Goal: Contribute content: Add original content to the website for others to see

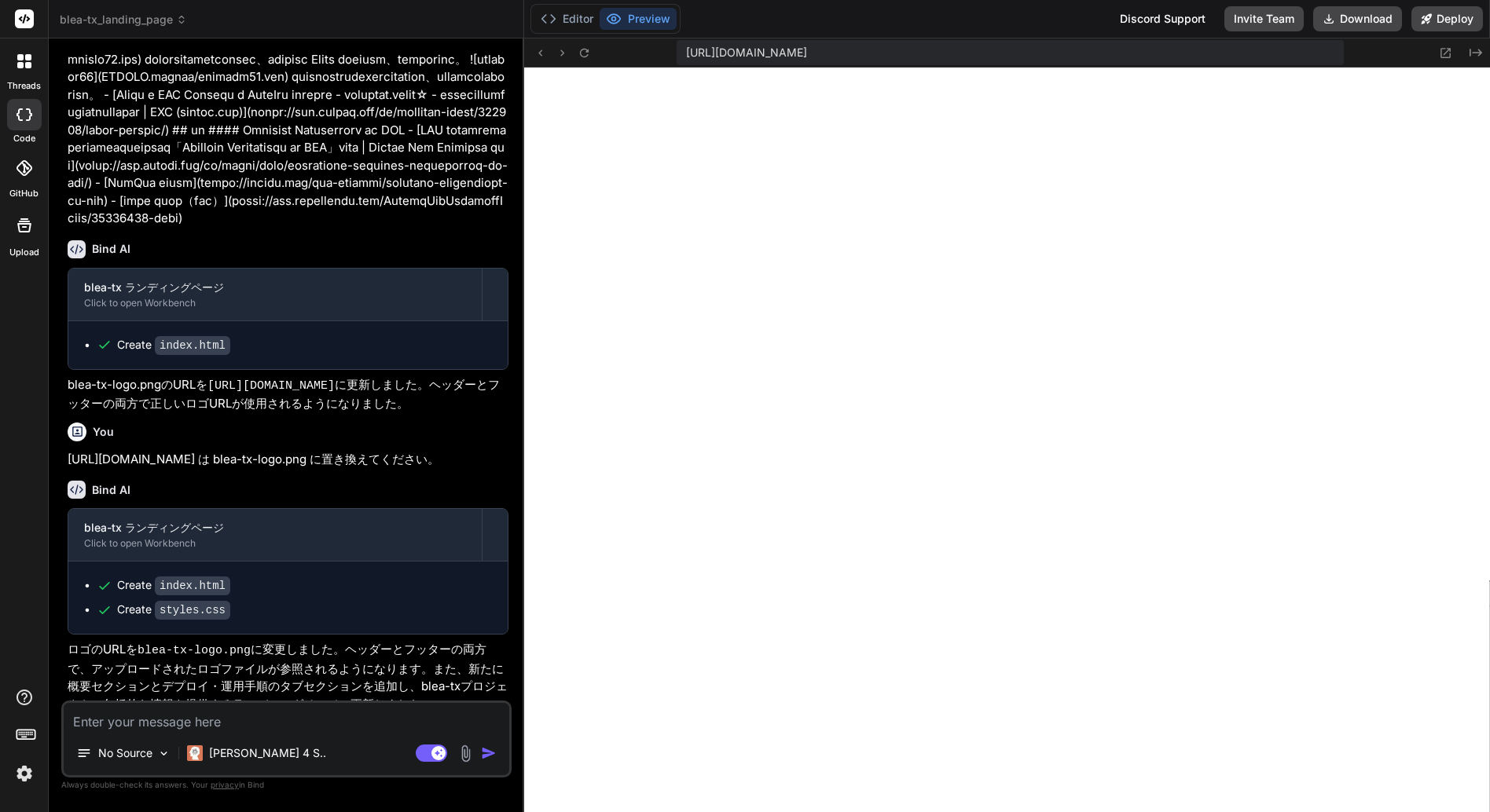
scroll to position [612, 0]
click at [127, 19] on span "blea-tx_landing_page" at bounding box center [123, 20] width 127 height 16
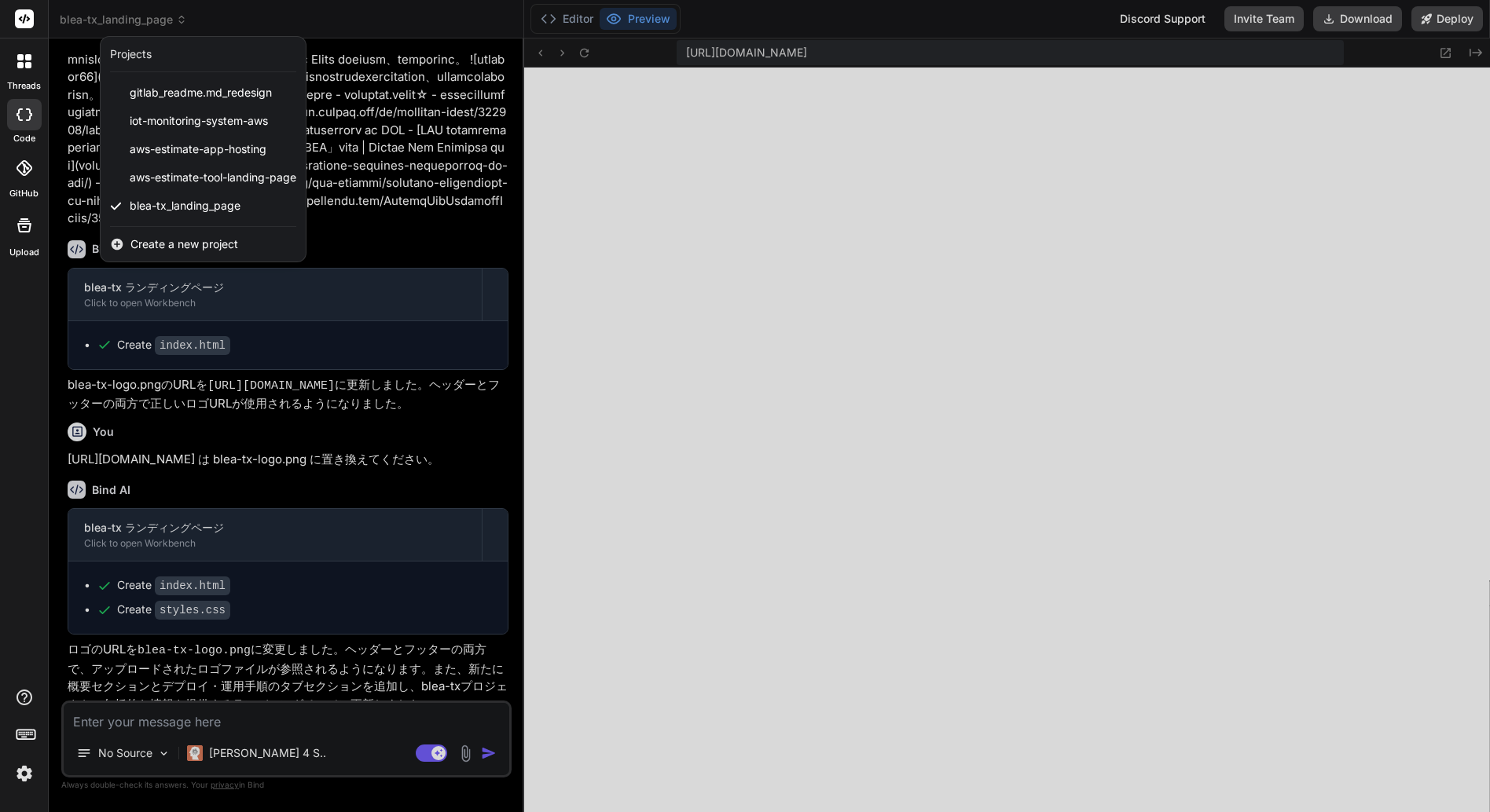
click at [608, 214] on div at bounding box center [745, 406] width 1490 height 812
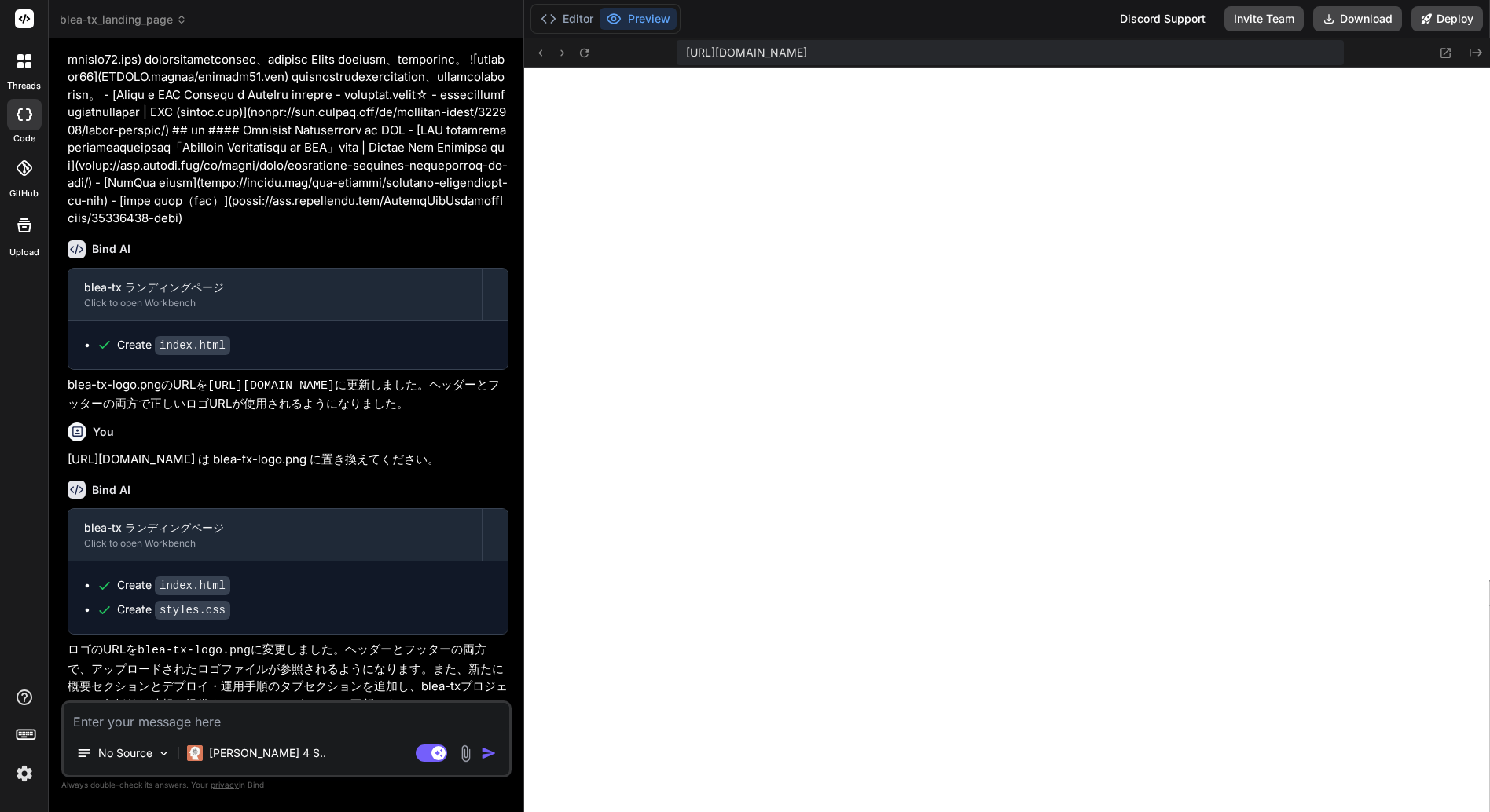
click at [181, 720] on textarea at bounding box center [287, 717] width 445 height 29
type textarea "x"
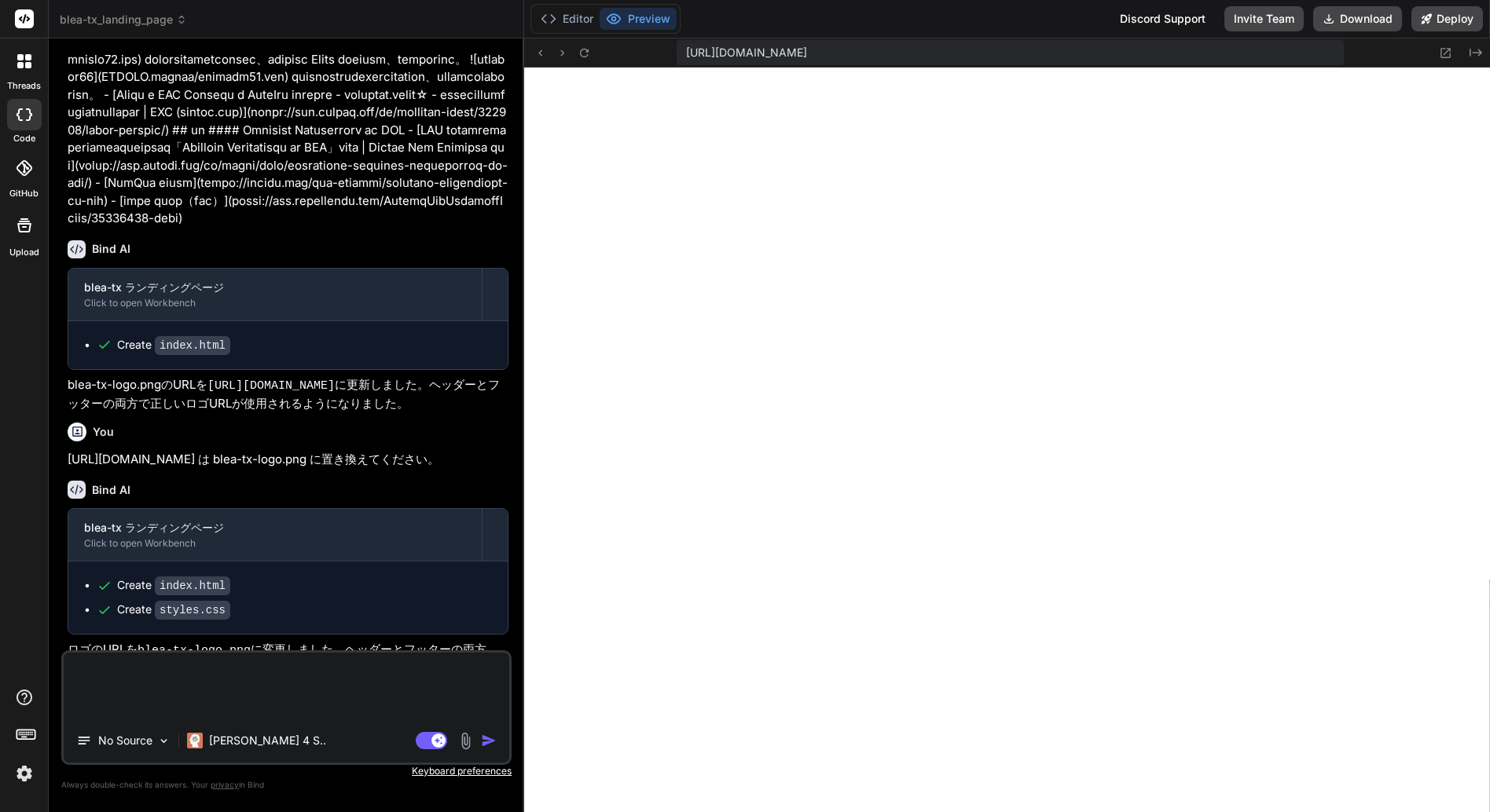
type textarea "*"
type textarea "x"
type textarea "*"
type textarea "x"
paste textarea "[URL][DOMAIN_NAME]"
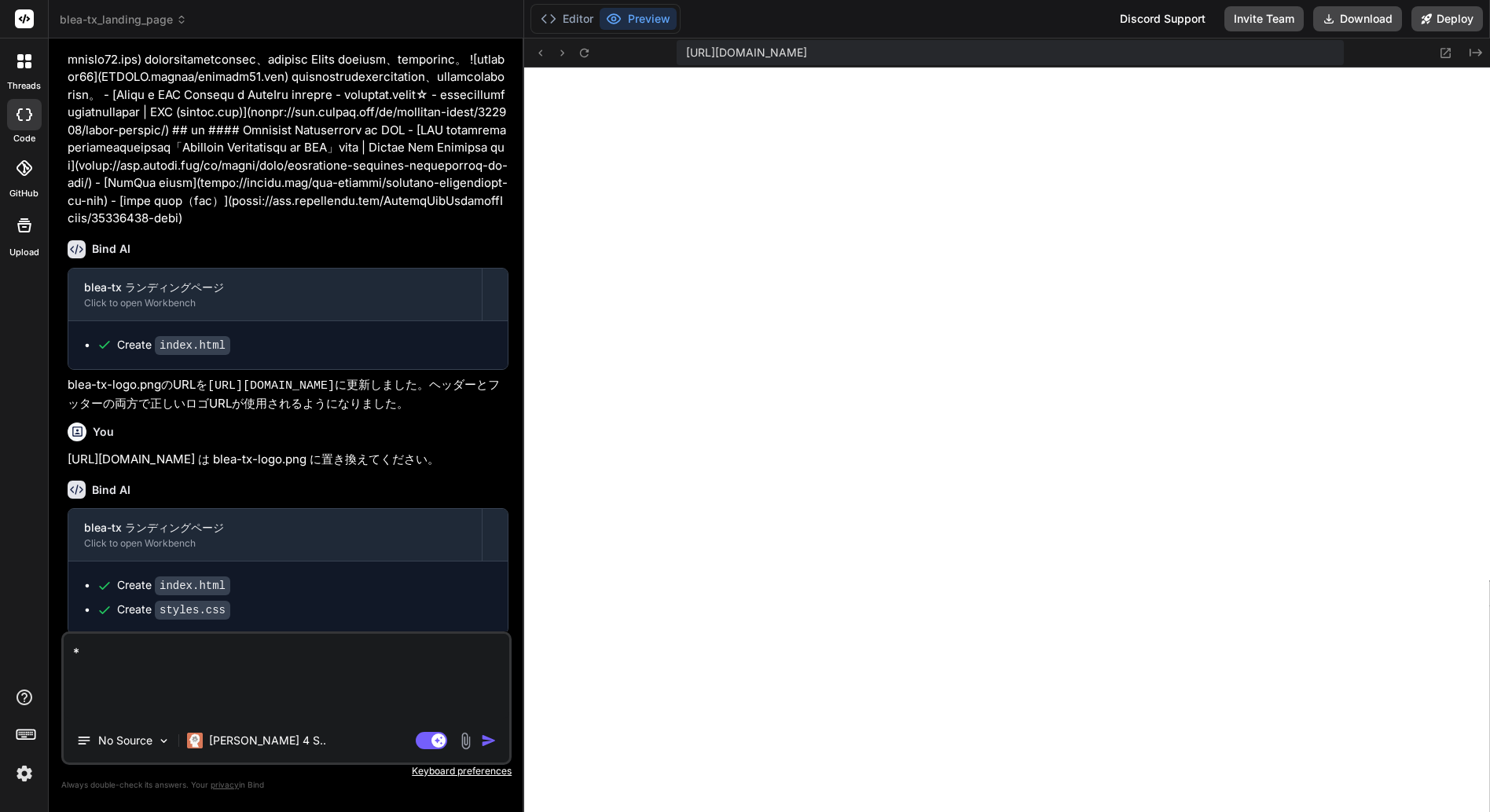
type textarea "* [URL][DOMAIN_NAME]"
type textarea "x"
paste textarea "Cybersecurity Essentials for Beginners Ransomware Protection (日本語)"
type textarea "Cybersecurity Essentials for Beginners Ransomware Protection (日本語) * [URL][DOMA…"
type textarea "x"
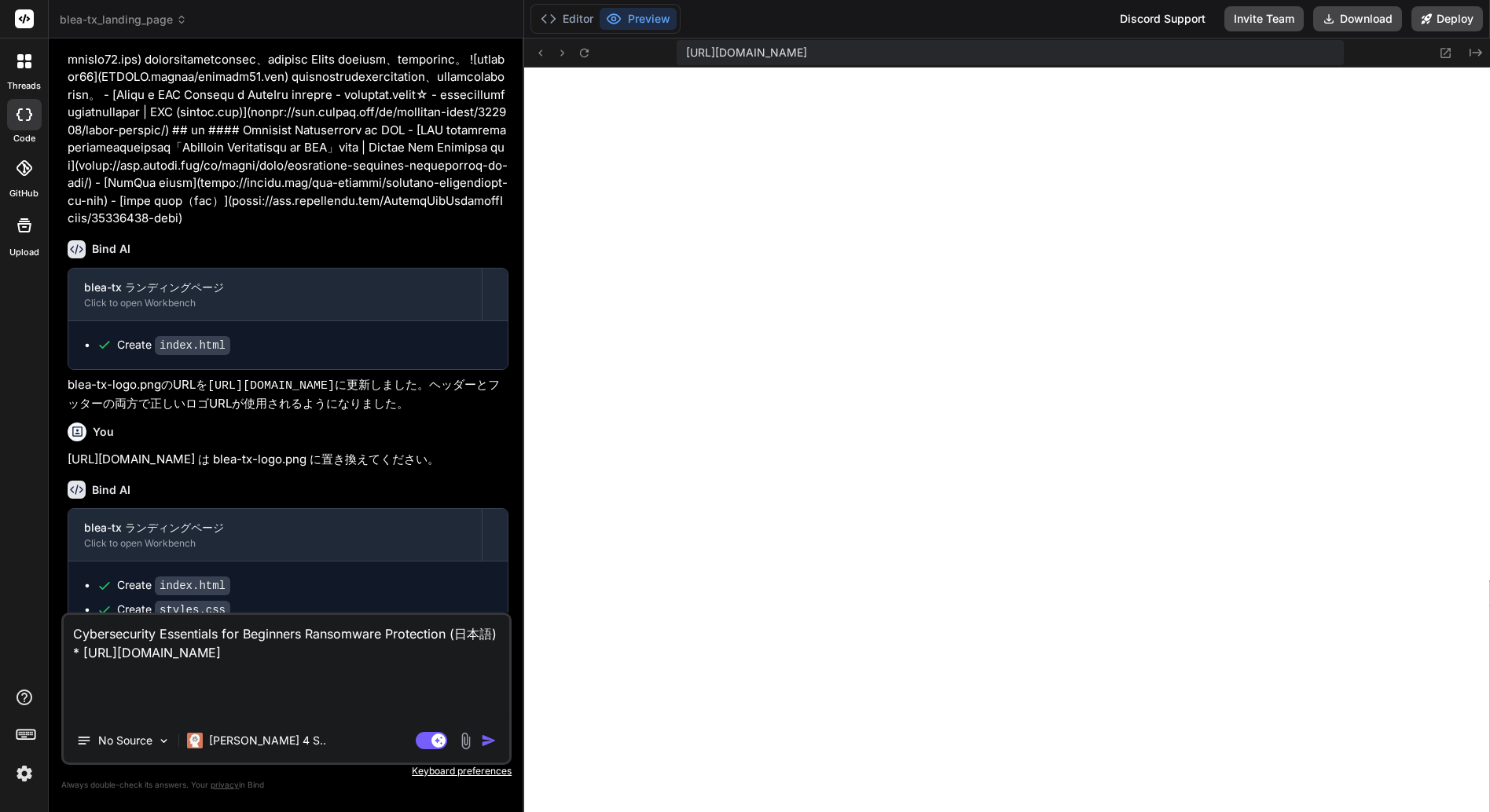
type textarea "*Cybersecurity Essentials for Beginners Ransomware Protection (日本語) * [URL][DOM…"
type textarea "x"
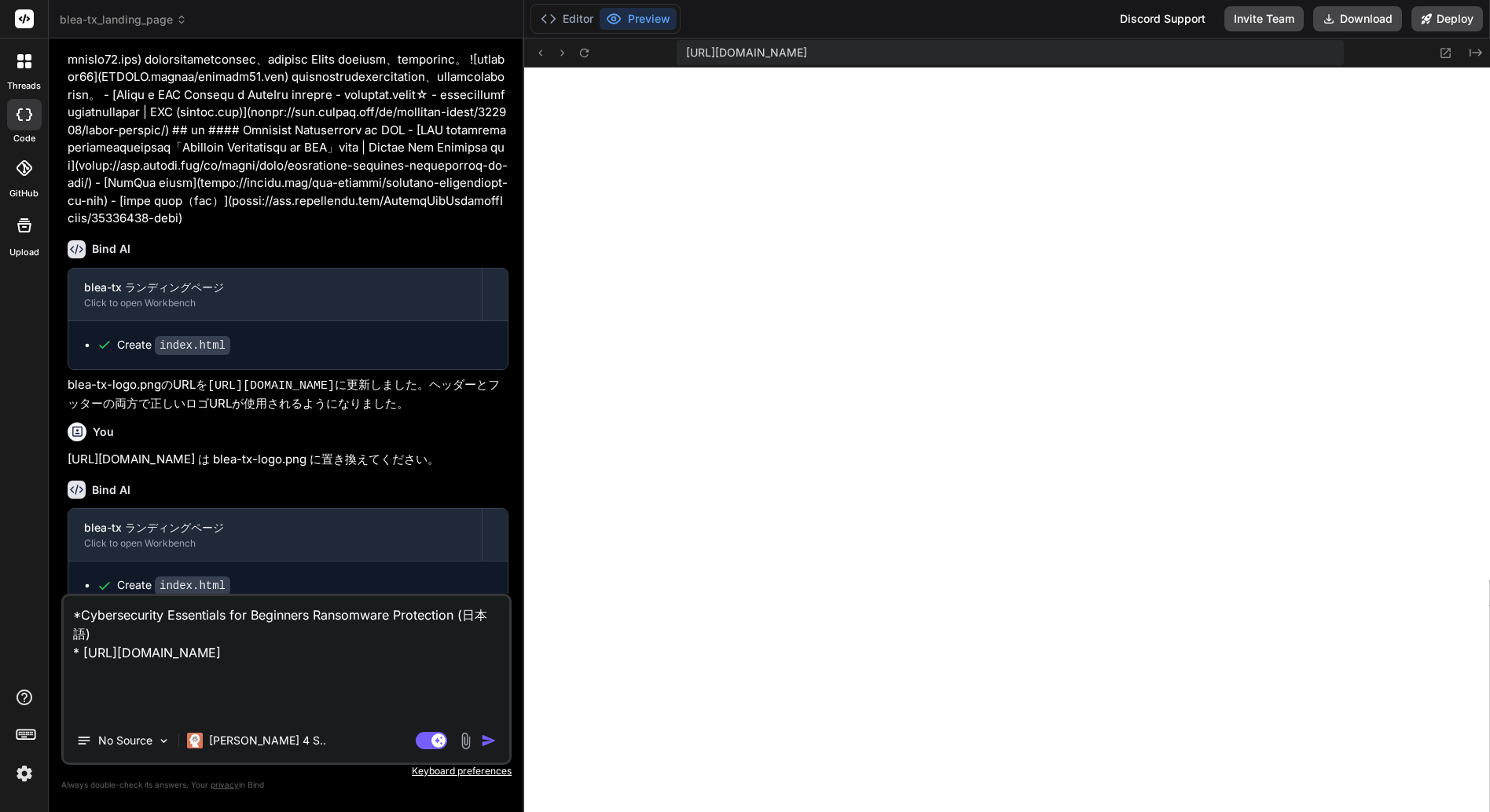
type textarea "* Cybersecurity Essentials for Beginners Ransomware Protection (日本語) * [URL][DO…"
type textarea "x"
type textarea "* Cybersecurity Essentials for Beginners Ransomware Protection (日本語) * [URL][DO…"
type textarea "x"
type textarea "* Cybersecurity Essentials for Beginners Ransomware Protection (日本語) * [URL][DO…"
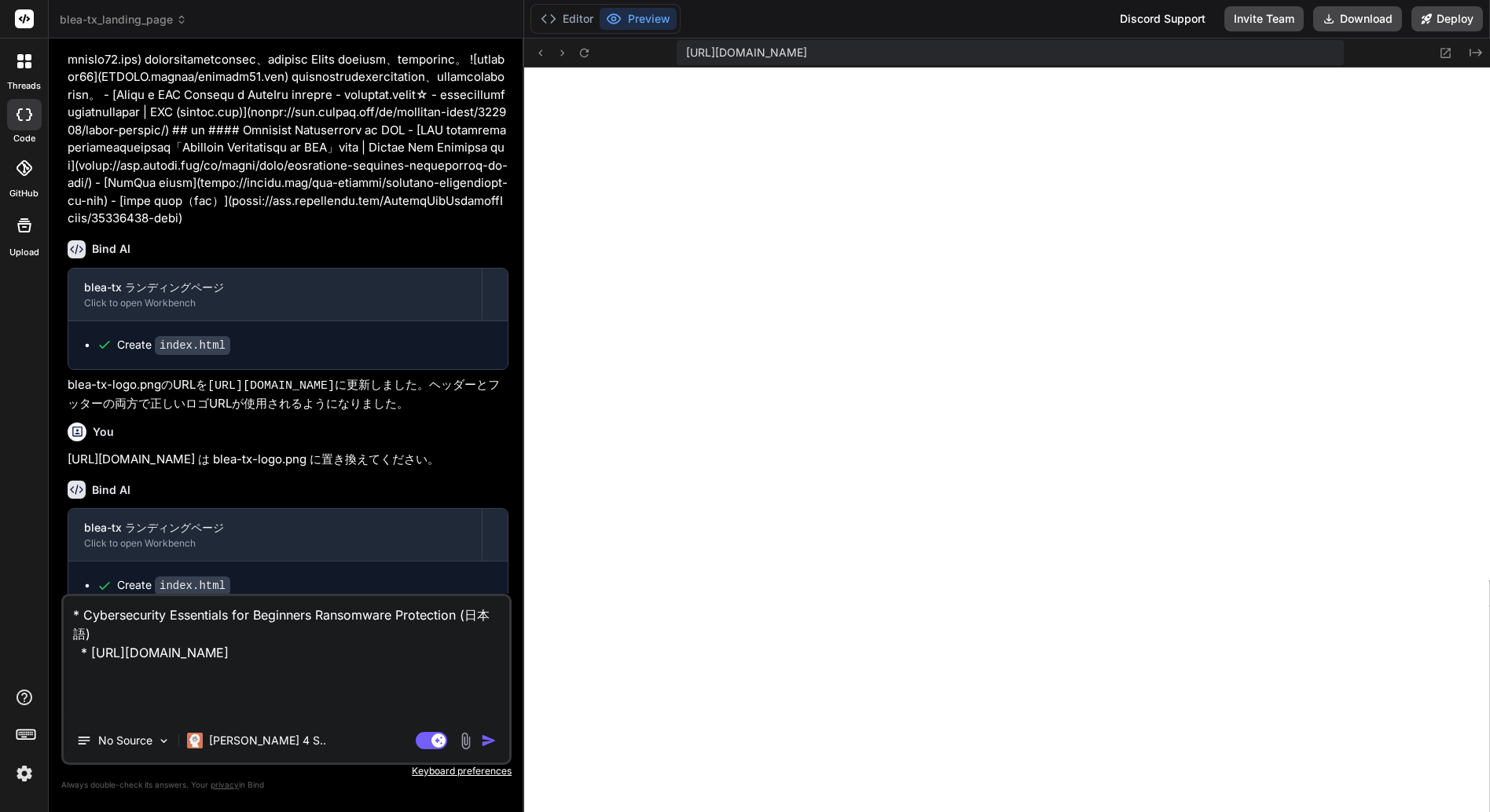
type textarea "x"
type textarea "A * Cybersecurity Essentials for Beginners Ransomware Protection (日本語) * [URL][…"
type textarea "x"
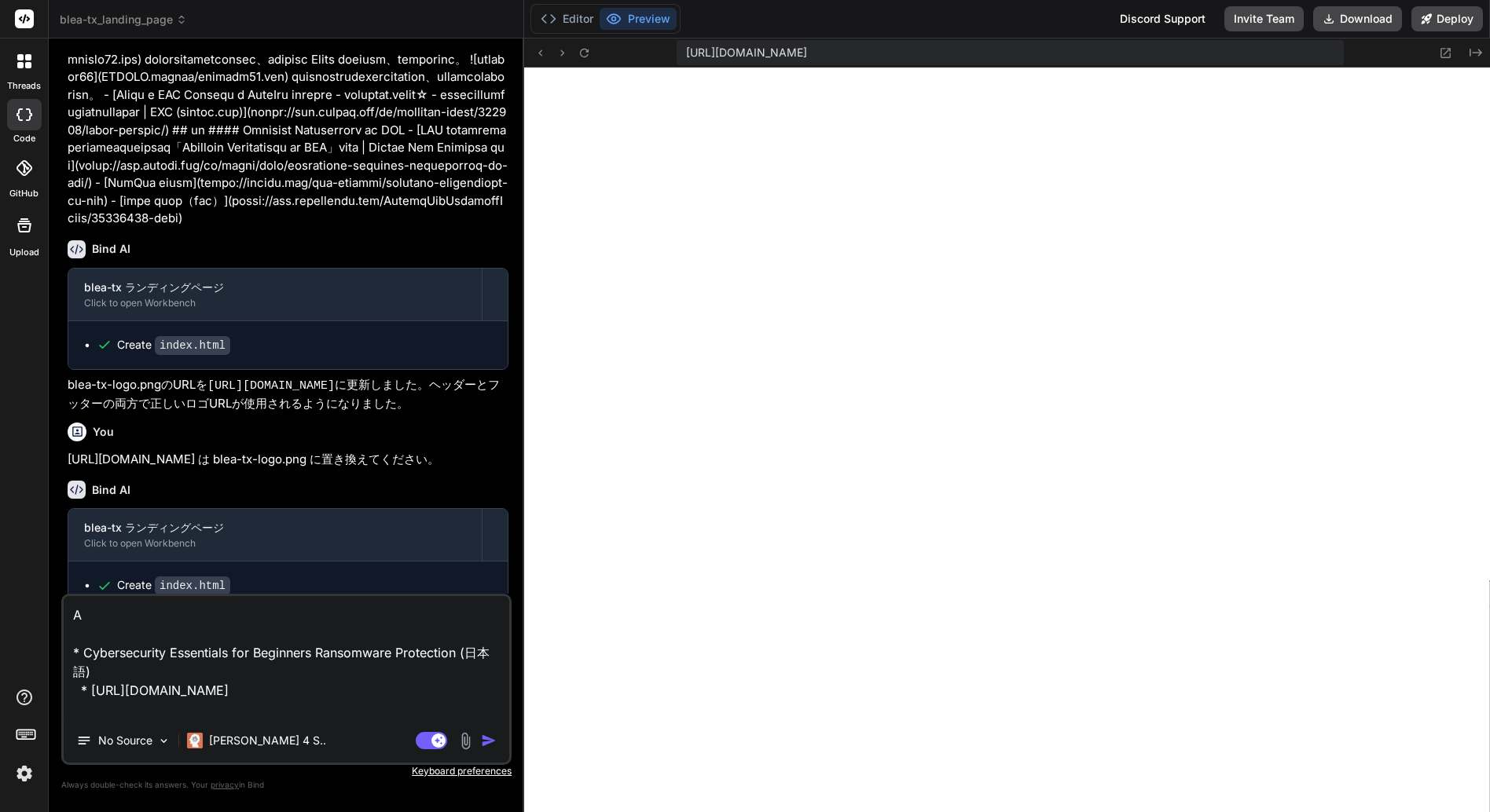
type textarea "AW * Cybersecurity Essentials for Beginners Ransomware Protection (日本語) * [URL]…"
type textarea "x"
type textarea "AWS * Cybersecurity Essentials for Beginners Ransomware Protection (日本語) * [URL…"
type textarea "x"
type textarea "AWS * Cybersecurity Essentials for Beginners Ransomware Protection (日本語) * [URL…"
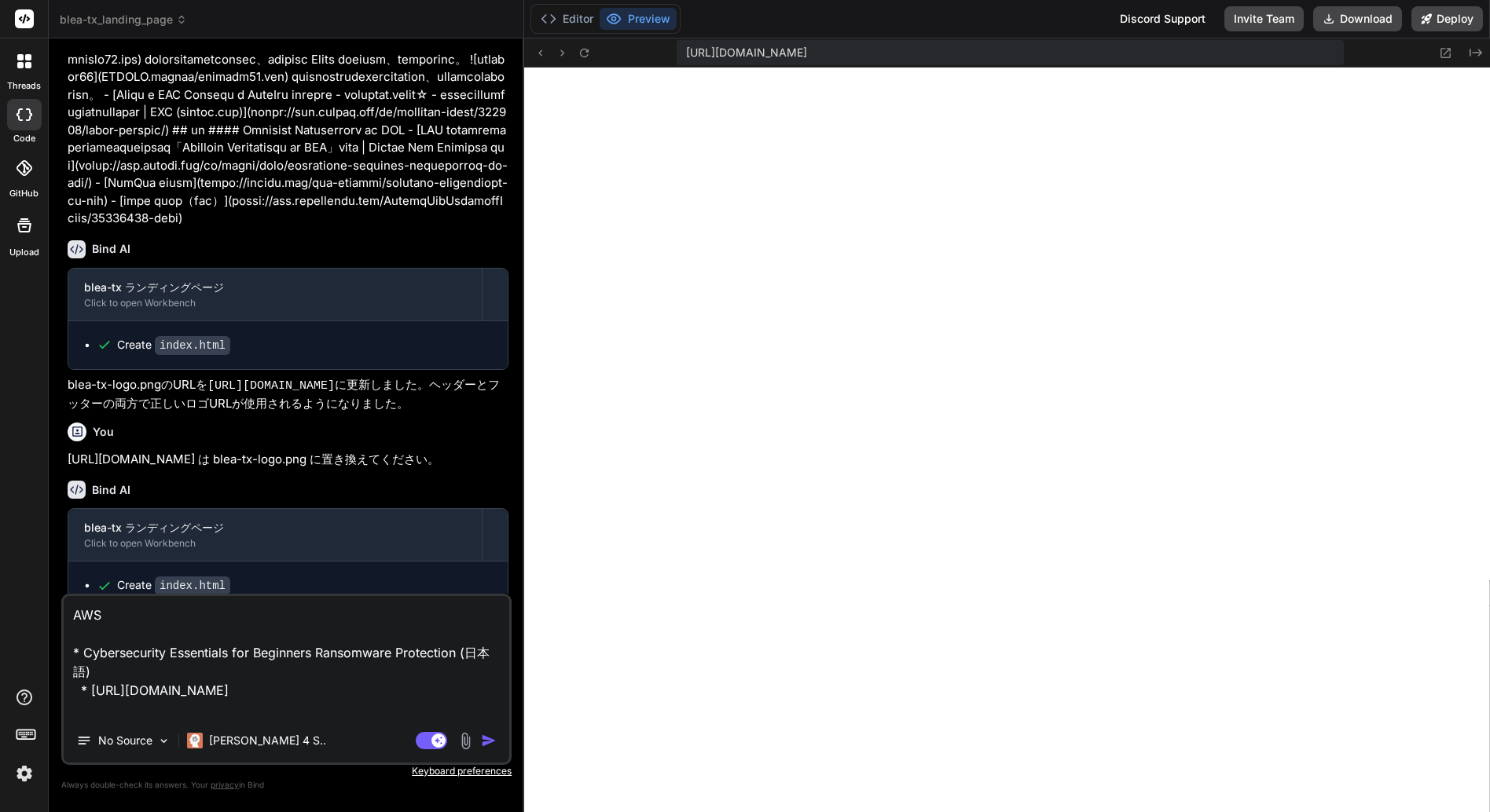
type textarea "x"
type textarea "AWS * Cybersecurity Essentials for Beginners Ransomware Protection (日本語) * [URL…"
type textarea "x"
type textarea "AWS s * Cybersecurity Essentials for Beginners Ransomware Protection (日本語) * [U…"
type textarea "x"
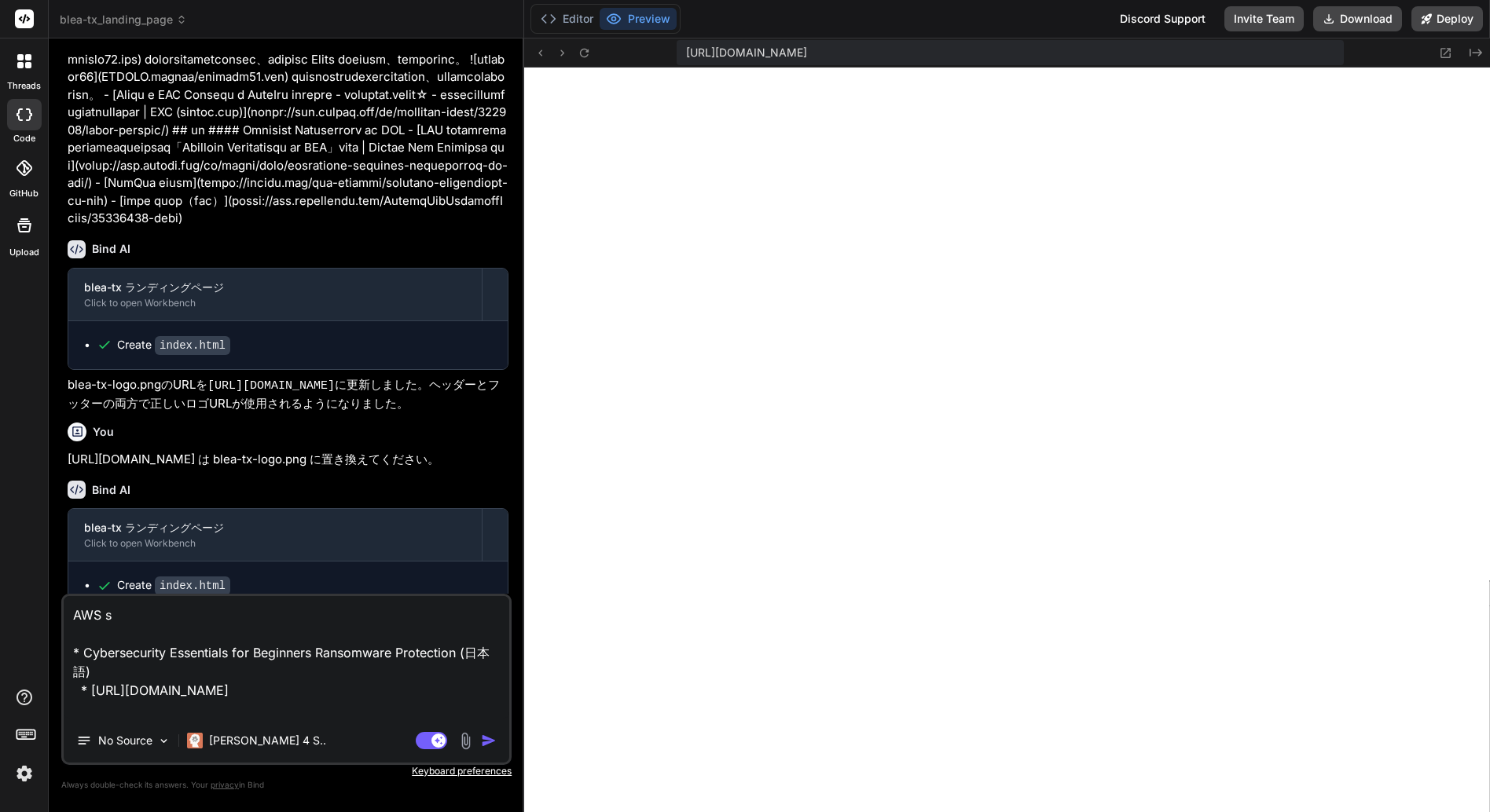
type textarea "AWS se * Cybersecurity Essentials for Beginners Ransomware Protection (日本語) * […"
type textarea "x"
type textarea "AWS sec * Cybersecurity Essentials for Beginners Ransomware Protection (日本語) * …"
type textarea "x"
type textarea "AWS secu * Cybersecurity Essentials for Beginners Ransomware Protection (日本語) *…"
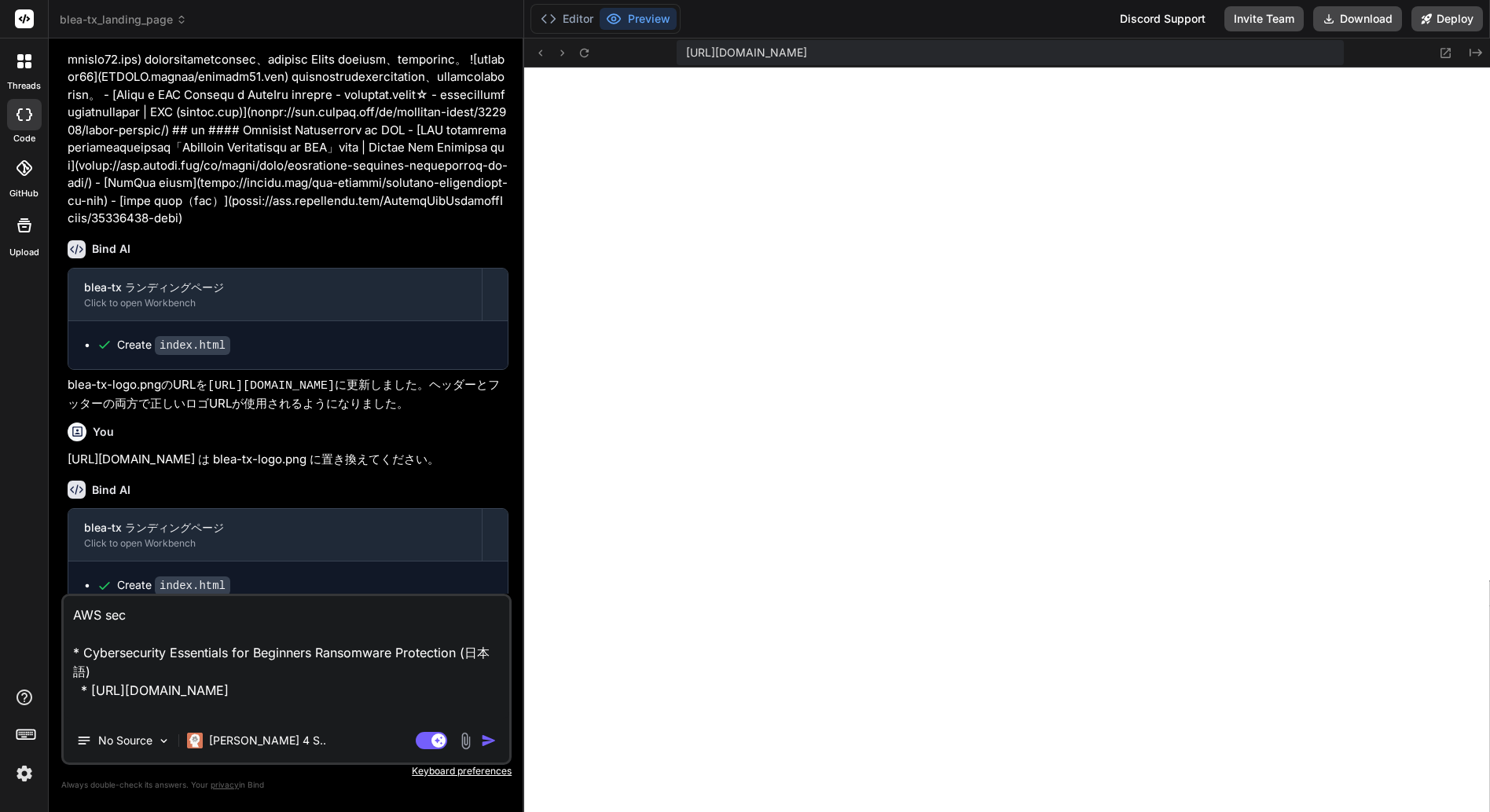
type textarea "x"
type textarea "AWS secur * Cybersecurity Essentials for Beginners Ransomware Protection (日本語) …"
type textarea "x"
type textarea "AWS securi * Cybersecurity Essentials for Beginners Ransomware Protection (日本語)…"
type textarea "x"
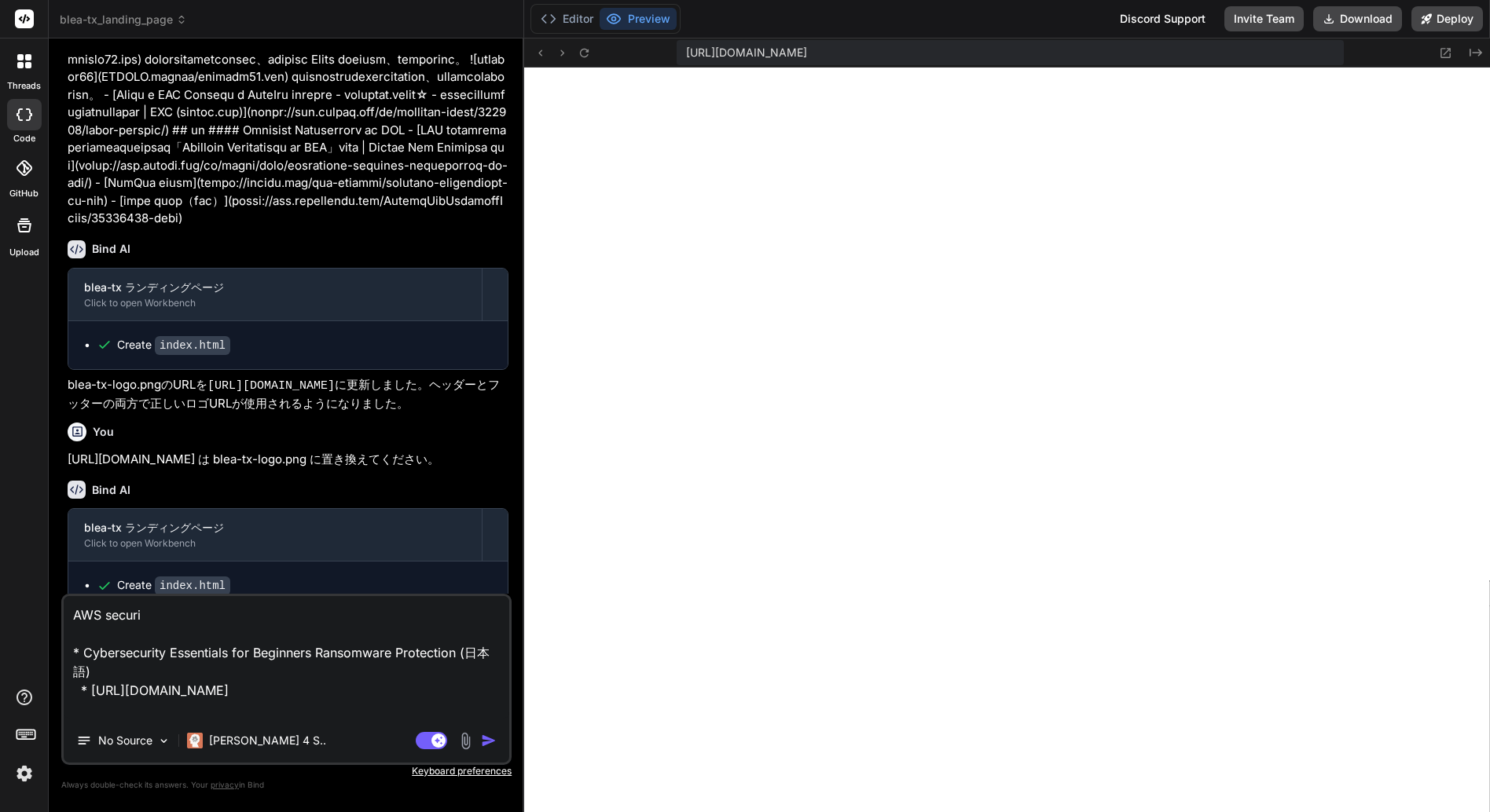
type textarea "AWS securit * Cybersecurity Essentials for Beginners Ransomware Protection (日本語…"
type textarea "x"
type textarea "AWS security * Cybersecurity Essentials for Beginners Ransomware Protection (日本…"
type textarea "x"
type textarea "AWS セキュリティ * Cybersecurity Essentials for Beginners Ransomware Protection (日本語)…"
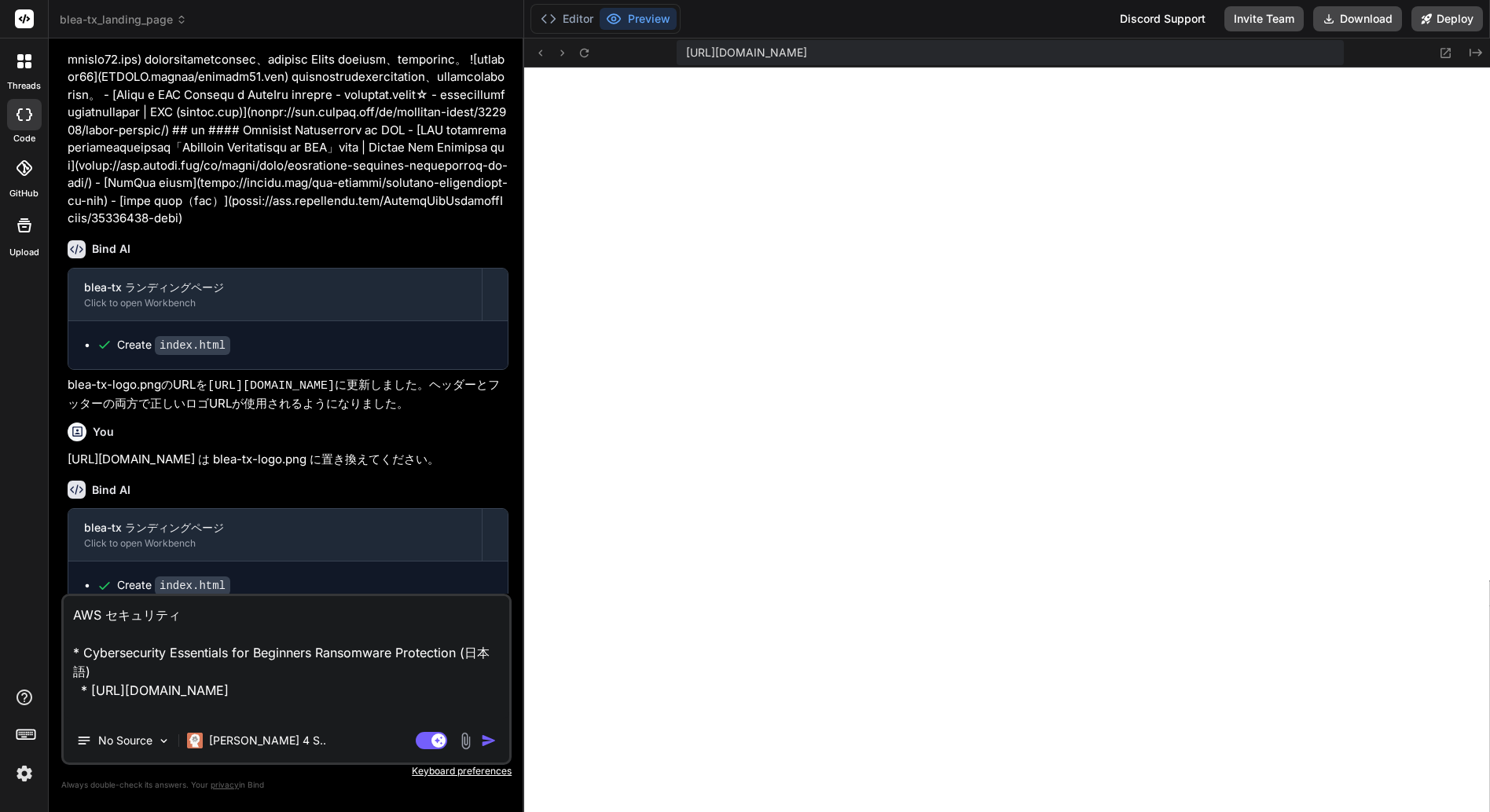
type textarea "x"
type textarea "AWS セキュリティｗ * Cybersecurity Essentials for Beginners Ransomware Protection (日本語…"
type textarea "x"
type textarea "AWS セキュリティを * Cybersecurity Essentials for Beginners Ransomware Protection (日本語…"
type textarea "x"
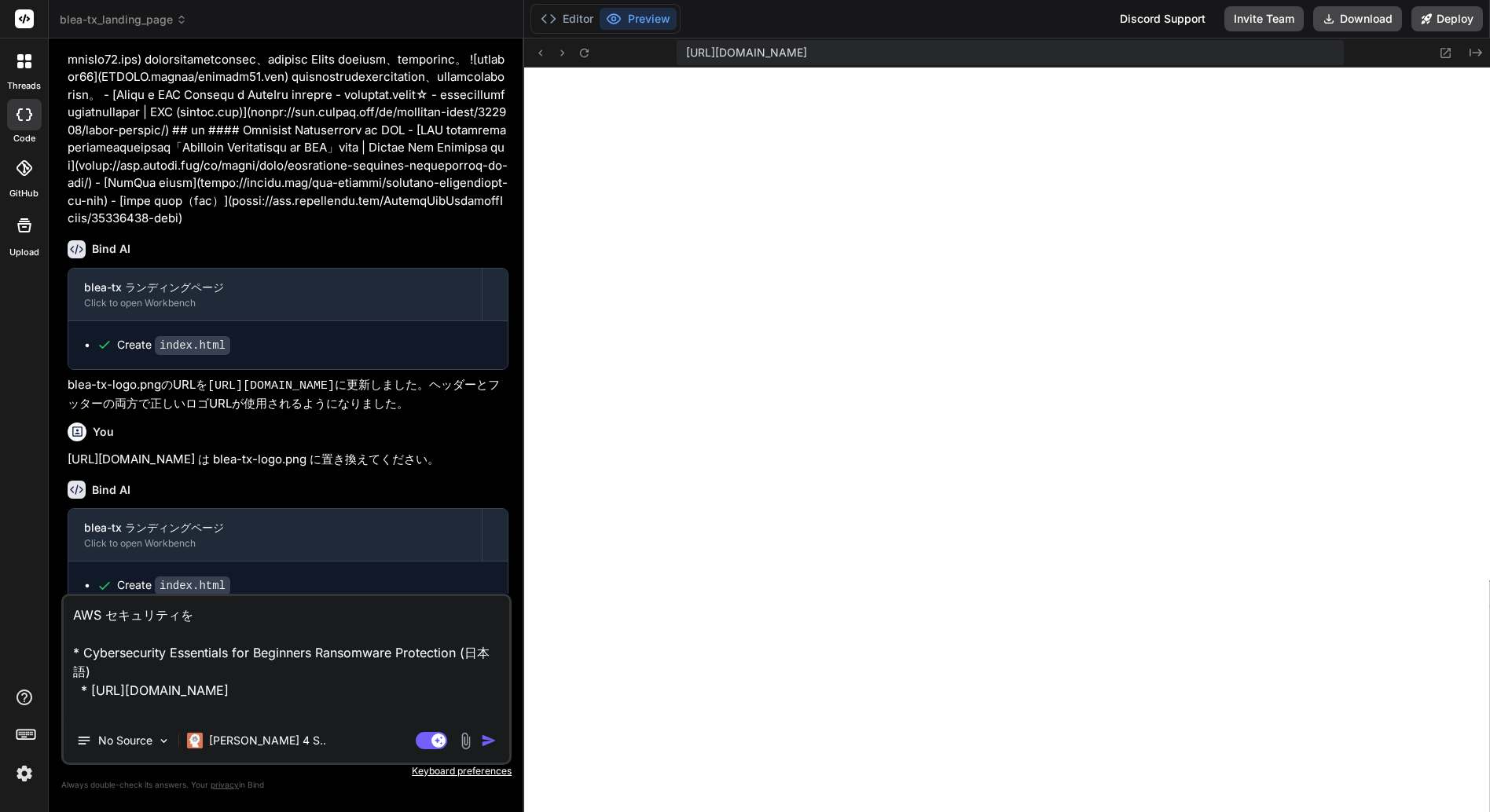
type textarea "AWS セキュリティをｍ * Cybersecurity Essentials for Beginners Ransomware Protection (日本…"
type textarea "x"
type textarea "AWS セキュリティをま * Cybersecurity Essentials for Beginners Ransomware Protection (日本…"
type textarea "x"
type textarea "AWS セキュリティをまｎ * Cybersecurity Essentials for Beginners Ransomware Protection (日…"
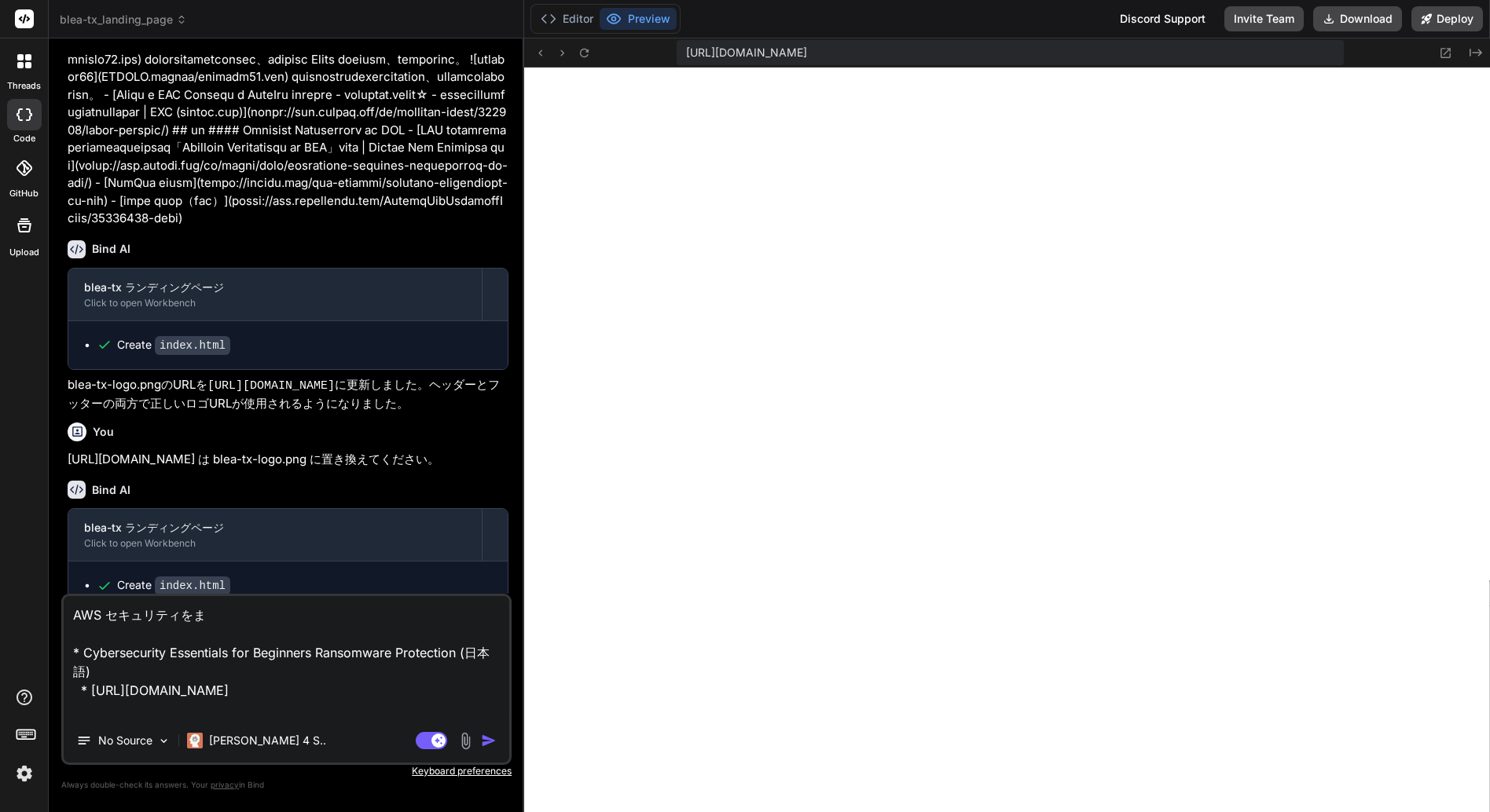
type textarea "x"
type textarea "AWS セキュリティをまな * Cybersecurity Essentials for Beginners Ransomware Protection (日…"
type textarea "x"
type textarea "AWS セキュリティをまなｂ * Cybersecurity Essentials for Beginners Ransomware Protection (…"
type textarea "x"
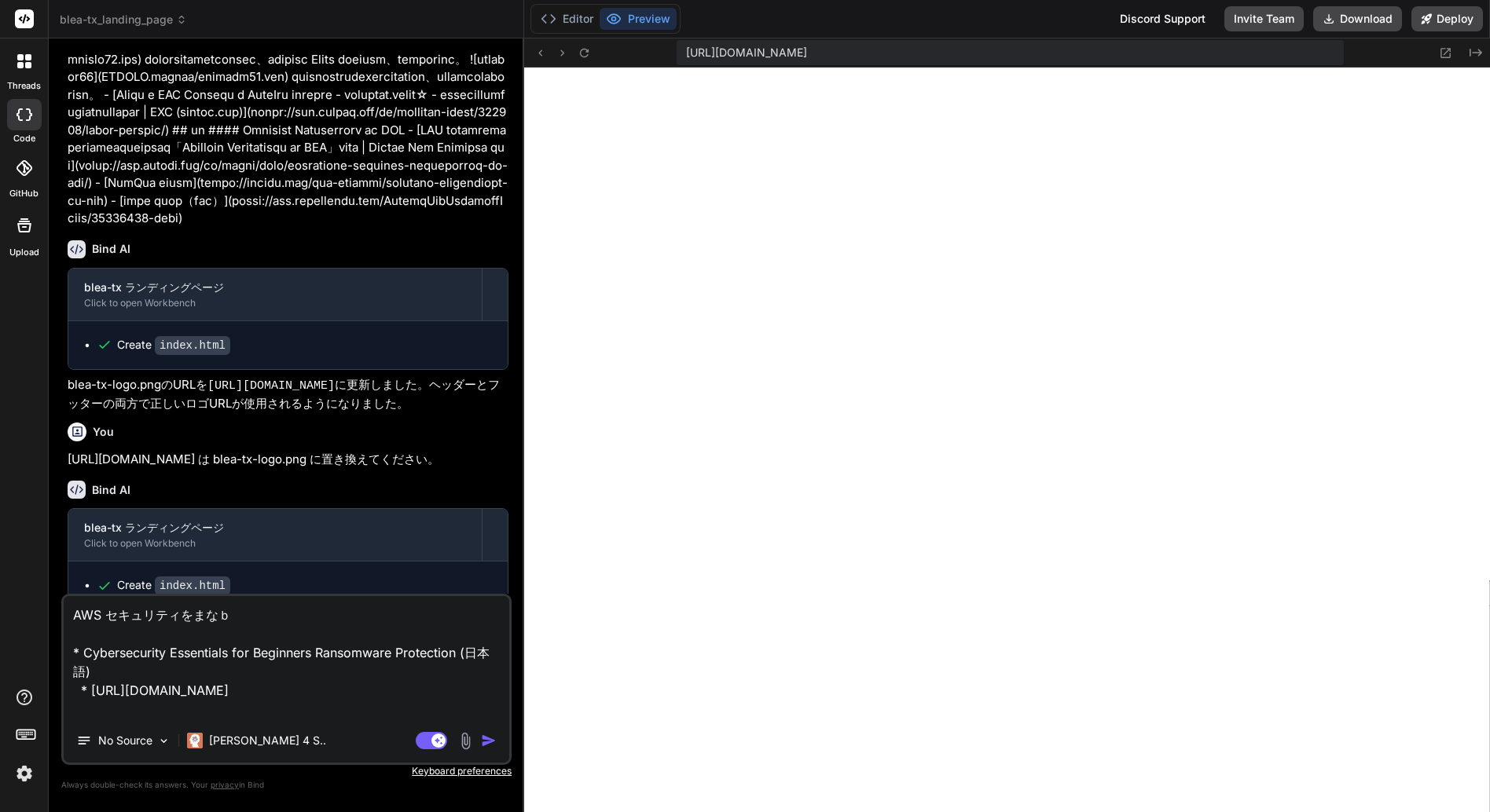
type textarea "AWS セキュリティを学び * Cybersecurity Essentials for Beginners Ransomware Protection (日…"
type textarea "x"
type textarea "AWS セキュリティを学びｔ * Cybersecurity Essentials for Beginners Ransomware Protection (…"
type textarea "x"
type textarea "AWS セキュリティを学びたい * Cybersecurity Essentials for Beginners Ransomware Protection …"
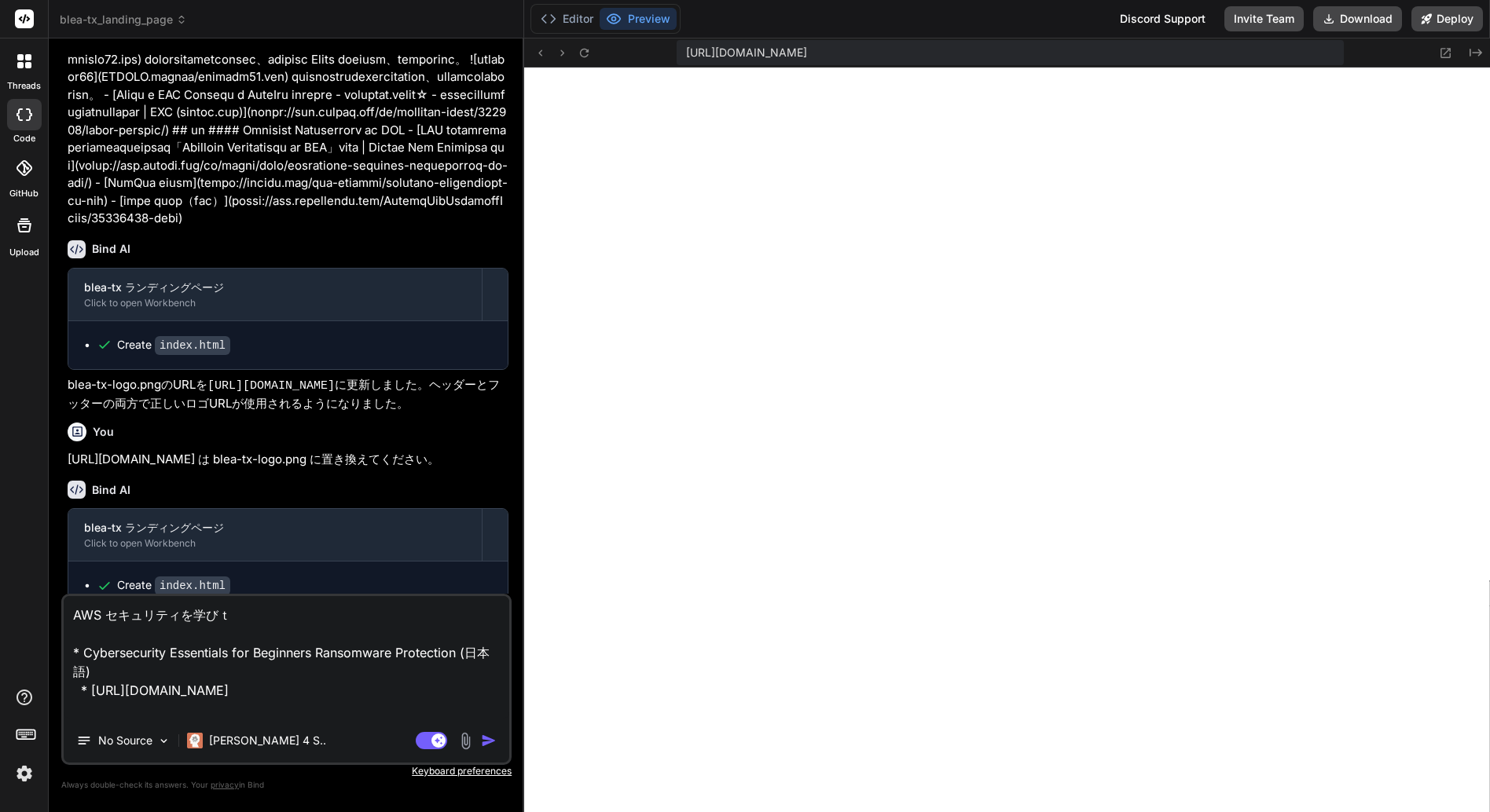
type textarea "x"
type textarea "「AWS セキュリティを学びたい * Cybersecurity Essentials for Beginners Ransomware Protection…"
type textarea "x"
type textarea "「ｓAWS セキュリティを学びたい * Cybersecurity Essentials for Beginners Ransomware Protectio…"
type textarea "x"
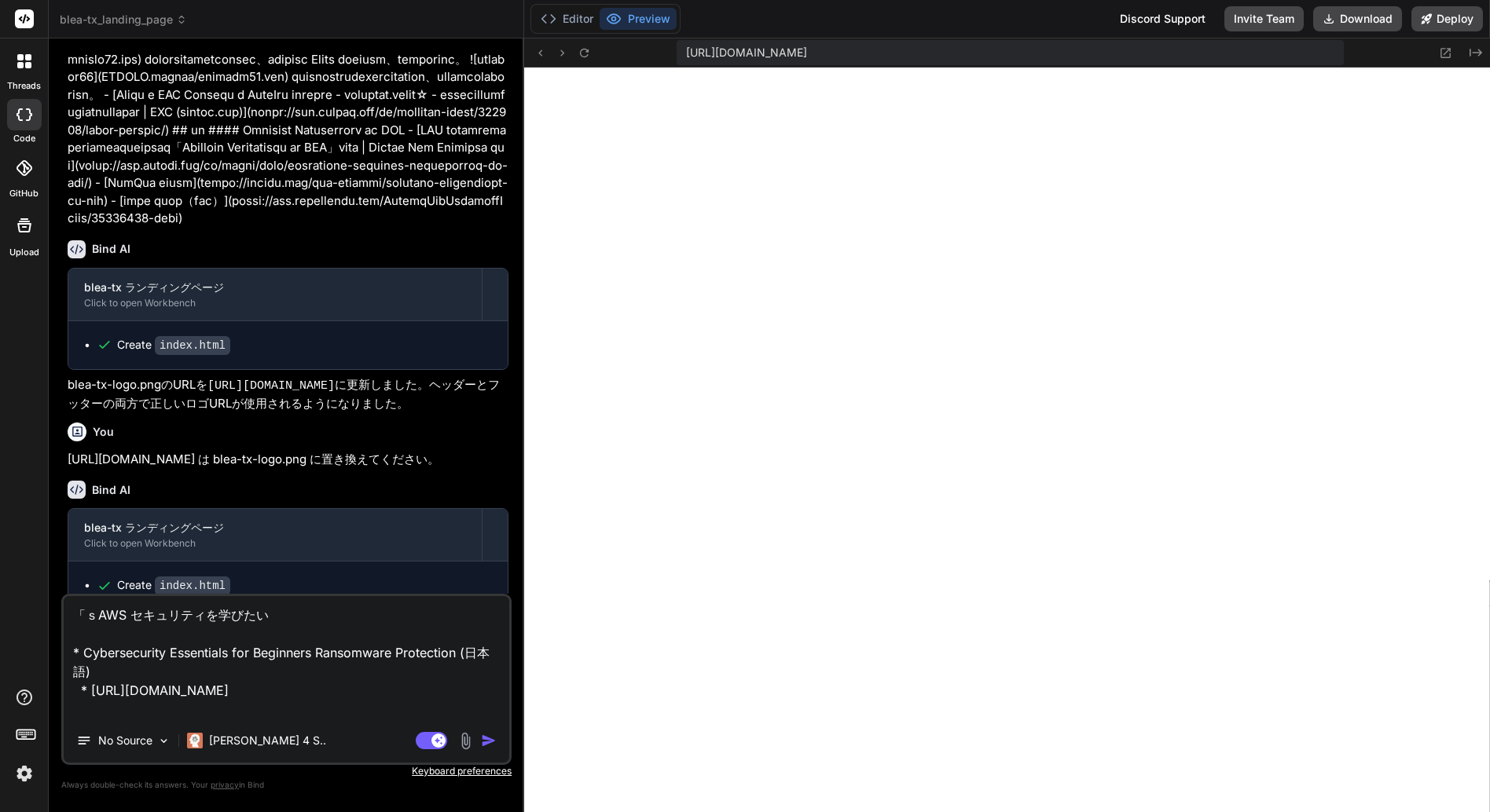
type textarea "「せAWS セキュリティを学びたい * Cybersecurity Essentials for Beginners Ransomware Protectio…"
type textarea "x"
type textarea "「せっAWS セキュリティを学びたい * Cybersecurity Essentials for Beginners Ransomware Protecti…"
type textarea "x"
type textarea "「せっｔAWS セキュリティを学びたい * Cybersecurity Essentials for Beginners Ransomware Protect…"
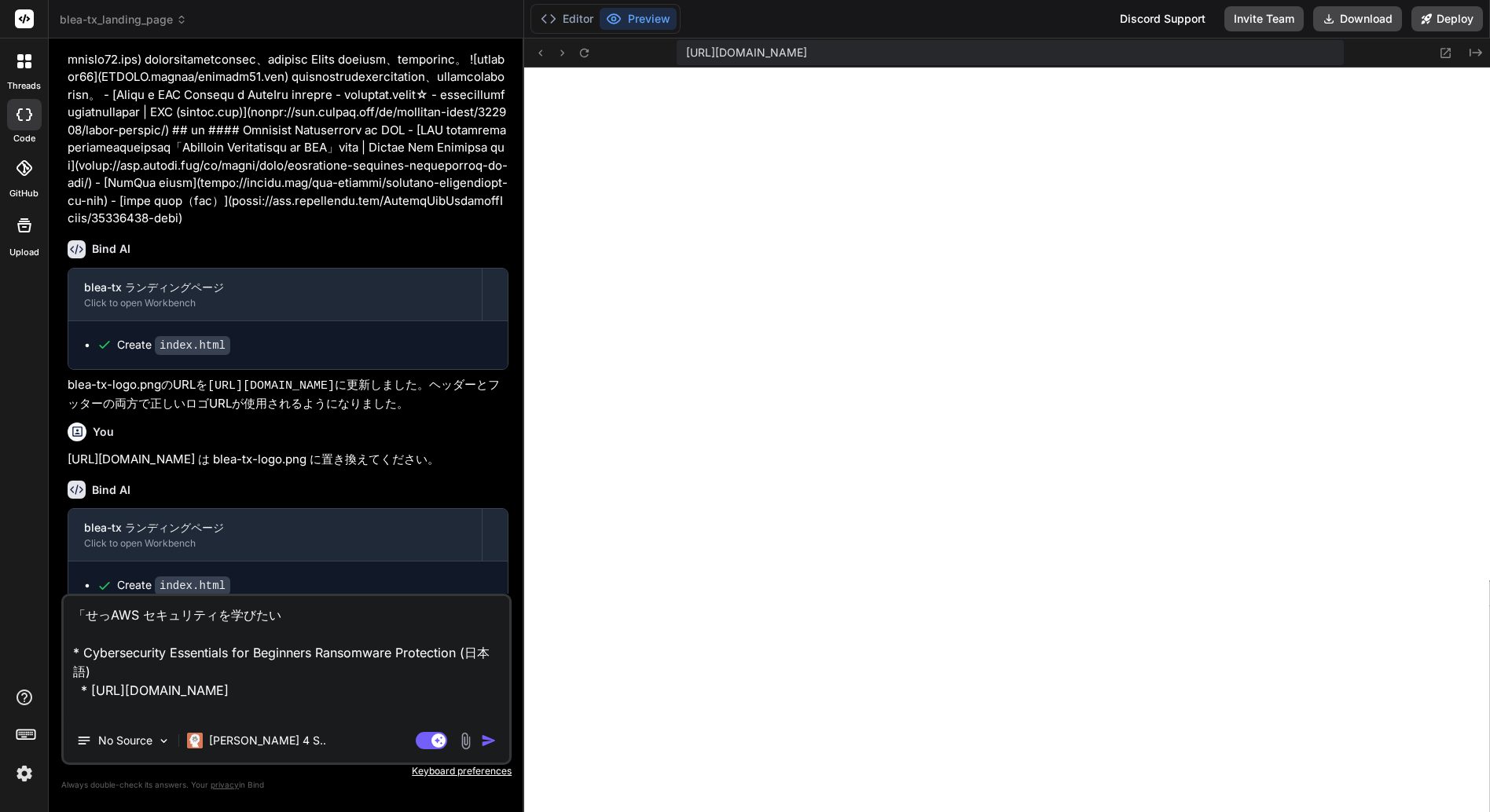
type textarea "x"
type textarea "「せっていAWS セキュリティを学びたい * Cybersecurity Essentials for Beginners Ransomware Protec…"
type textarea "x"
type textarea "「設定AWS セキュリティを学びたい * Cybersecurity Essentials for Beginners Ransomware Protecti…"
type textarea "x"
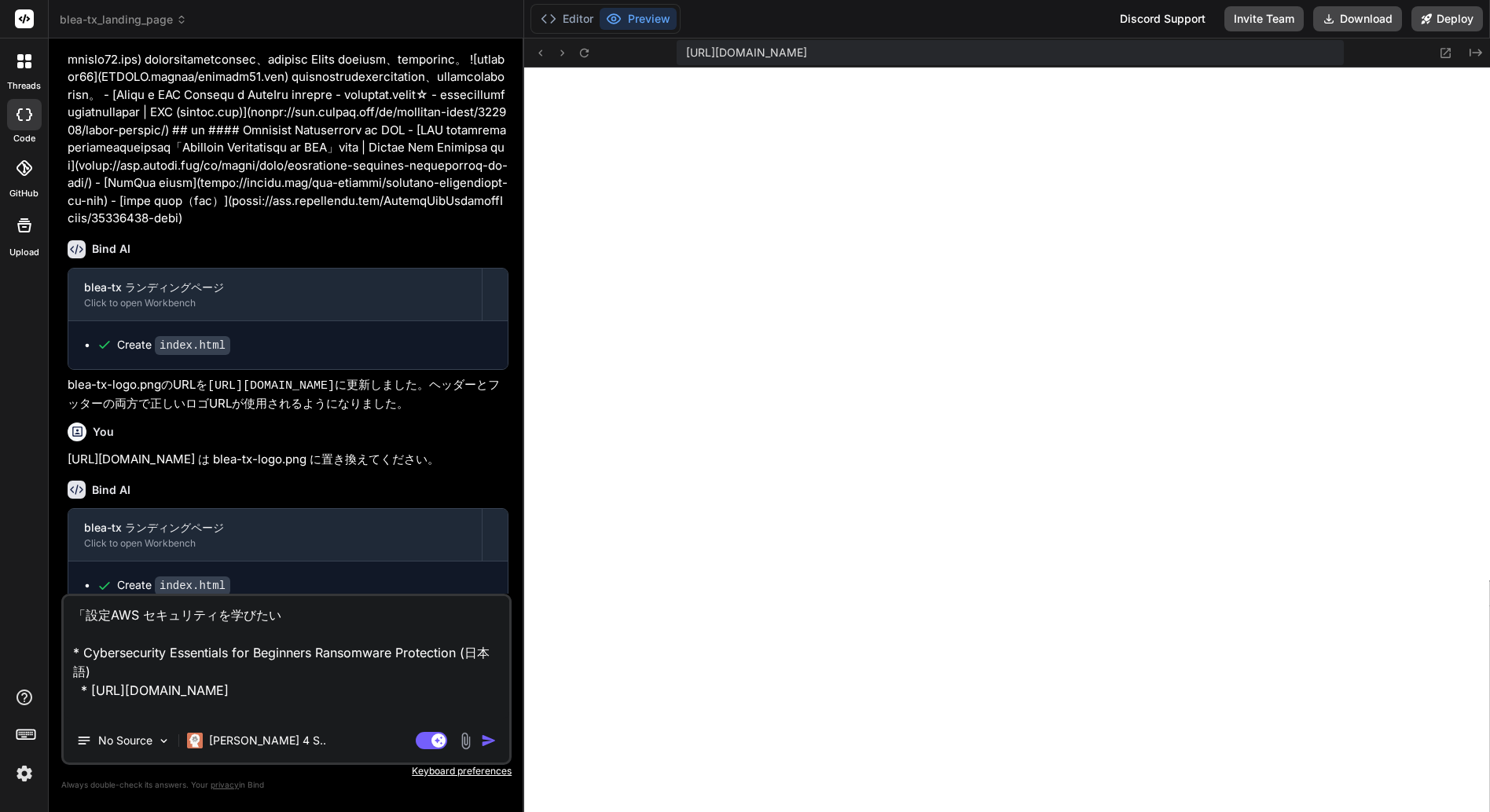
type textarea "「設定 AWS セキュリティを学びたい * Cybersecurity Essentials for Beginners Ransomware Protect…"
type textarea "x"
type textarea "「設定/AWS セキュリティを学びたい * Cybersecurity Essentials for Beginners Ransomware Protect…"
type textarea "x"
type textarea "「設定/tAWS セキュリティを学びたい * Cybersecurity Essentials for Beginners Ransomware Protec…"
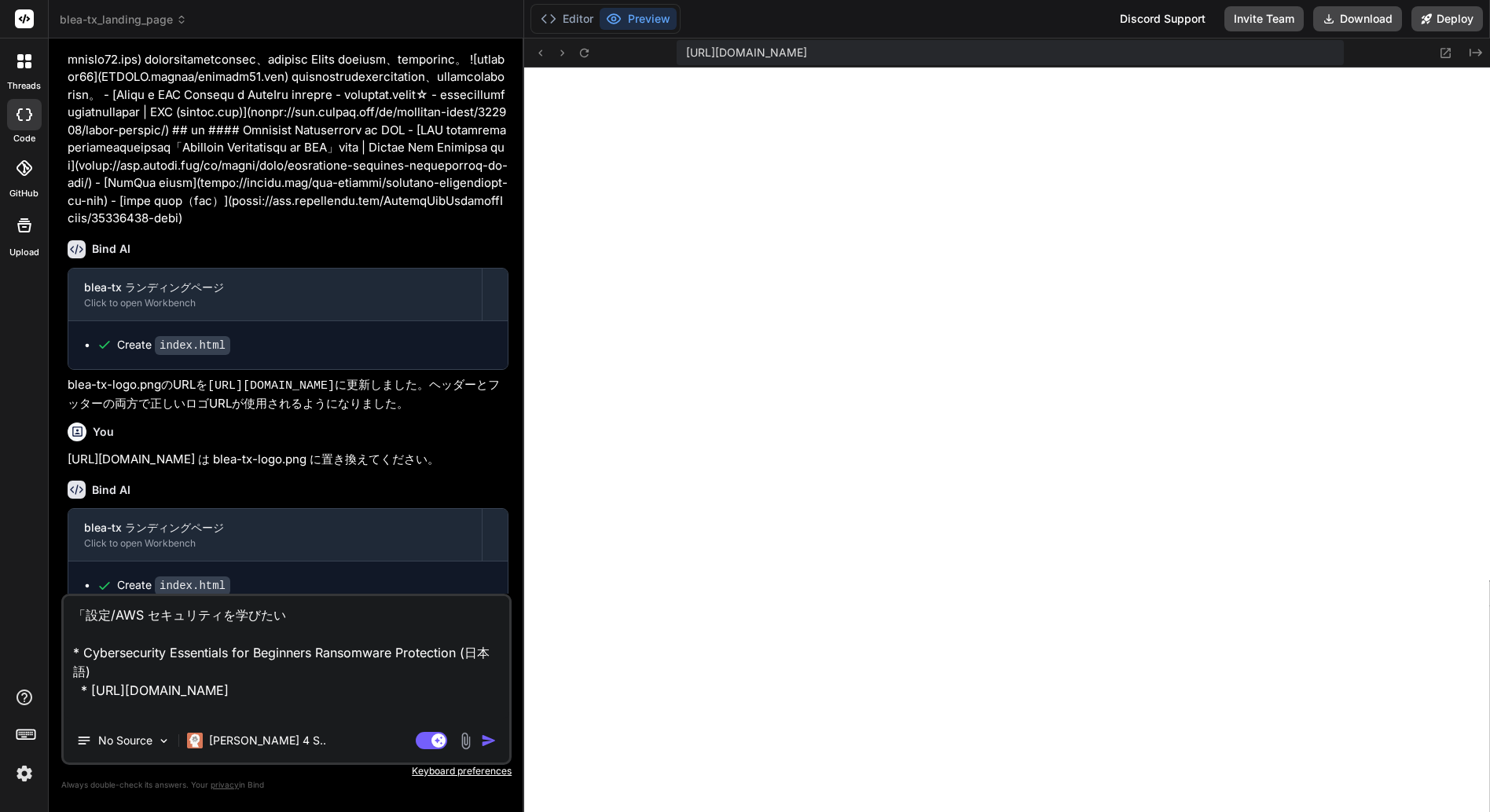
type textarea "x"
type textarea "「設定/tiAWS セキュリティを学びたい * Cybersecurity Essentials for Beginners Ransomware Prote…"
type textarea "x"
type textarea "「設定/tipAWS セキュリティを学びたい * Cybersecurity Essentials for Beginners Ransomware Prot…"
type textarea "x"
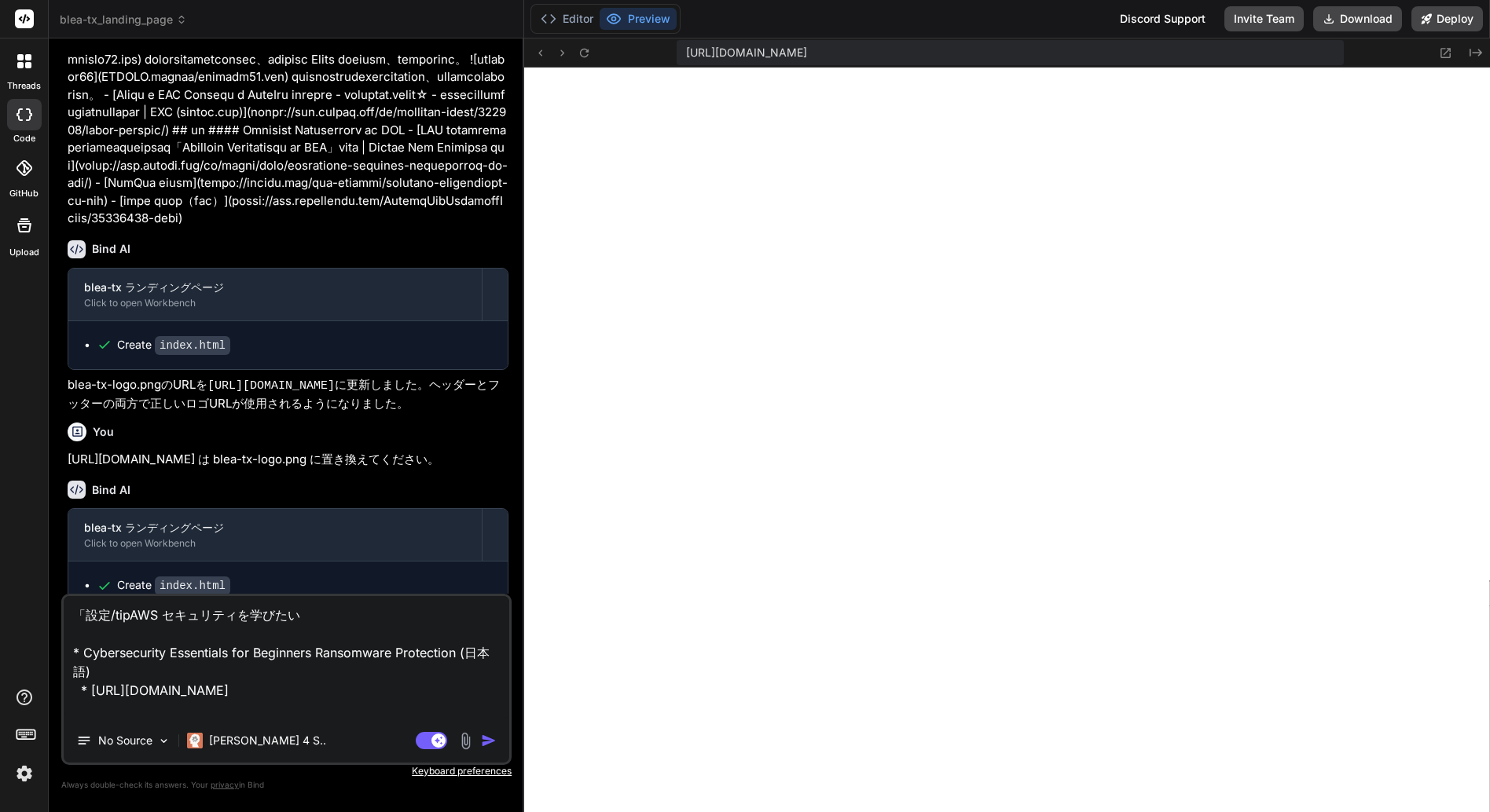
type textarea "「設定/tiAWS セキュリティを学びたい * Cybersecurity Essentials for Beginners Ransomware Prote…"
type textarea "x"
type textarea "「設定/tAWS セキュリティを学びたい * Cybersecurity Essentials for Beginners Ransomware Protec…"
type textarea "x"
type textarea "「設定/AWS セキュリティを学びたい * Cybersecurity Essentials for Beginners Ransomware Protect…"
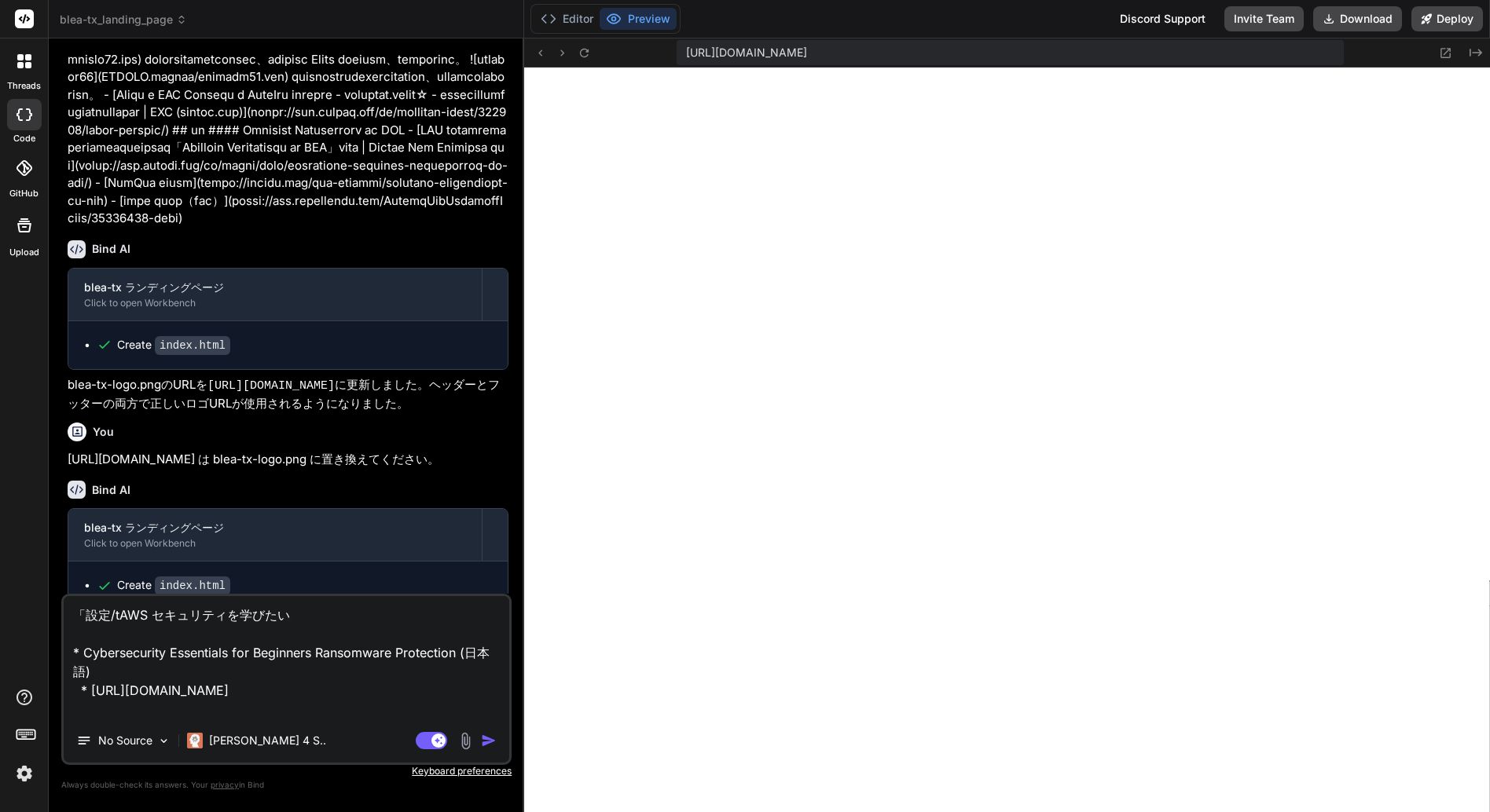
type textarea "x"
type textarea "「設定 AWS セキュリティを学びたい * Cybersecurity Essentials for Beginners Ransomware Protect…"
type textarea "x"
type textarea "「設定/AWS セキュリティを学びたい * Cybersecurity Essentials for Beginners Ransomware Protect…"
type textarea "x"
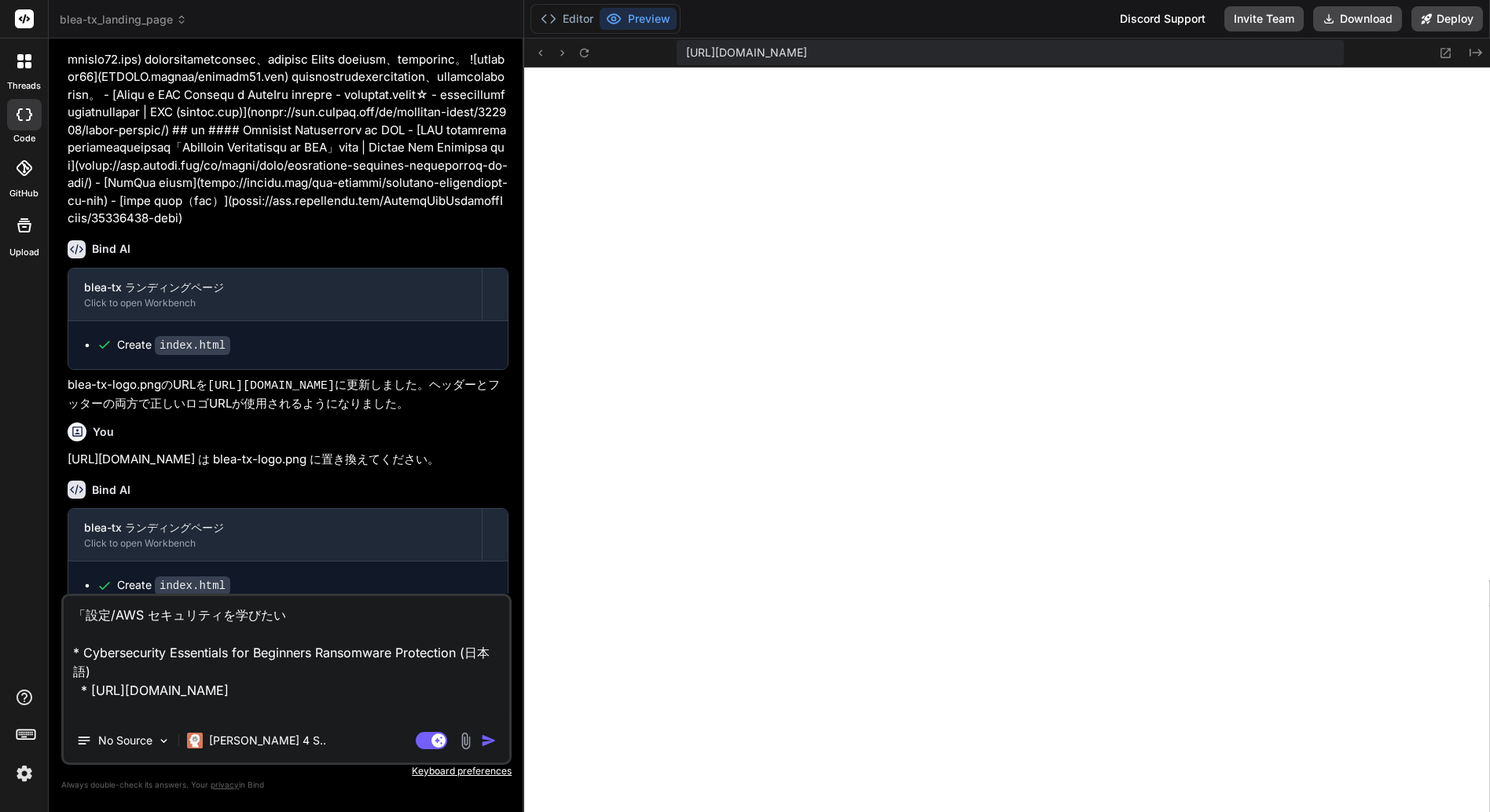
type textarea "「設定 AWS セキュリティを学びたい * Cybersecurity Essentials for Beginners Ransomware Protect…"
type textarea "x"
type textarea "「設定tAWS セキュリティを学びたい * Cybersecurity Essentials for Beginners Ransomware Protect…"
type textarea "x"
type textarea "「設定tiAWS セキュリティを学びたい * Cybersecurity Essentials for Beginners Ransomware Protec…"
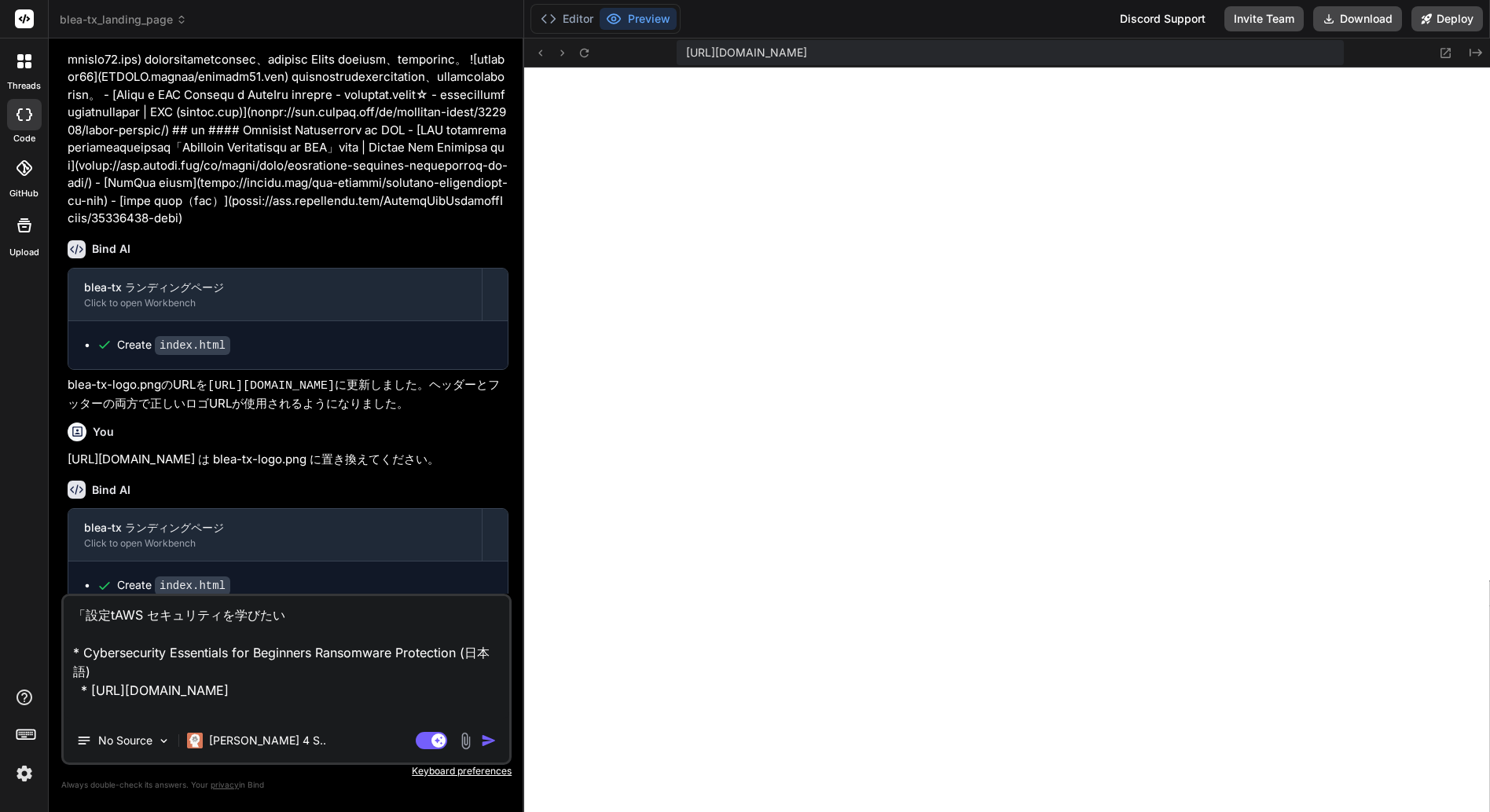
type textarea "x"
type textarea "「設定tipAWS セキュリティを学びたい * Cybersecurity Essentials for Beginners Ransomware Prote…"
type textarea "x"
type textarea "「設定tipsAWS セキュリティを学びたい * Cybersecurity Essentials for Beginners Ransomware Prot…"
type textarea "x"
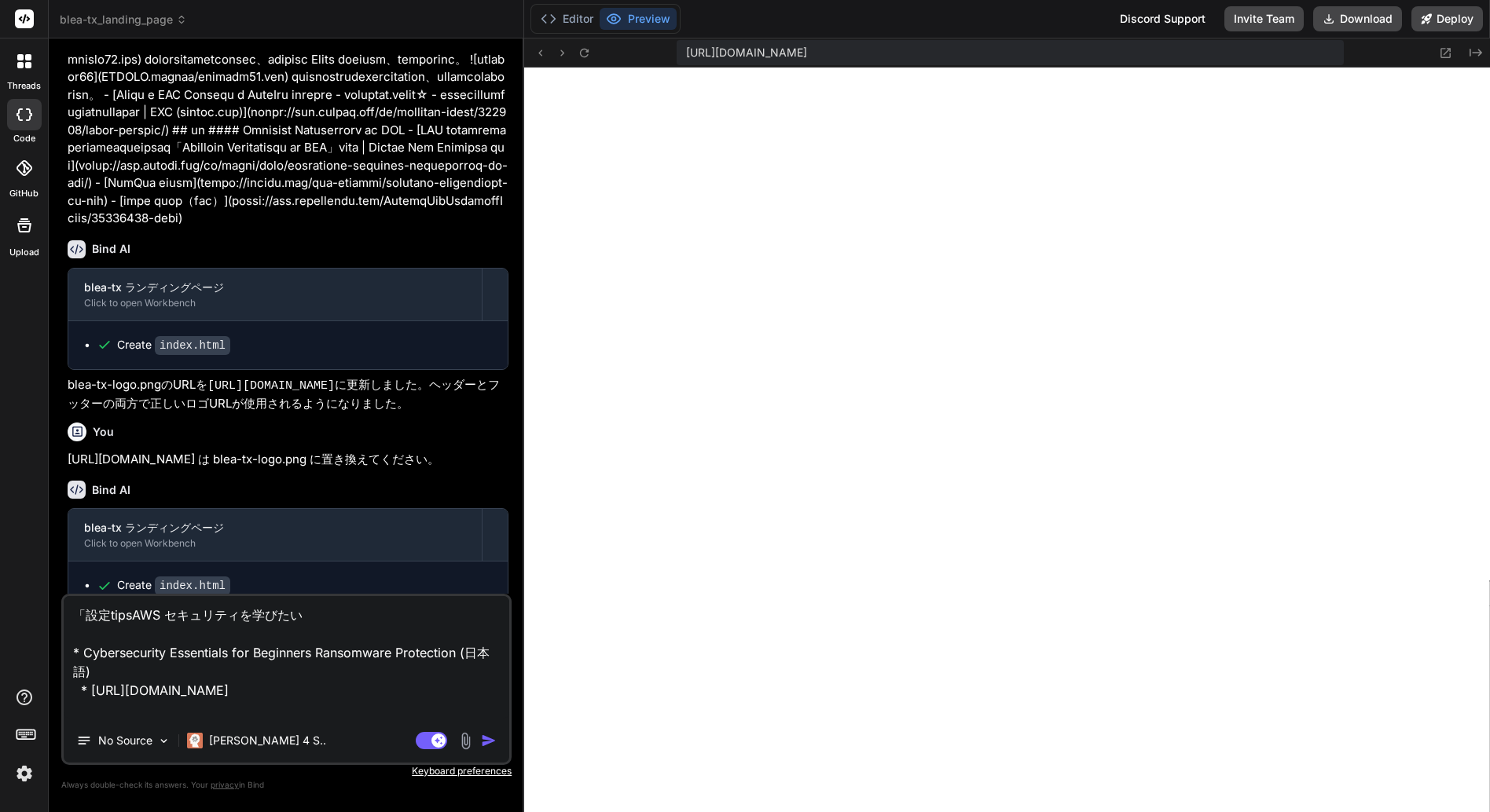
type textarea "「設定ティップスAWS セキュリティを学びたい * Cybersecurity Essentials for Beginners Ransomware Pro…"
type textarea "x"
type textarea "「設定ティップス」AWS セキュリティを学びたい * Cybersecurity Essentials for Beginners Ransomware Pr…"
type textarea "x"
type textarea "「設定ティップス」ｎAWS セキュリティを学びたい * Cybersecurity Essentials for Beginners Ransomware P…"
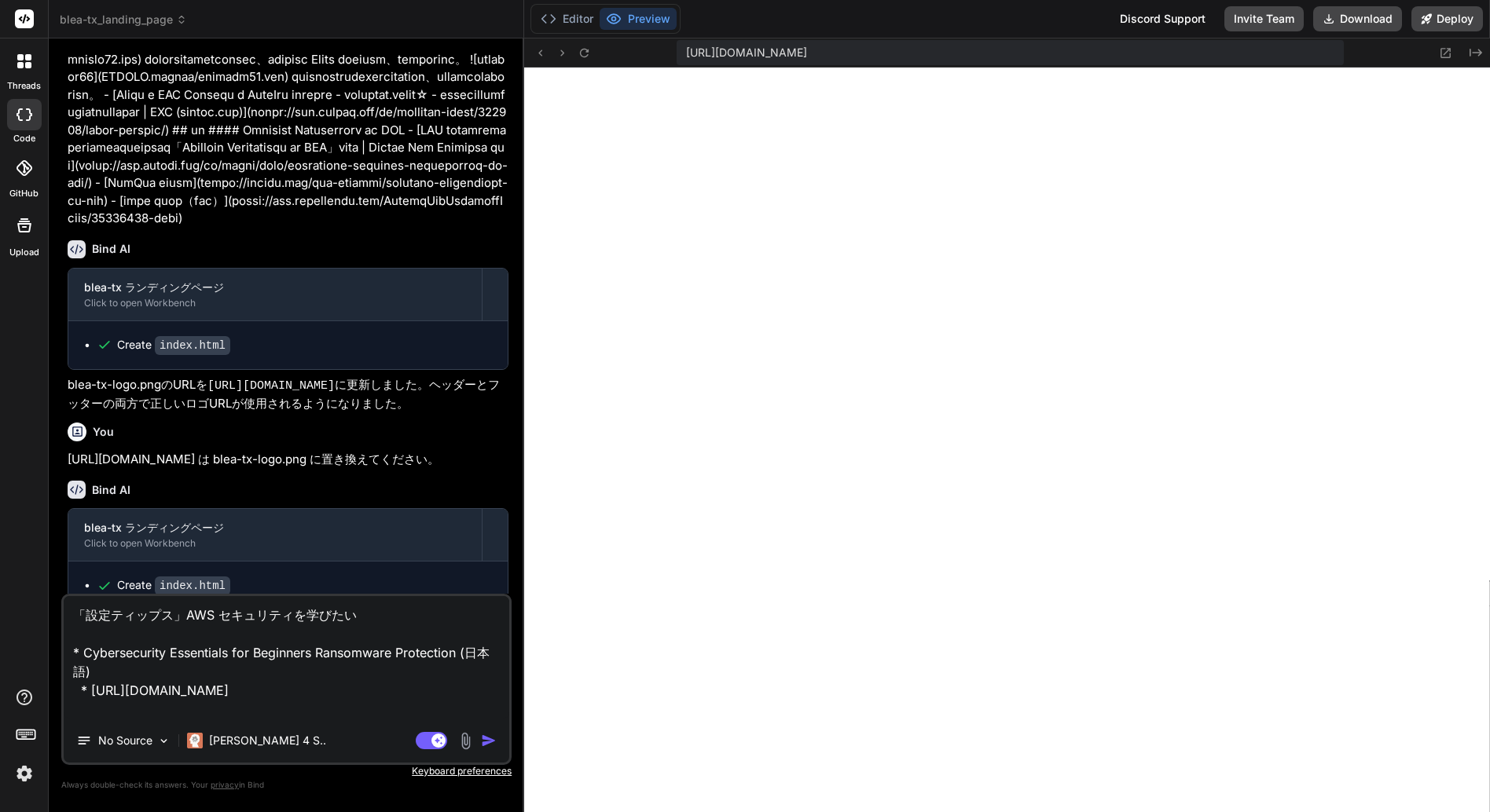
type textarea "x"
type textarea "「設定ティップス」のAWS セキュリティを学びたい * Cybersecurity Essentials for Beginners Ransomware P…"
type textarea "x"
type textarea "「設定ティップス」のあAWS セキュリティを学びたい * Cybersecurity Essentials for Beginners Ransomware …"
type textarea "x"
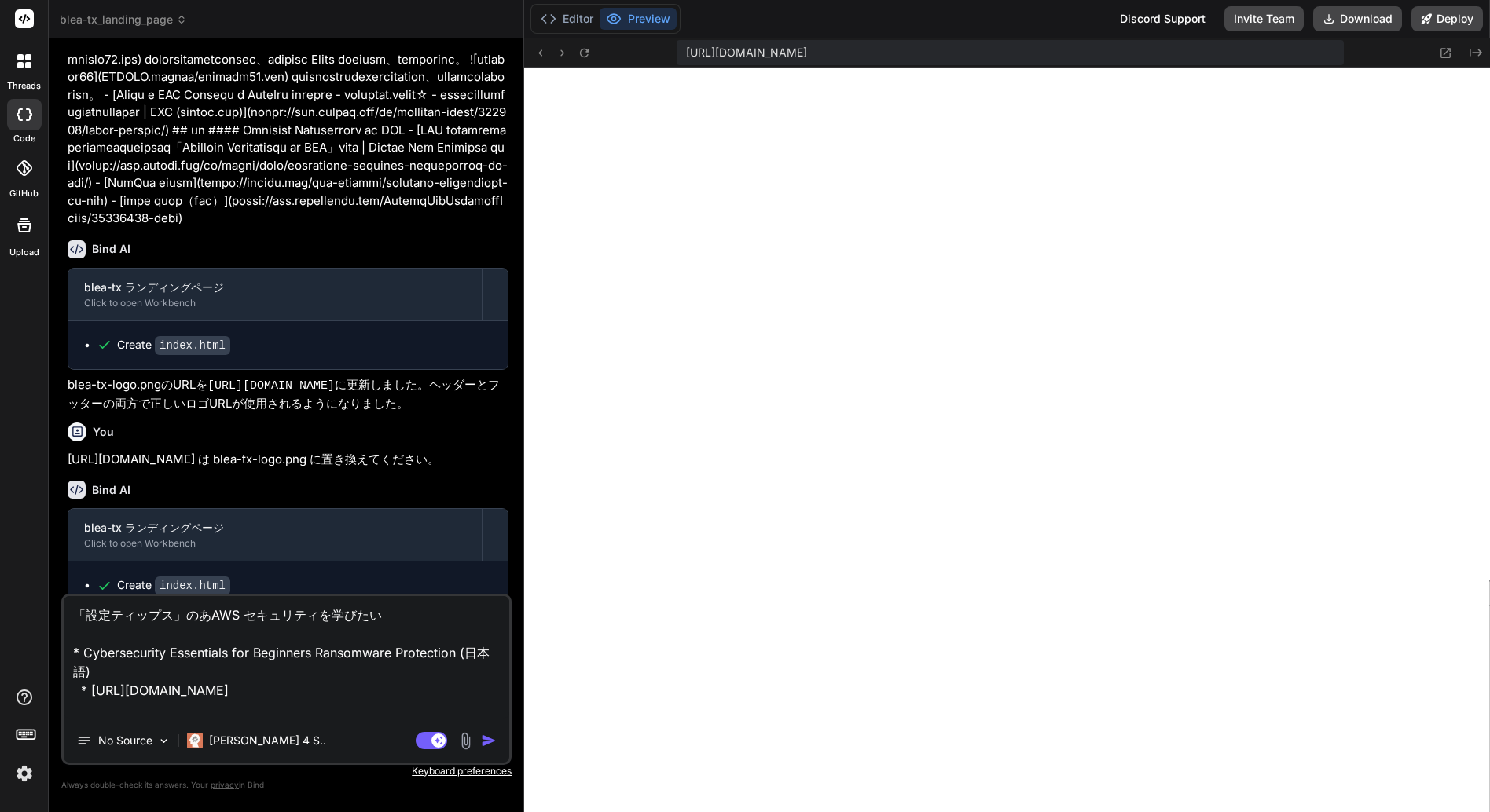
type textarea "「設定ティップス」のあｔAWS セキュリティを学びたい * Cybersecurity Essentials for Beginners Ransomware…"
type textarea "x"
type textarea "「設定ティップス」のあとAWS セキュリティを学びたい * Cybersecurity Essentials for Beginners Ransomware…"
type textarea "x"
type textarea "「設定ティップス」のあとｎAWS セキュリティを学びたい * Cybersecurity Essentials for Beginners Ransomwar…"
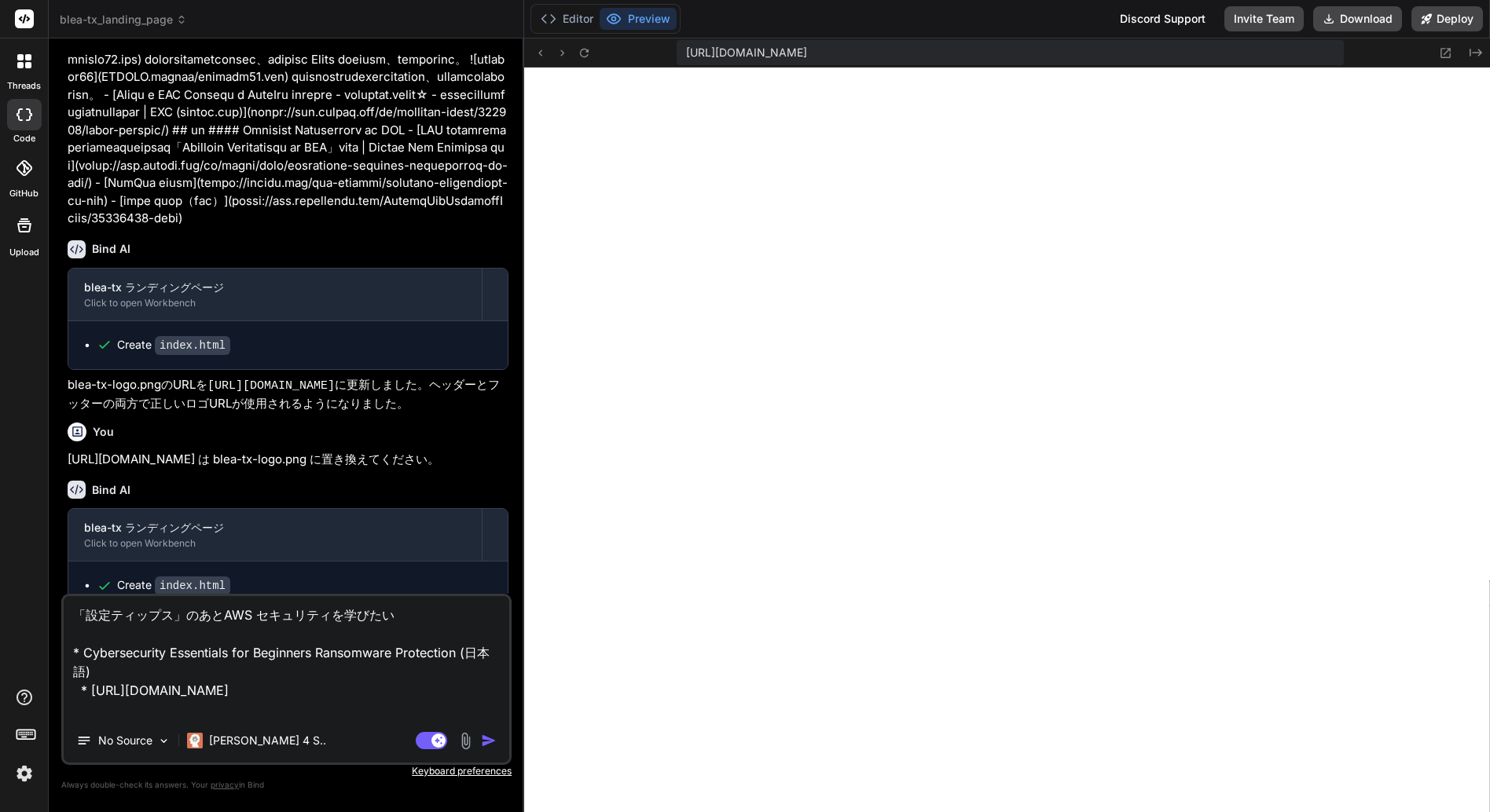
type textarea "x"
type textarea "「設定ティップス」のあとにAWS セキュリティを学びたい * Cybersecurity Essentials for Beginners Ransomwar…"
type textarea "x"
type textarea "「設定ティップス」のあとに「AWS セキュリティを学びたい * Cybersecurity Essentials for Beginners Ransomwa…"
type textarea "x"
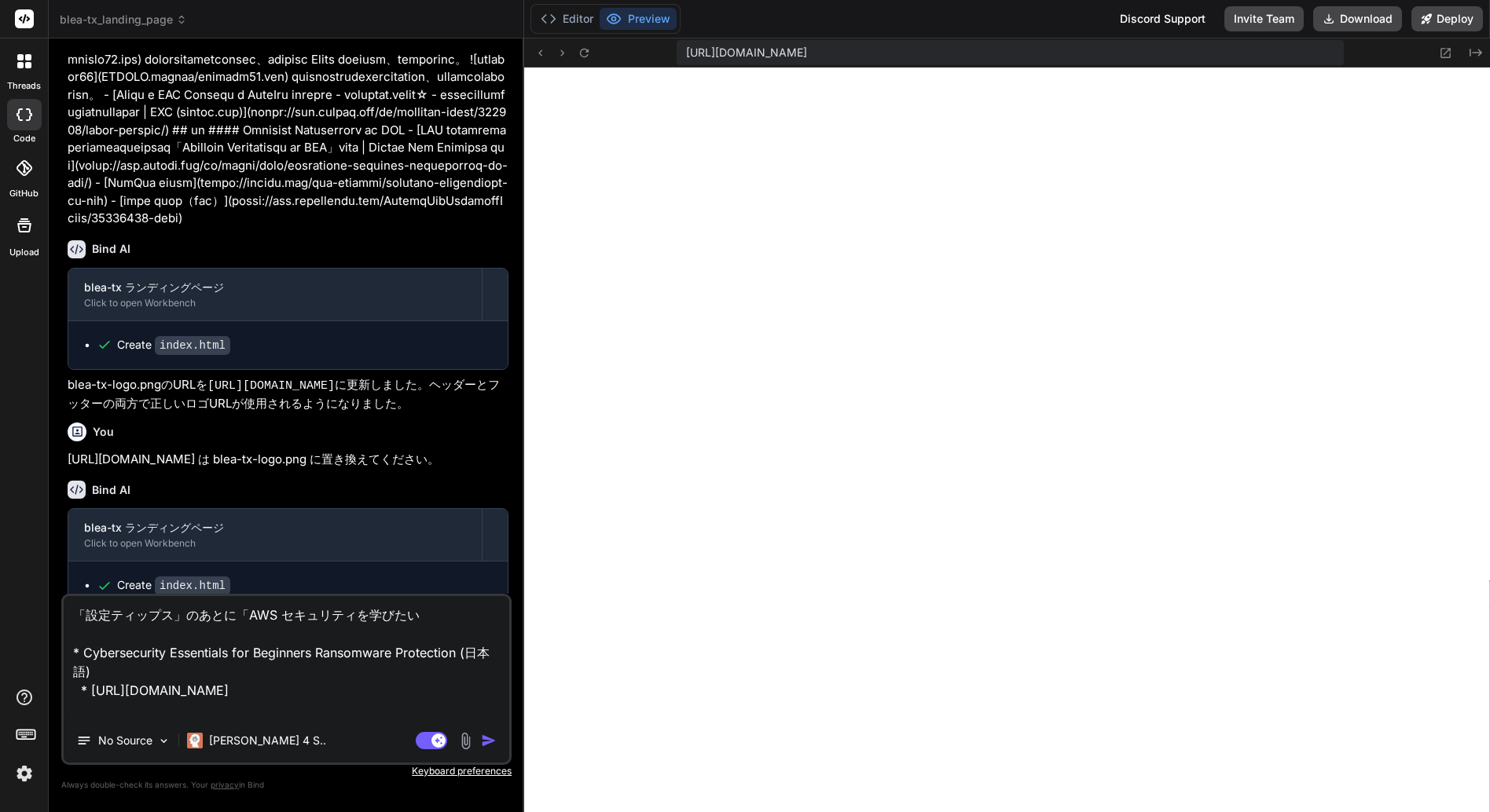
type textarea "「設定ティップス」のあとに「AWS セキュリティを学びたいｈ * Cybersecurity Essentials for Beginners Ransomw…"
type textarea "x"
type textarea "「設定ティップス」のあとに「AWS セキュリティを学びたいひと * Cybersecurity Essentials for Beginners Ransom…"
type textarea "x"
type textarea "「設定ティップス」のあとに「AWS セキュリティを学びたい人 * Cybersecurity Essentials for Beginners Ransomw…"
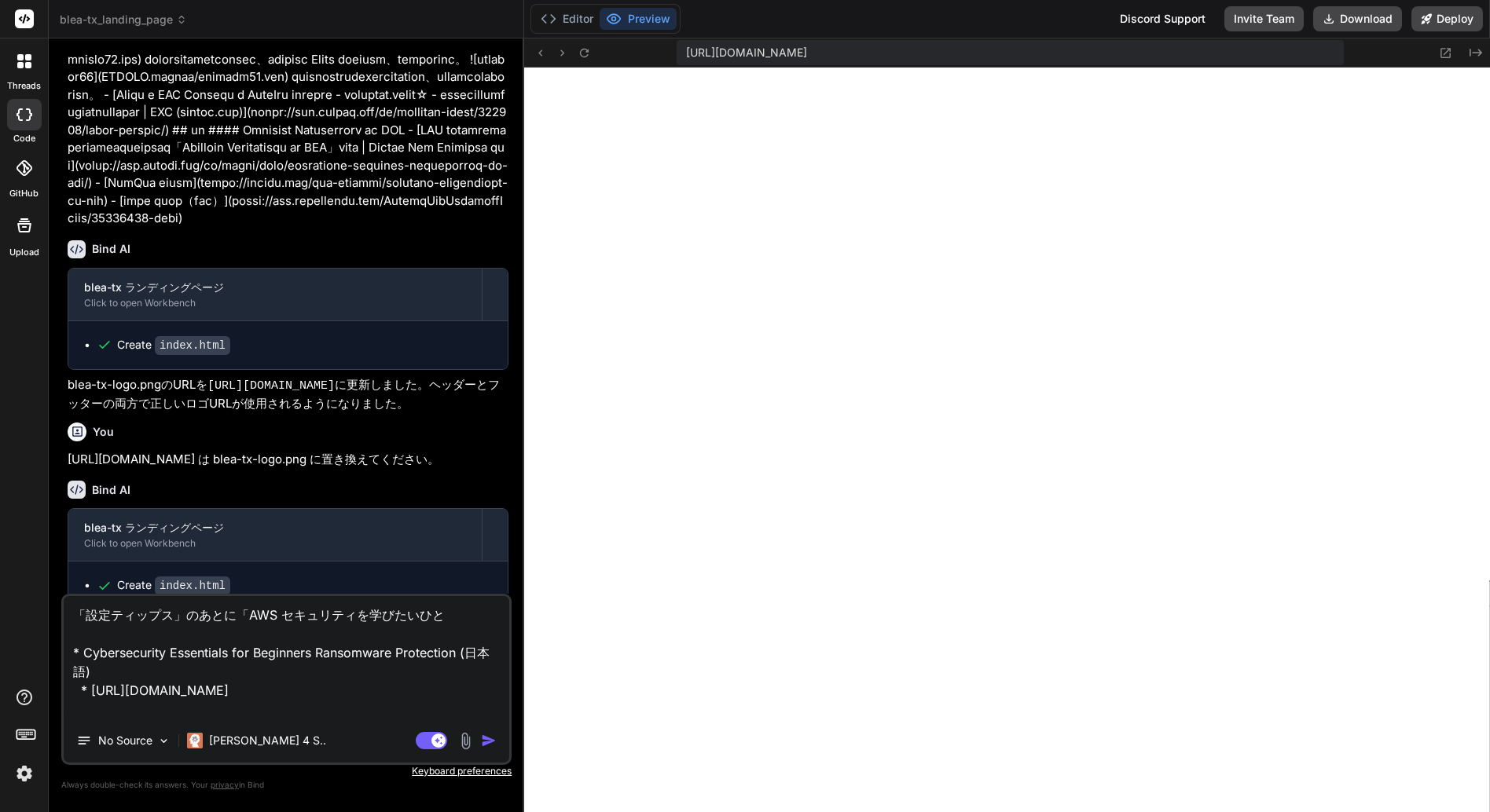
type textarea "x"
type textarea "「設定ティップス」のあとに「AWS セキュリティを学びたい人ｈ * Cybersecurity Essentials for Beginners Ransom…"
type textarea "x"
type textarea "「設定ティップス」のあとに「AWS セキュリティを学びたい人へ * Cybersecurity Essentials for Beginners Ransom…"
type textarea "x"
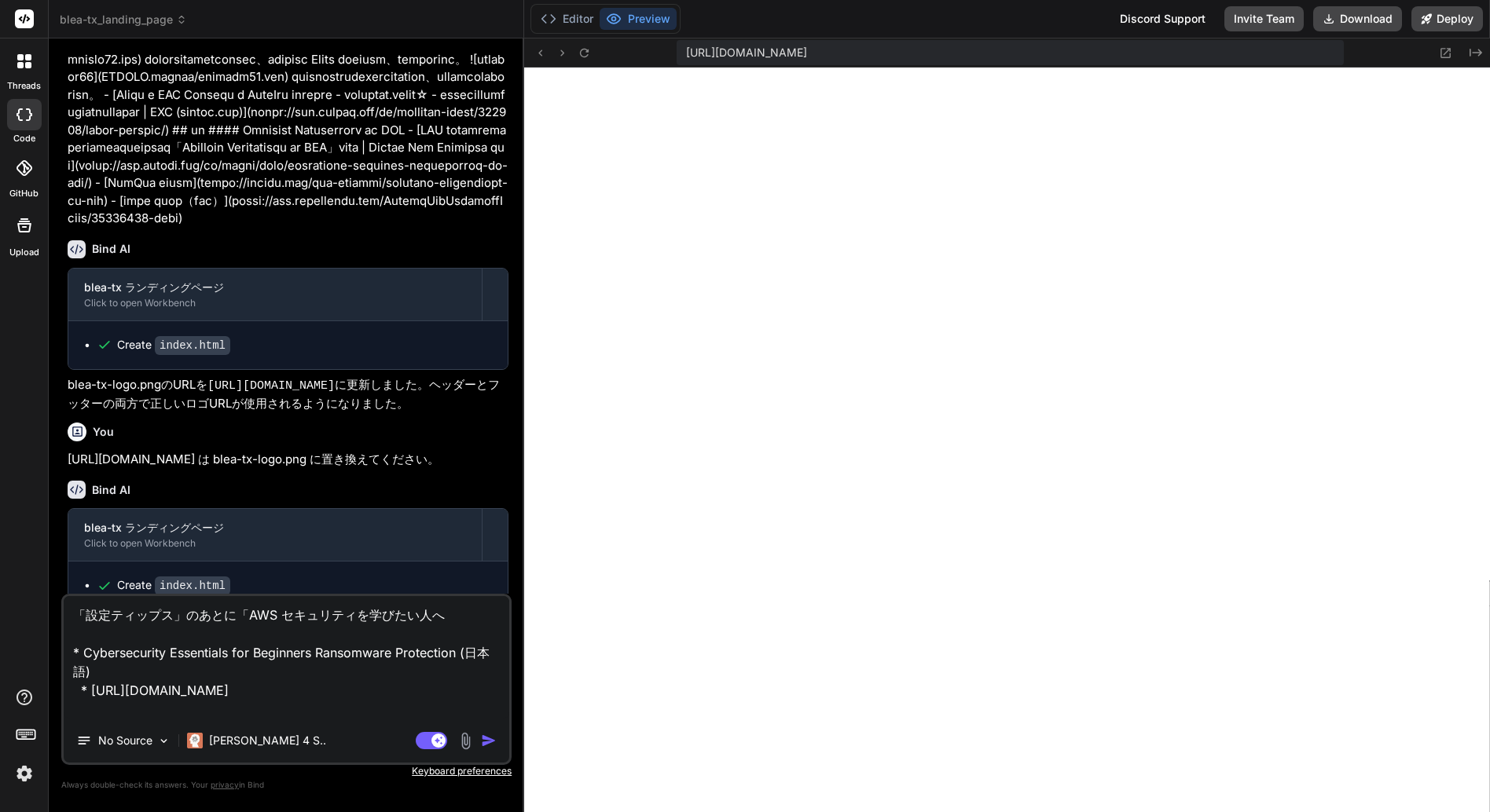
type textarea "「設定ティップス」のあとに「AWS セキュリティを学びたい人へ」 * Cybersecurity Essentials for Beginners Ranso…"
type textarea "x"
type textarea "「設定ティップス」のあとに「AWS セキュリティを学びたい人へ」ｔ * Cybersecurity Essentials for Beginners Rans…"
type textarea "x"
type textarea "「設定ティップス」のあとに「AWS セキュリティを学びたい人へ」という * Cybersecurity Essentials for Beginners Ra…"
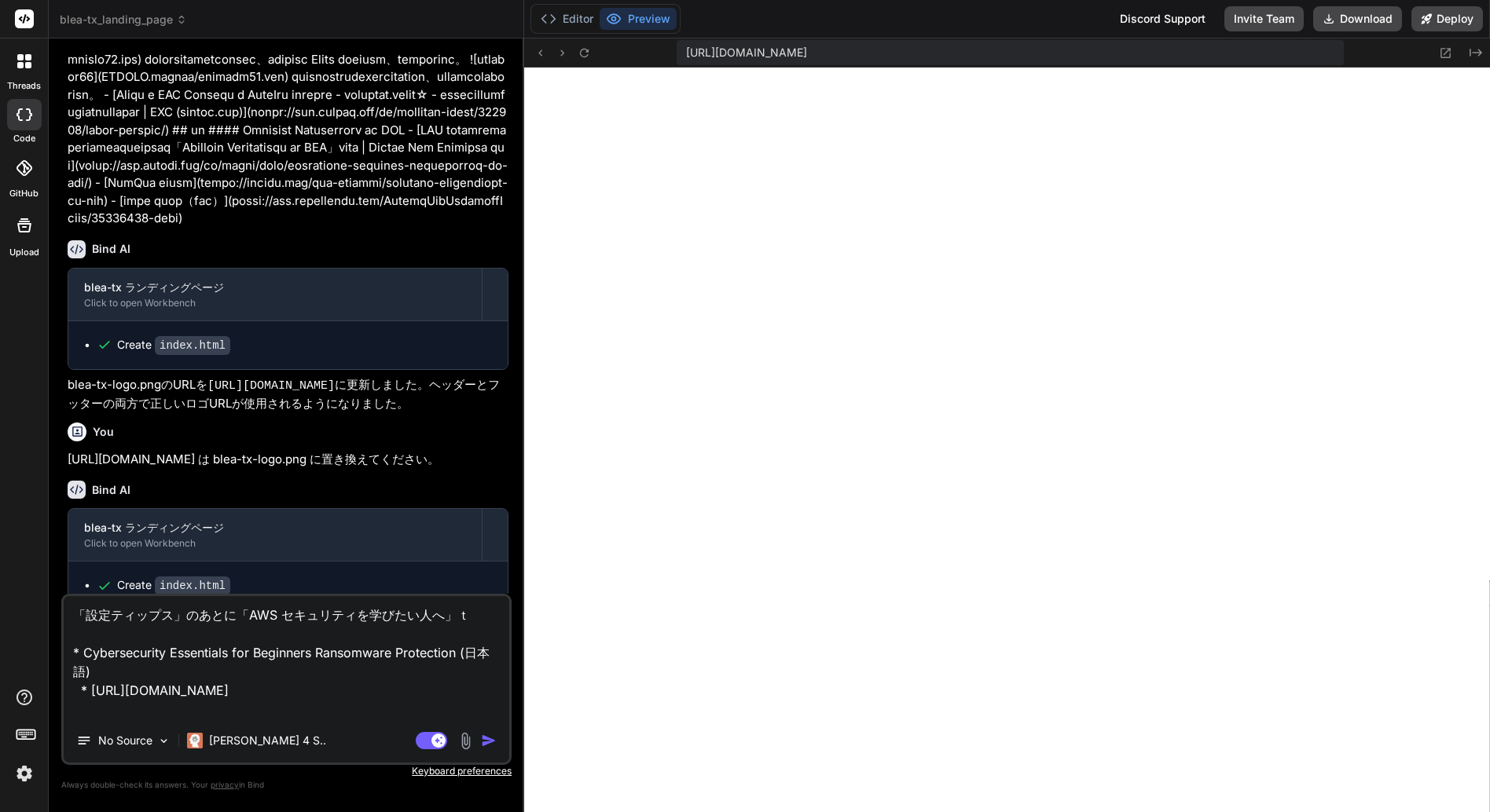
type textarea "x"
type textarea "「設定ティップス」のあとに「AWS セキュリティを学びたい人へ」という * Cybersecurity Essentials for Beginners Ra…"
type textarea "x"
type textarea "「設定ティップス」のあとに「AWS セキュリティを学びたい人へ」というs * Cybersecurity Essentials for Beginners R…"
type textarea "x"
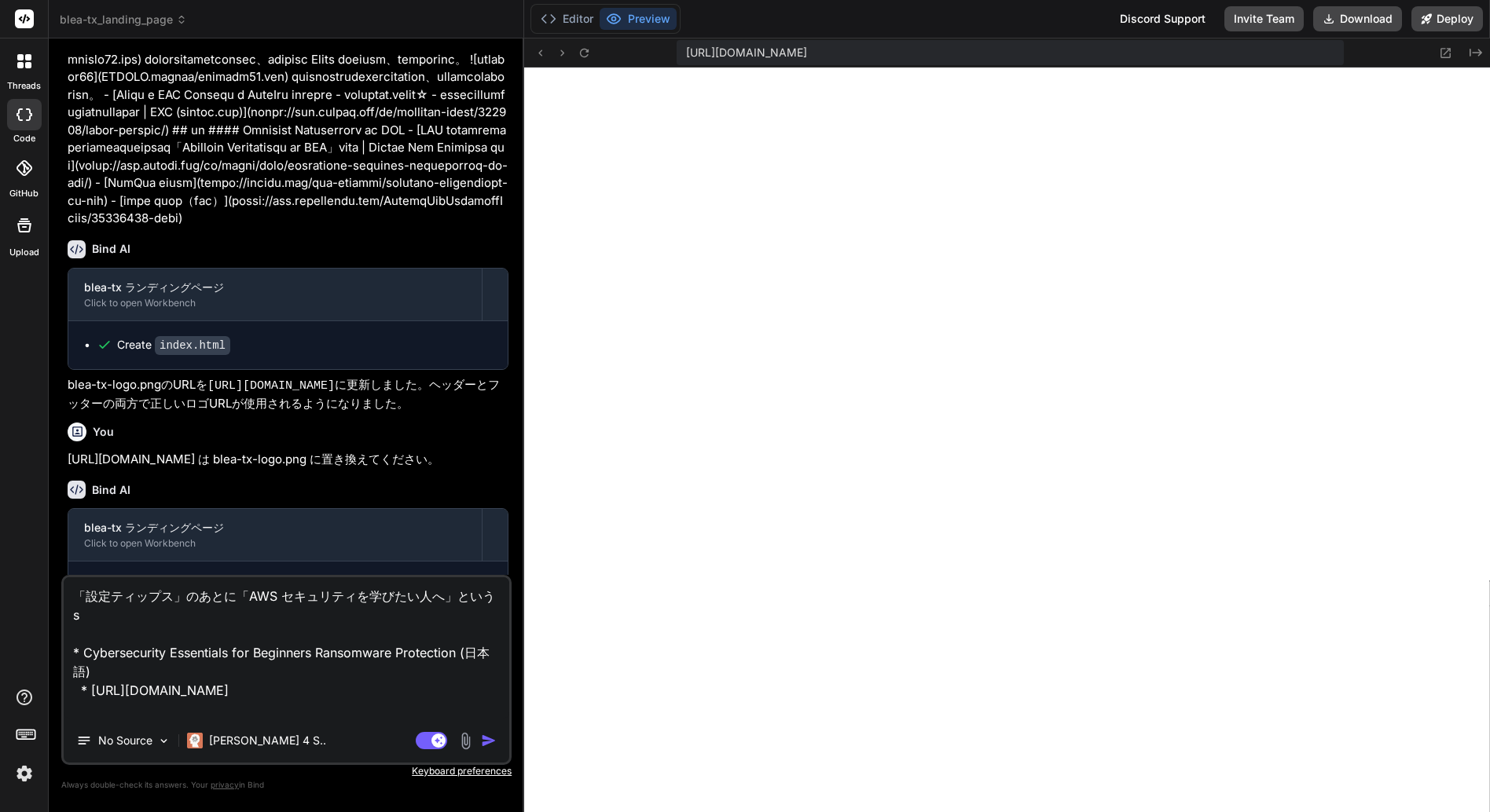
type textarea "「設定ティップス」のあとに「AWS セキュリティを学びたい人へ」というse * Cybersecurity Essentials for Beginners …"
type textarea "x"
type textarea "「設定ティップス」のあとに「AWS セキュリティを学びたい人へ」というsec * Cybersecurity Essentials for Beginners…"
type textarea "x"
type textarea "「設定ティップス」のあとに「AWS セキュリティを学びたい人へ」というsect * Cybersecurity Essentials for Beginner…"
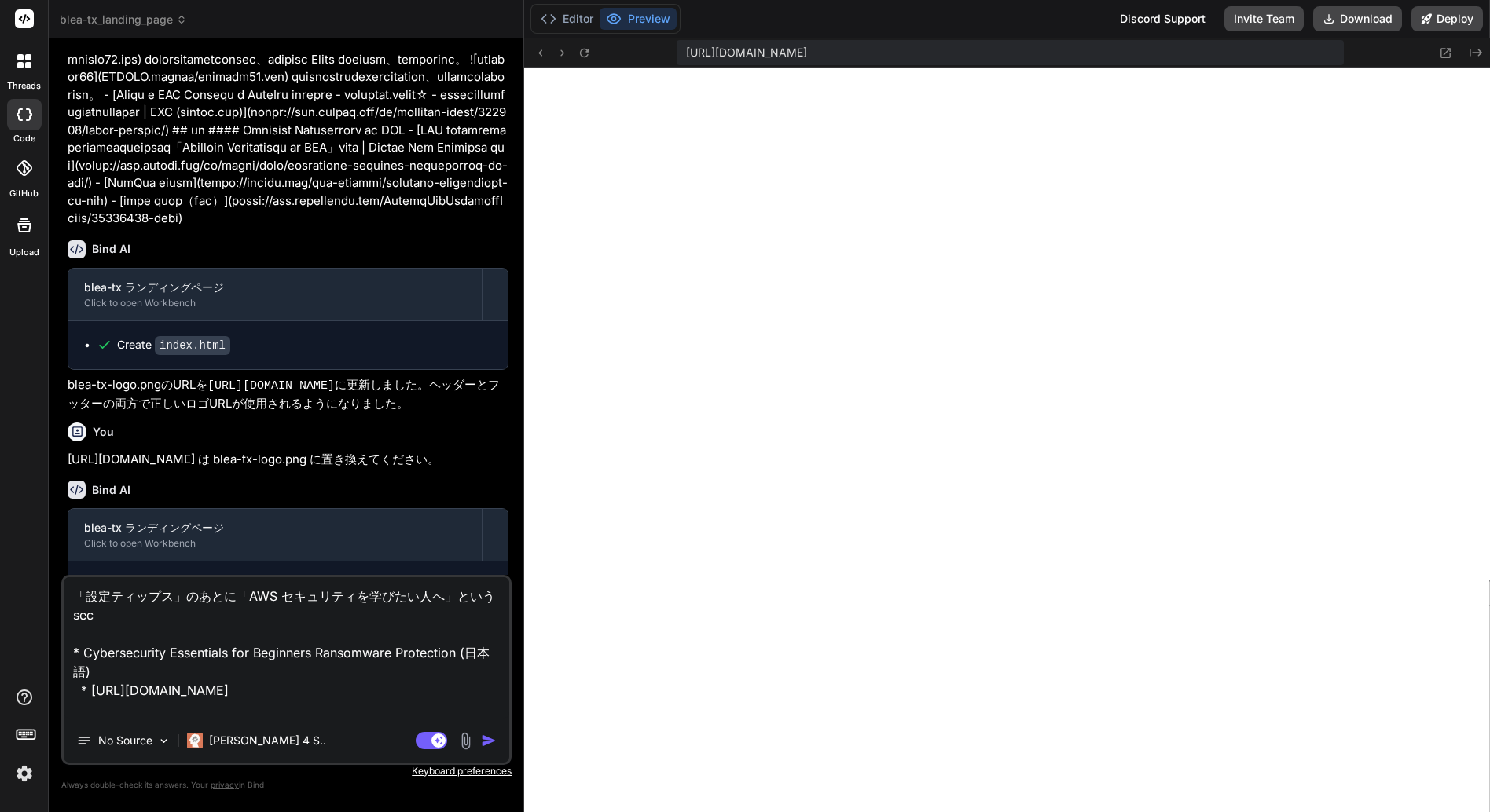
type textarea "x"
type textarea "「設定ティップス」のあとに「AWS セキュリティを学びたい人へ」というsecti * Cybersecurity Essentials for Beginne…"
type textarea "x"
type textarea "「設定ティップス」のあとに「AWS セキュリティを学びたい人へ」というsectio * Cybersecurity Essentials for Beginn…"
type textarea "x"
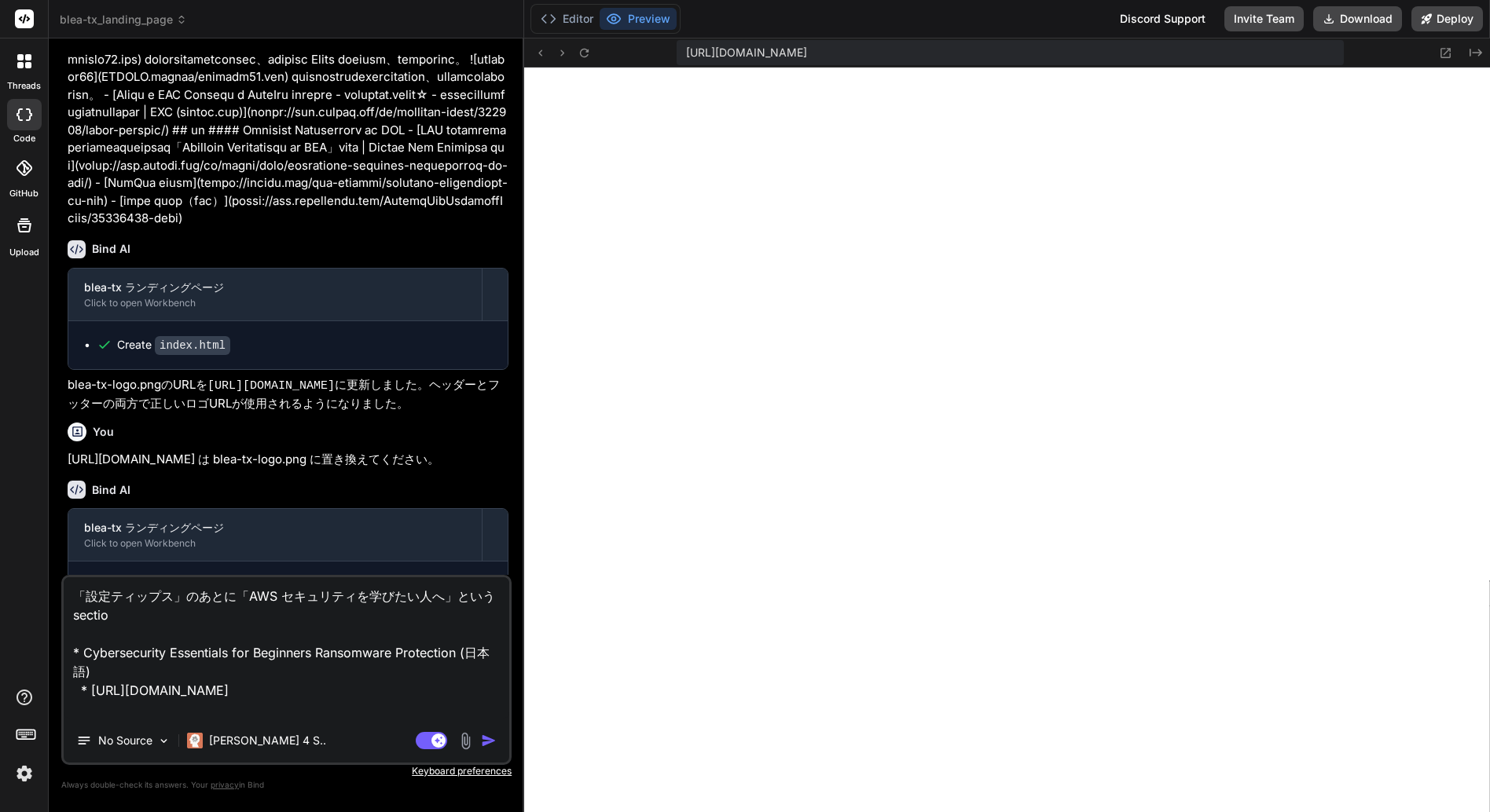
type textarea "「設定ティップス」のあとに「AWS セキュリティを学びたい人へ」というsection * Cybersecurity Essentials for Begin…"
type textarea "x"
type textarea "「設定ティップス」のあとに「AWS セキュリティを学びたい人へ」というセクション * Cybersecurity Essentials for Beginne…"
type textarea "x"
type textarea "「設定ティップス」のあとに「AWS セキュリティを学びたい人へ」というセクションｗ * Cybersecurity Essentials for Beginn…"
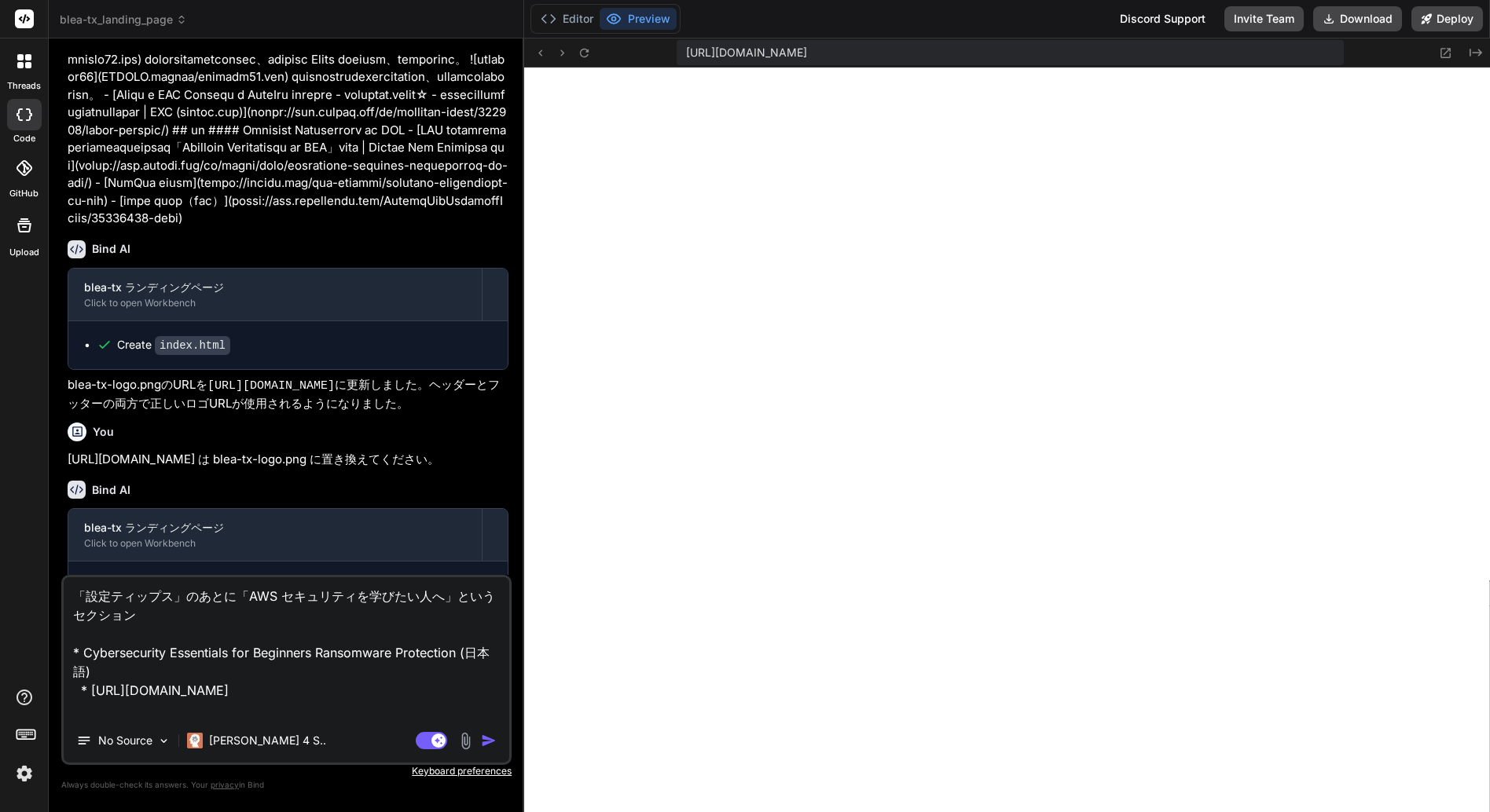
type textarea "x"
type textarea "「設定ティップス」のあとに「AWS セキュリティを学びたい人へ」というセクションを * Cybersecurity Essentials for Beginn…"
type textarea "x"
type textarea "「設定ティップス」のあとに「AWS セキュリティを学びたい人へ」というセクションをｔ * Cybersecurity Essentials for Begin…"
type textarea "x"
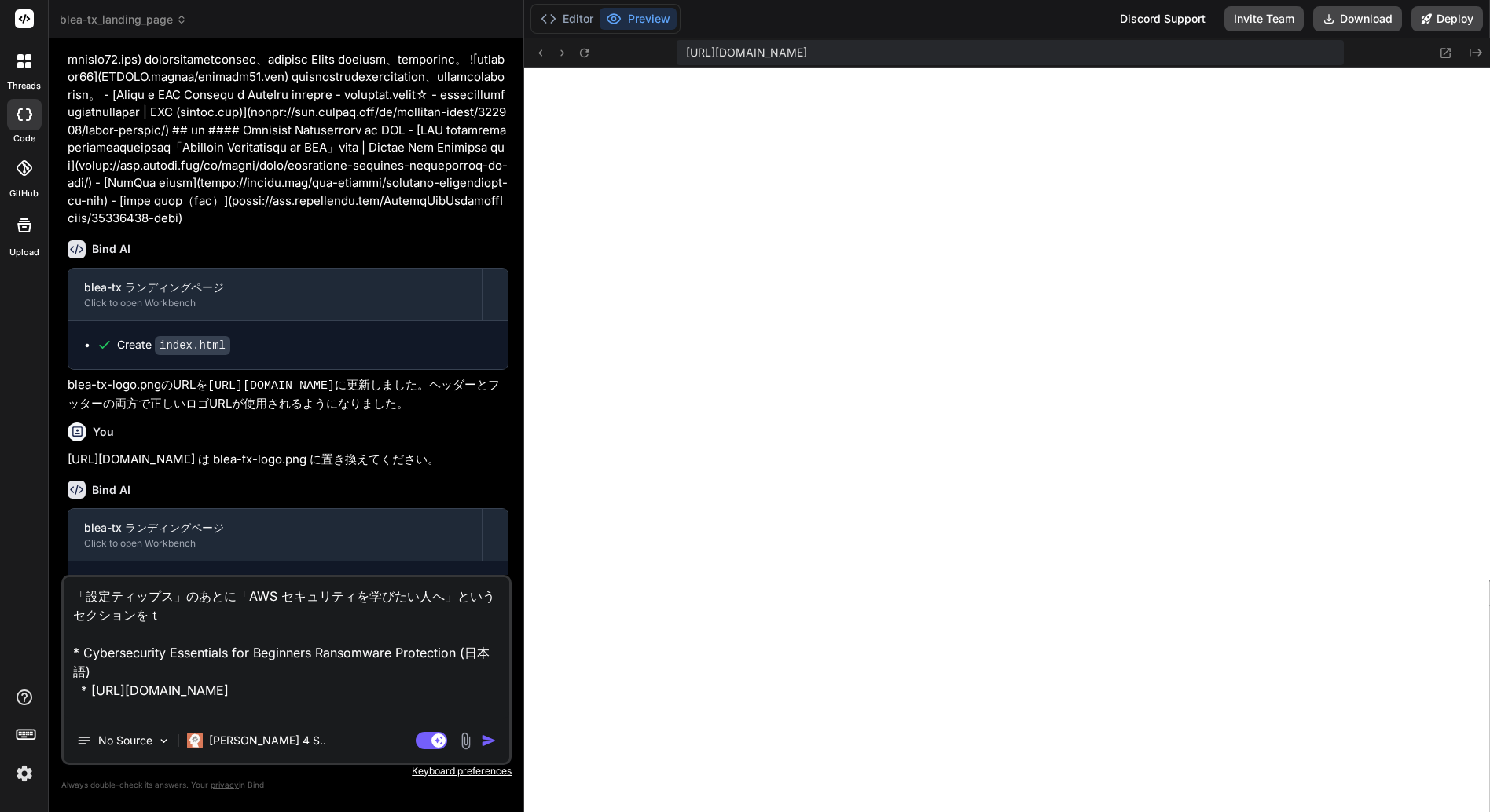
type textarea "「設定ティップス」のあとに「AWS セキュリティを学びたい人へ」というセクションをつ * Cybersecurity Essentials for Begin…"
type textarea "x"
type textarea "「設定ティップス」のあとに「AWS セキュリティを学びたい人へ」というセクションをつｃ * Cybersecurity Essentials for Begi…"
type textarea "x"
type textarea "「設定ティップス」のあとに「AWS セキュリティを学びたい人へ」というセクションをつく * Cybersecurity Essentials for Begi…"
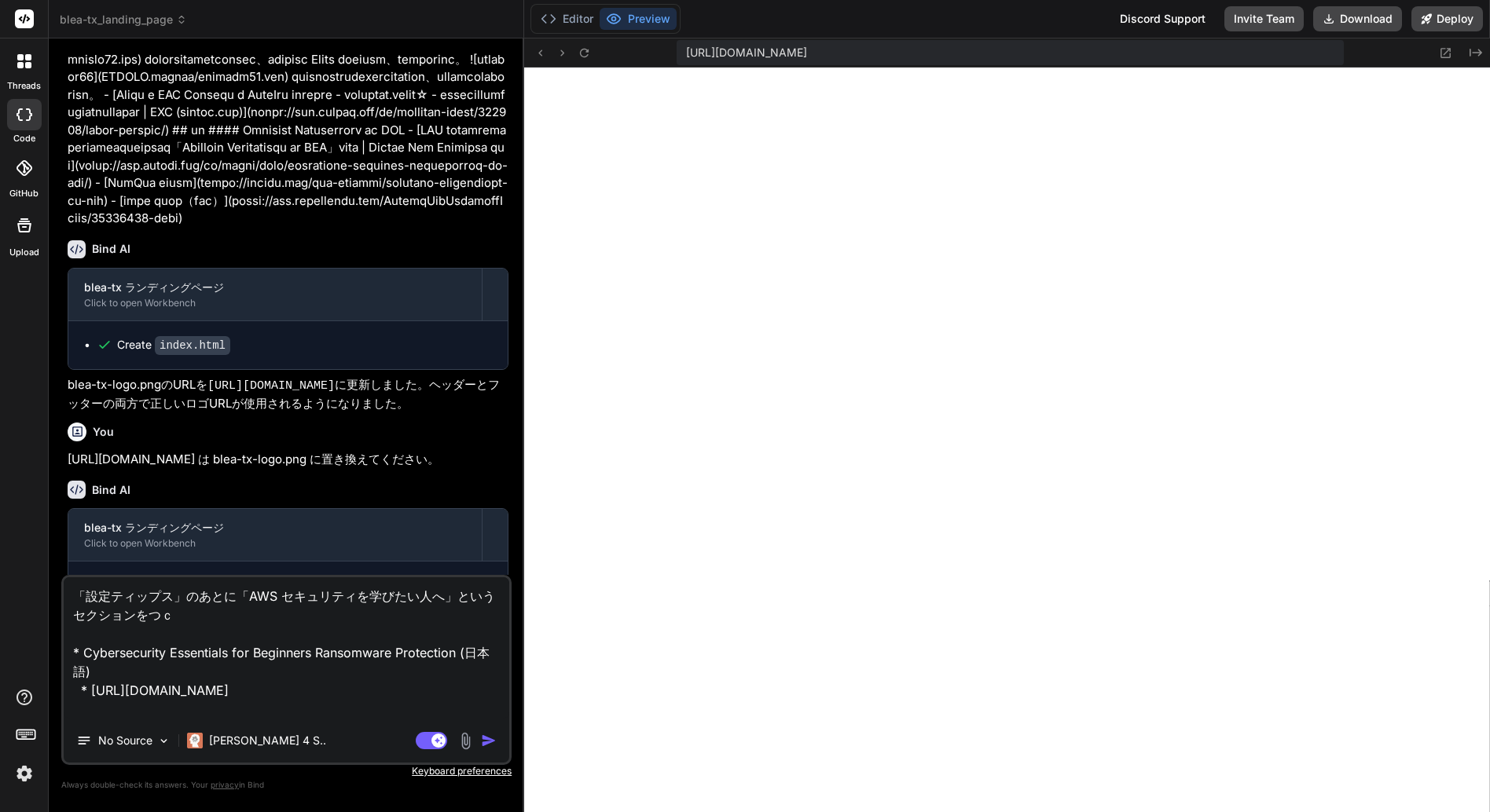
type textarea "x"
type textarea "「設定ティップス」のあとに「AWS セキュリティを学びたい人へ」というセクションをつくｒ * Cybersecurity Essentials for Beg…"
type textarea "x"
type textarea "「設定ティップス」のあとに「AWS セキュリティを学びたい人へ」というセクションを作り * Cybersecurity Essentials for Begi…"
type textarea "x"
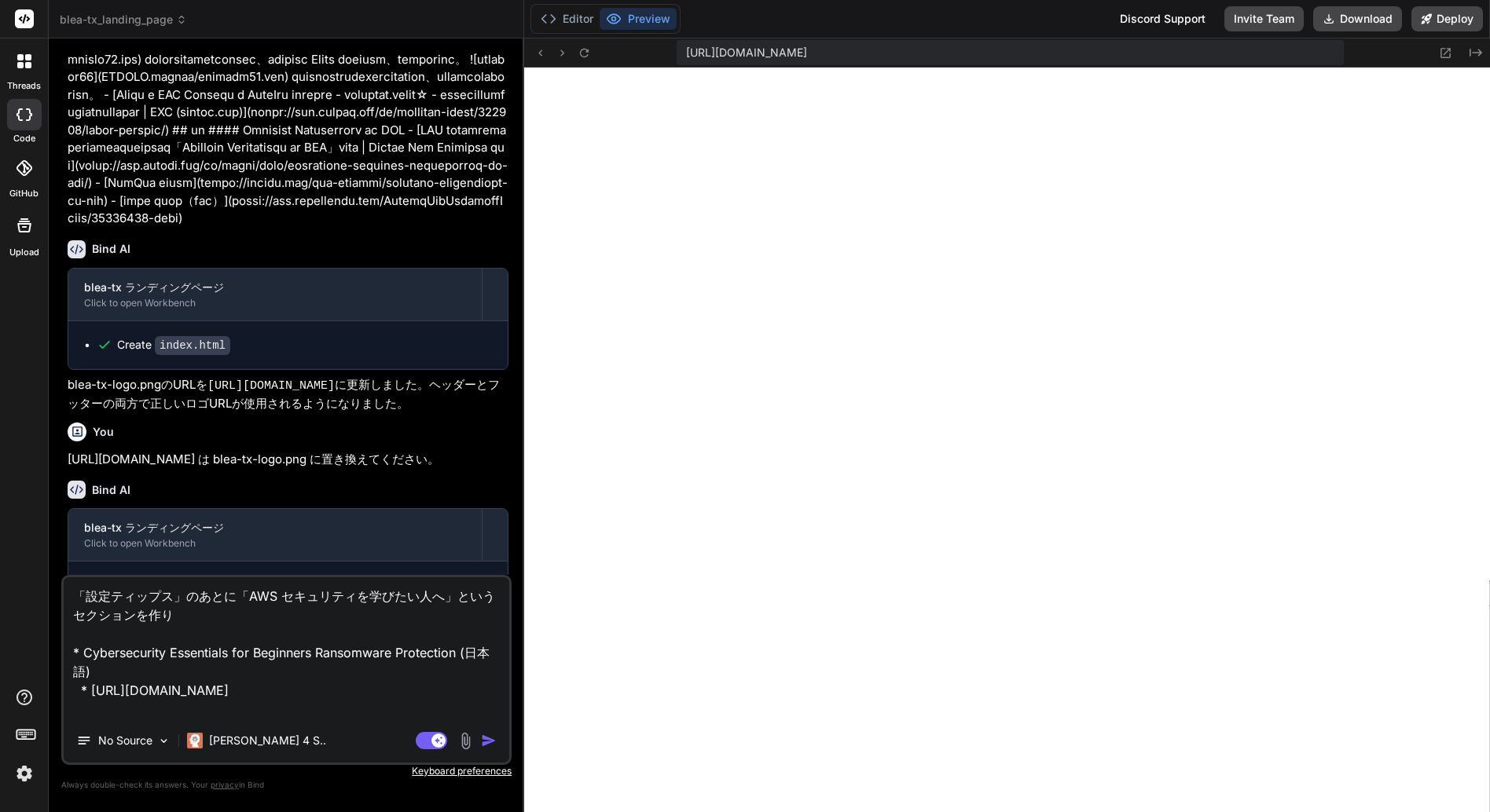
type textarea "「設定ティップス」のあとに「AWS セキュリティを学びたい人へ」というセクションを作り、 * Cybersecurity Essentials for Beg…"
type textarea "x"
type textarea "「設定ティップス」のあとに「AWS セキュリティを学びたい人へ」というセクションを作り * Cybersecurity Essentials for Begi…"
type textarea "x"
type textarea "「設定ティップス」のあとに「AWS セキュリティを学びたい人へ」というセクションを作 * Cybersecurity Essentials for Begin…"
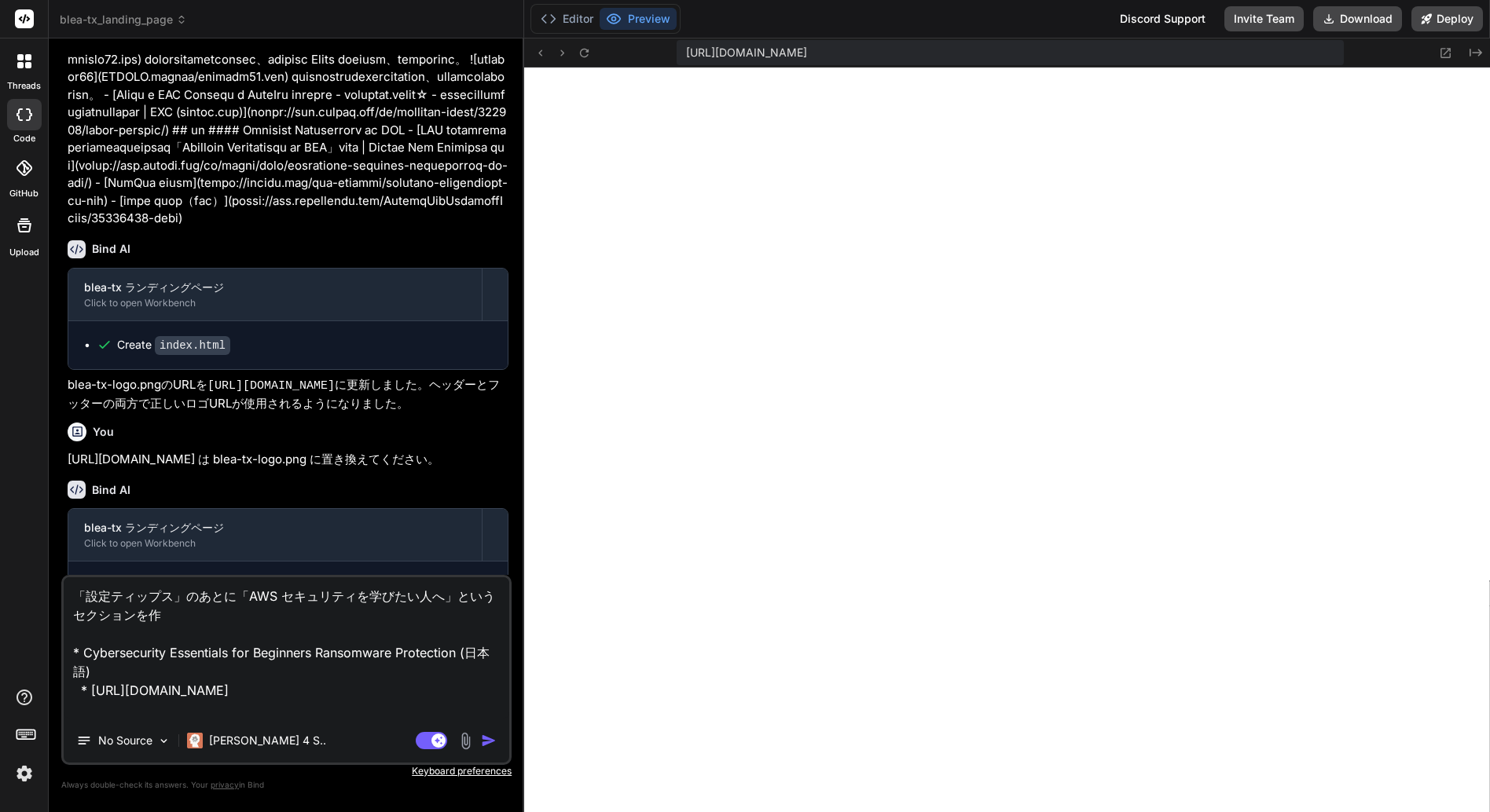
type textarea "x"
type textarea "「設定ティップス」のあとに「AWS セキュリティを学びたい人へ」というセクションを作っ * Cybersecurity Essentials for Begi…"
type textarea "x"
type textarea "「設定ティップス」のあとに「AWS セキュリティを学びたい人へ」というセクションを作っｔ * Cybersecurity Essentials for Beg…"
type textarea "x"
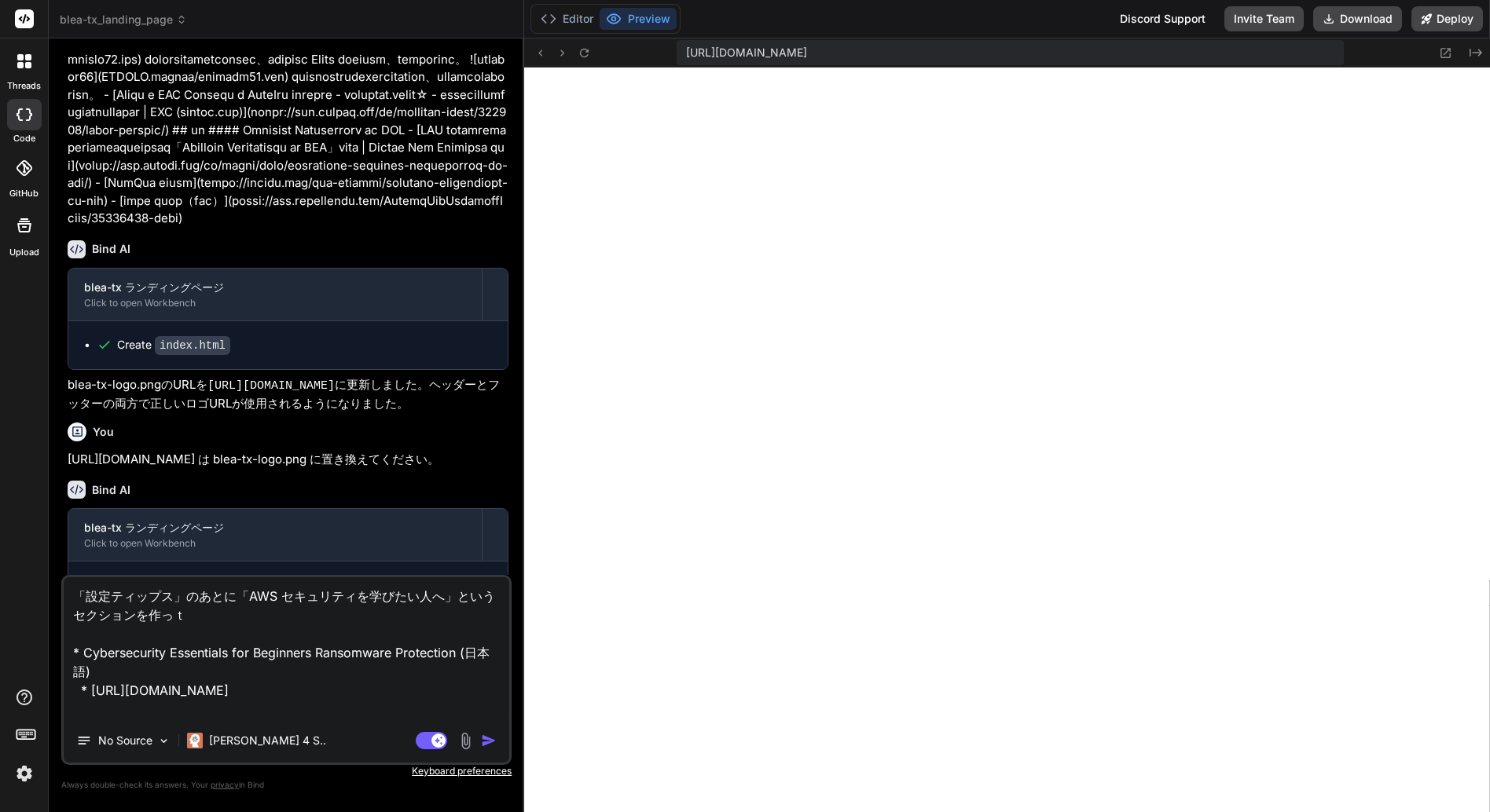
type textarea "「設定ティップス」のあとに「AWS セキュリティを学びたい人へ」というセクションを作って * Cybersecurity Essentials for Beg…"
type textarea "x"
type textarea "「設定ティップス」のあとに「AWS セキュリティを学びたい人へ」というセクションを作ってｃ * Cybersecurity Essentials for Be…"
type textarea "x"
type textarea "「設定ティップス」のあとに「AWS セキュリティを学びたい人へ」というセクションを作ってく * Cybersecurity Essentials for Be…"
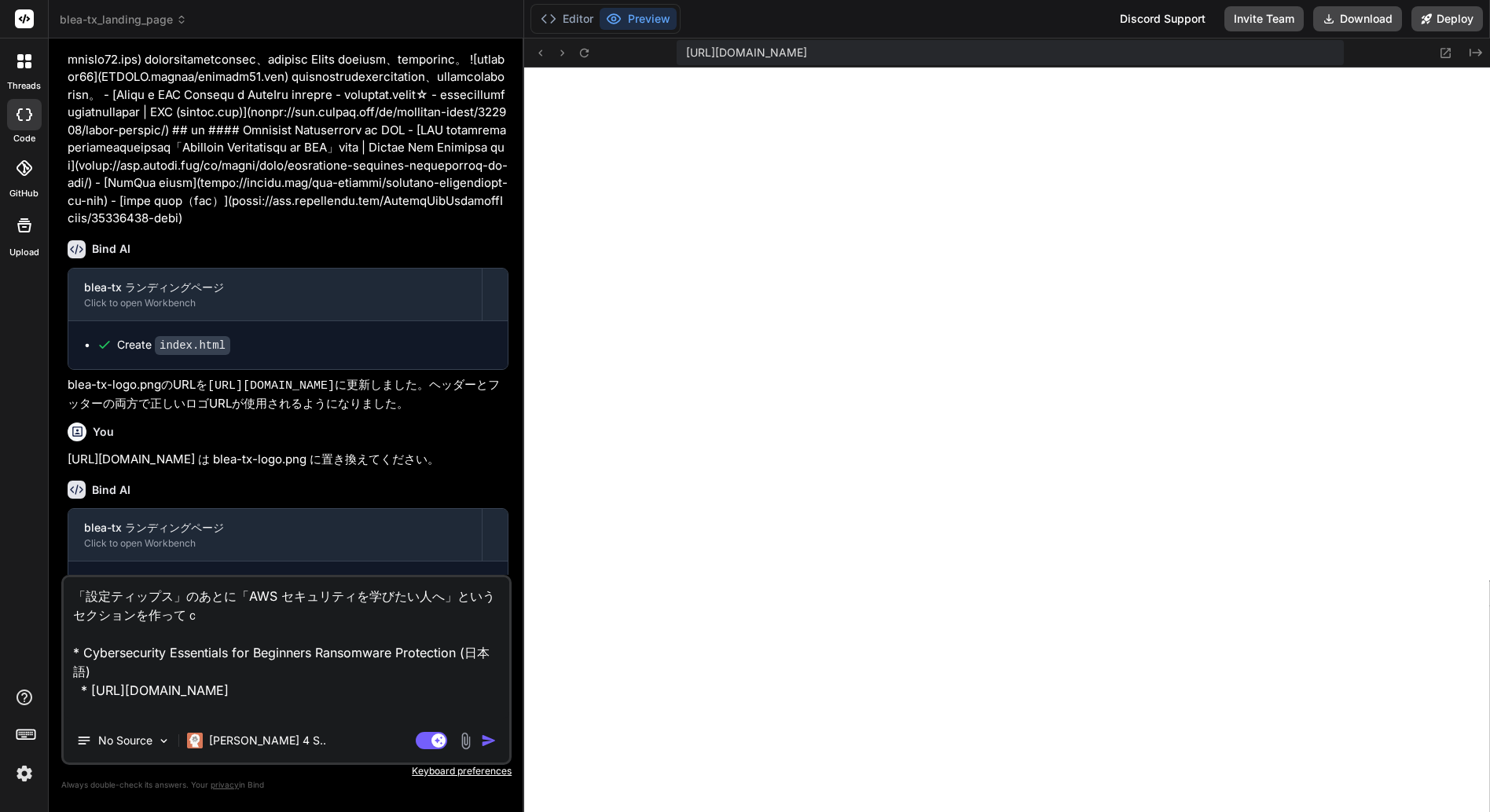
type textarea "x"
type textarea "「設定ティップス」のあとに「AWS セキュリティを学びたい人へ」というセクションを作ってくｄ * Cybersecurity Essentials for B…"
type textarea "x"
type textarea "「設定ティップス」のあとに「AWS セキュリティを学びたい人へ」というセクションを作ってくだ * Cybersecurity Essentials for B…"
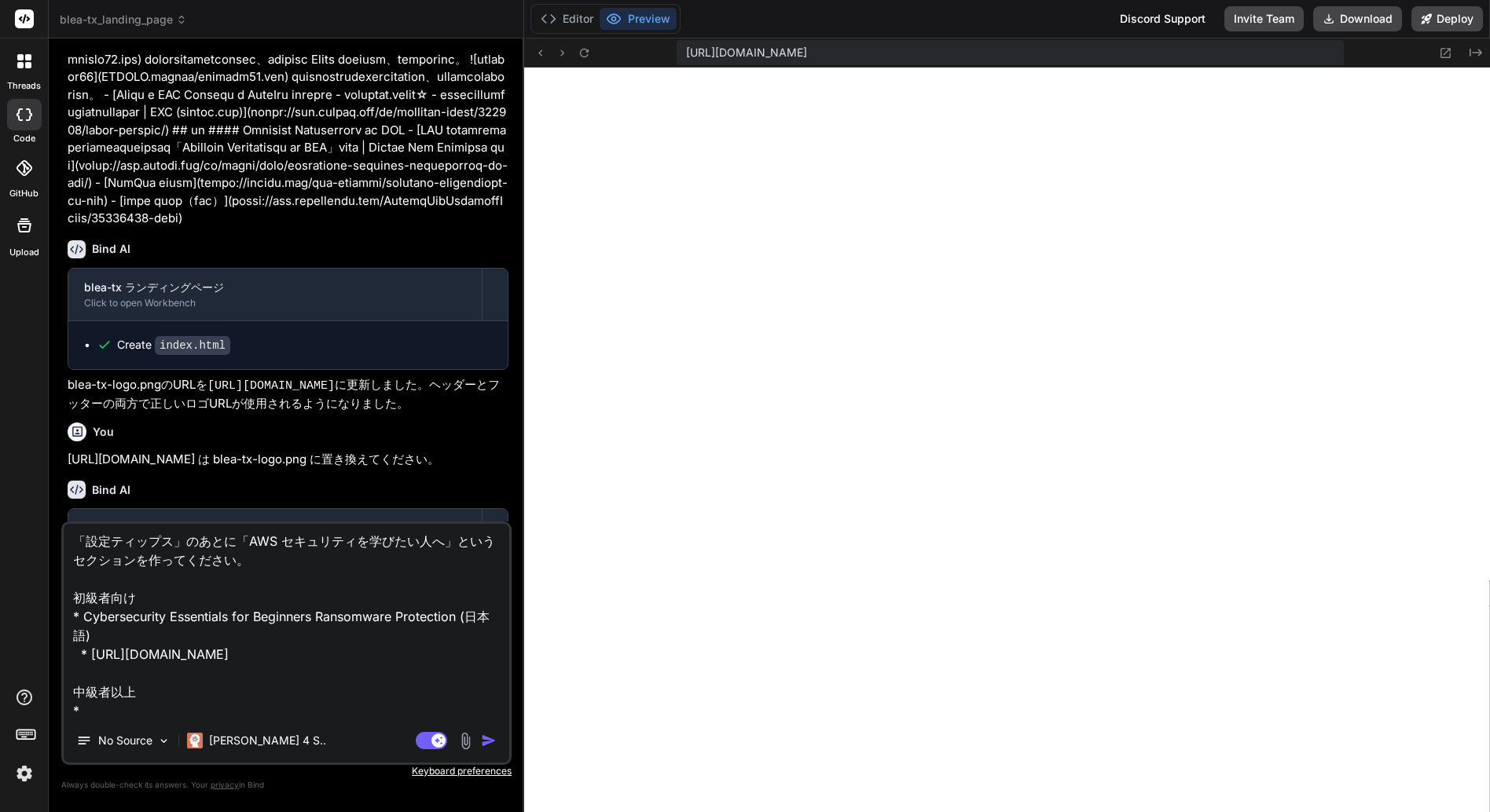
scroll to position [21, 0]
paste textarea "[[DATE]年版]AWSセキュリティ対策全部盛り[初級から上級まで] というタイトルでDevelopersIO [DATE] Decadeに登壇しました"
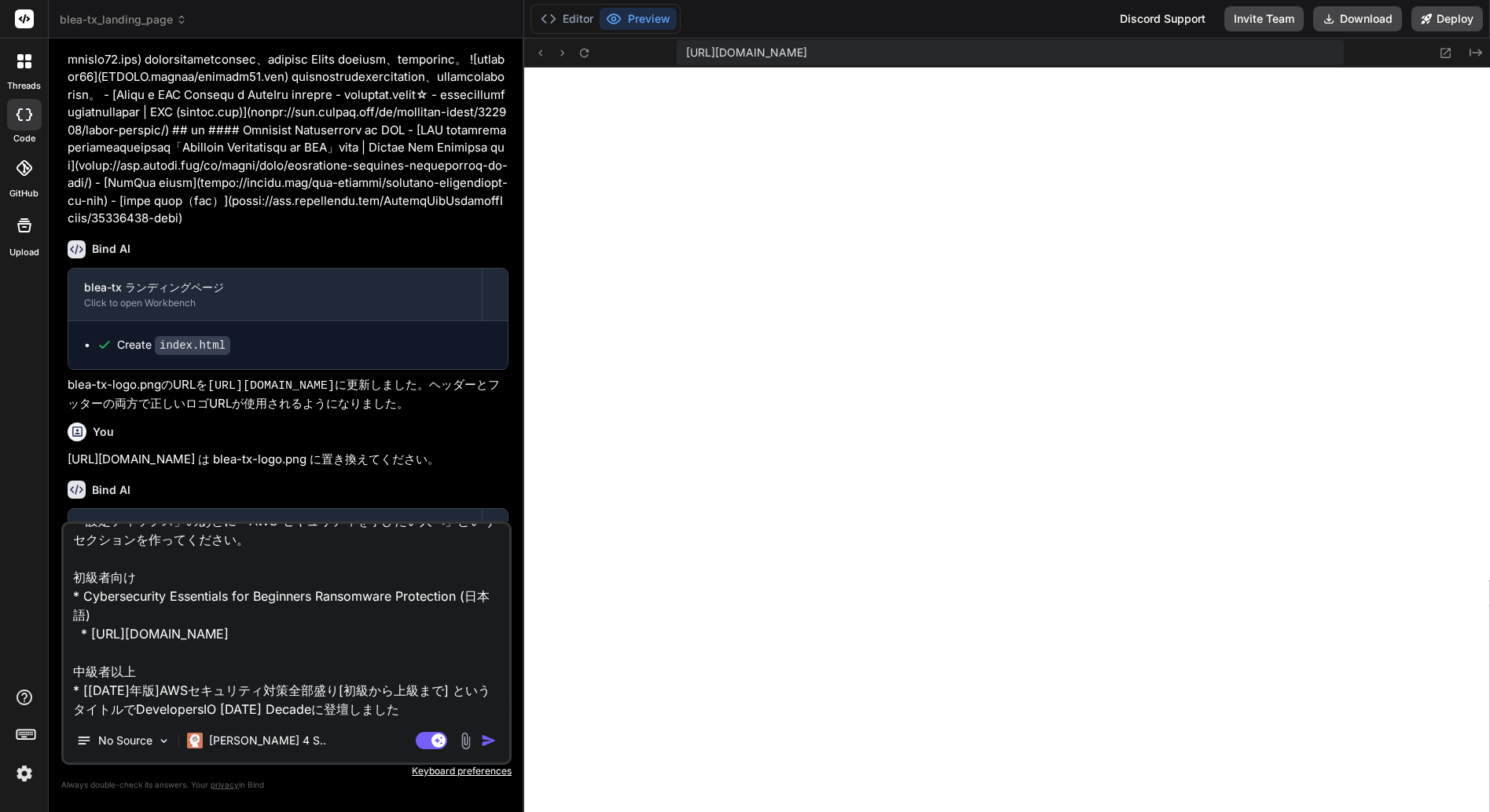
scroll to position [58, 0]
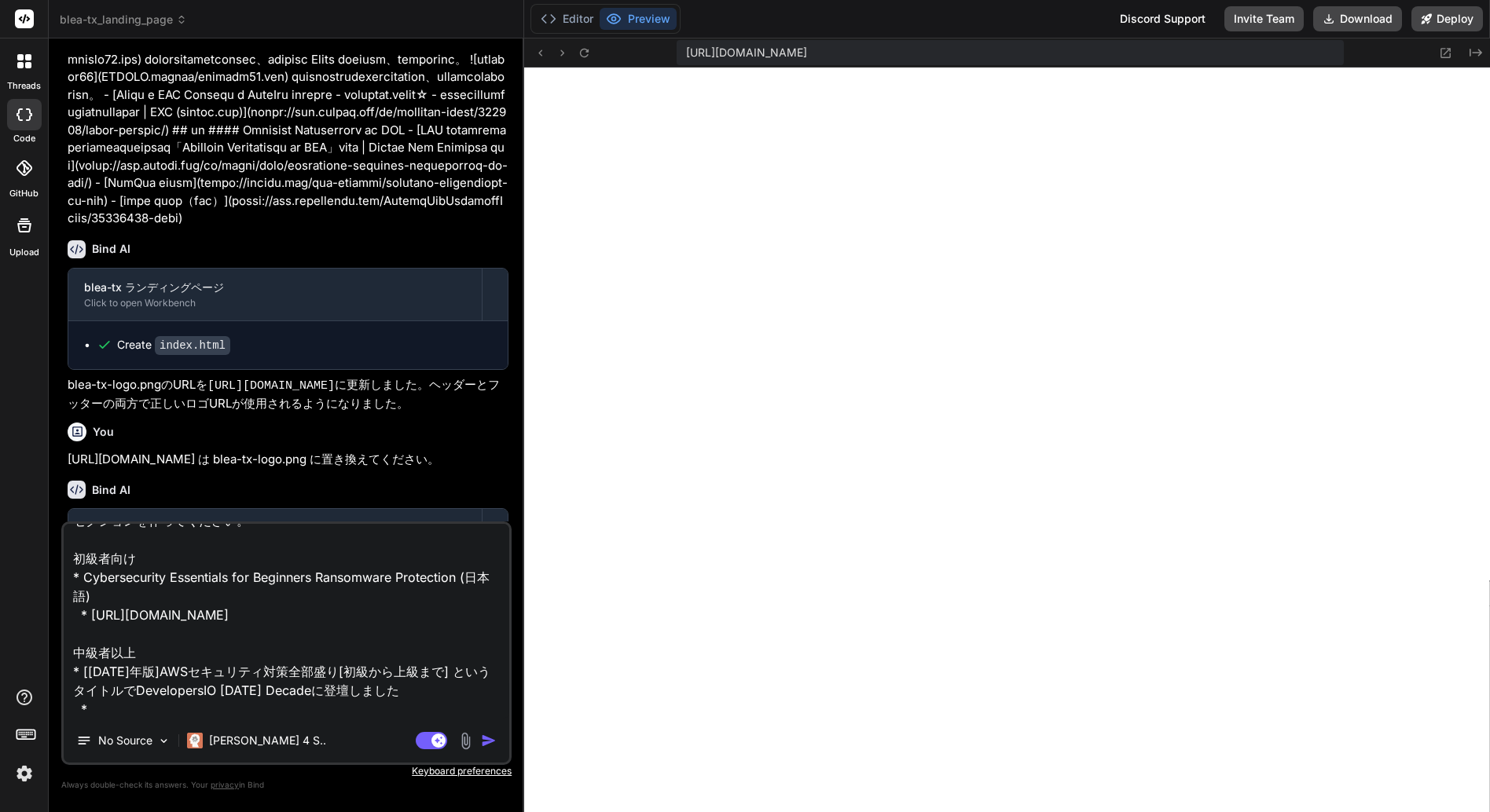
paste textarea "[URL][DOMAIN_NAME]"
click at [184, 653] on textarea "「設定ティップス」のあとに「AWS セキュリティを学びたい人へ」というセクションを作ってください。 初級者向け * Cybersecurity Essenti…" at bounding box center [287, 622] width 445 height 195
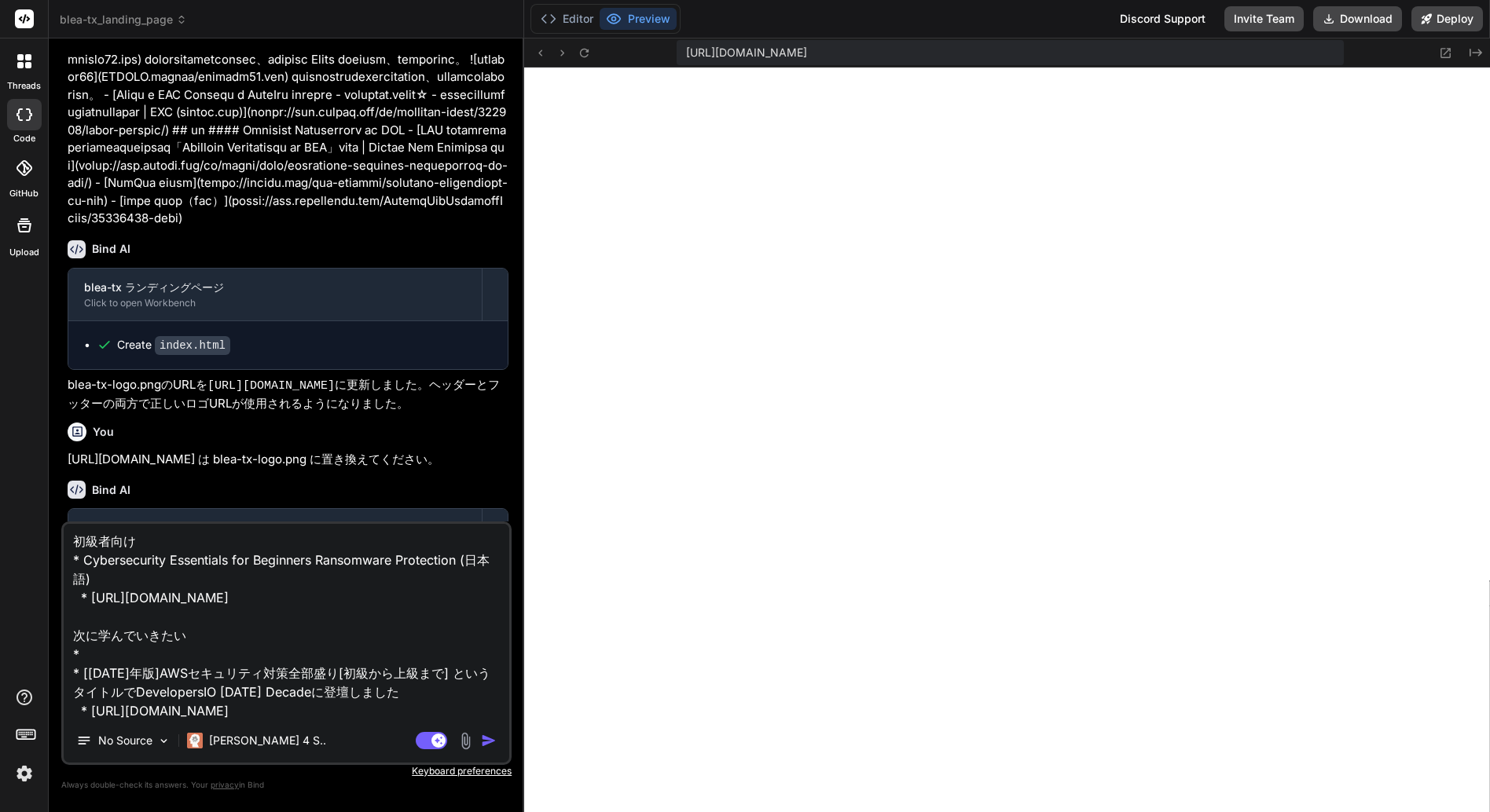
paste textarea "[URL][DOMAIN_NAME]"
paste textarea "セキュリティの柱 - AWS Well-Architected フレームワーク"
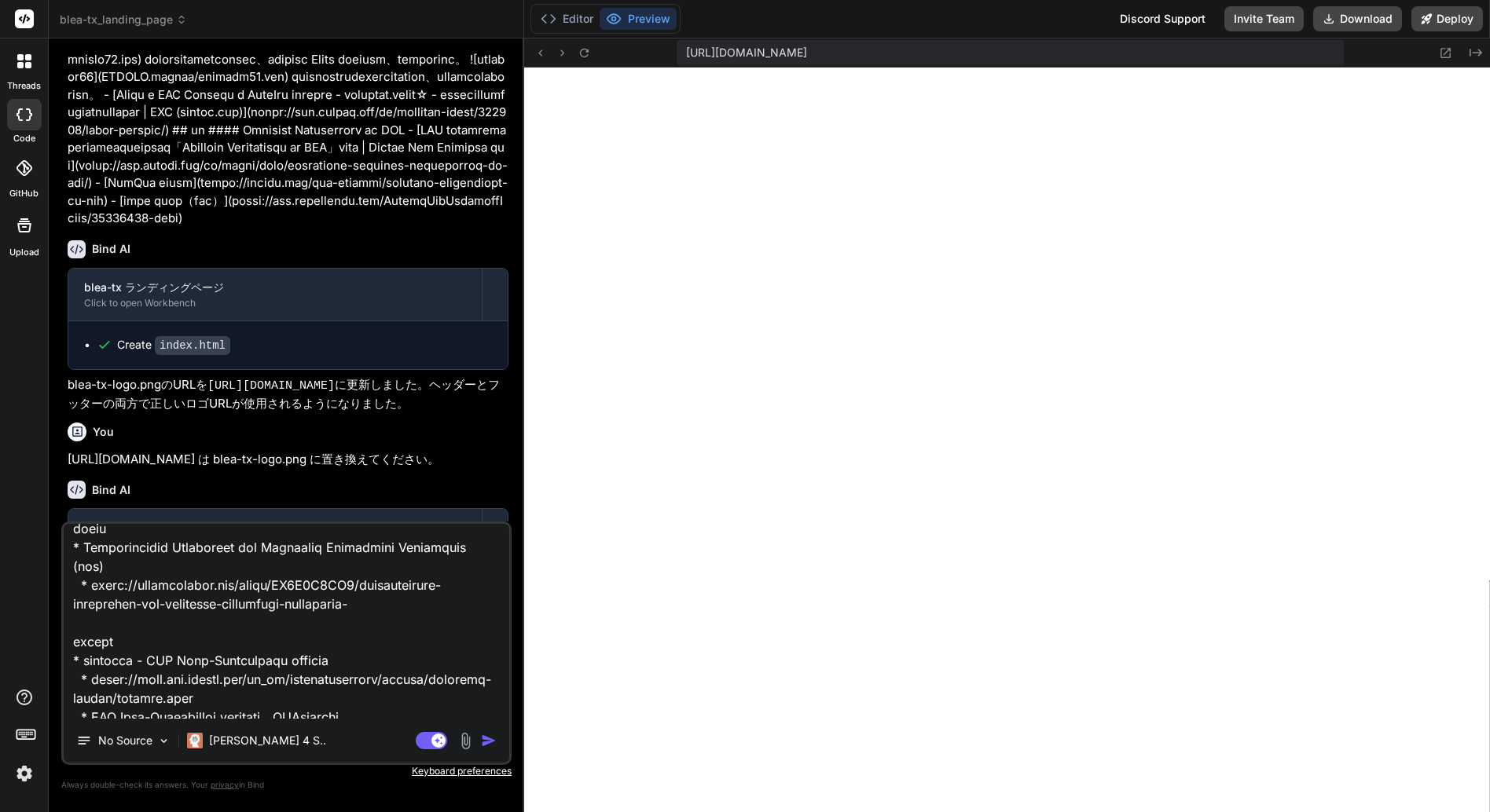
scroll to position [0, 0]
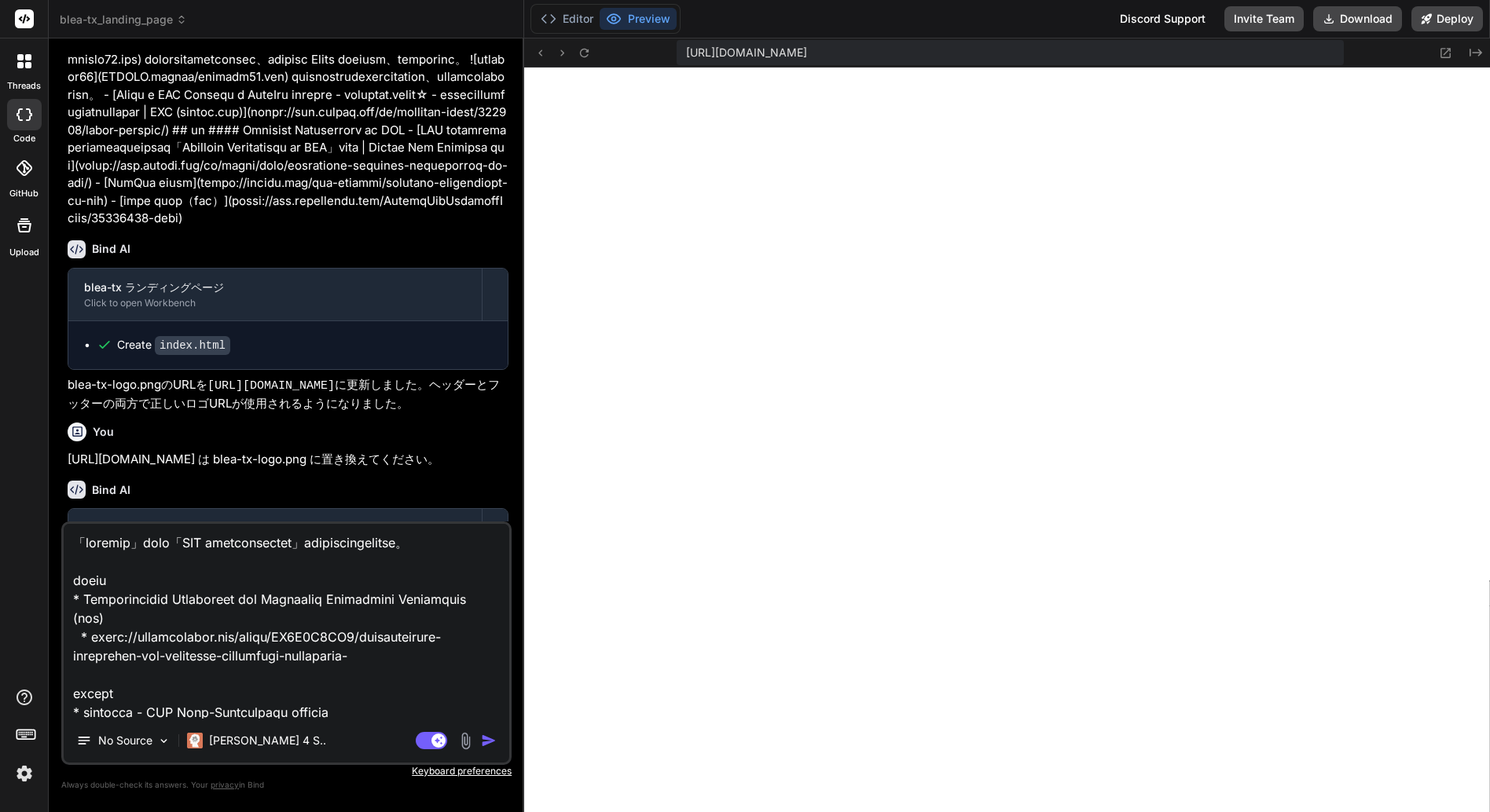
click at [249, 637] on textarea at bounding box center [287, 622] width 445 height 195
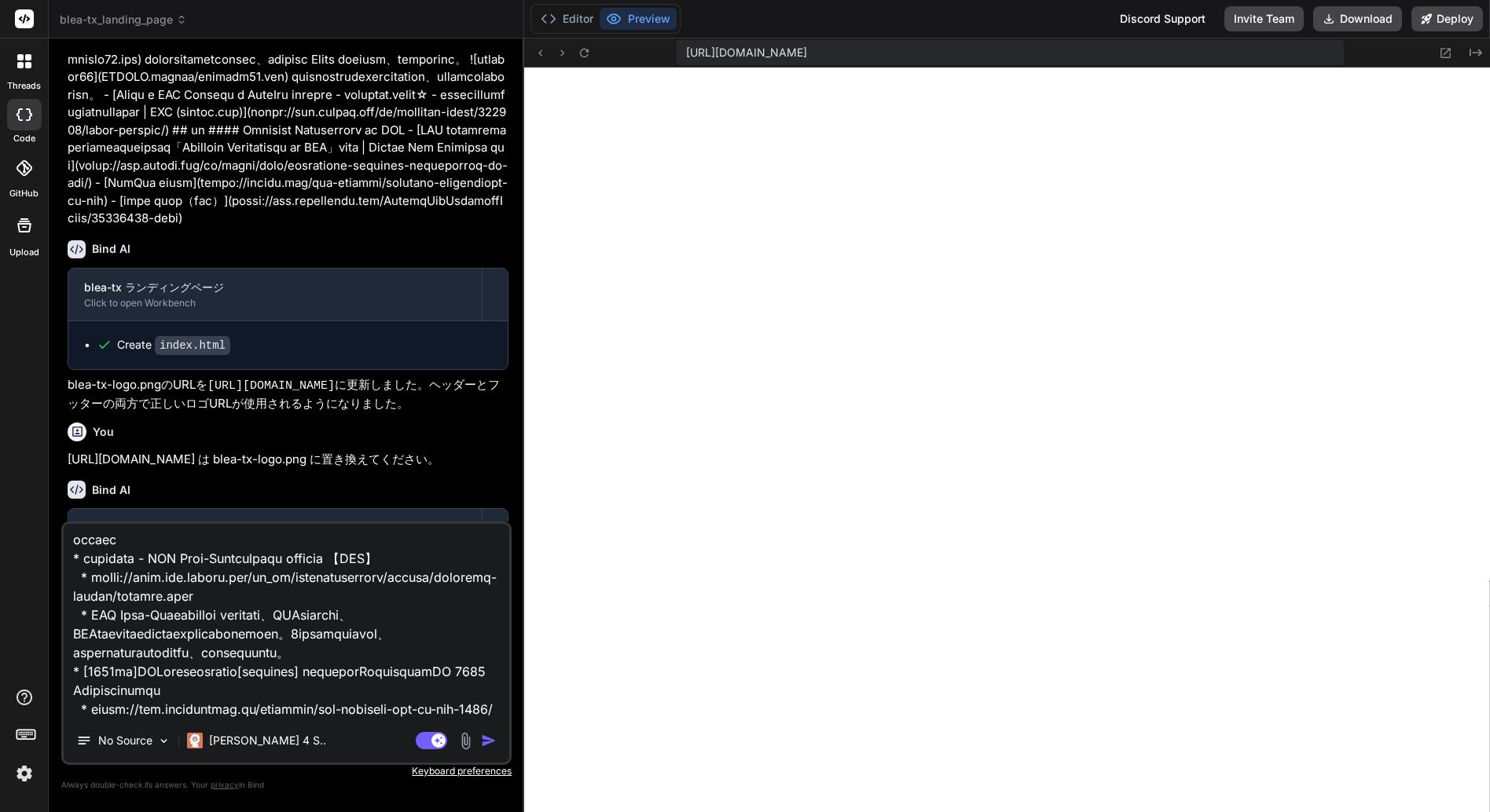
scroll to position [211, 0]
click at [409, 673] on textarea at bounding box center [287, 622] width 445 height 195
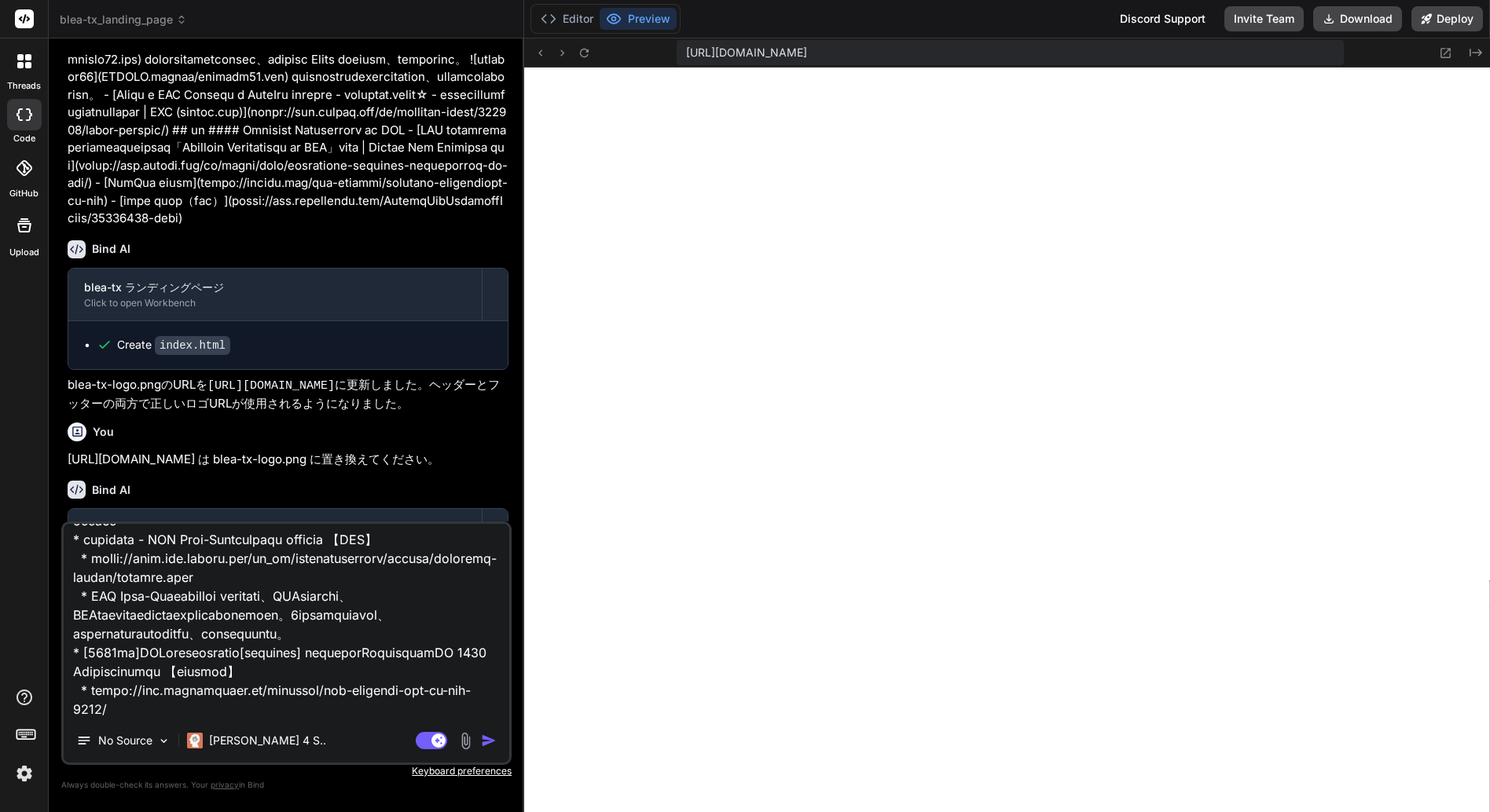
click at [491, 688] on textarea at bounding box center [287, 622] width 445 height 195
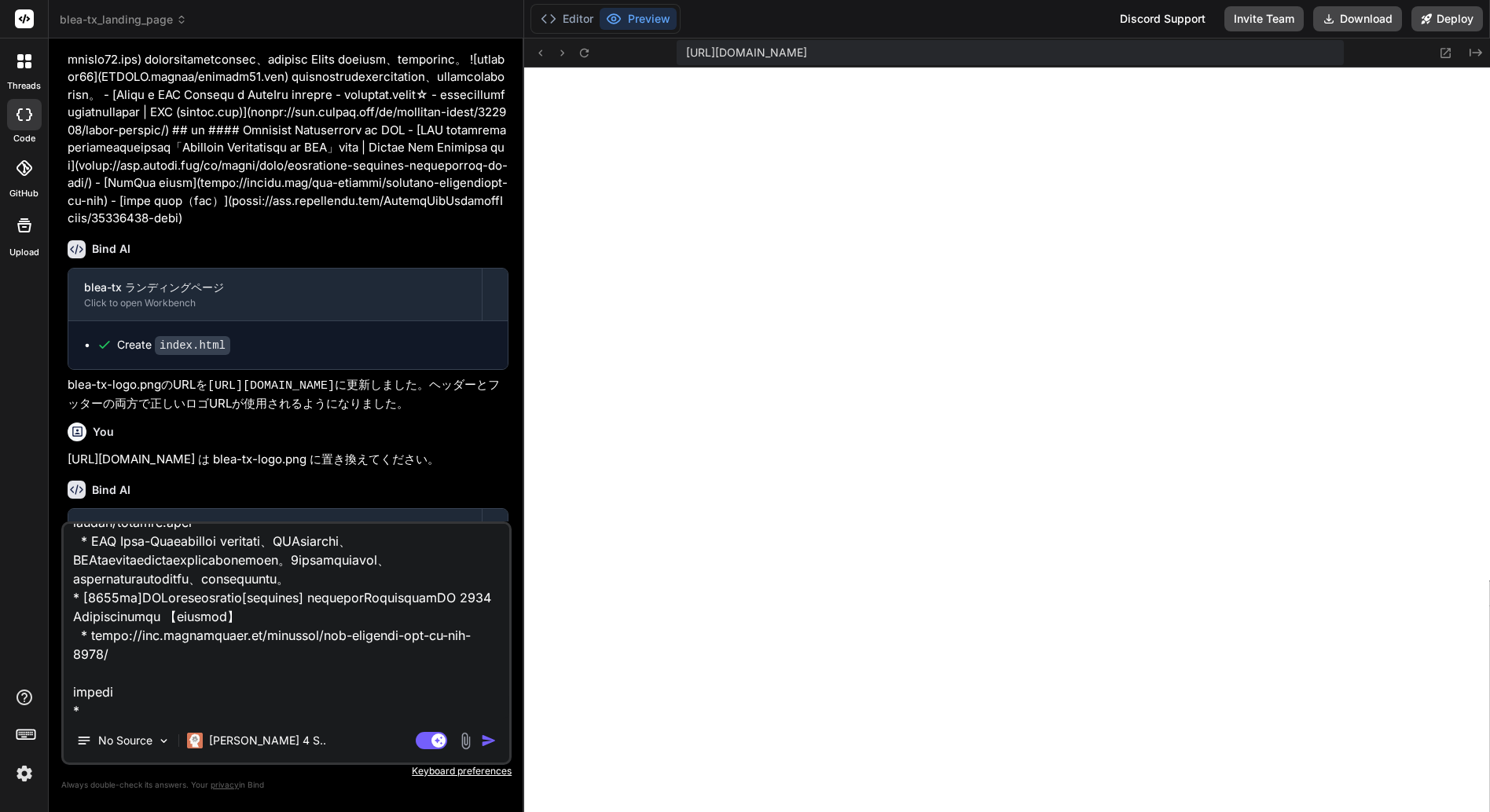
scroll to position [246, 0]
paste textarea "AWS セキュリティドキュメント"
paste textarea "[URL][DOMAIN_NAME]"
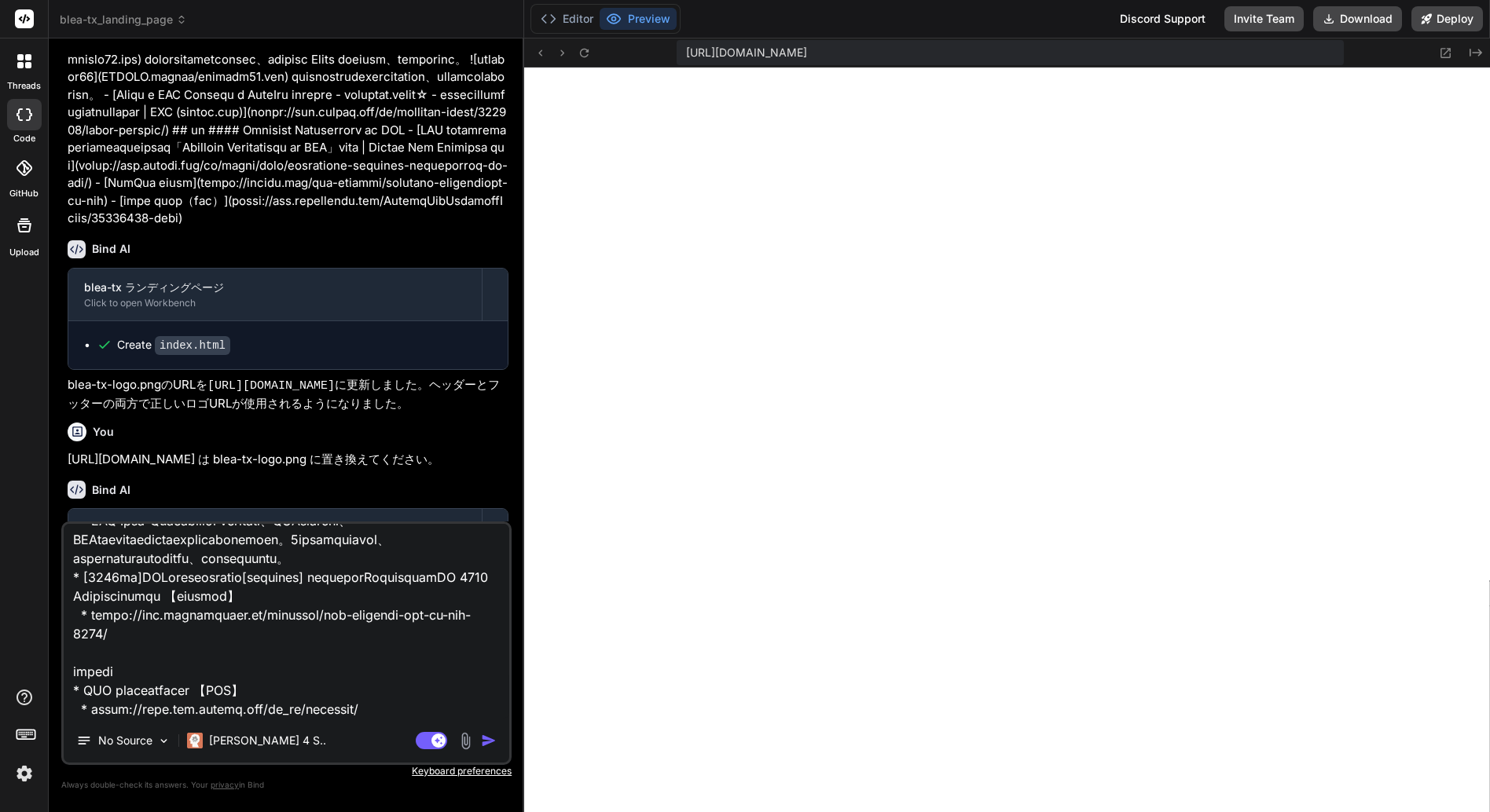
scroll to position [285, 0]
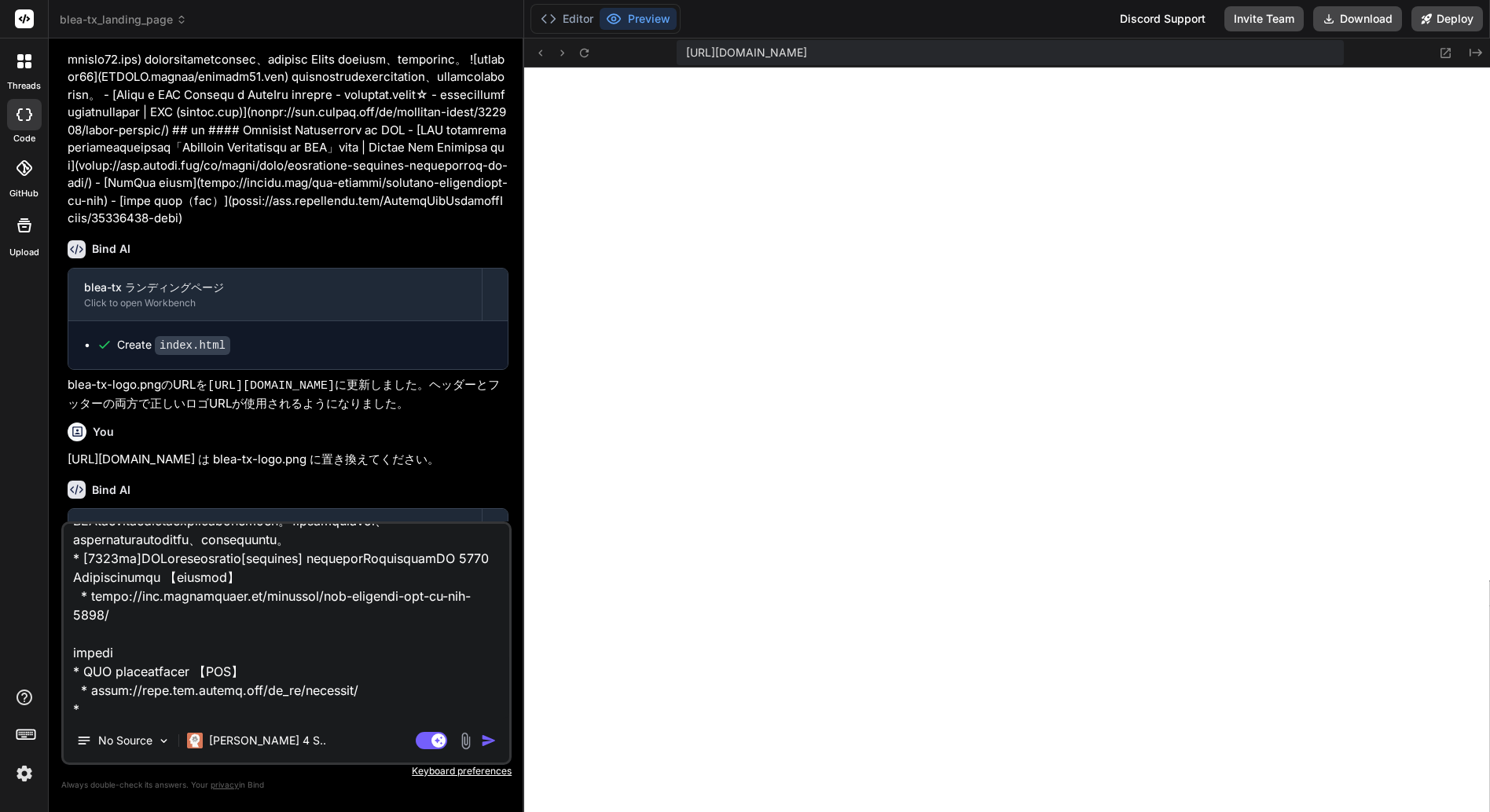
paste textarea "テンプレートによる AWS 環境のガバナンス ～Baseline Environment on AWS徹底解説～"
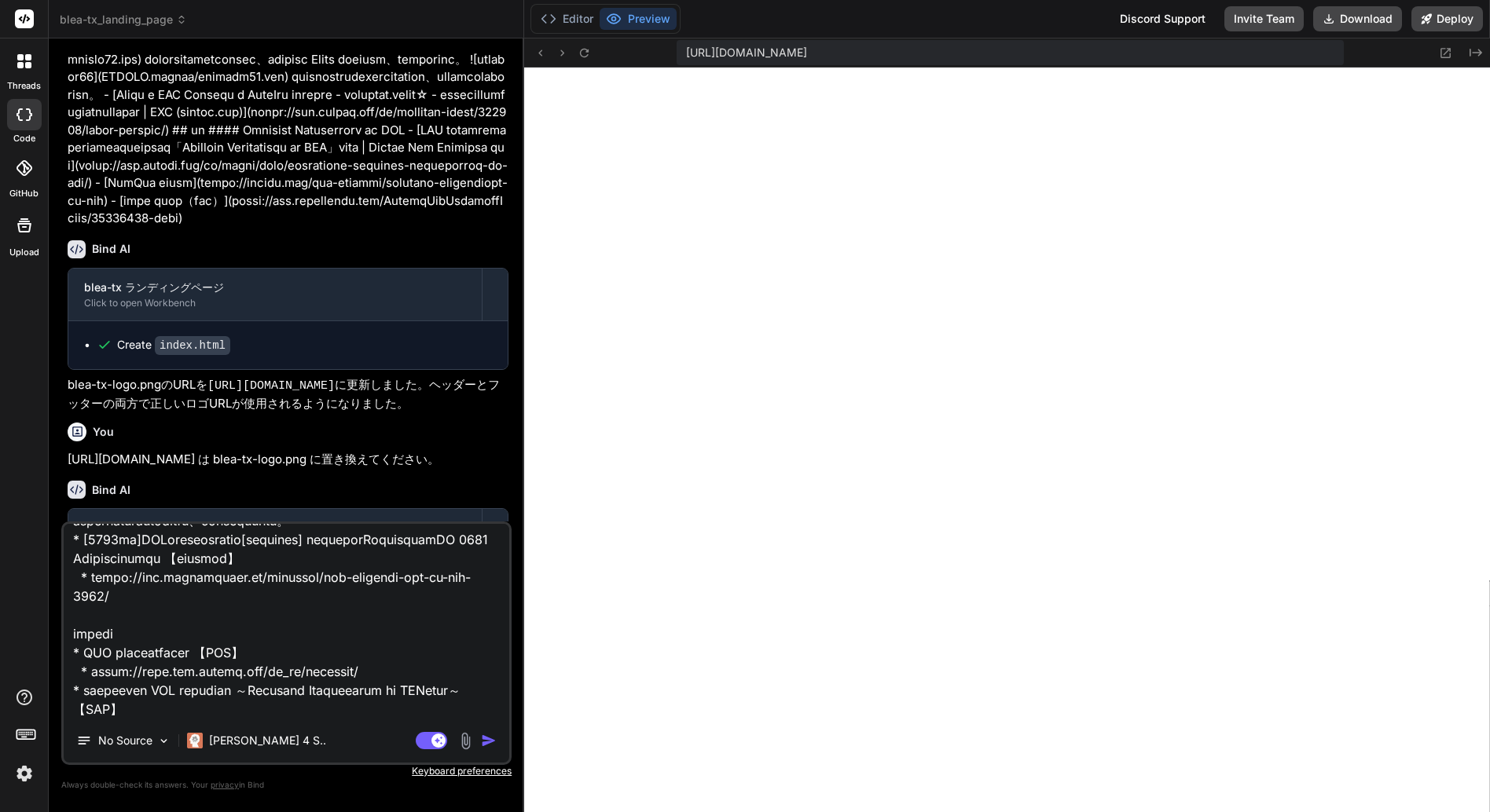
scroll to position [322, 0]
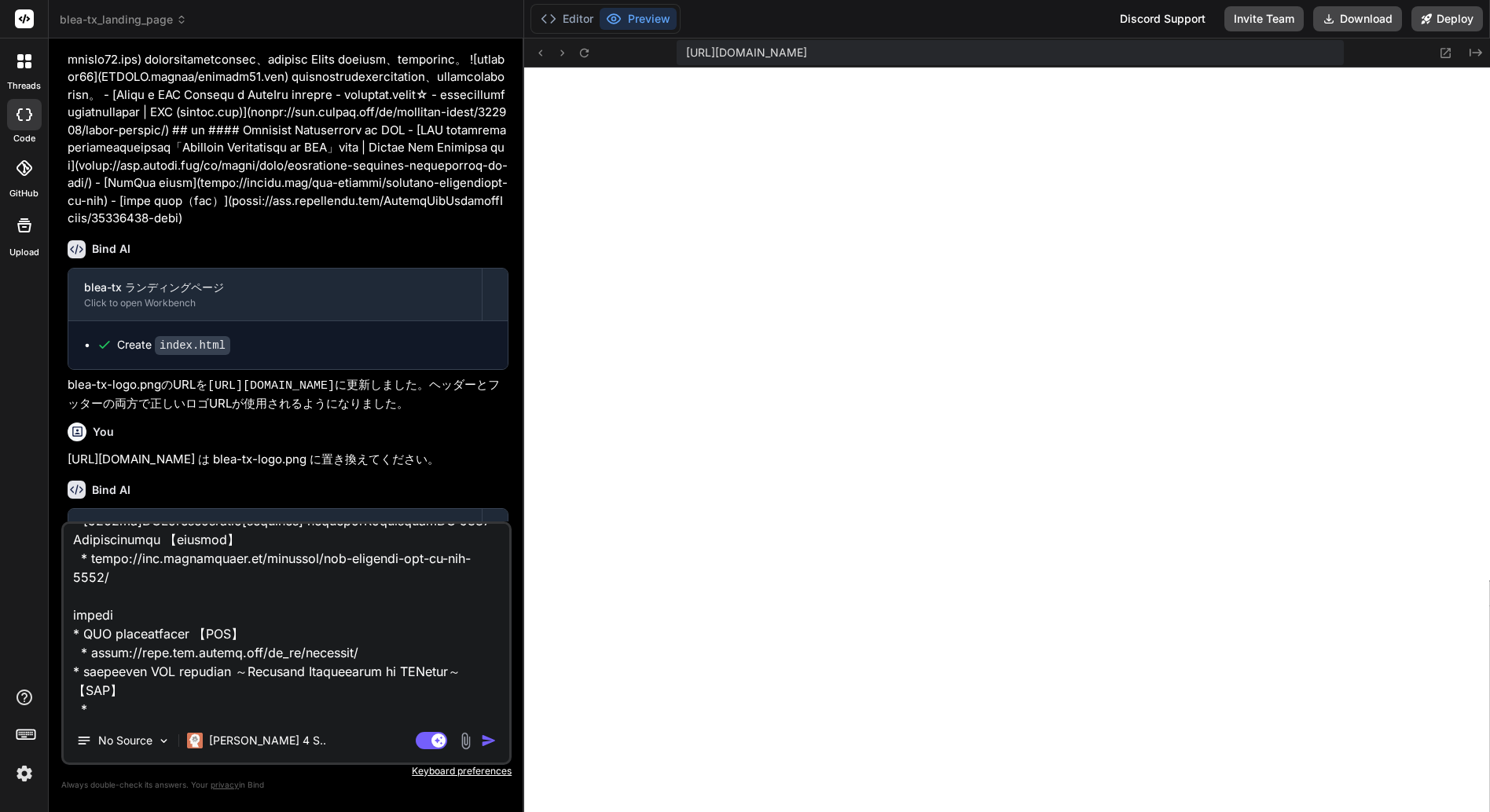
paste textarea "[URL][DOMAIN_NAME]"
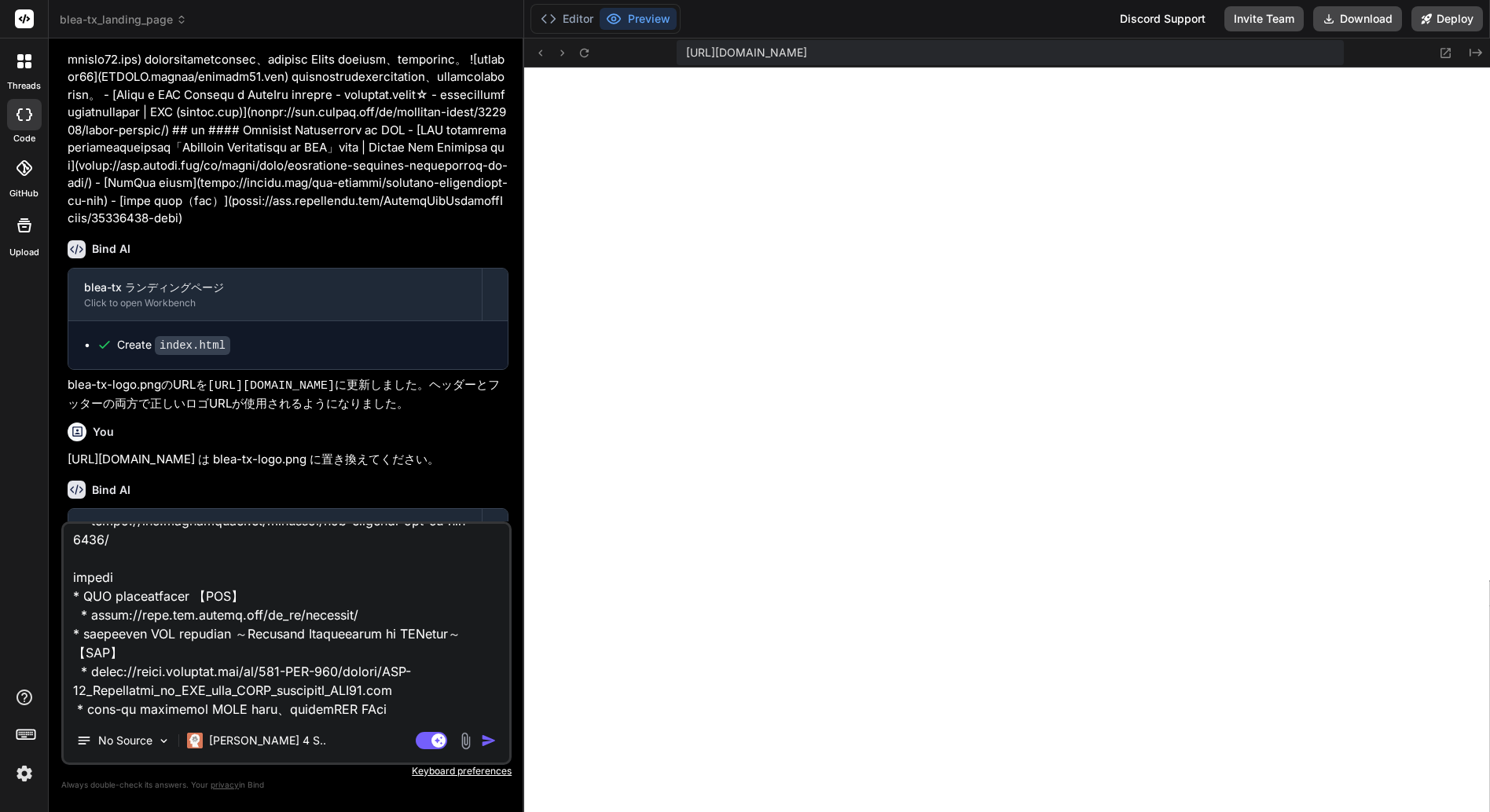
scroll to position [378, 0]
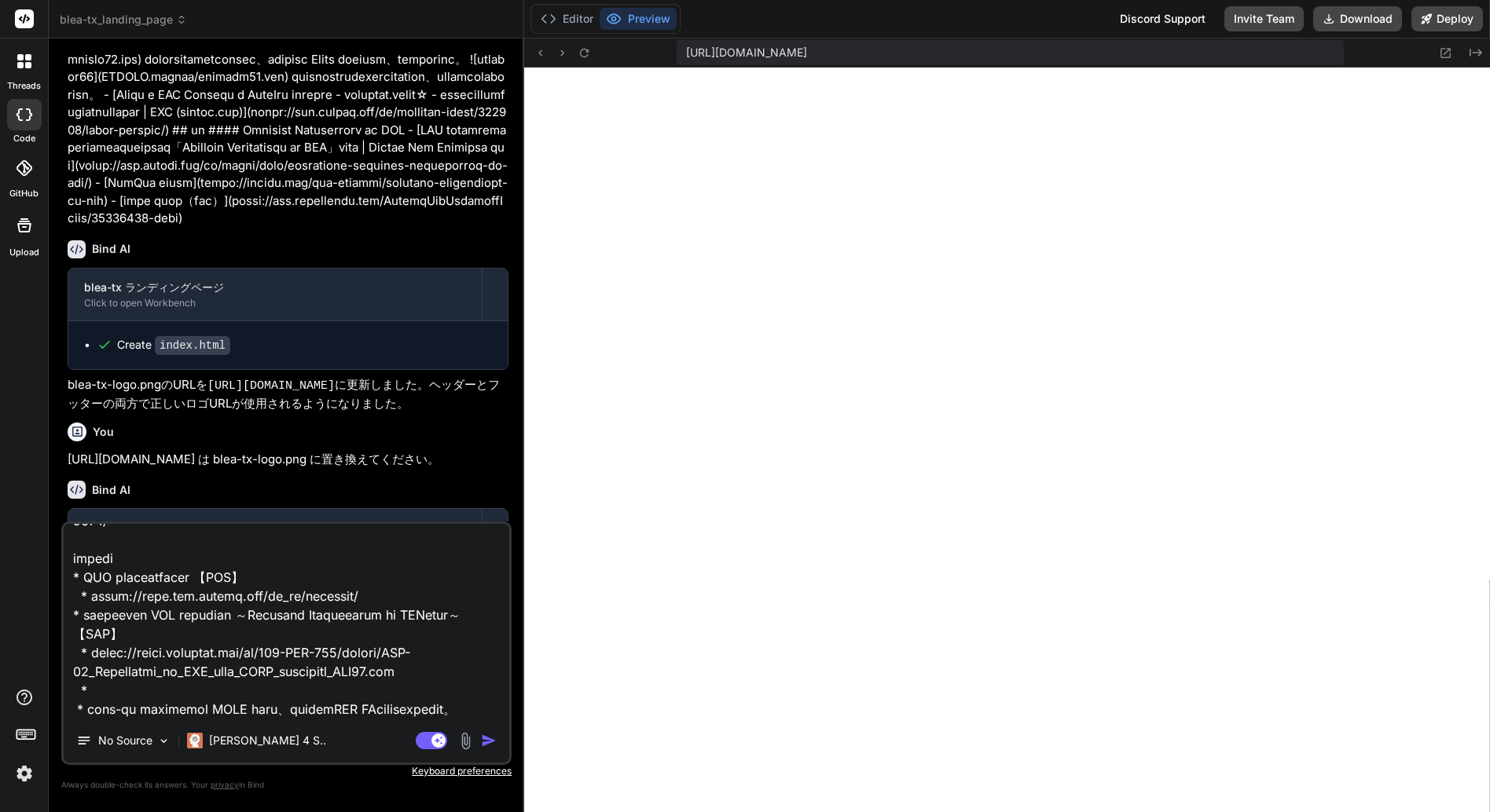
paste textarea "[URL][DOMAIN_NAME]"
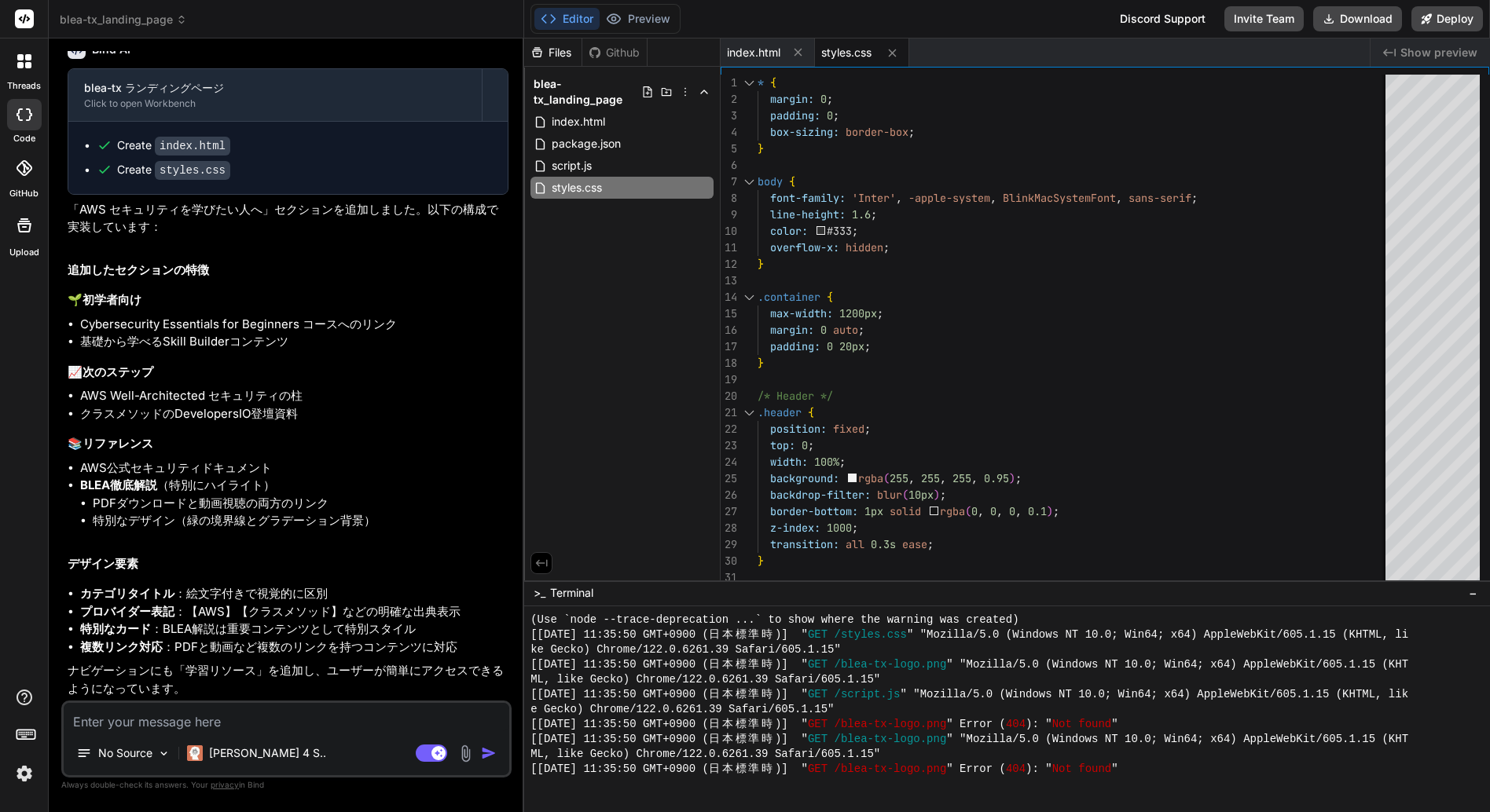
scroll to position [11445, 0]
click at [653, 14] on button "Preview" at bounding box center [638, 19] width 77 height 22
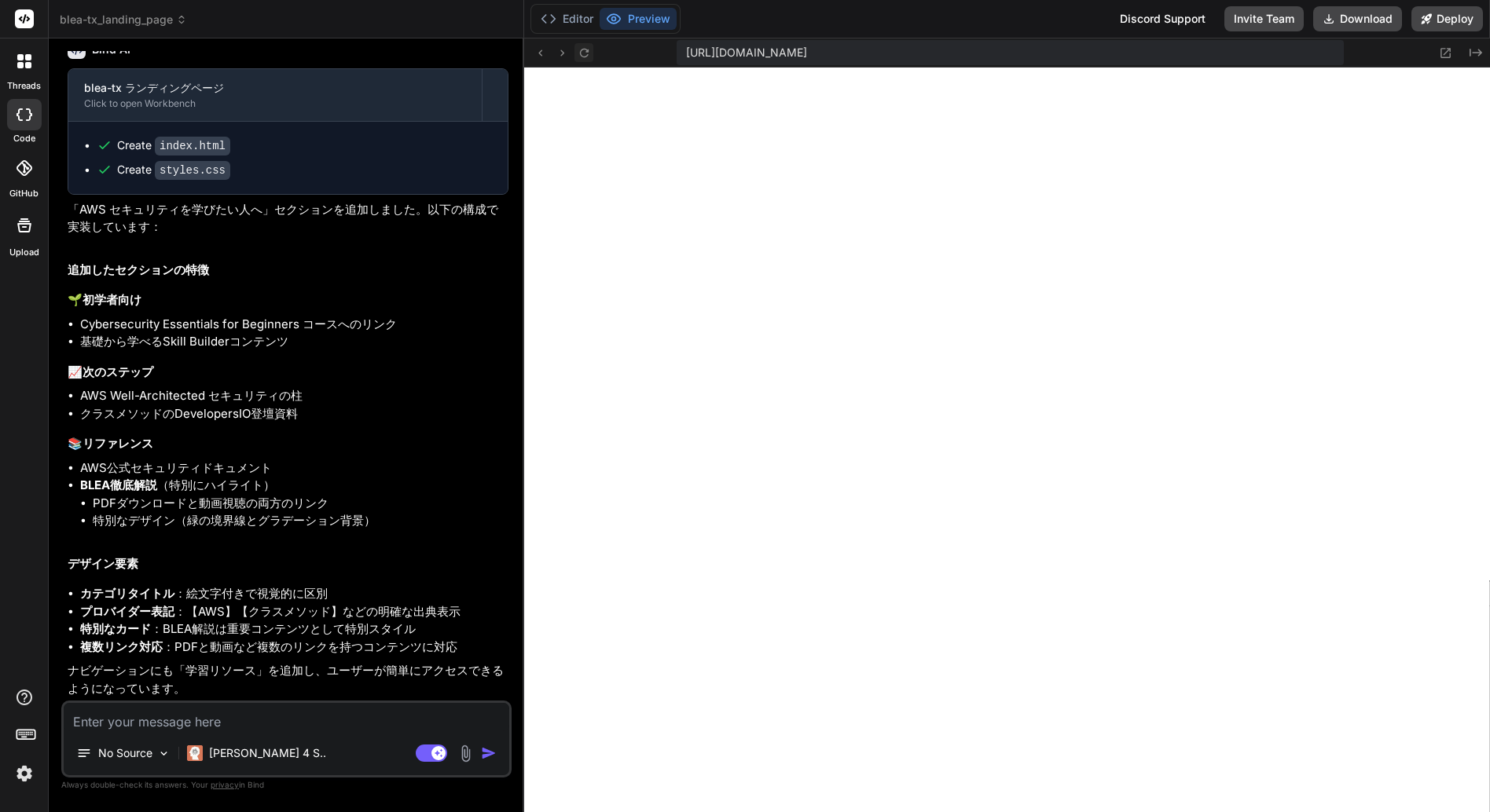
click at [584, 50] on icon at bounding box center [584, 53] width 14 height 14
click at [165, 723] on textarea at bounding box center [287, 717] width 445 height 29
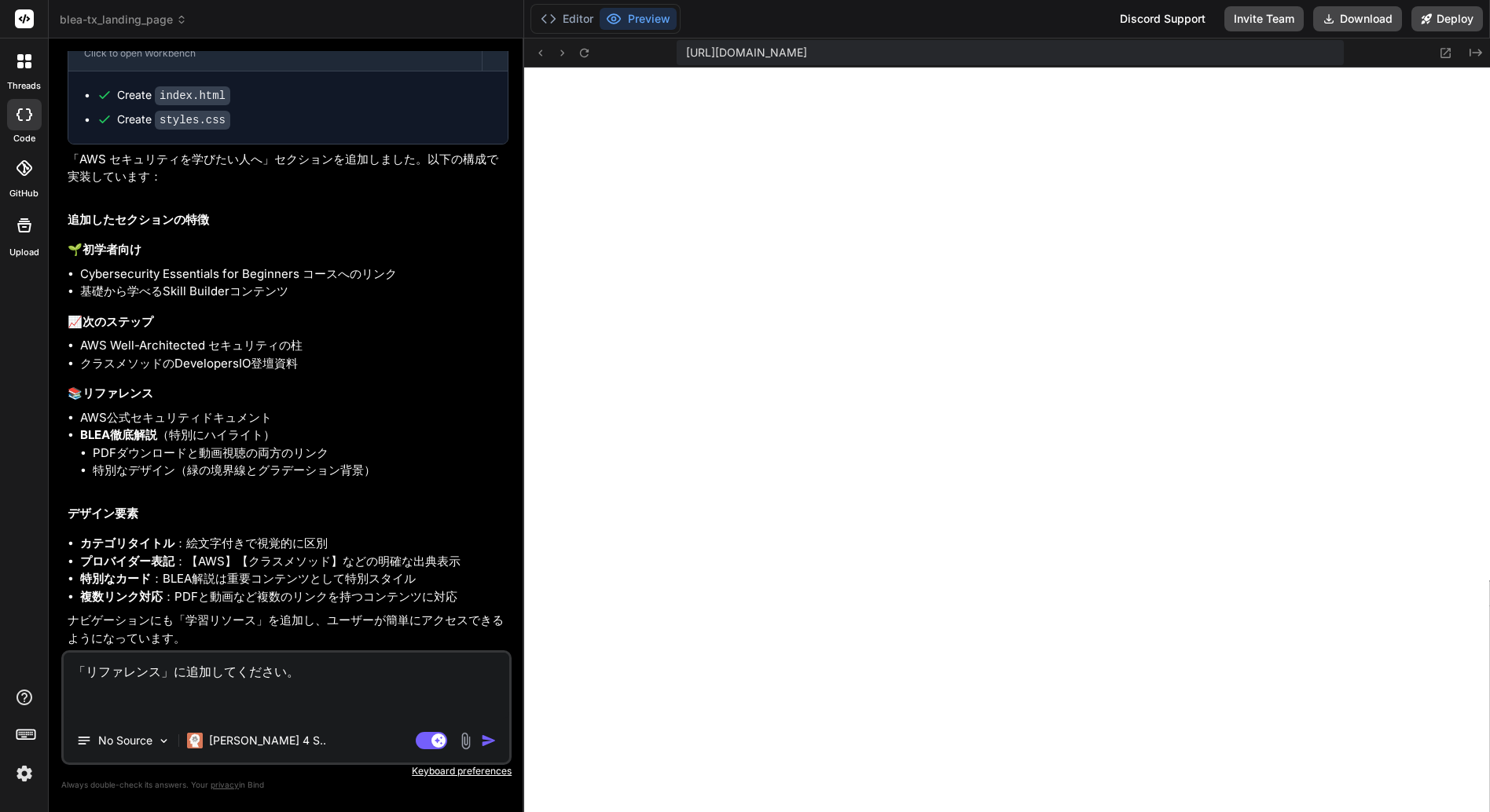
paste textarea "AWS Cloud Development Kit (CDK) Basic #1"
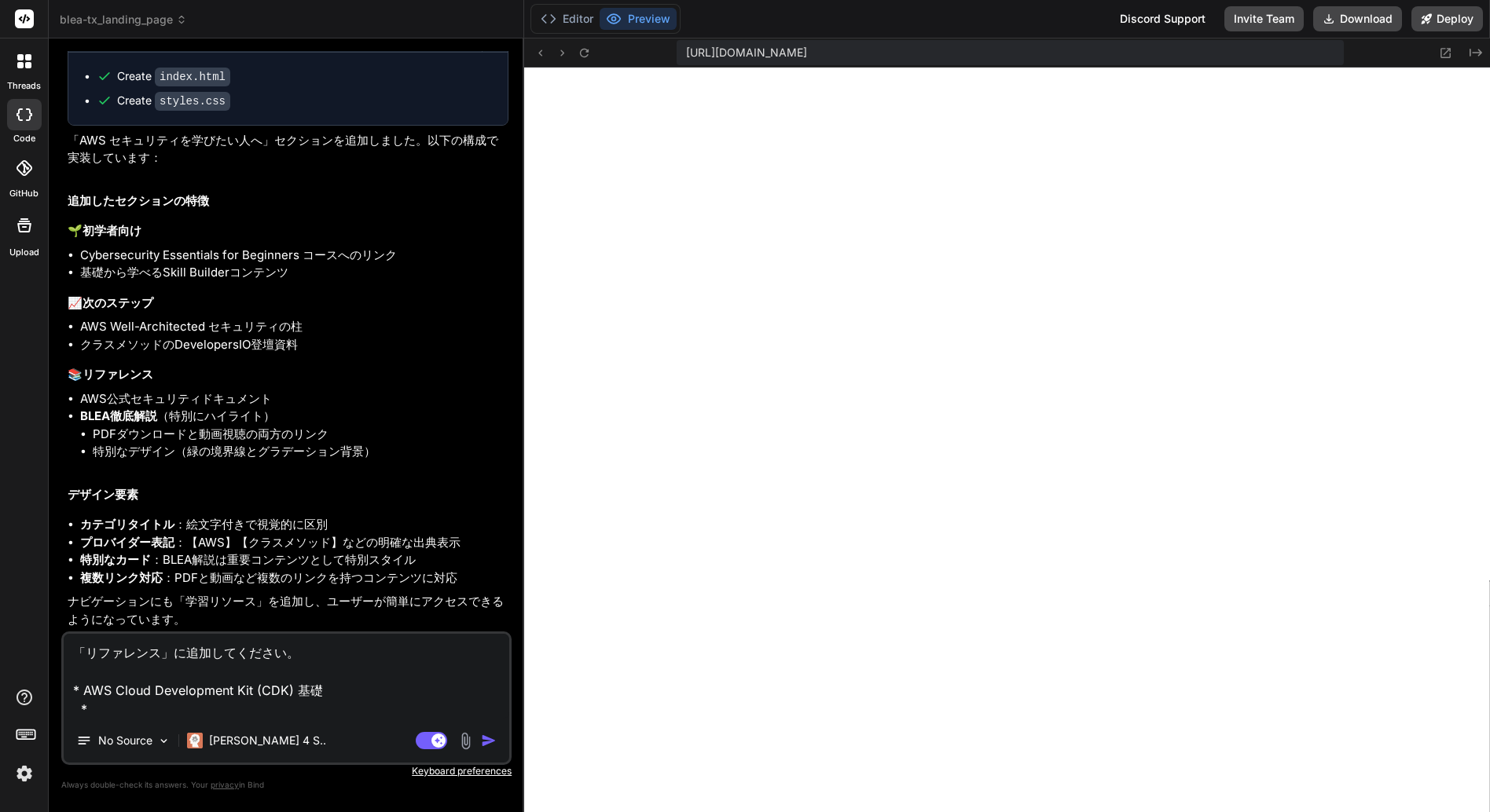
paste textarea "[URL][DOMAIN_NAME][DATE]"
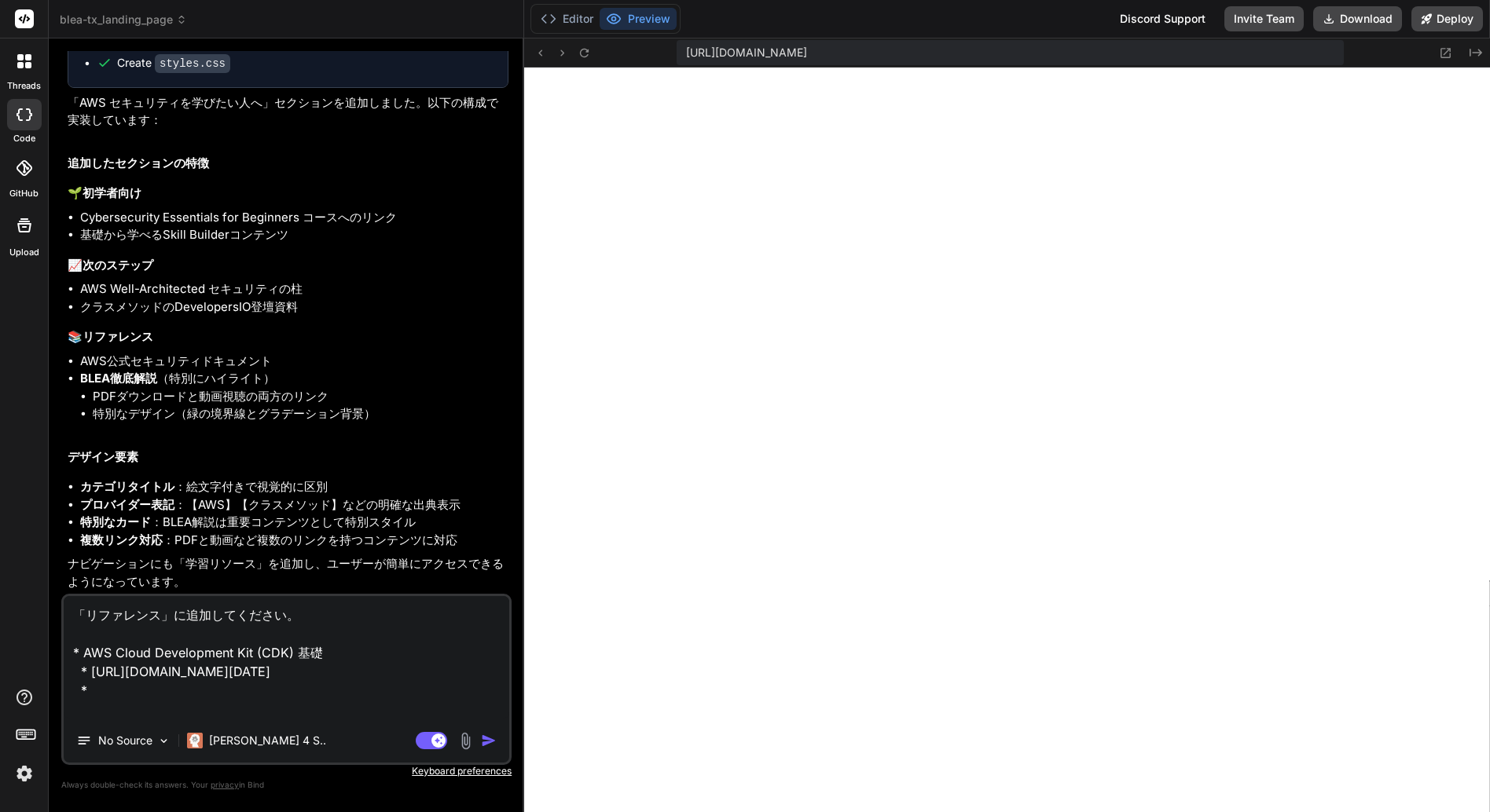
paste textarea "[URL][DOMAIN_NAME]"
click at [370, 648] on textarea "「リファレンス」に追加してください。 * AWS Cloud Development Kit (CDK) 基礎 * [URL][DOMAIN_NAME][DA…" at bounding box center [287, 657] width 445 height 122
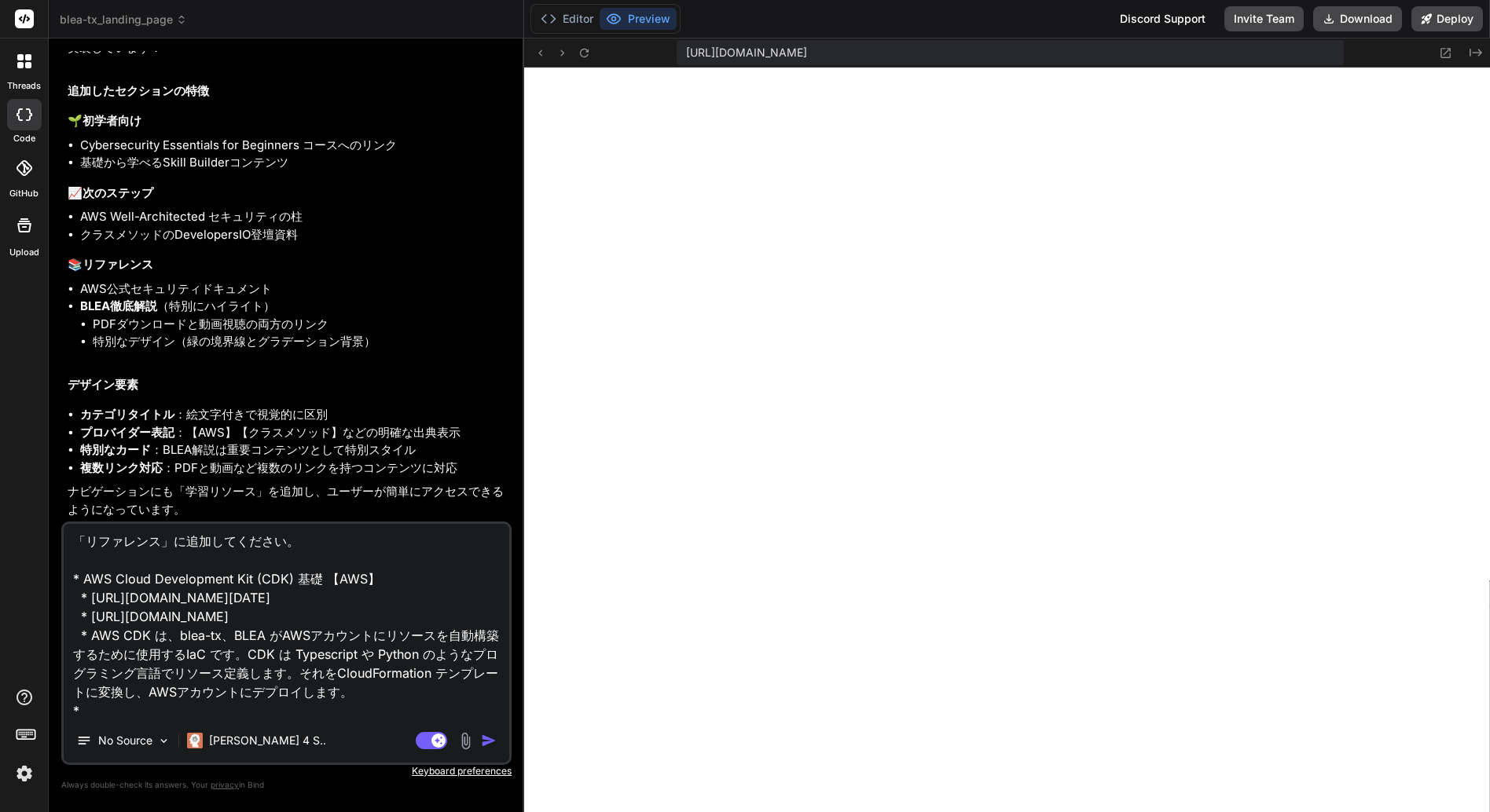
scroll to position [21, 0]
paste textarea "TypeScript の基礎から始める AWS CDK 開発入門"
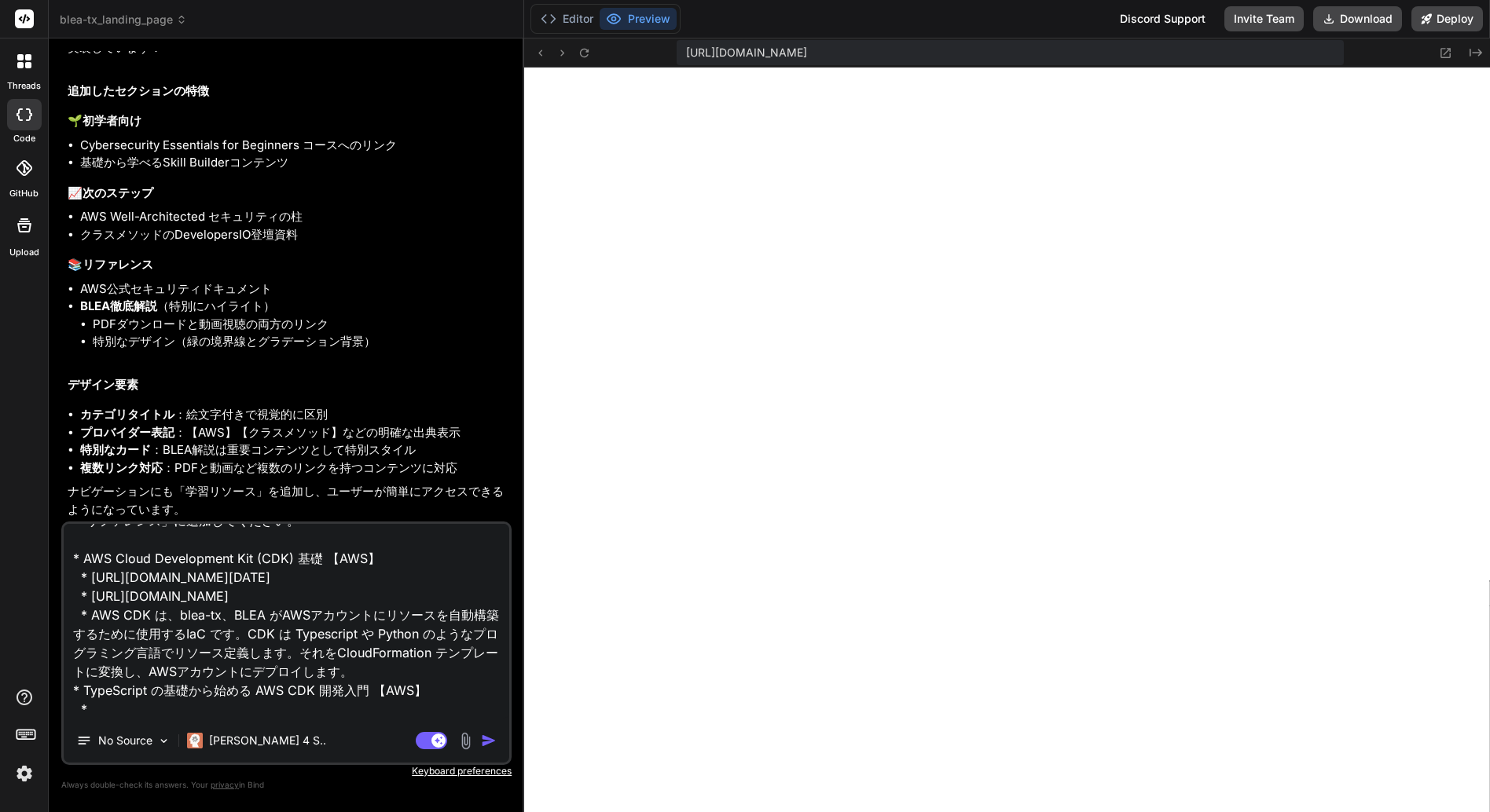
paste textarea "[URL][DOMAIN_NAME]"
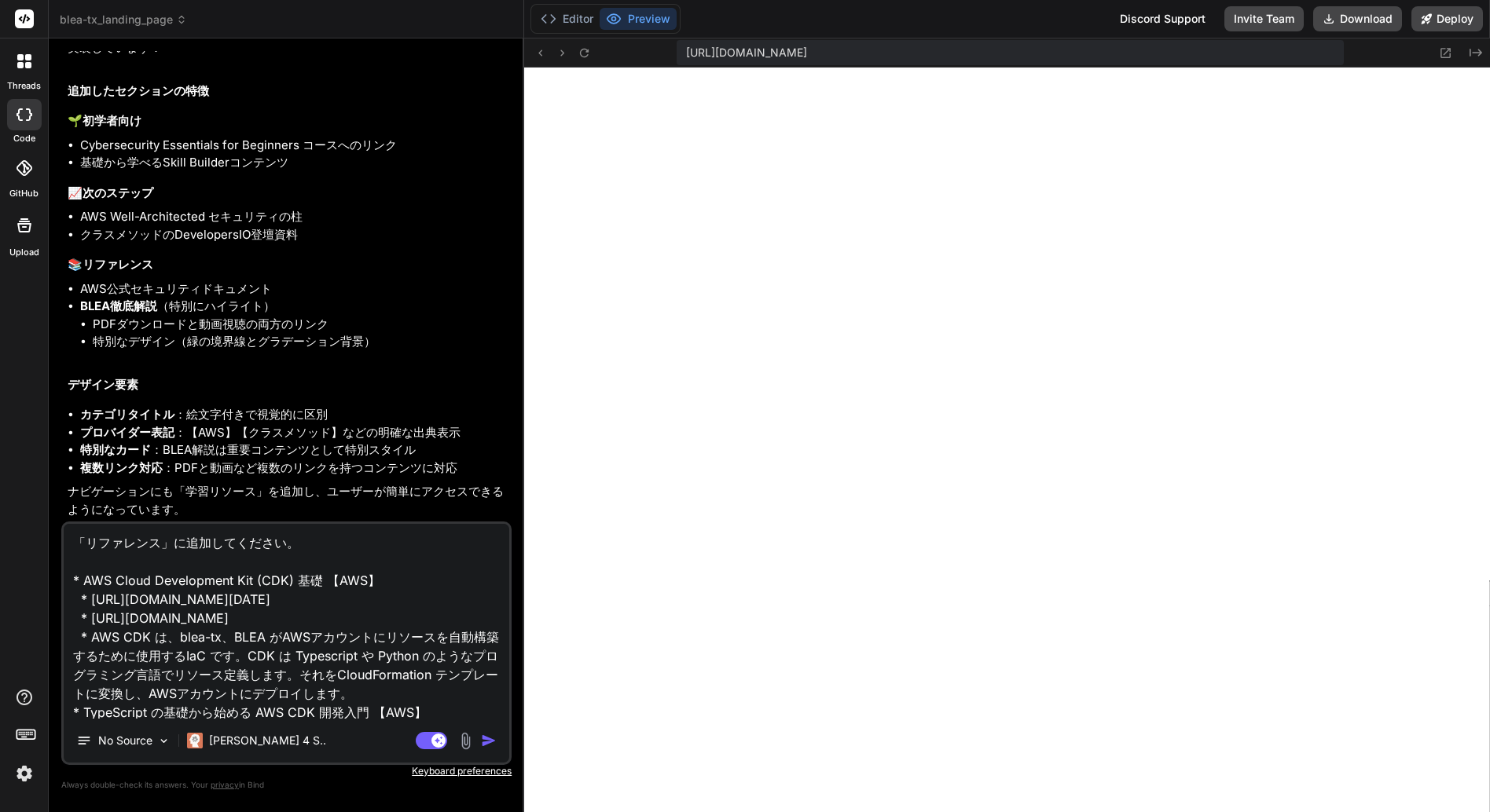
click at [401, 713] on textarea "「リファレンス」に追加してください。 * AWS Cloud Development Kit (CDK) 基礎 【AWS】 * [URL][DOMAIN_NA…" at bounding box center [287, 622] width 445 height 195
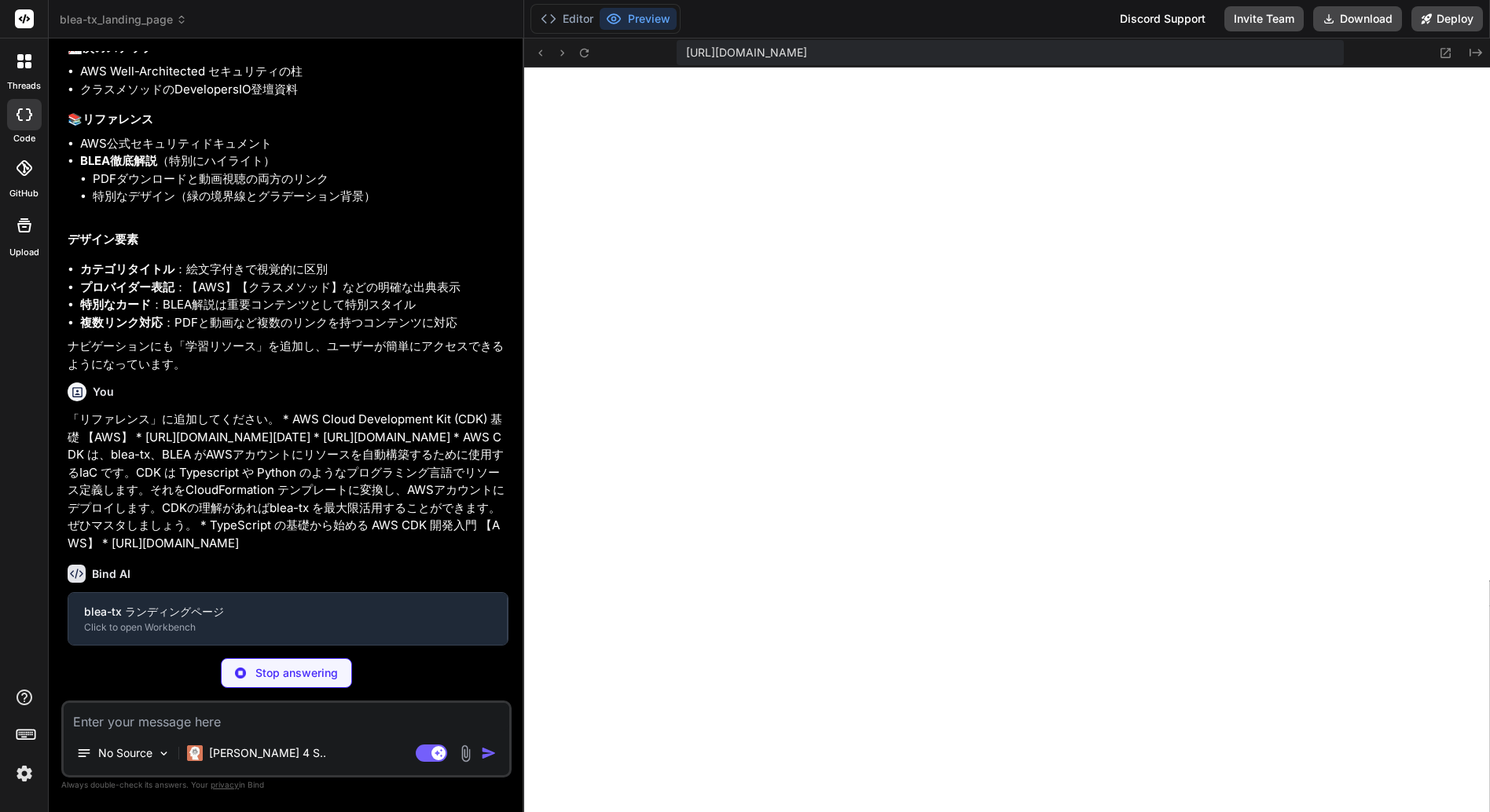
scroll to position [11767, 0]
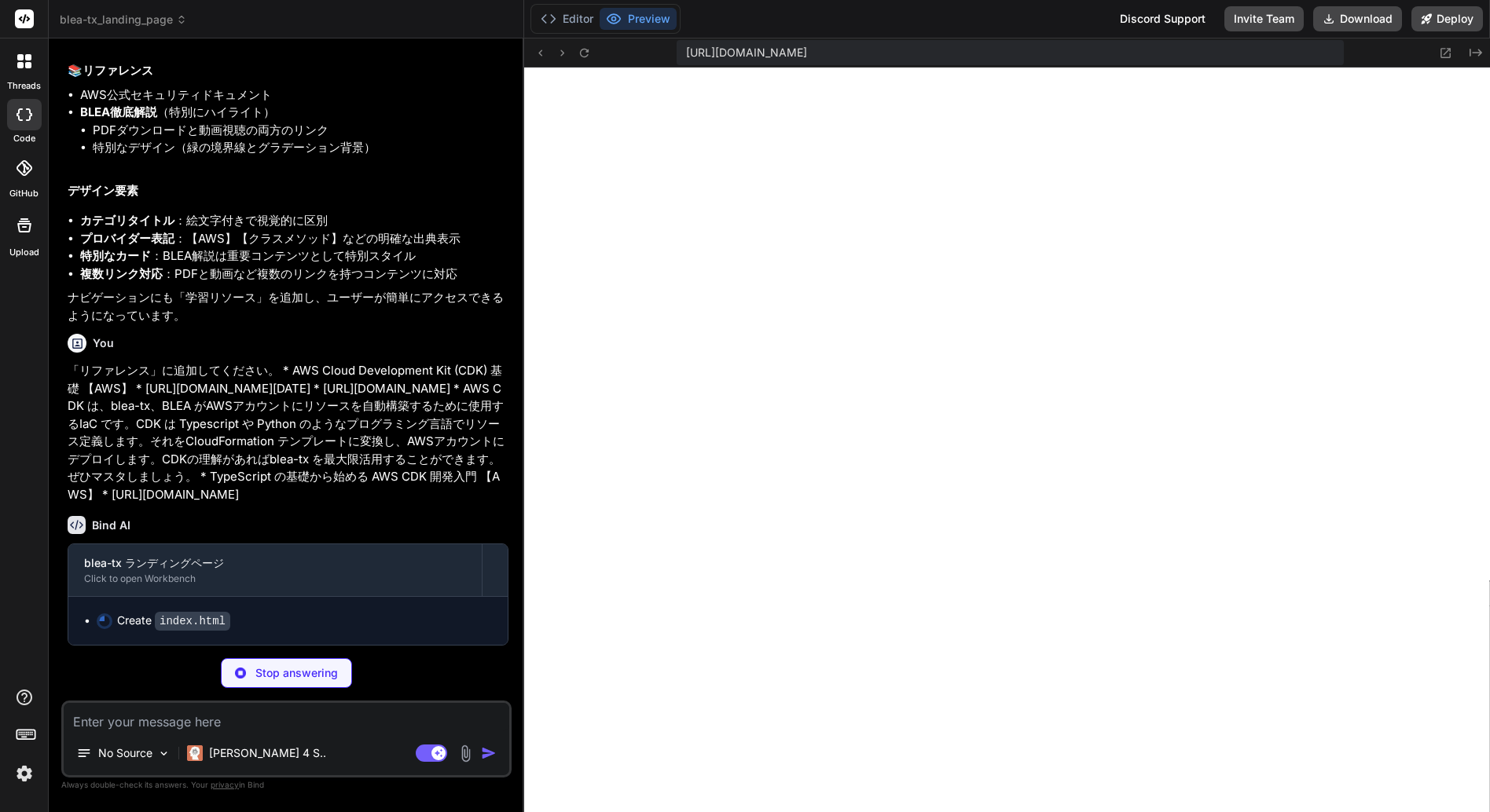
click at [147, 721] on textarea at bounding box center [287, 717] width 445 height 29
click at [572, 18] on button "Editor" at bounding box center [567, 19] width 65 height 22
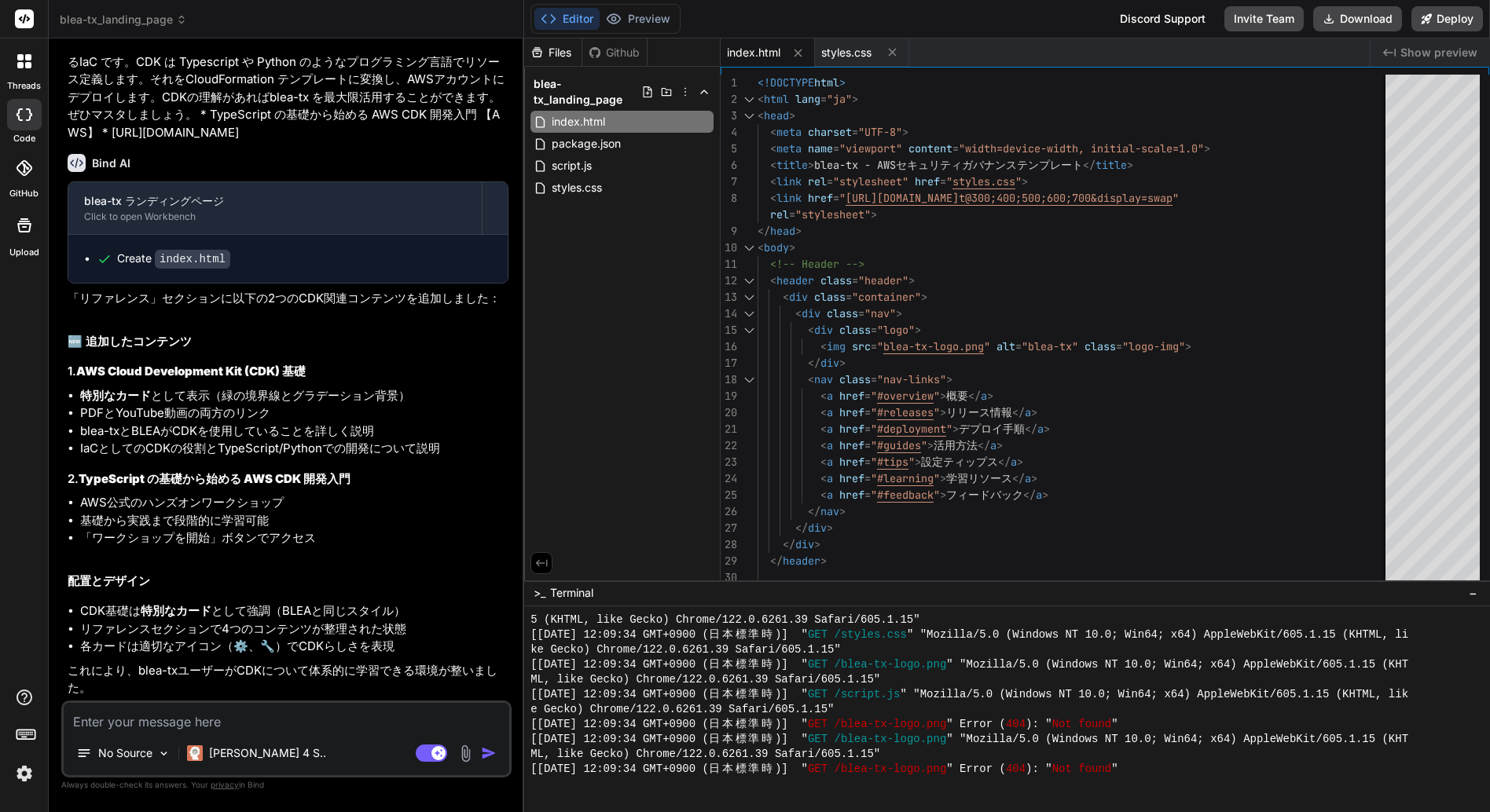
scroll to position [12214, 0]
click at [647, 22] on button "Preview" at bounding box center [638, 19] width 77 height 22
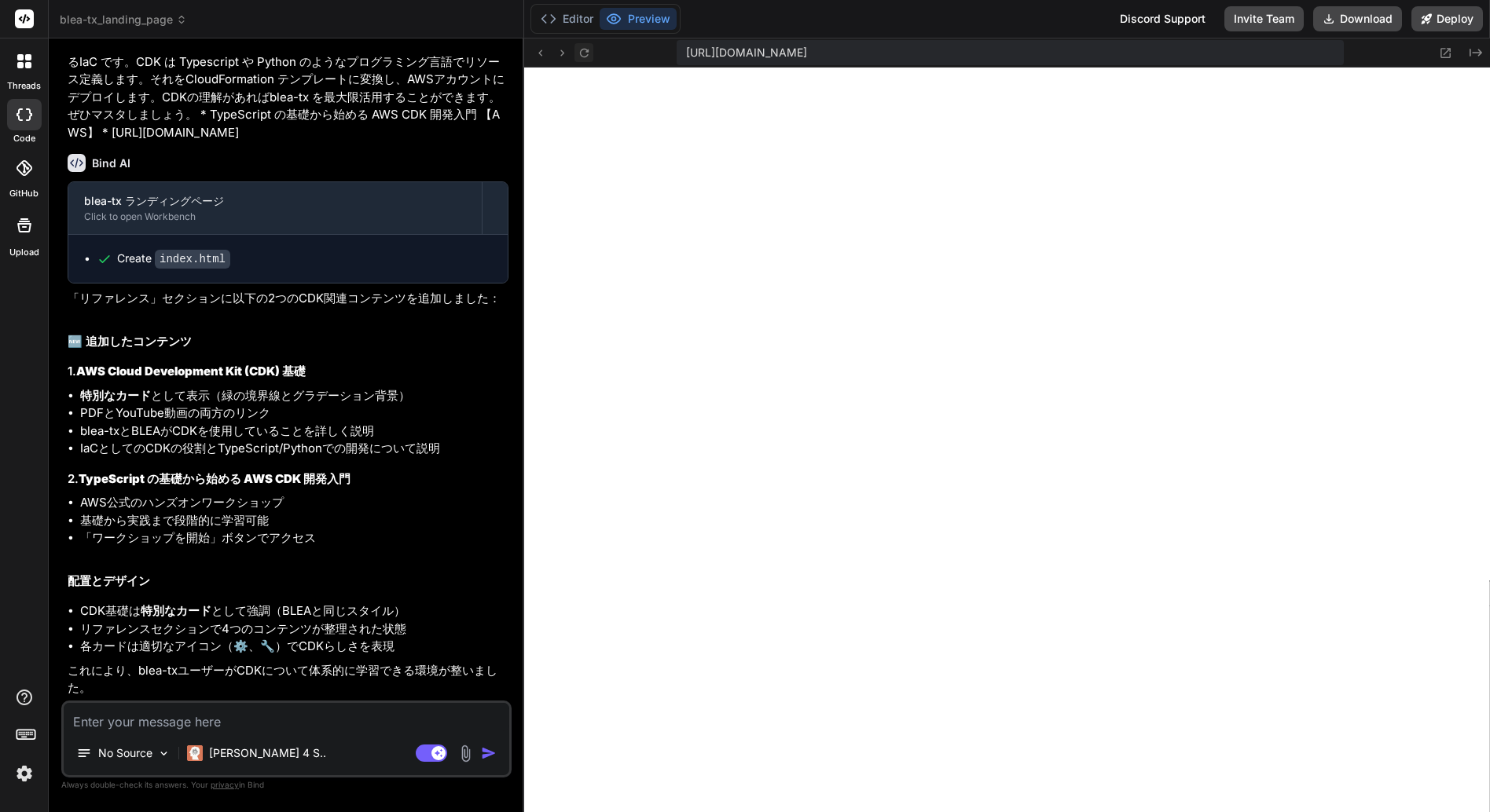
click at [584, 54] on icon at bounding box center [584, 53] width 14 height 14
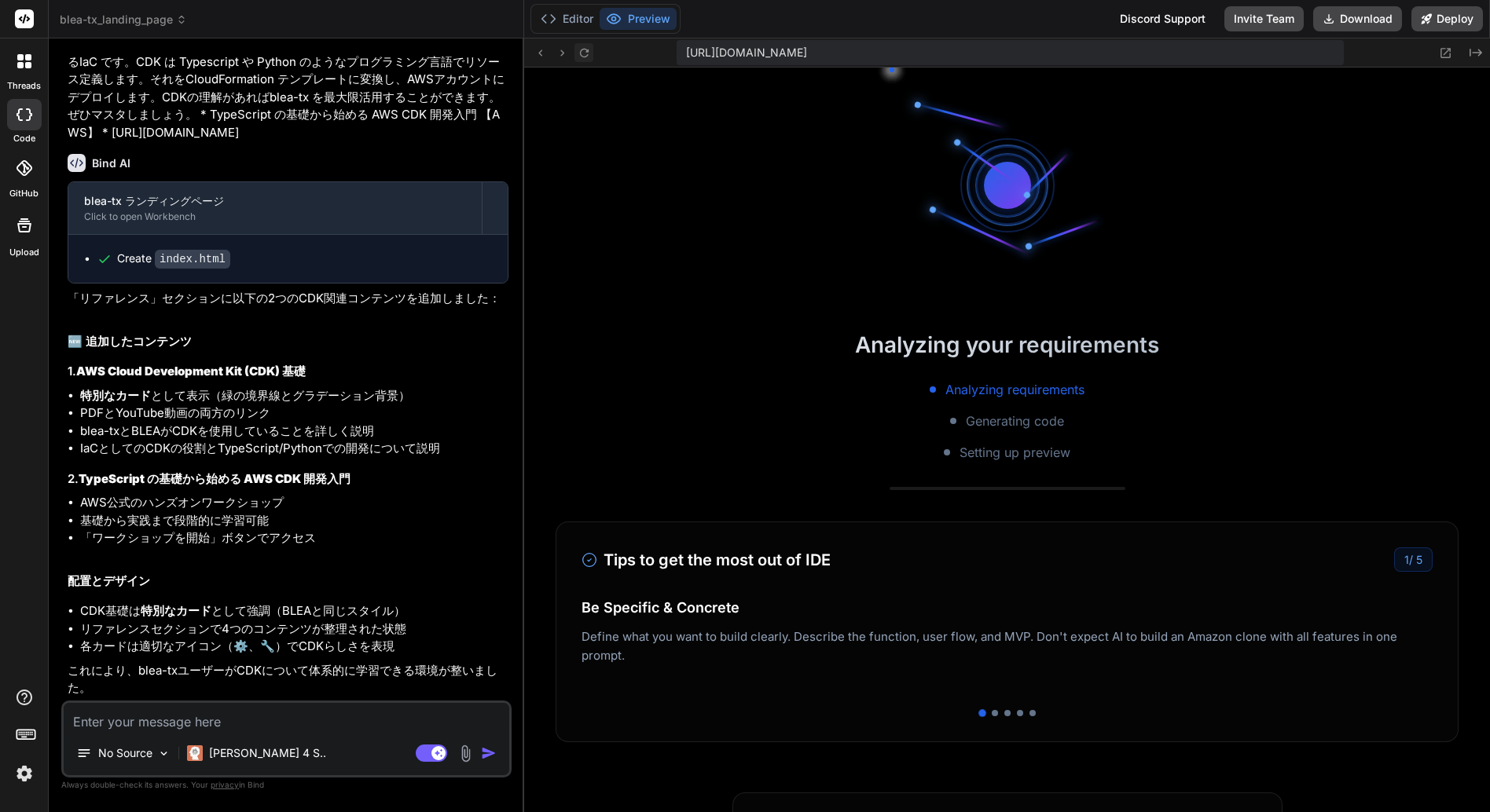
scroll to position [1030, 0]
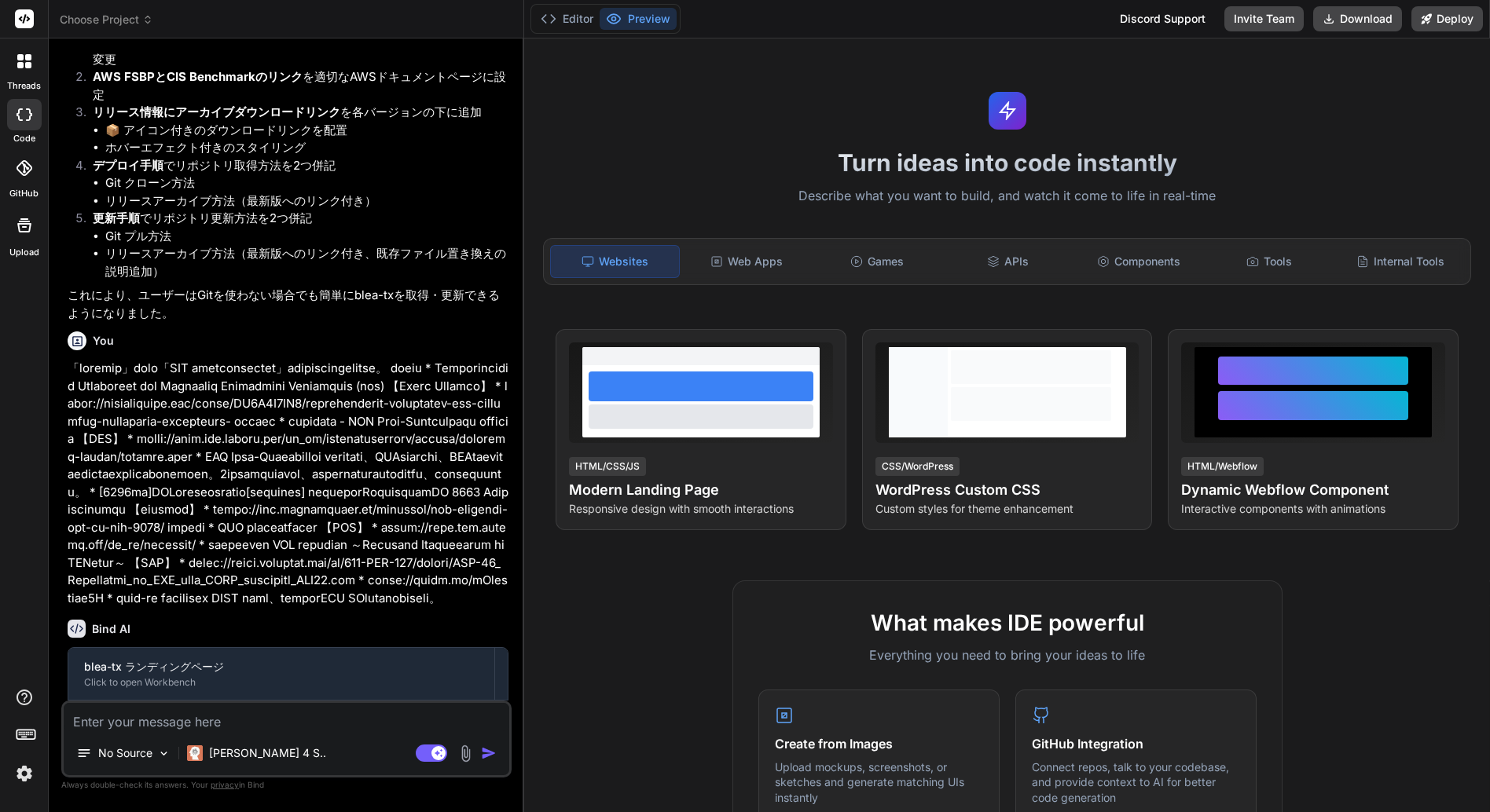
scroll to position [7518, 0]
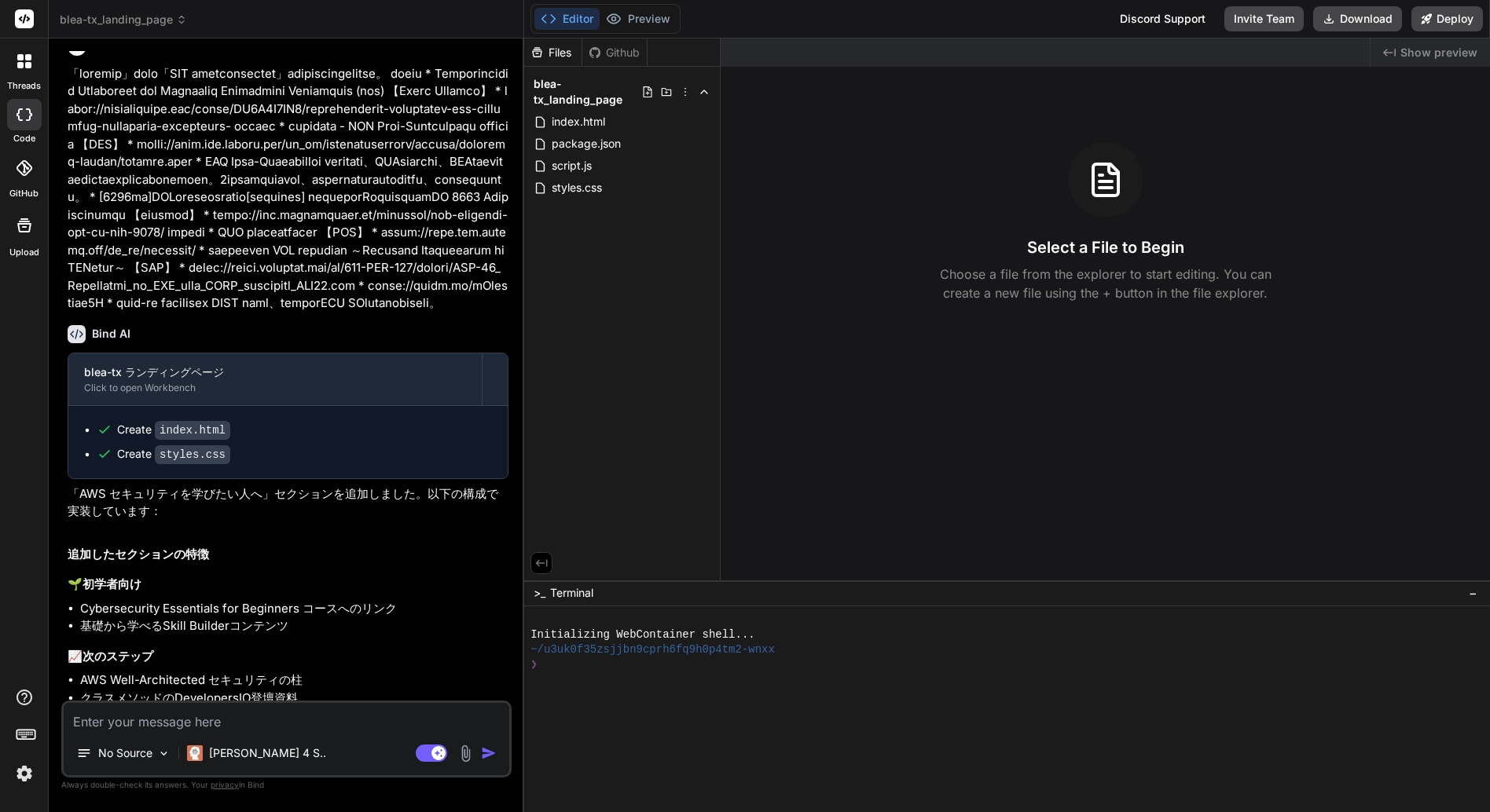
click at [121, 717] on textarea at bounding box center [287, 717] width 445 height 29
click at [583, 189] on span "styles.css" at bounding box center [576, 187] width 53 height 19
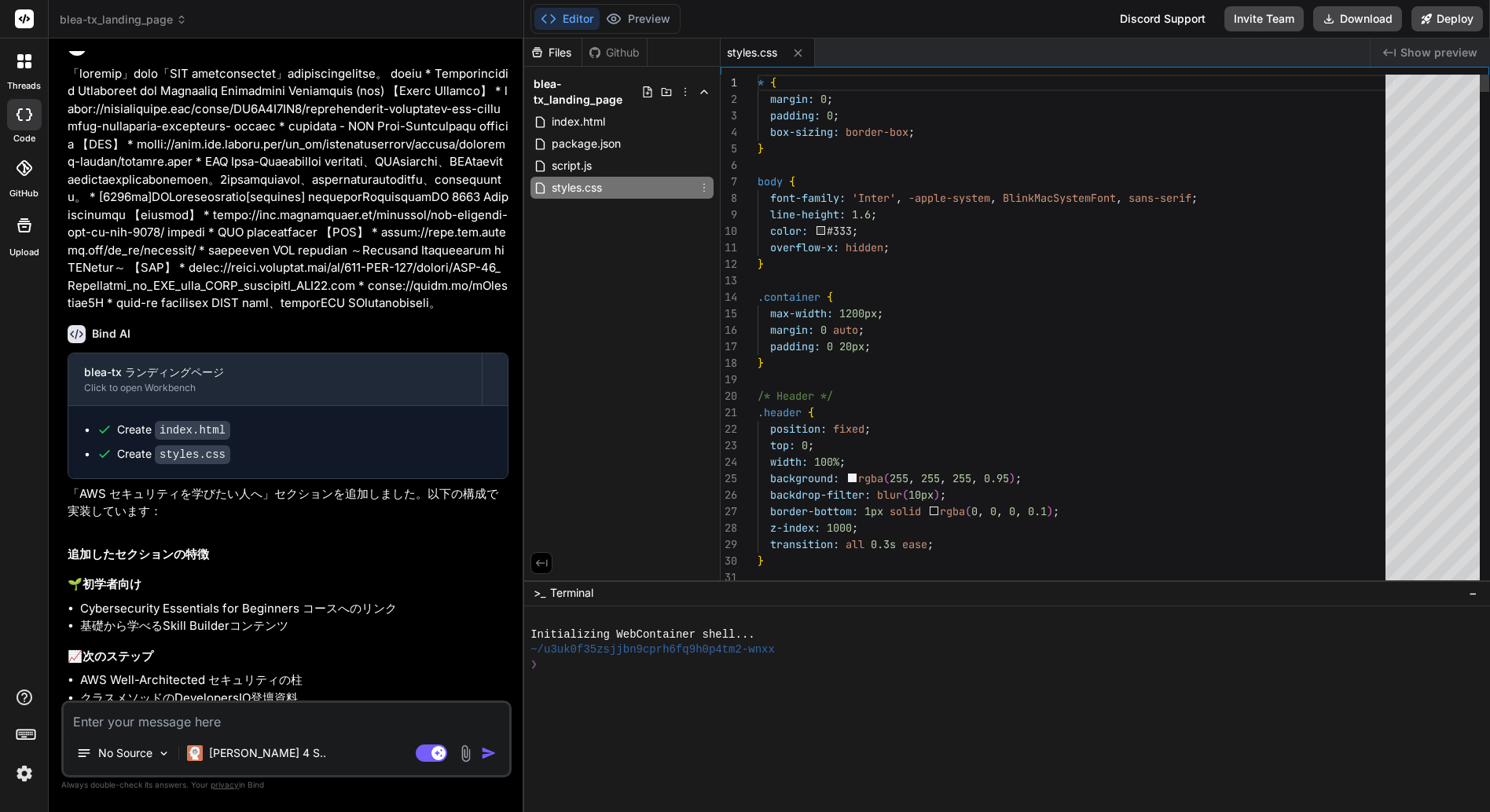
type textarea "x"
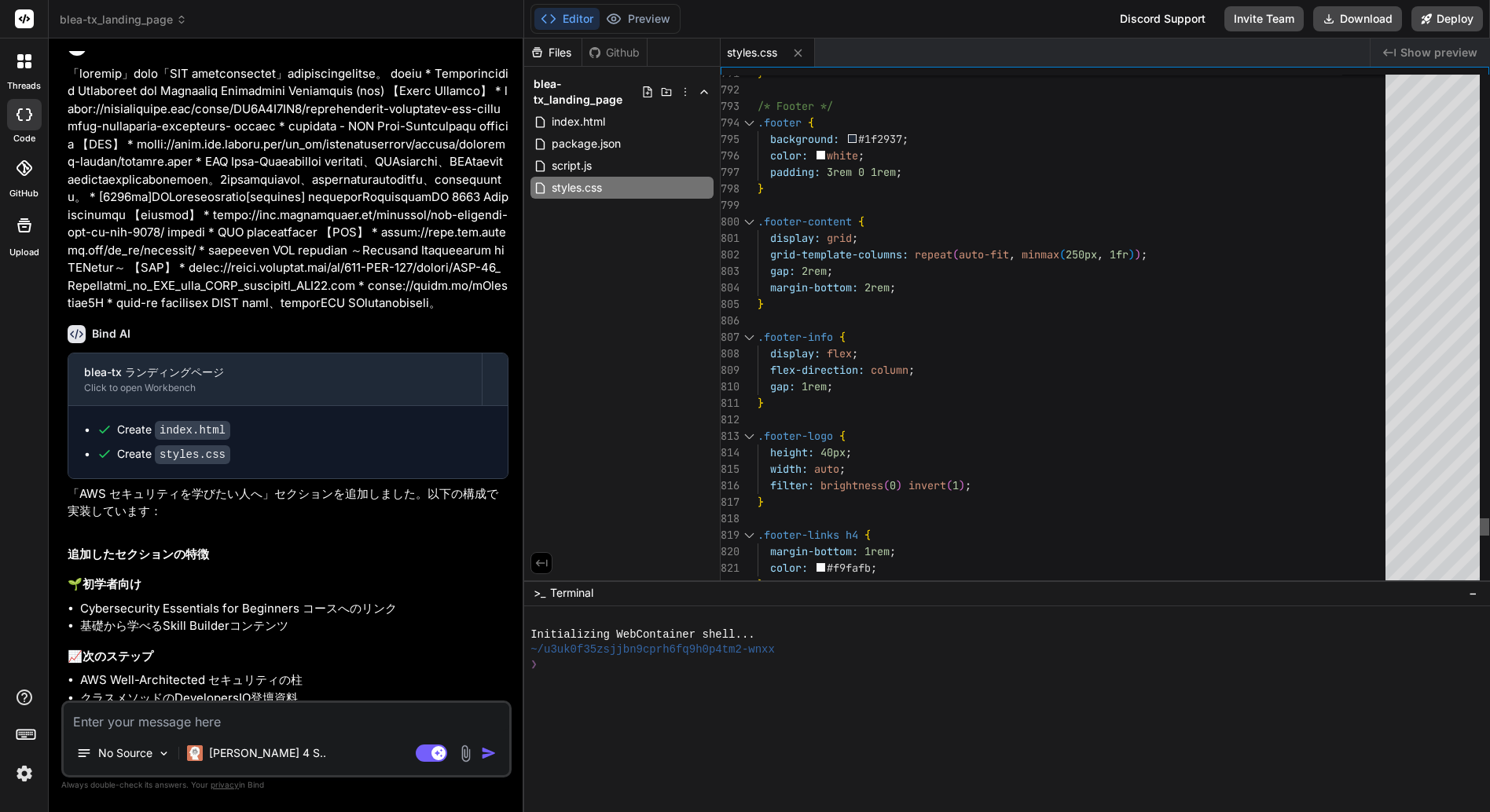
click at [1489, 526] on div at bounding box center [1484, 527] width 10 height 18
click at [148, 722] on textarea at bounding box center [287, 717] width 445 height 29
type textarea "x"
type textarea "f"
type textarea "x"
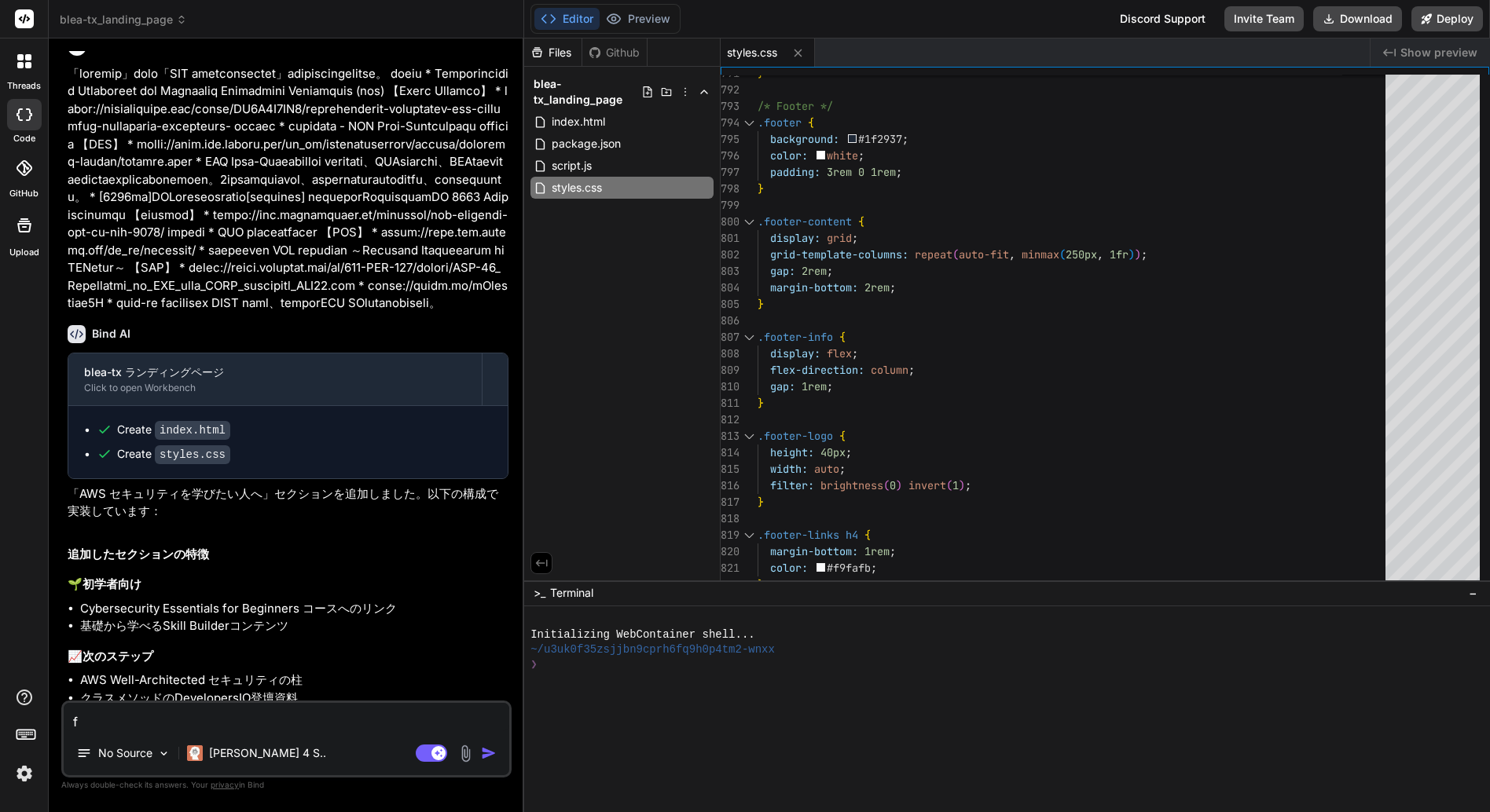
type textarea "fo"
type textarea "x"
type textarea "foo"
type textarea "x"
type textarea "foot"
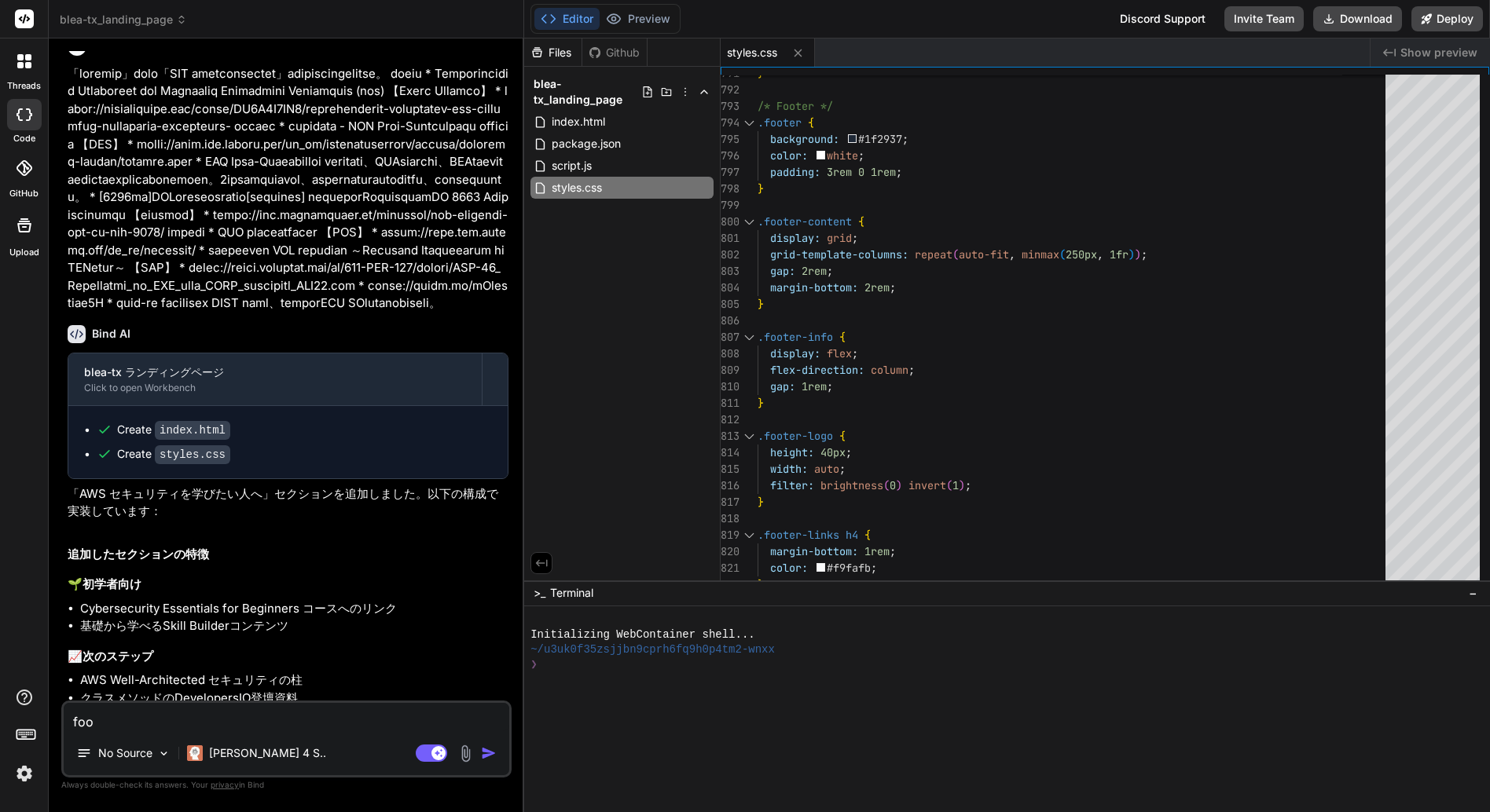
type textarea "x"
type textarea "foote"
type textarea "x"
type textarea "footer"
type textarea "x"
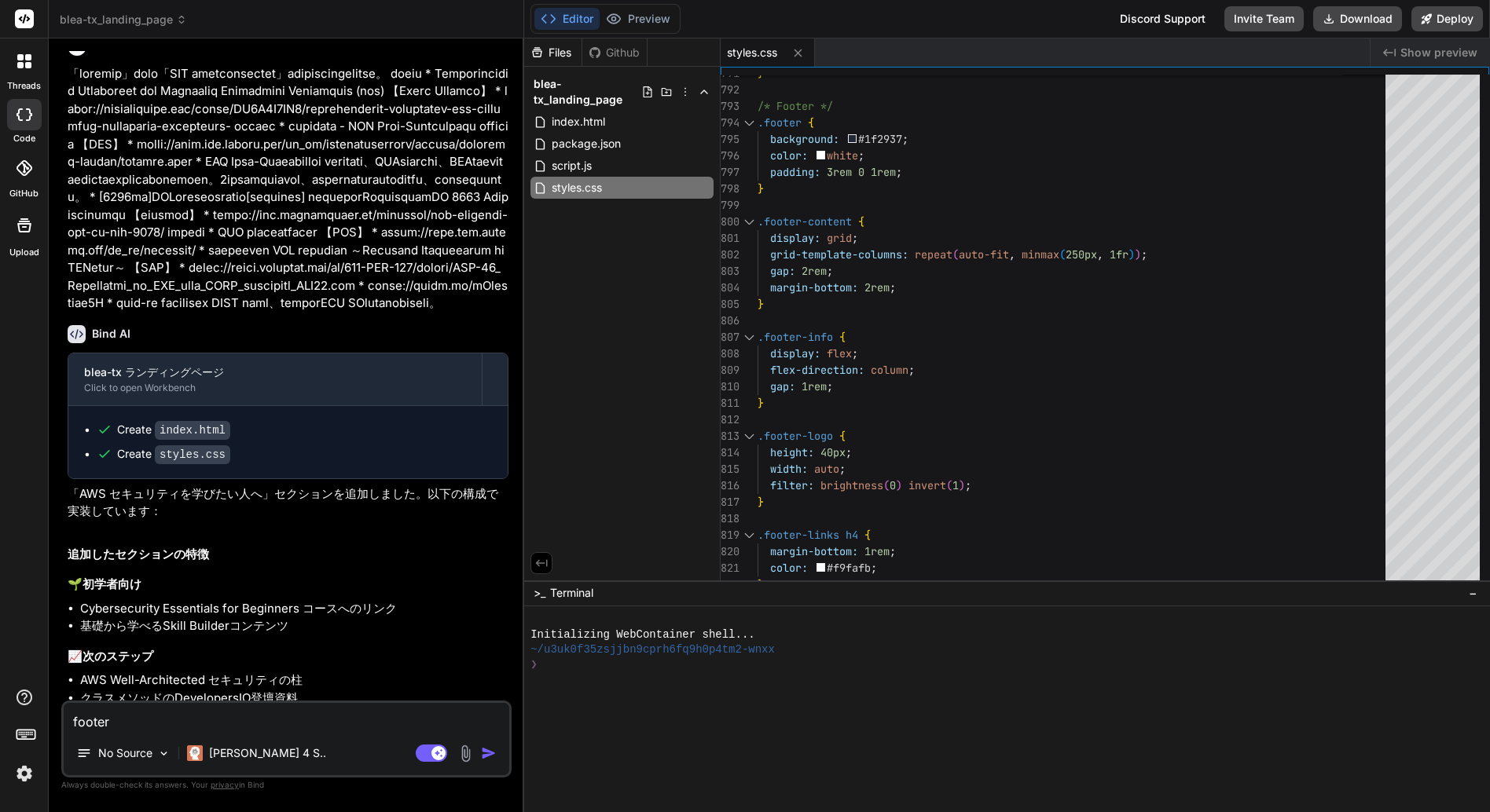
type textarea "フッタ"
type textarea "x"
type textarea "フッタｎ"
type textarea "x"
type textarea "フッタの"
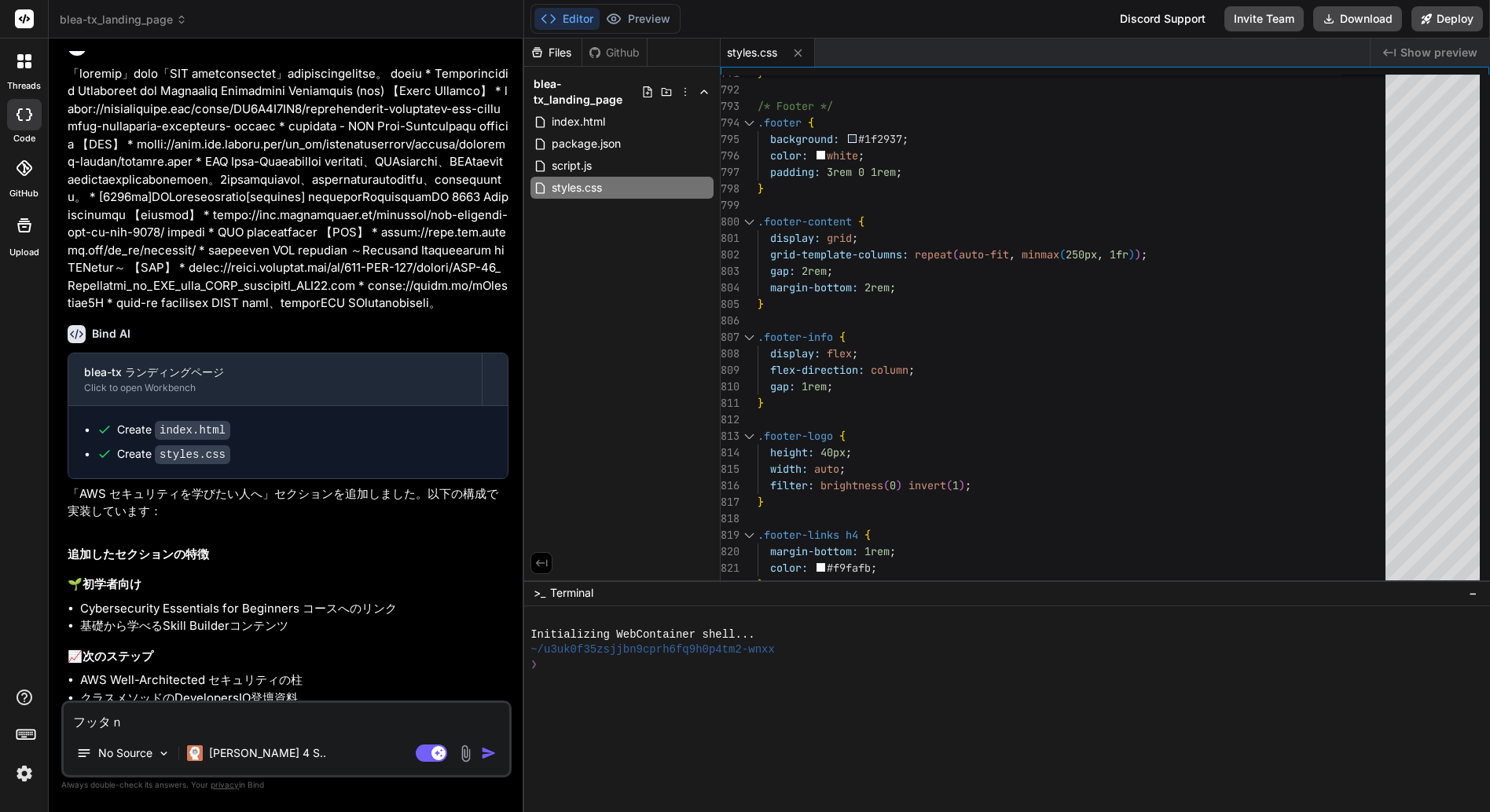
type textarea "x"
type textarea "フッタの"
type textarea "x"
type textarea "フッタの"
type textarea "x"
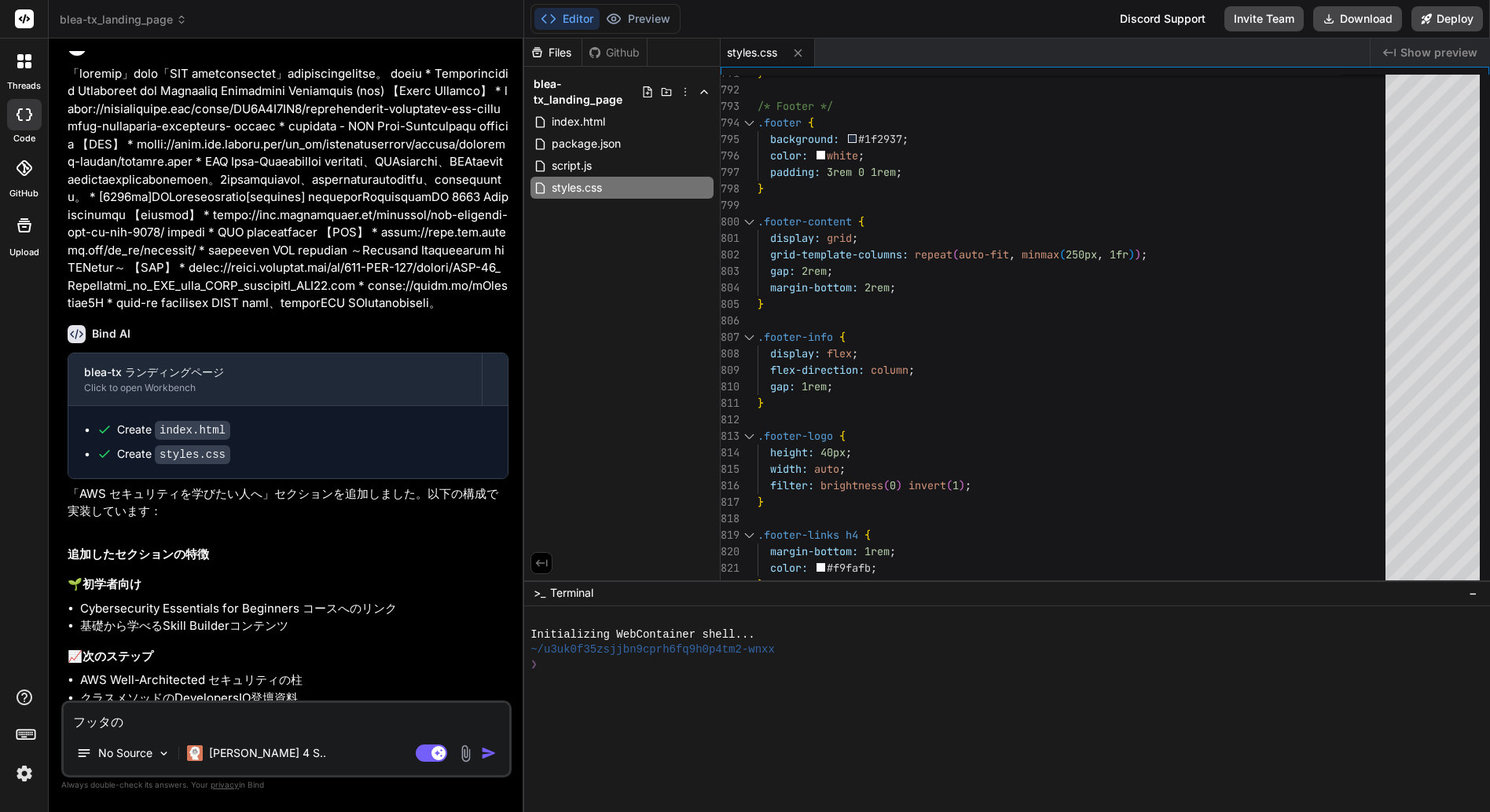
type textarea "フッタの l"
type textarea "x"
type textarea "フッタの lo"
type textarea "x"
type textarea "フッタの log"
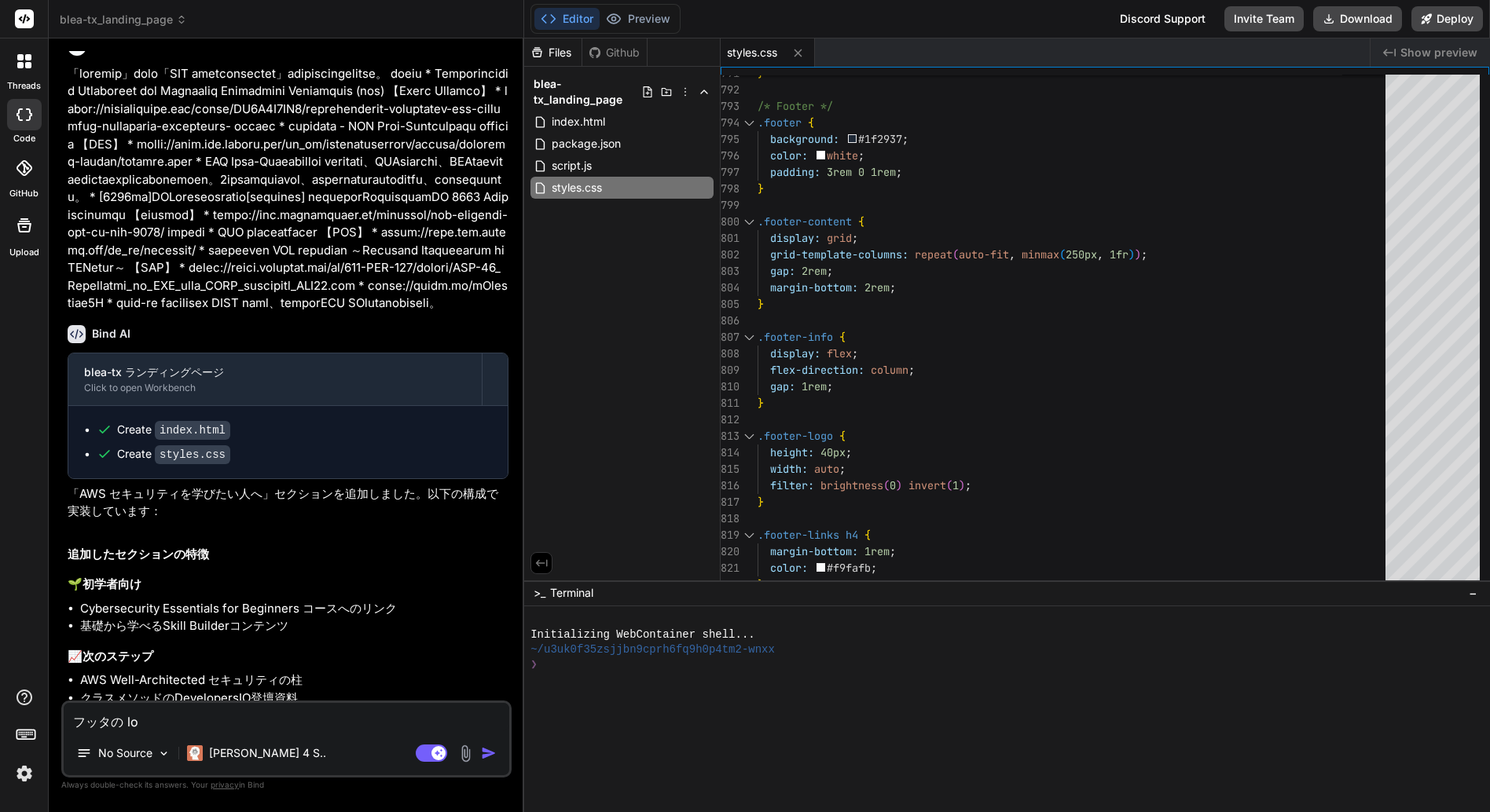
type textarea "x"
type textarea "フッタの logo"
type textarea "x"
type textarea "フッタの ロゴ"
type textarea "x"
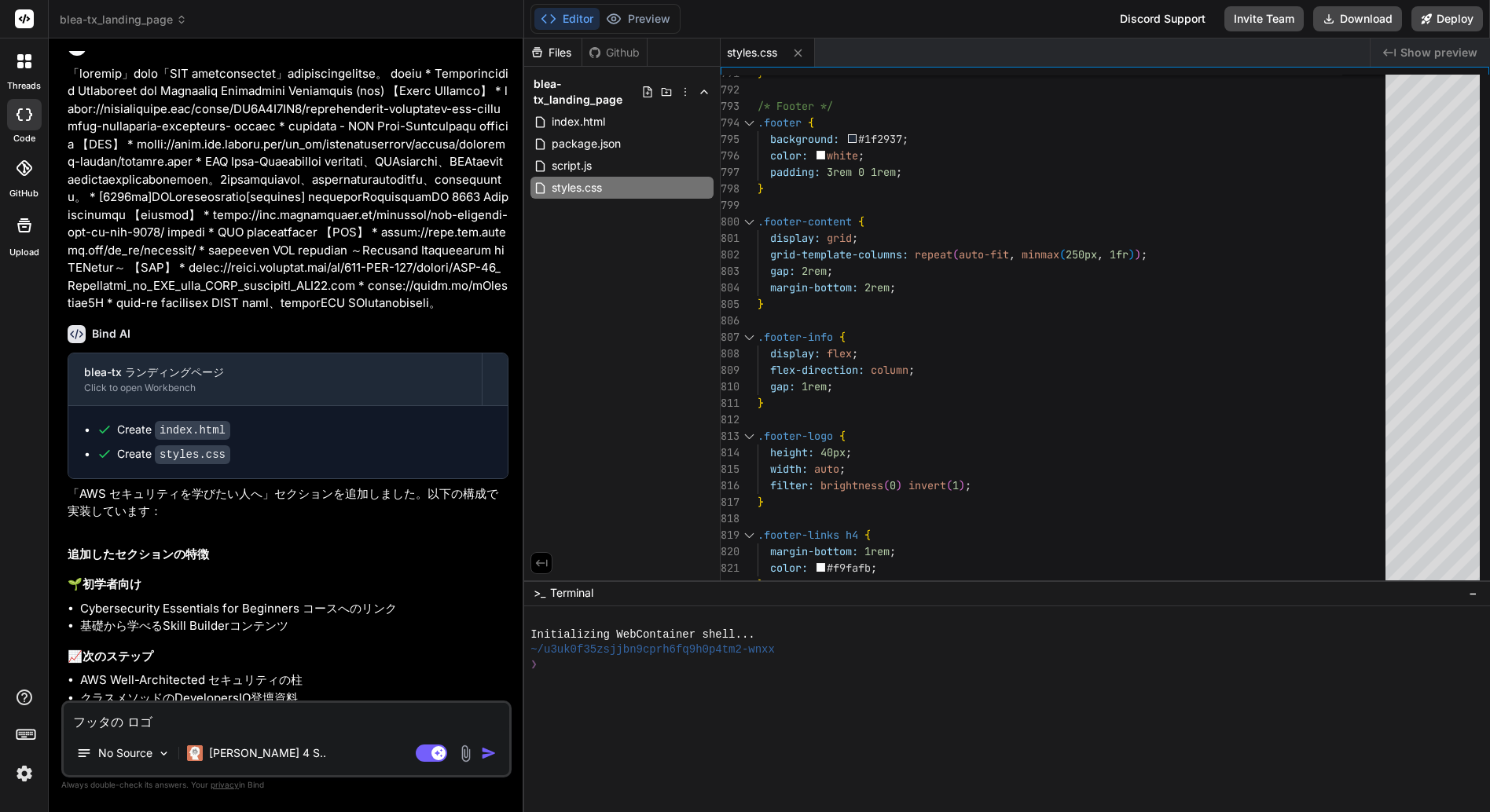
type textarea "フッタの ロゴｇ"
type textarea "x"
type textarea "フッタの ロゴが"
type textarea "x"
type textarea "フッタの ロゴがｚ"
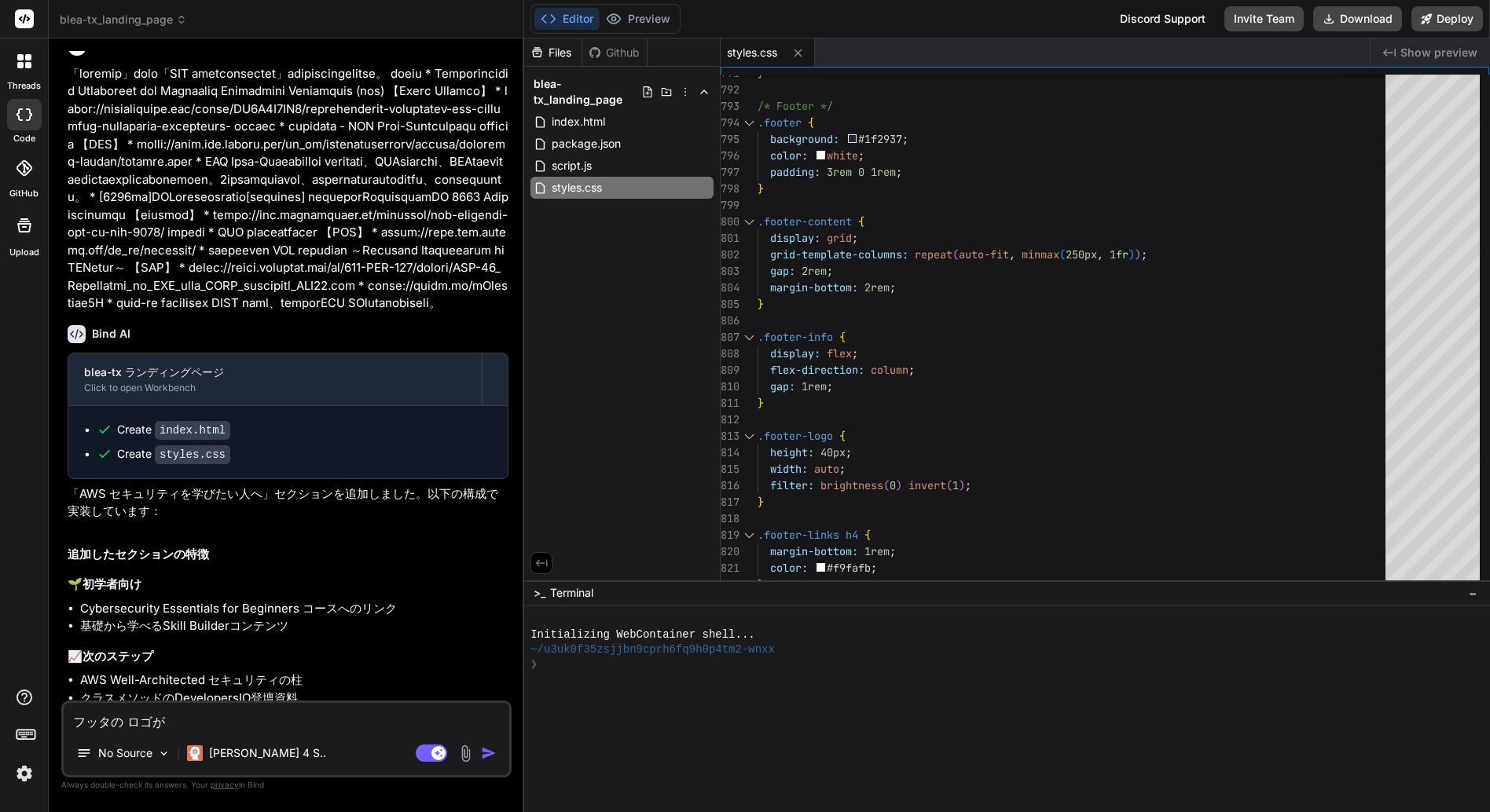
type textarea "x"
type textarea "フッタの ロゴがぞう"
type textarea "x"
type textarea "フッタの ロゴ画像"
type textarea "x"
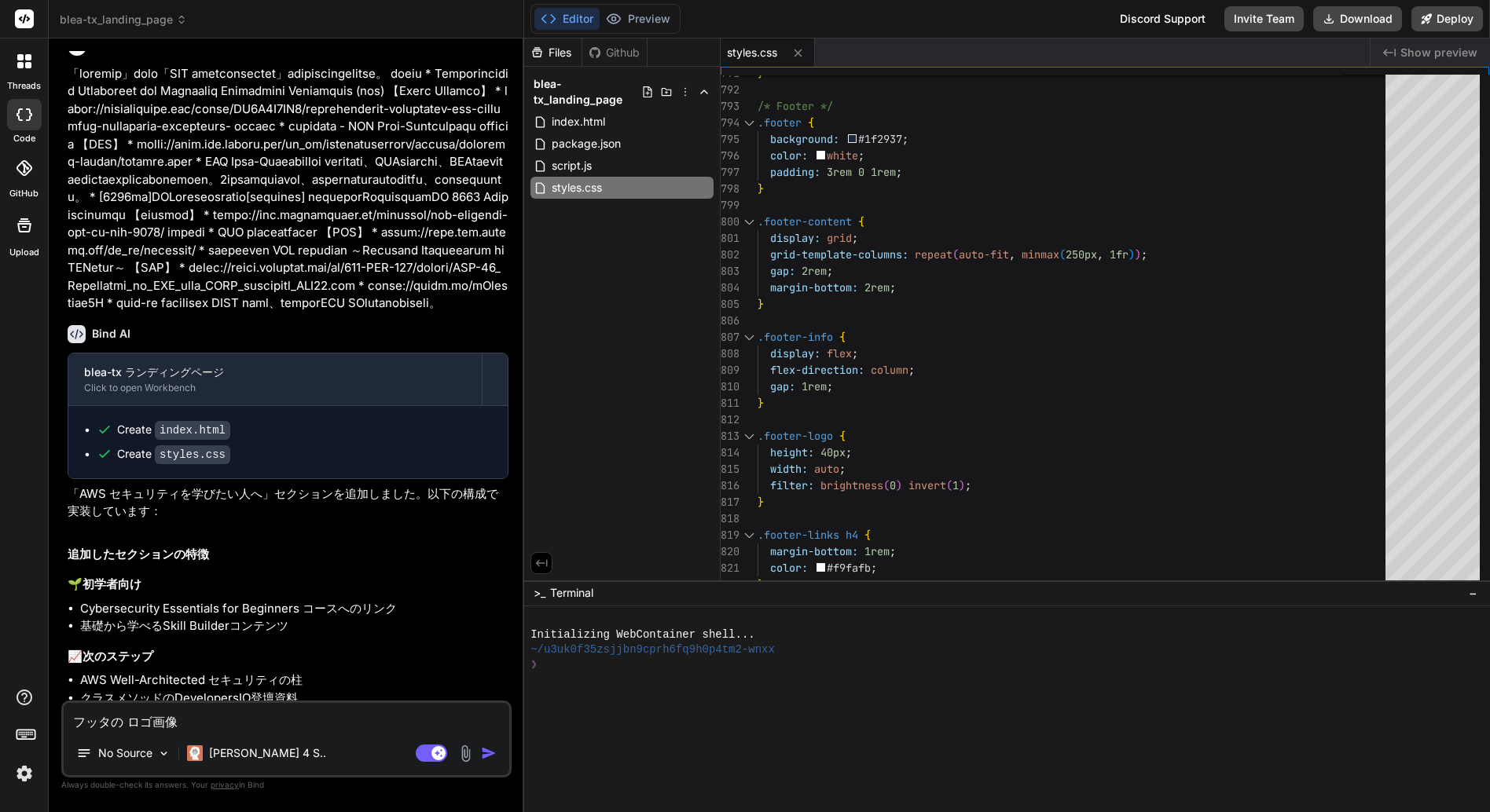
type textarea "フッタの ロゴ画像ｎ"
type textarea "x"
type textarea "フッタの ロゴ画像の"
type textarea "x"
type textarea "フッタの ロゴ画像のU"
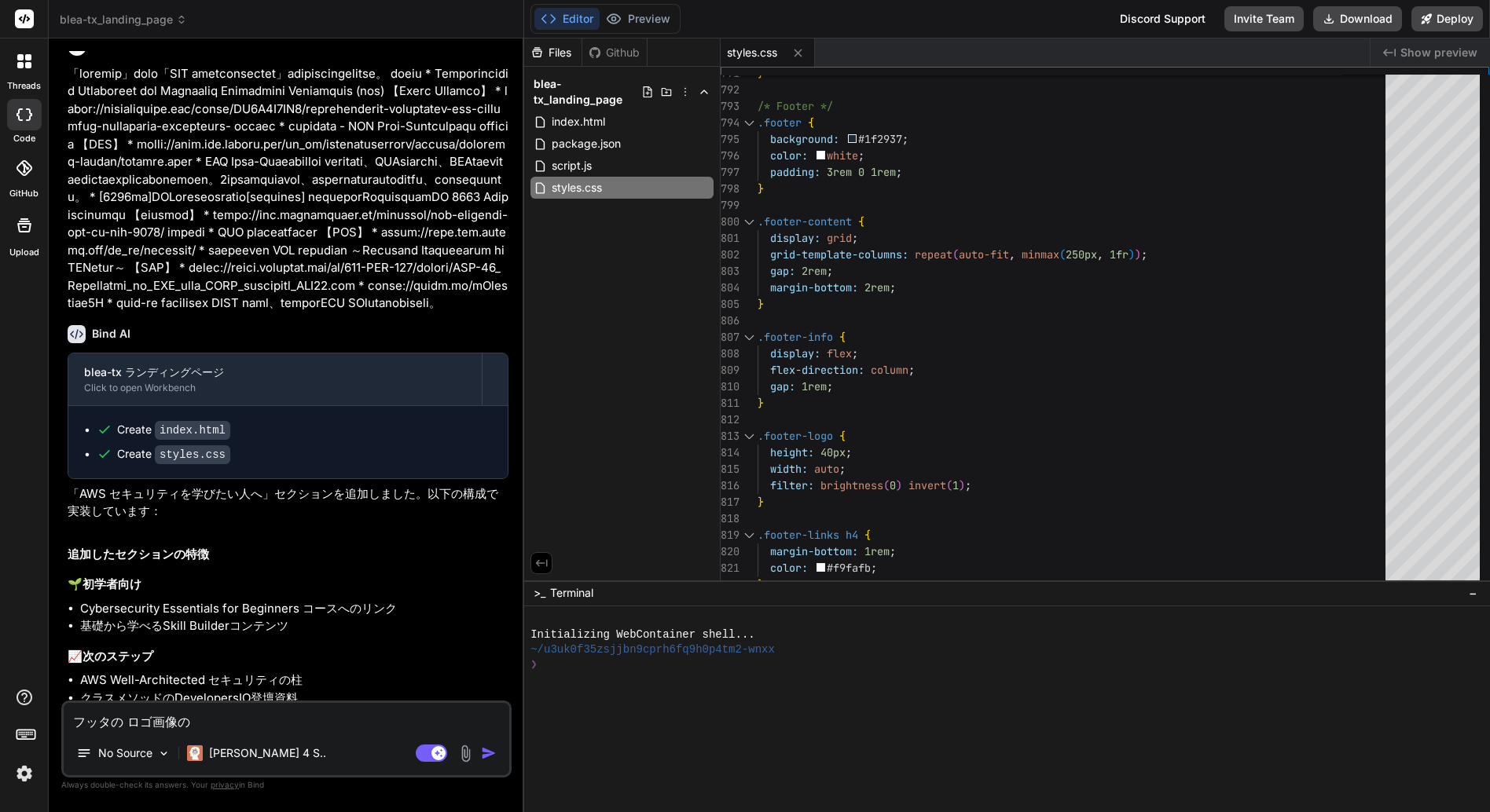
type textarea "x"
type textarea "フッタの ロゴ画像のUR"
type textarea "x"
type textarea "フッタの ロゴ画像のURL"
type textarea "x"
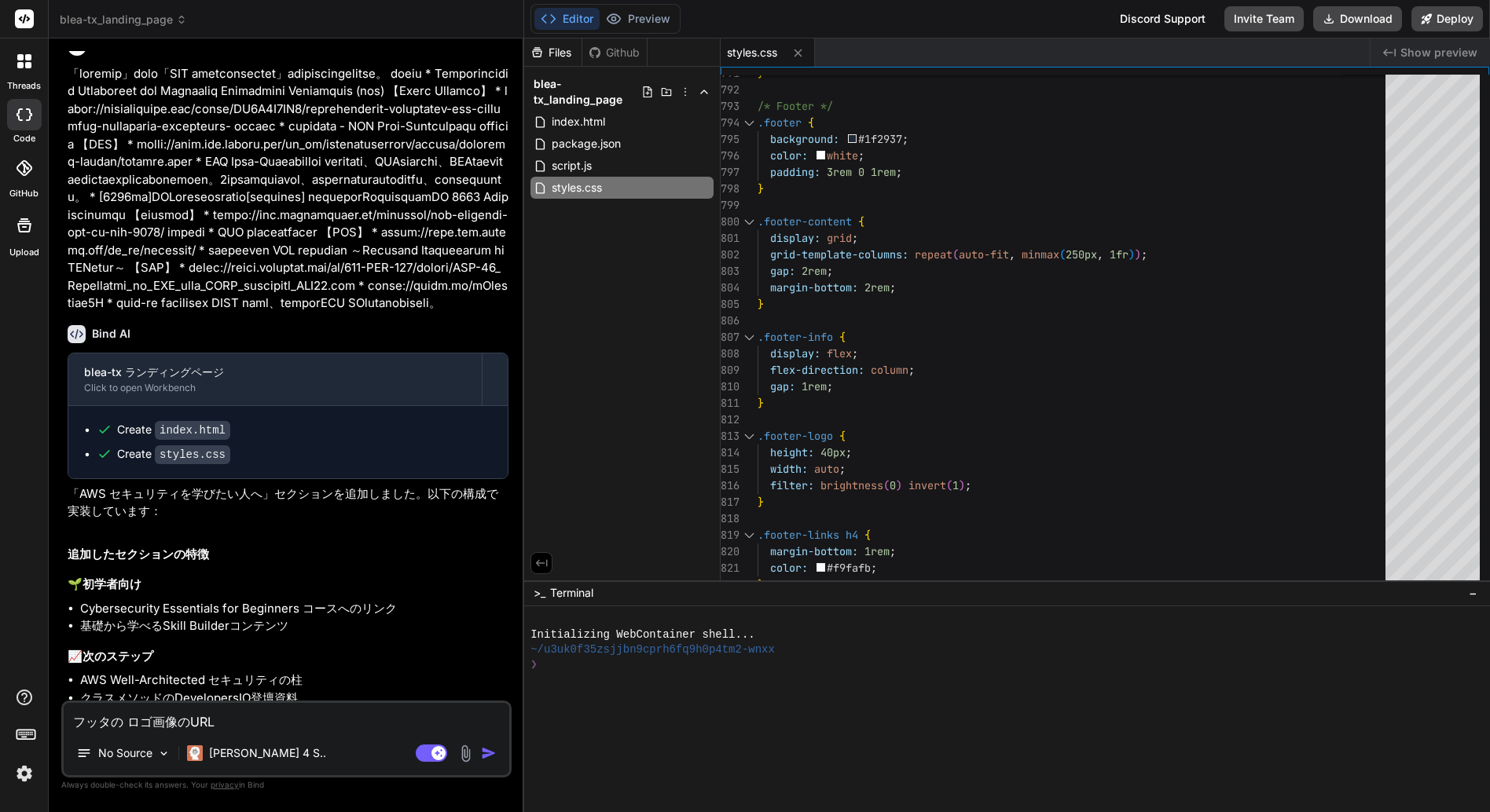
type textarea "フッタの ロゴ画像のURL"
type textarea "x"
type textarea "フッタの ロゴ画像のURL ｈ"
type textarea "x"
type textarea "フッタの ロゴ画像のURL は"
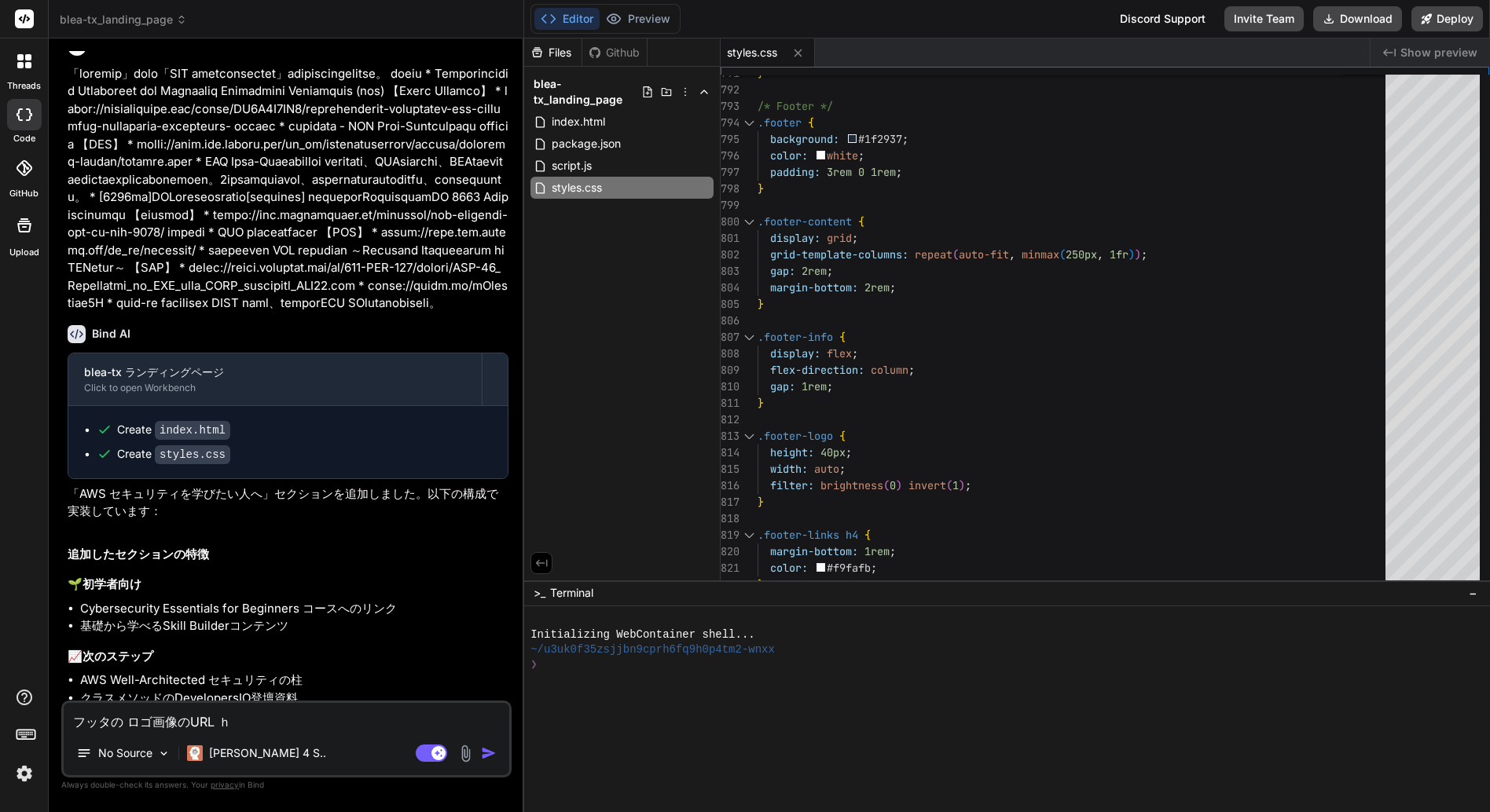
type textarea "x"
type textarea "フッタの ロゴ画像のURL は"
type textarea "x"
type textarea "フッタの ロゴ画像のURL は"
type textarea "x"
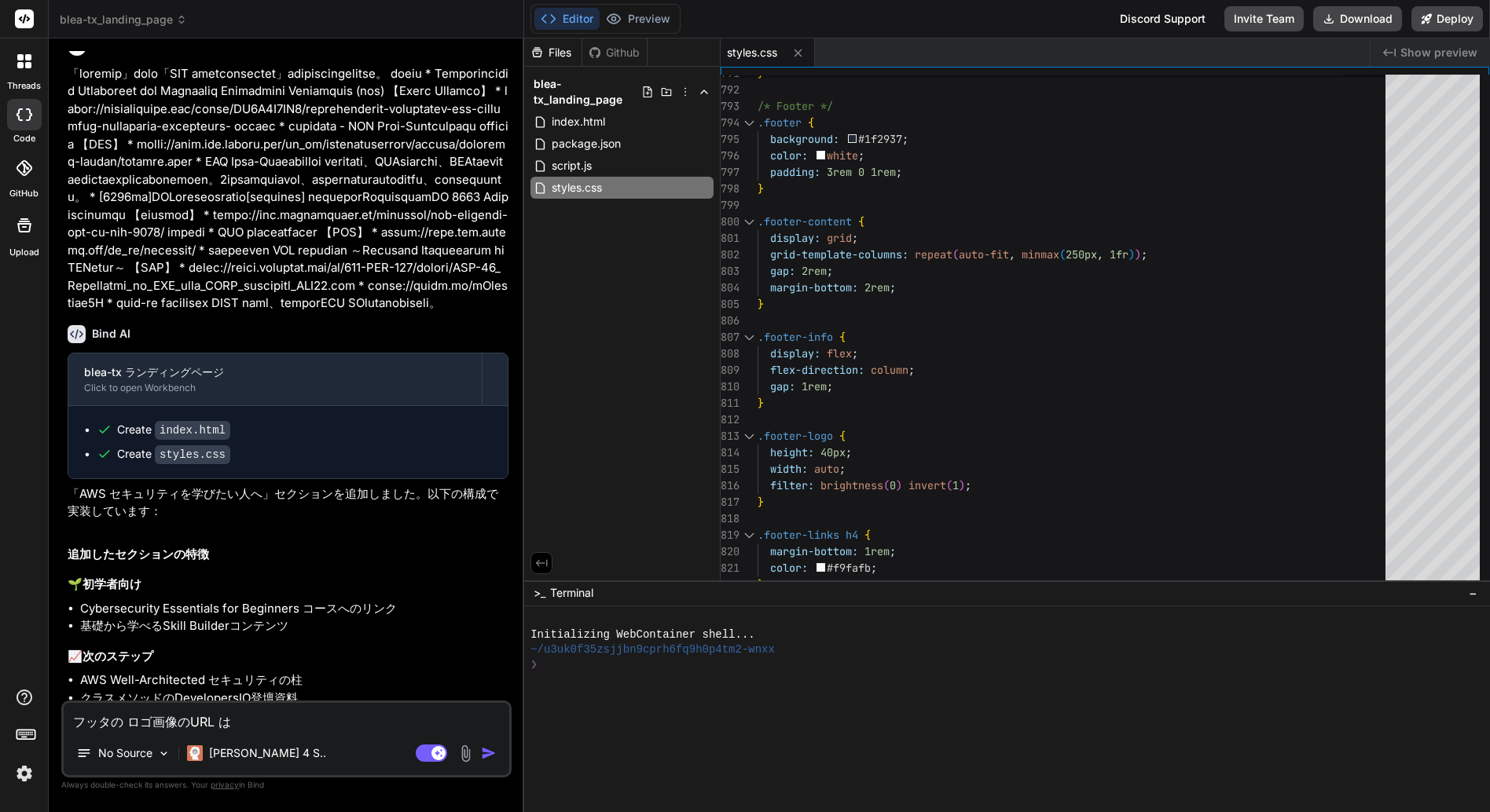
type textarea "フッタの ロゴ画像のURL は「"
type textarea "x"
paste textarea "blea-tx-logo-footer.png"
type textarea "フッタの ロゴ画像のURL は「blea-tx-logo-footer.png"
type textarea "x"
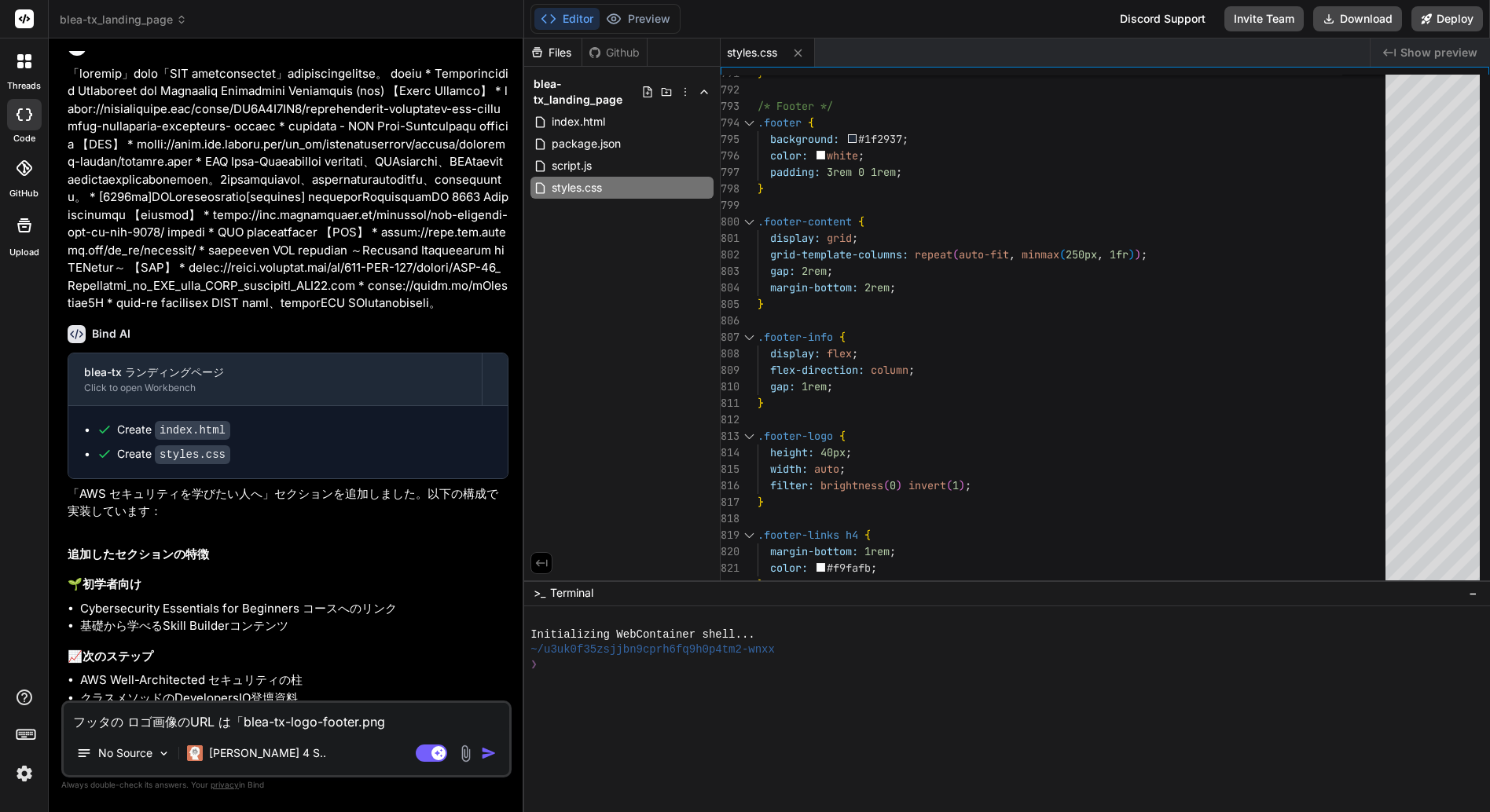
type textarea "フッタの ロゴ画像のURL は「blea-tx-logo-footer.png」"
type textarea "x"
type textarea "フッタの ロゴ画像のURL は「blea-tx-logo-footer.png」ｗ"
type textarea "x"
type textarea "フッタの ロゴ画像のURL は「blea-tx-logo-footer.png」を"
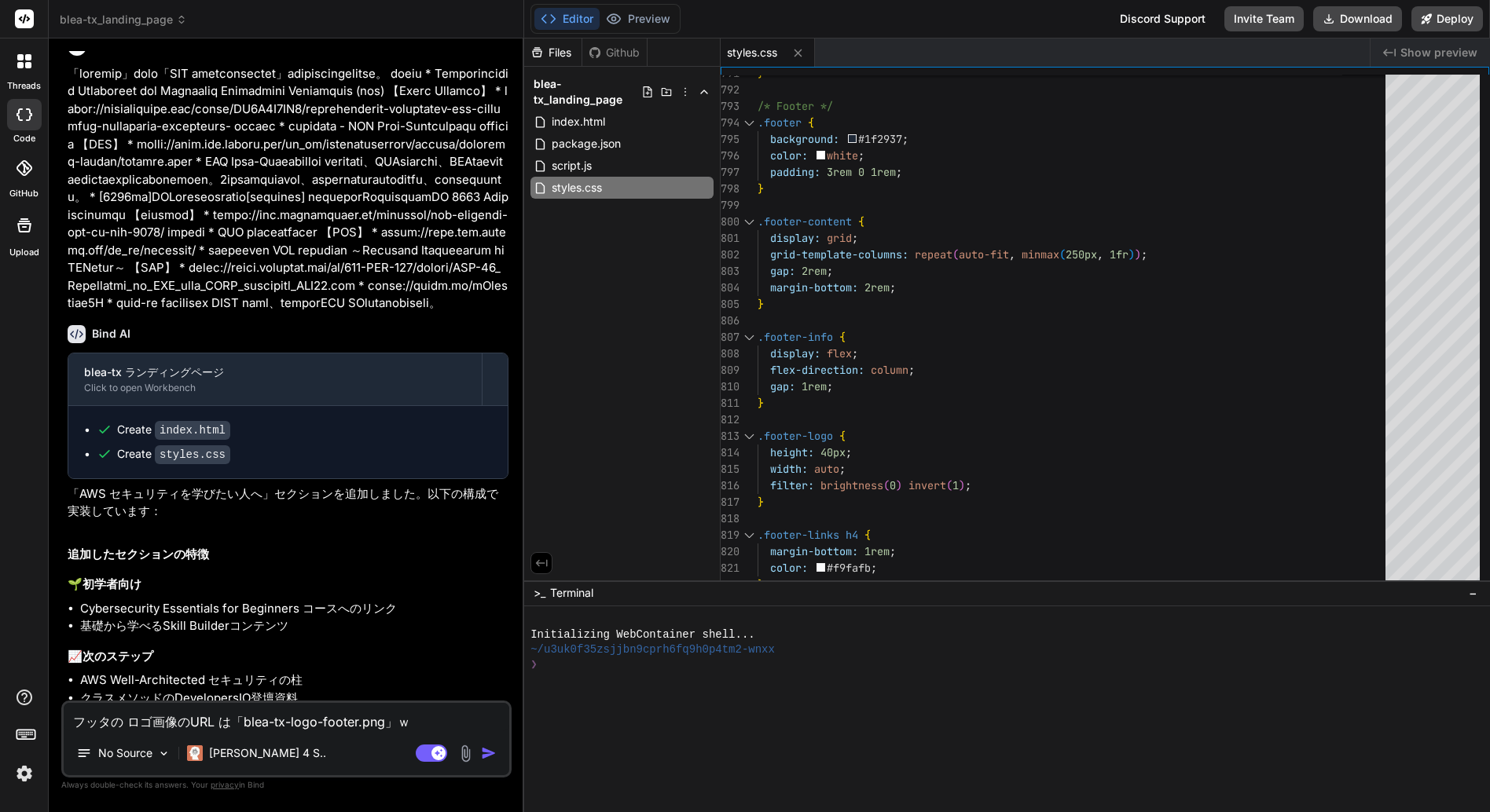
type textarea "x"
type textarea "フッタの ロゴ画像のURL は「blea-tx-logo-footer.png」をｓ"
type textarea "x"
type textarea "フッタの ロゴ画像のURL は「blea-tx-logo-footer.png」をし"
type textarea "x"
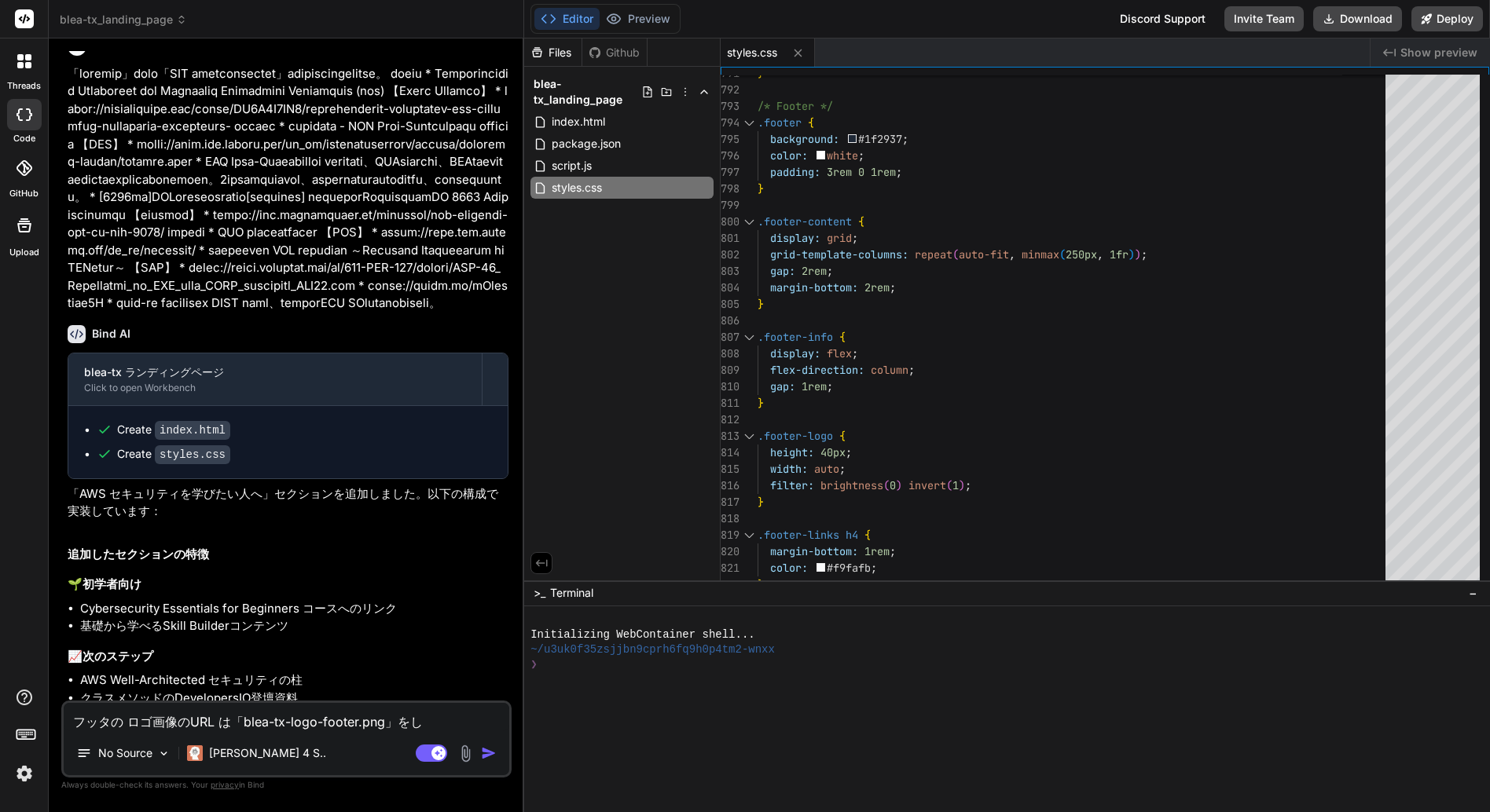
type textarea "フッタの ロゴ画像のURL は「blea-tx-logo-footer.png」をしｙ"
type textarea "x"
type textarea "フッタの ロゴ画像のURL は「blea-tx-logo-footer.png」をしよう"
type textarea "x"
type textarea "フッタの ロゴ画像のURL は「blea-tx-logo-footer.png」を使用"
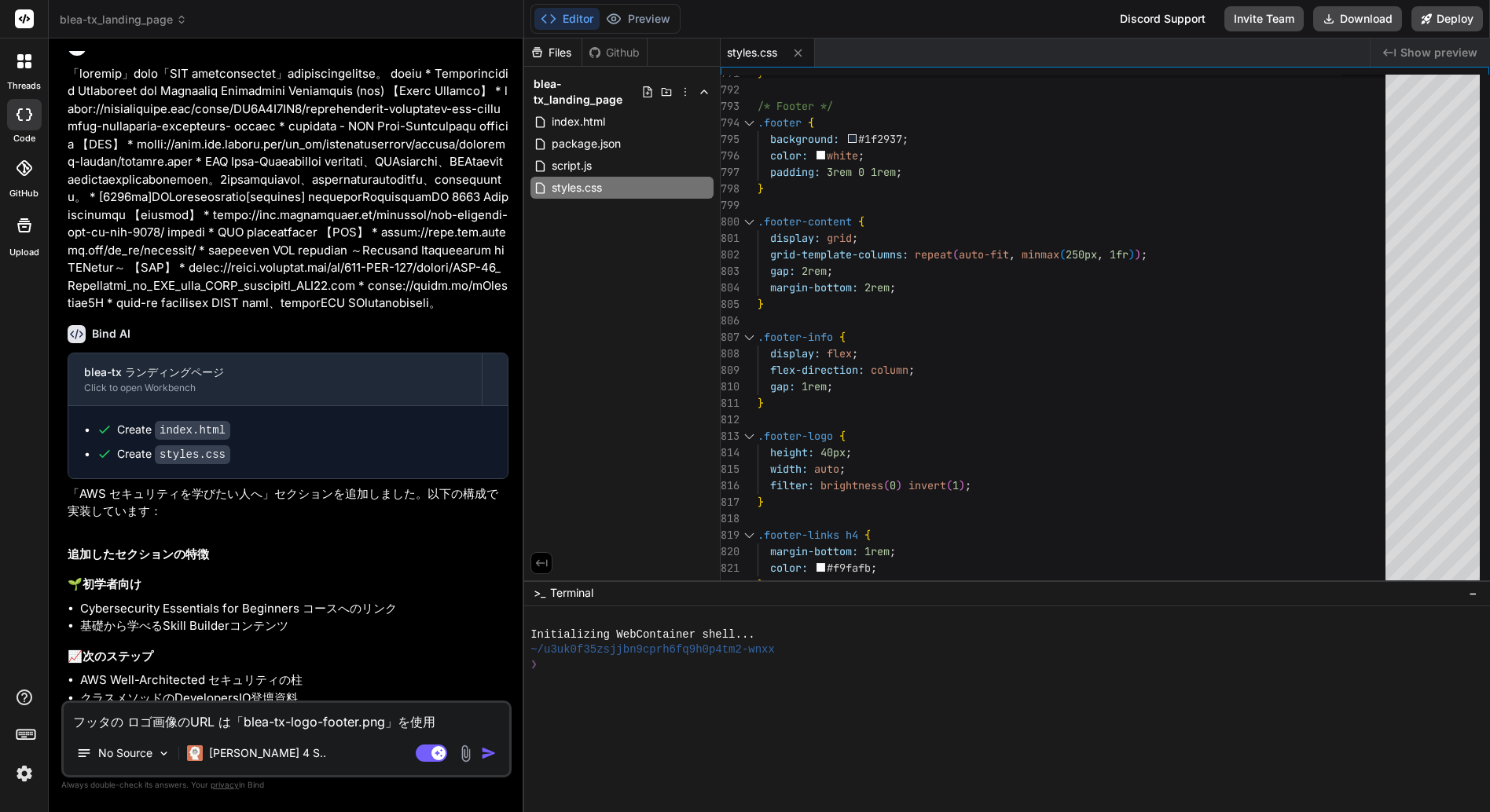
type textarea "x"
type textarea "フッタの ロゴ画像のURL は「blea-tx-logo-footer.png」を使用ｓ"
type textarea "x"
type textarea "フッタの ロゴ画像のURL は「blea-tx-logo-footer.png」を使用し"
type textarea "x"
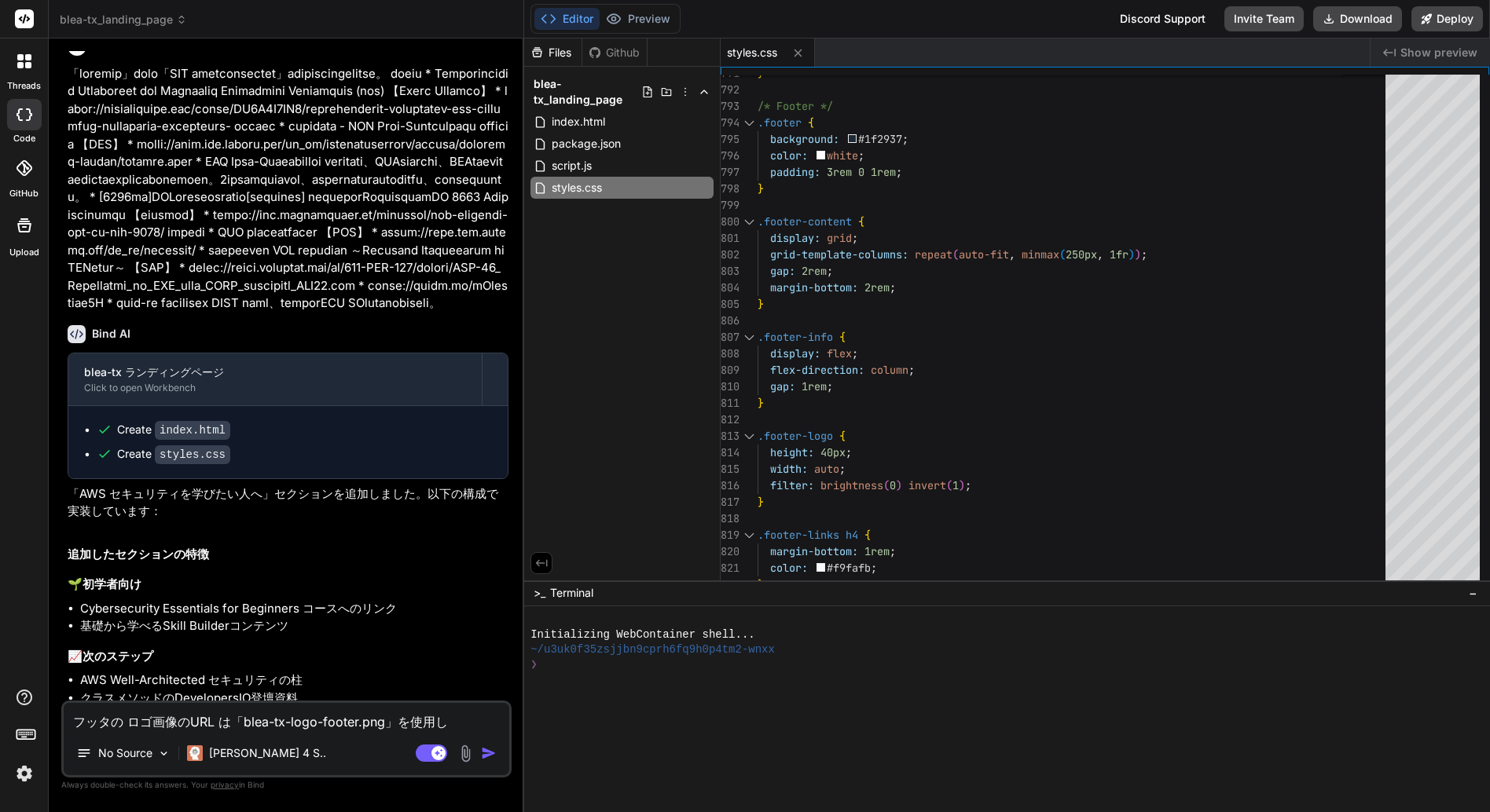
type textarea "フッタの ロゴ画像のURL は「blea-tx-logo-footer.png」を使用しｔ"
type textarea "x"
type textarea "フッタの ロゴ画像のURL は「blea-tx-logo-footer.png」を使用して"
type textarea "x"
type textarea "フッタの ロゴ画像のURL は「blea-tx-logo-footer.png」を使用してｃ"
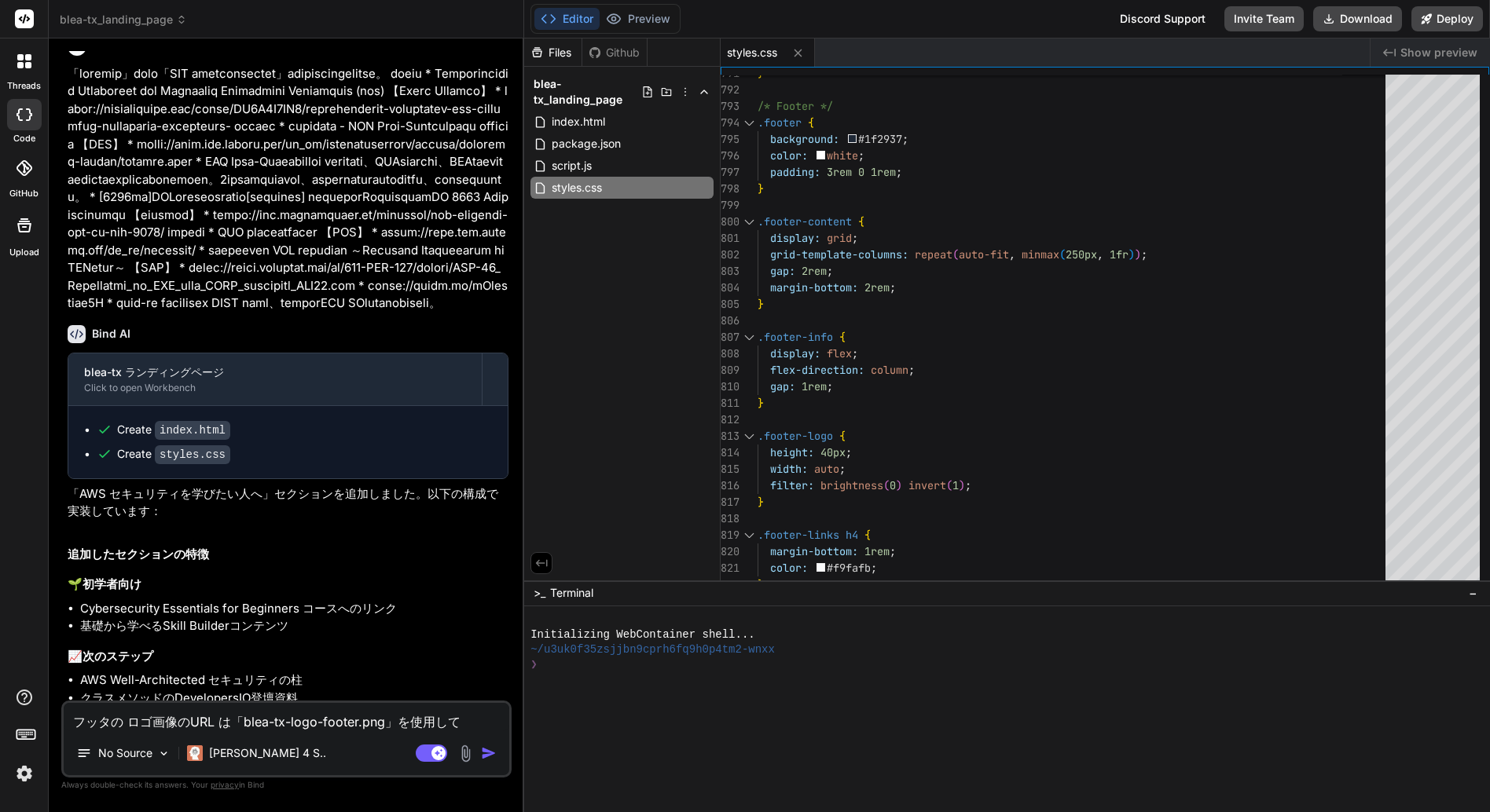
type textarea "x"
type textarea "フッタの ロゴ画像のURL は「blea-tx-logo-footer.png」を使用してく"
type textarea "x"
type textarea "フッタの ロゴ画像のURL は「blea-tx-logo-footer.png」を使用してくｄ"
type textarea "x"
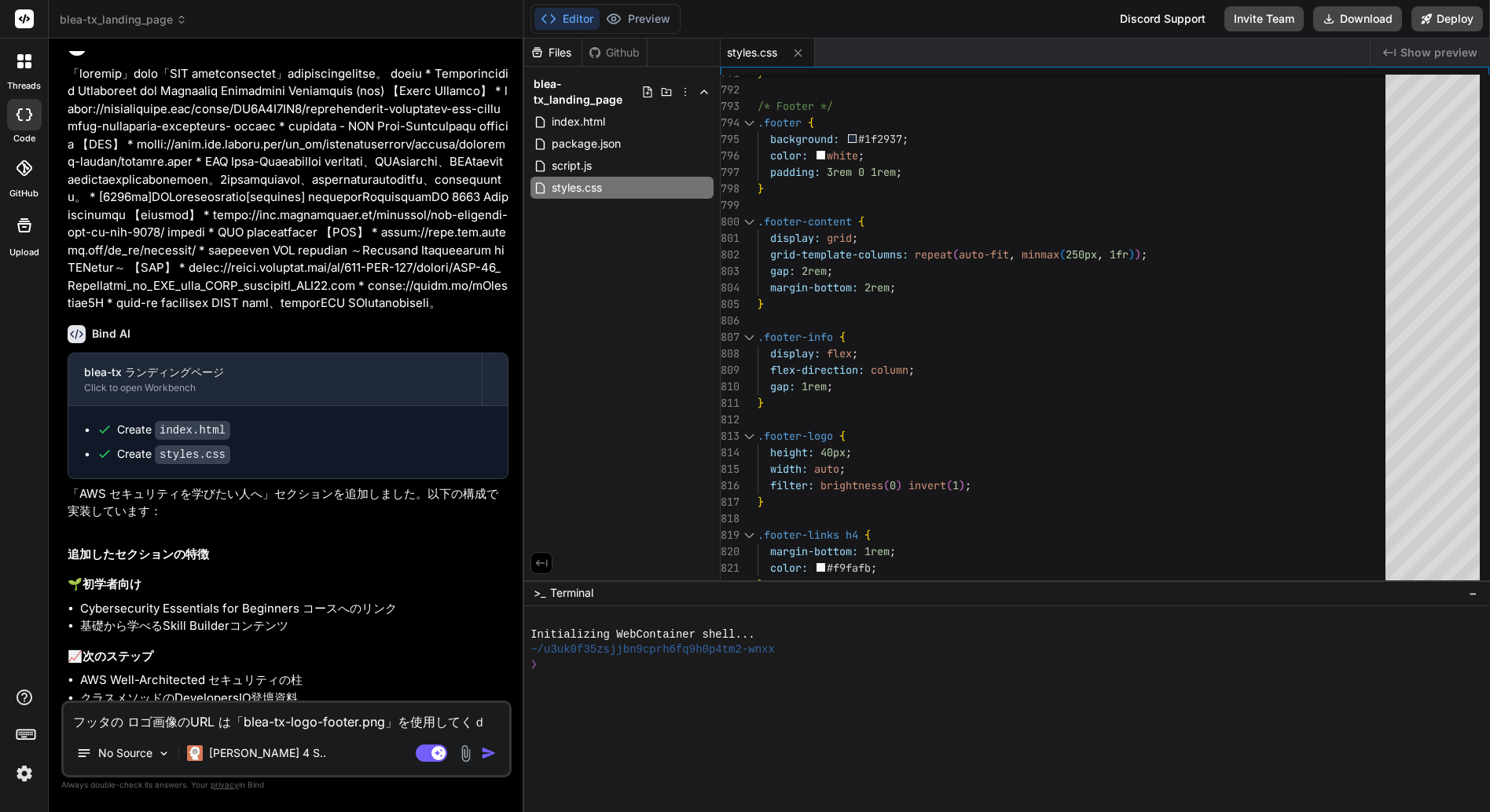
type textarea "フッタの ロゴ画像のURL は「blea-tx-logo-footer.png」を使用してくだ"
type textarea "x"
type textarea "フッタの ロゴ画像のURL は「blea-tx-logo-footer.png」を使用してくだｓ"
type textarea "x"
type textarea "フッタの ロゴ画像のURL は「blea-tx-logo-footer.png」を使用してください"
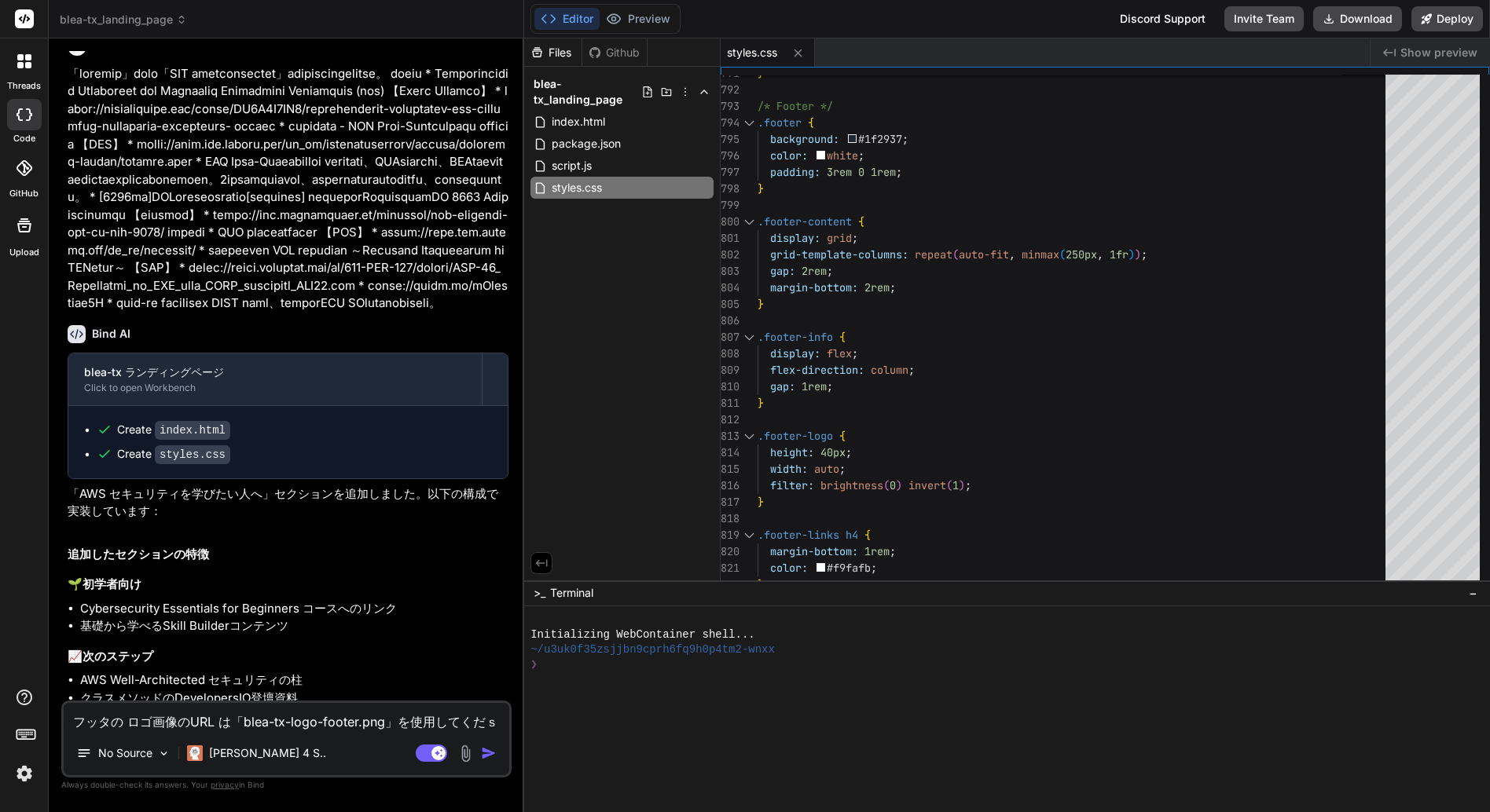
type textarea "x"
type textarea "フッタの ロゴ画像のURL は「blea-tx-logo-footer.png」を使用してください。"
type textarea "x"
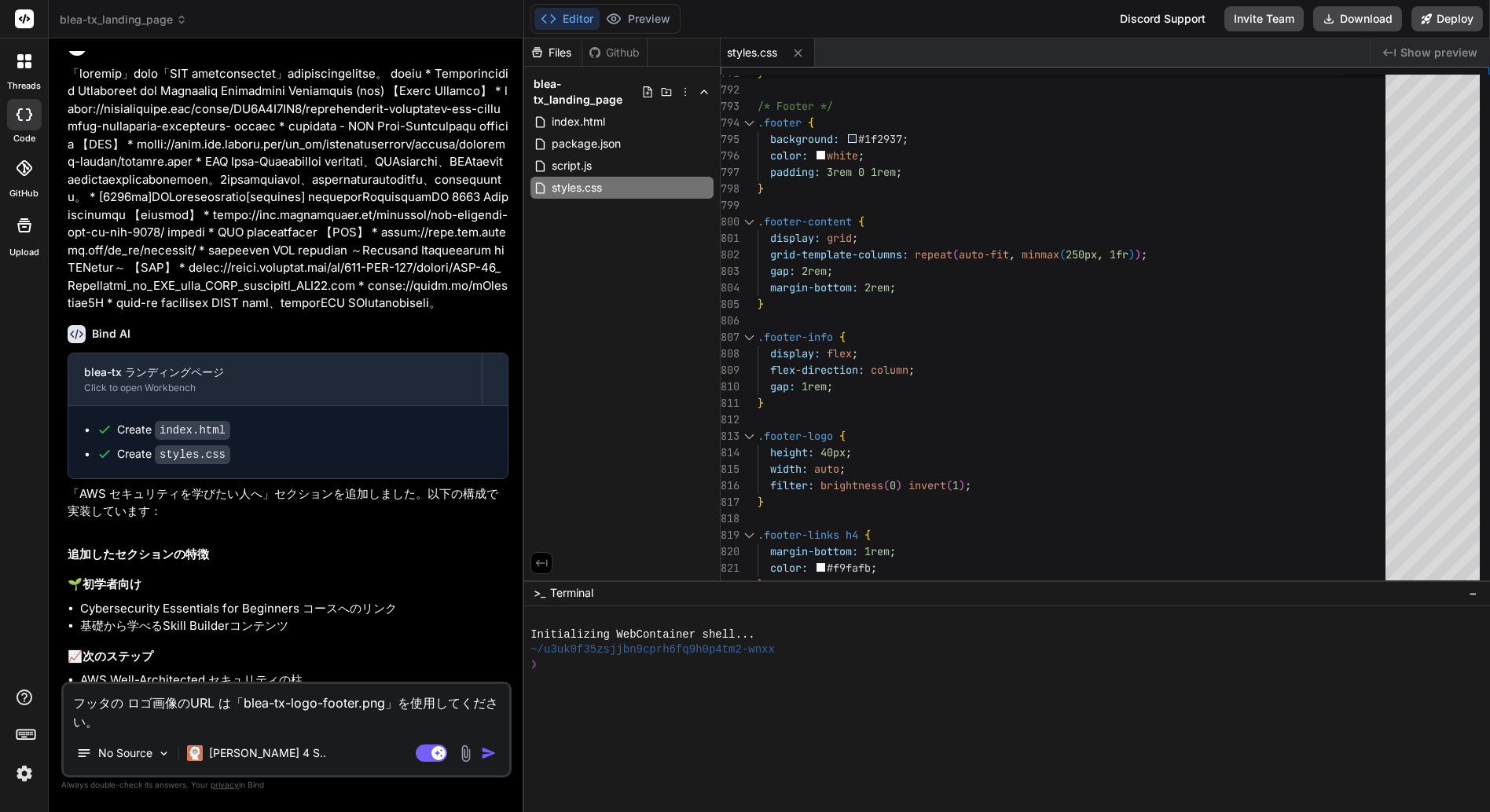
type textarea "フッタの ロゴ画像のURL は「blea-tx-logo-footer.png」を使用してください。C"
type textarea "x"
type textarea "フッタの ロゴ画像のURL は「blea-tx-logo-footer.png」を使用してください。CS"
type textarea "x"
type textarea "フッタの ロゴ画像のURL は「blea-tx-logo-footer.png」を使用してください。CSS"
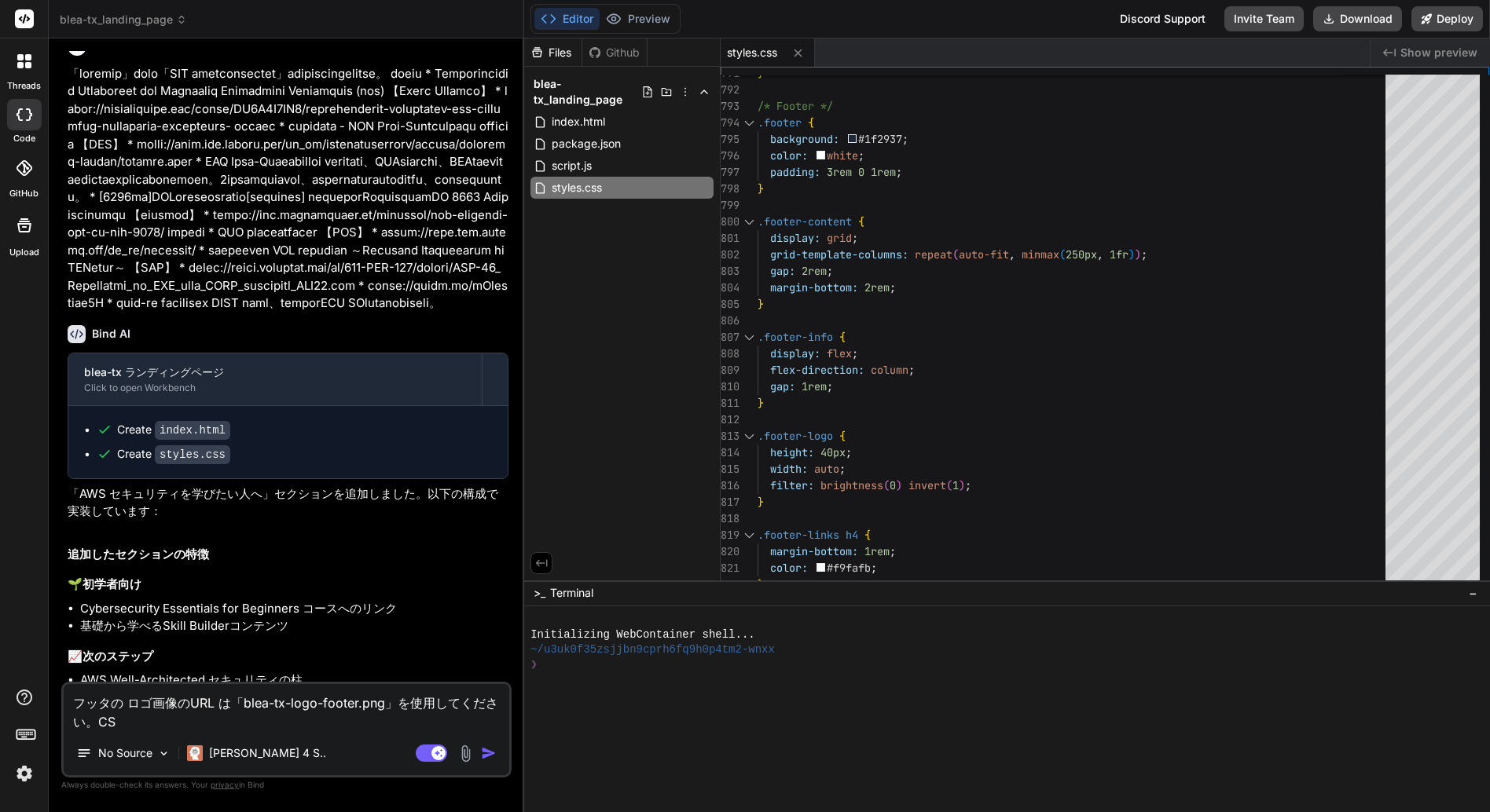
type textarea "x"
type textarea "フッタの ロゴ画像のURL は「blea-tx-logo-footer.png」を使用してください。CSSｄ"
type textarea "x"
type textarea "フッタの ロゴ画像のURL は「blea-tx-logo-footer.png」を使用してください。CSSで"
type textarea "x"
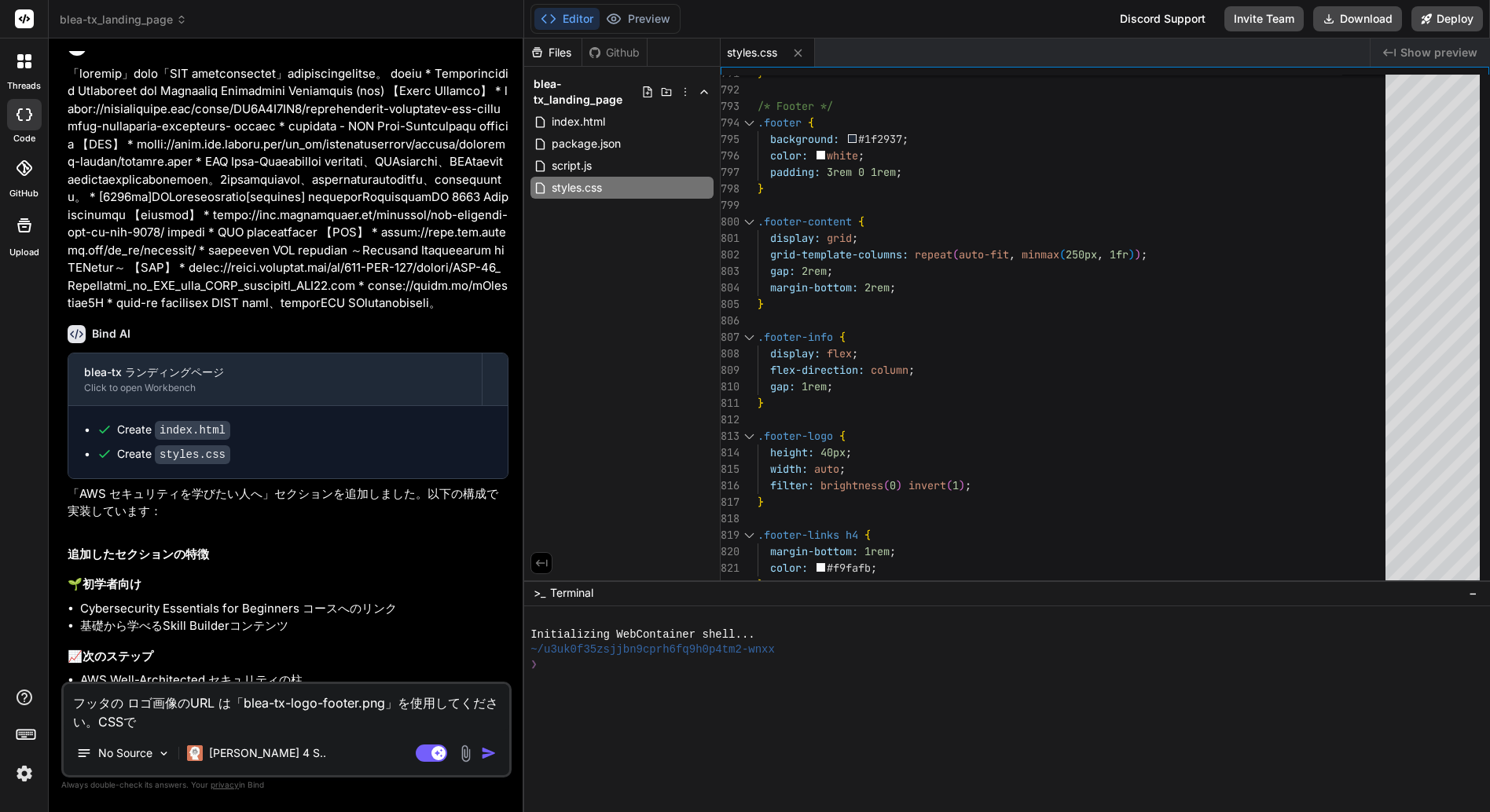
type textarea "フッタの ロゴ画像のURL は「blea-tx-logo-footer.png」を使用してください。CSSでf"
type textarea "x"
type textarea "フッタの ロゴ画像のURL は「blea-tx-logo-footer.png」を使用してください。CSSでfi"
type textarea "x"
type textarea "フッタの ロゴ画像のURL は「blea-tx-logo-footer.png」を使用してください。CSSでfil"
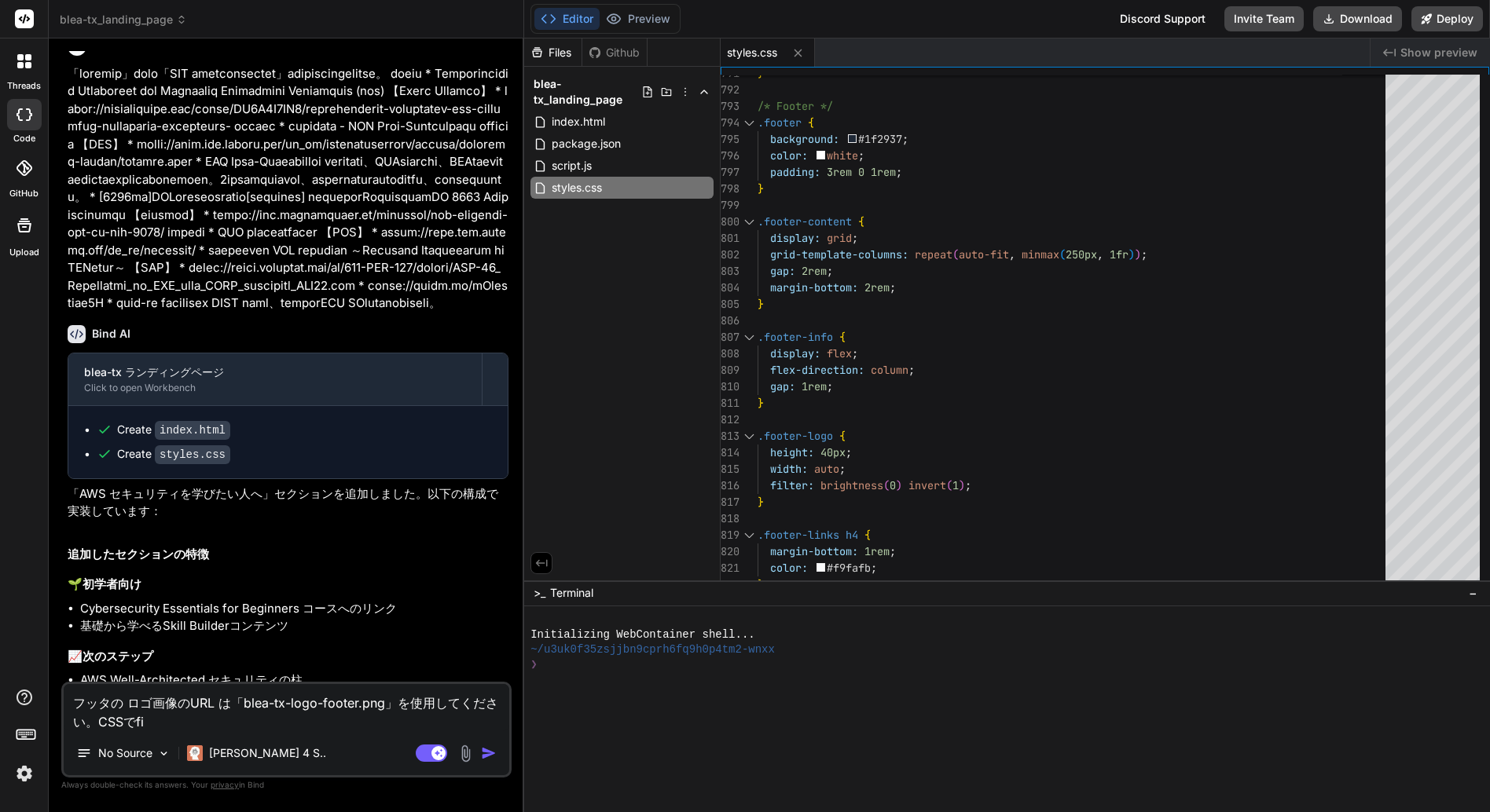
type textarea "x"
type textarea "フッタの ロゴ画像のURL は「blea-tx-logo-footer.png」を使用してください。CSSでfilt"
type textarea "x"
type textarea "フッタの ロゴ画像のURL は「blea-tx-logo-footer.png」を使用してください。CSSでfilte"
type textarea "x"
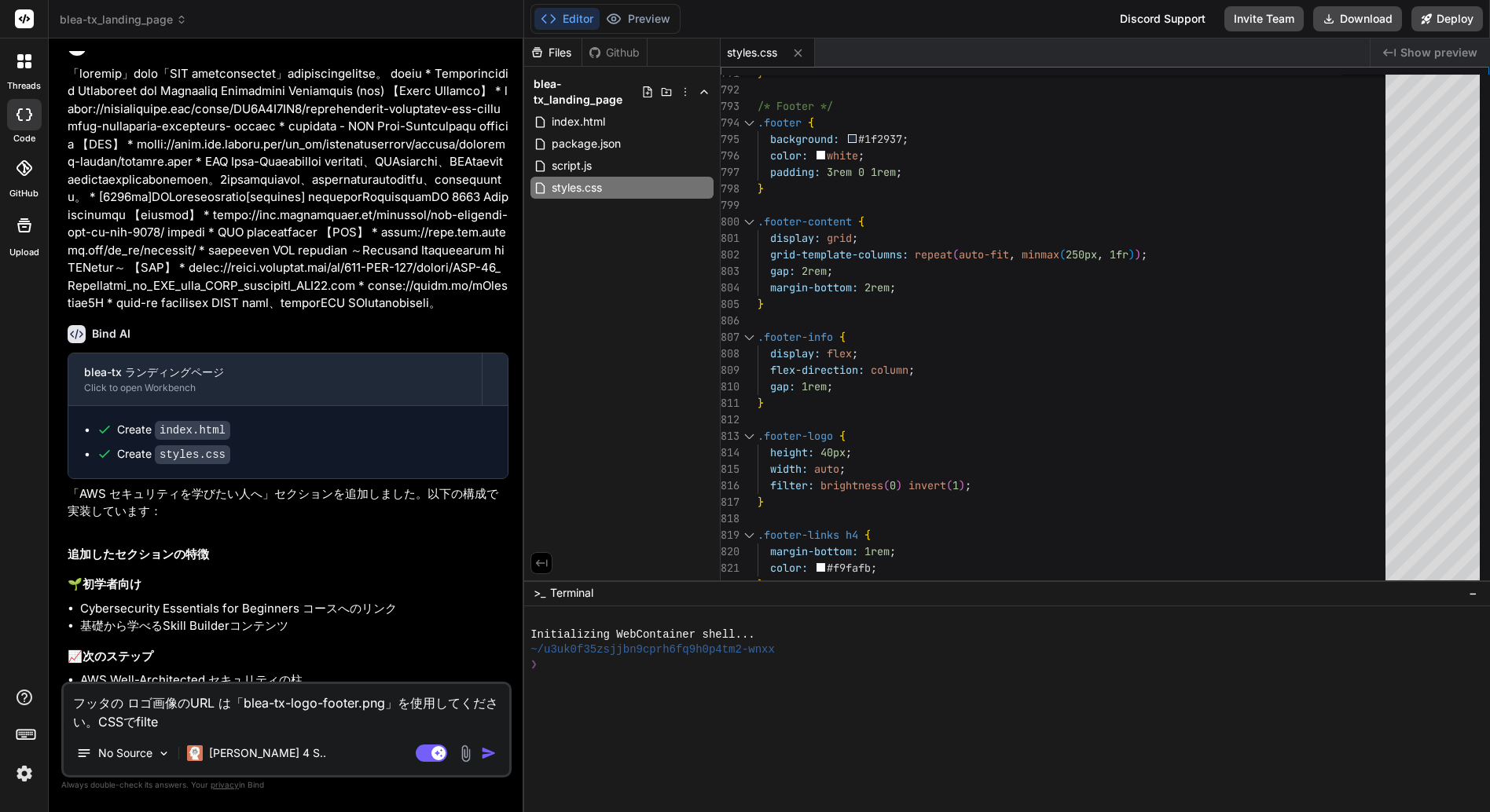
type textarea "フッタの ロゴ画像のURL は「blea-tx-logo-footer.png」を使用してください。CSSでfilter"
type textarea "x"
type textarea "フッタの ロゴ画像のURL は「blea-tx-logo-footer.png」を使用してください。CSSでfilter"
type textarea "x"
type textarea "フッタの ロゴ画像のURL は「blea-tx-logo-footer.png」を使用してください。CSSでfilter ｎ"
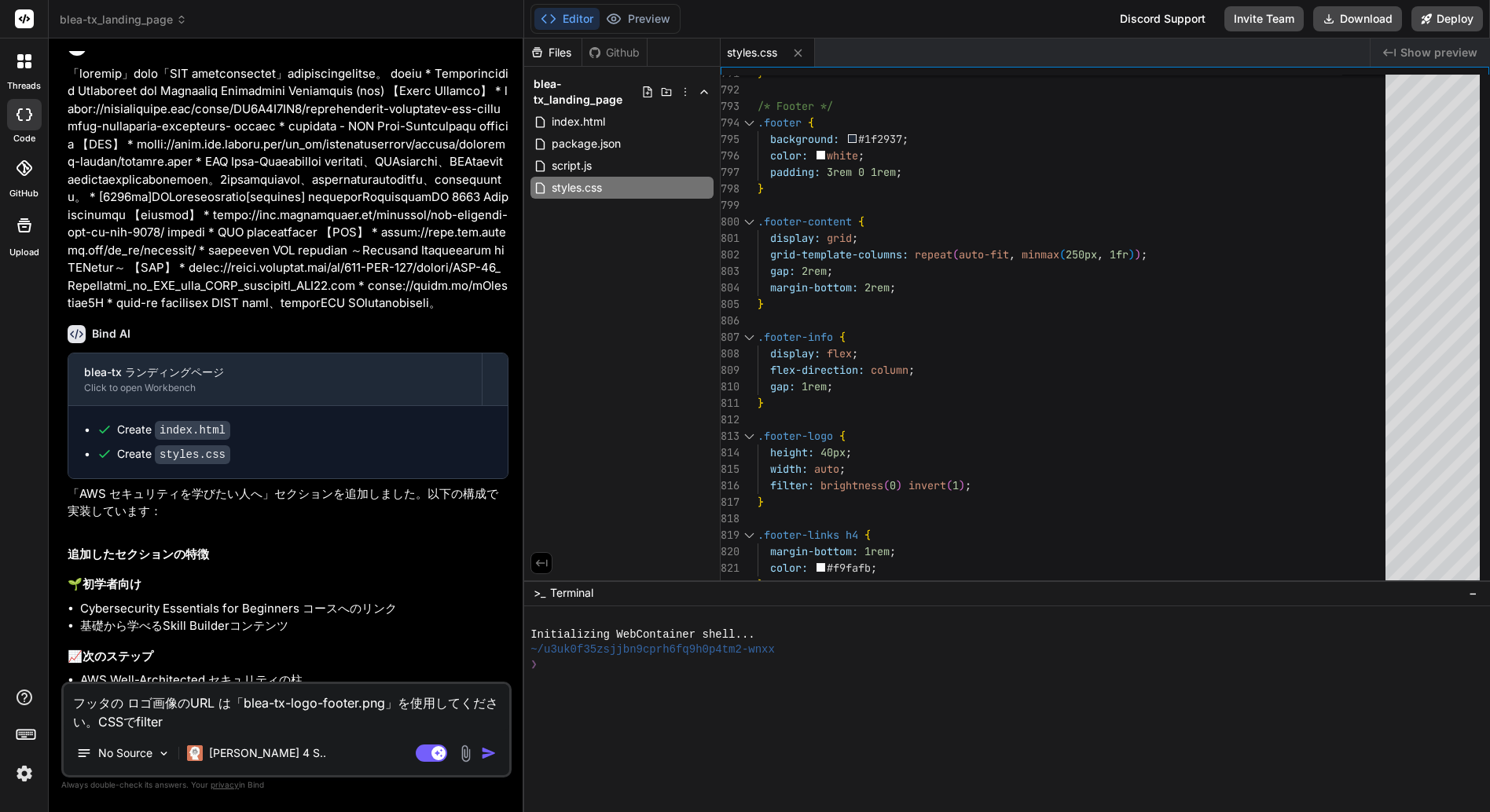
type textarea "x"
type textarea "フッタの ロゴ画像のURL は「blea-tx-logo-footer.png」を使用してください。CSSでfilter の"
type textarea "x"
type textarea "フッタの ロゴ画像のURL は「blea-tx-logo-footer.png」を使用してください。CSSでfilter のｚ"
type textarea "x"
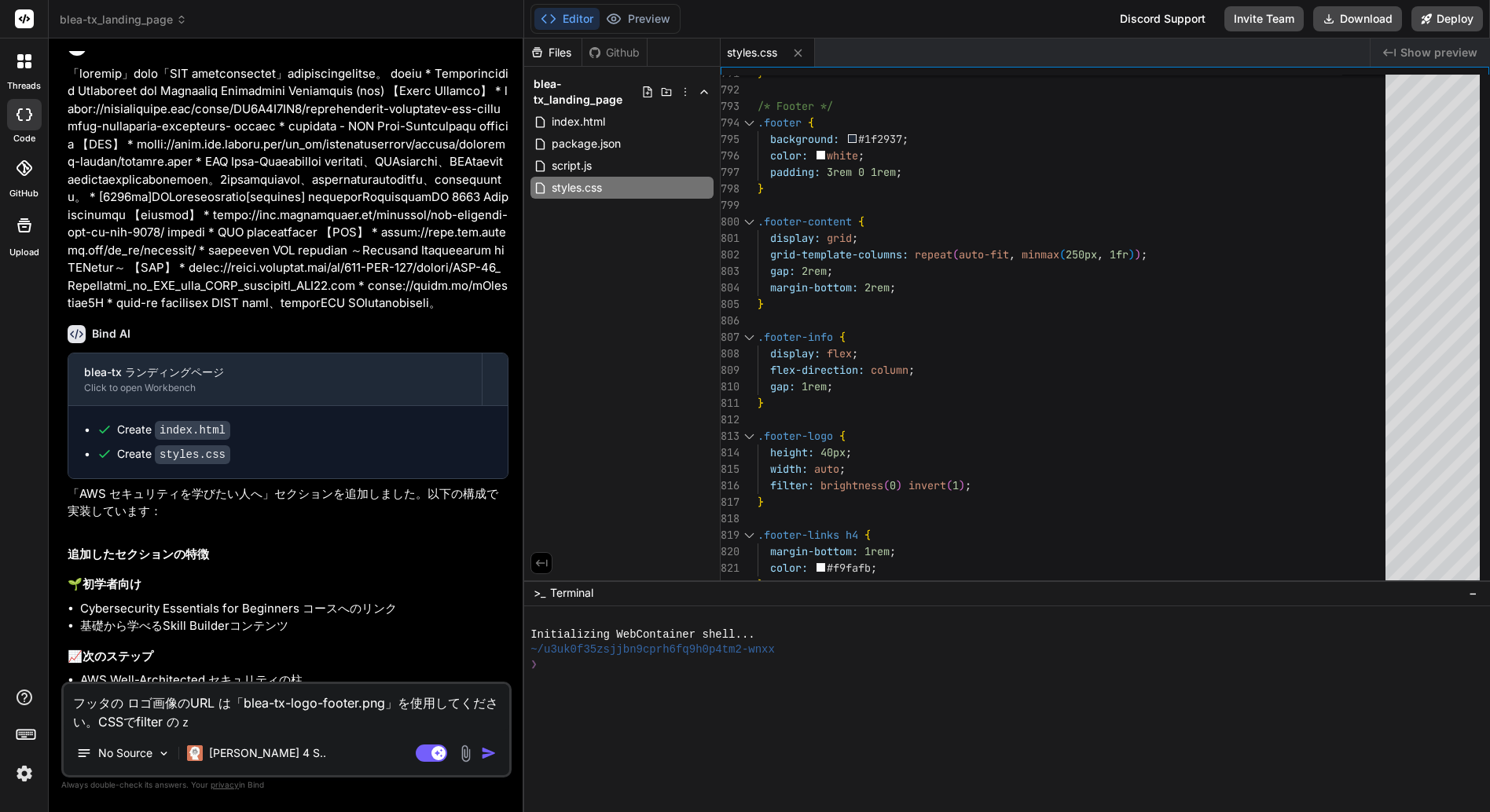
type textarea "フッタの ロゴ画像のURL は「blea-tx-logo-footer.png」を使用してください。CSSでfilter のじょう"
type textarea "x"
type textarea "フッタの ロゴ画像のURL は「blea-tx-logo-footer.png」を使用してください。CSSでfilter のじょうｃ"
type textarea "x"
type textarea "フッタの ロゴ画像のURL は「blea-tx-logo-footer.png」を使用してください。CSSでfilter のじょうけん"
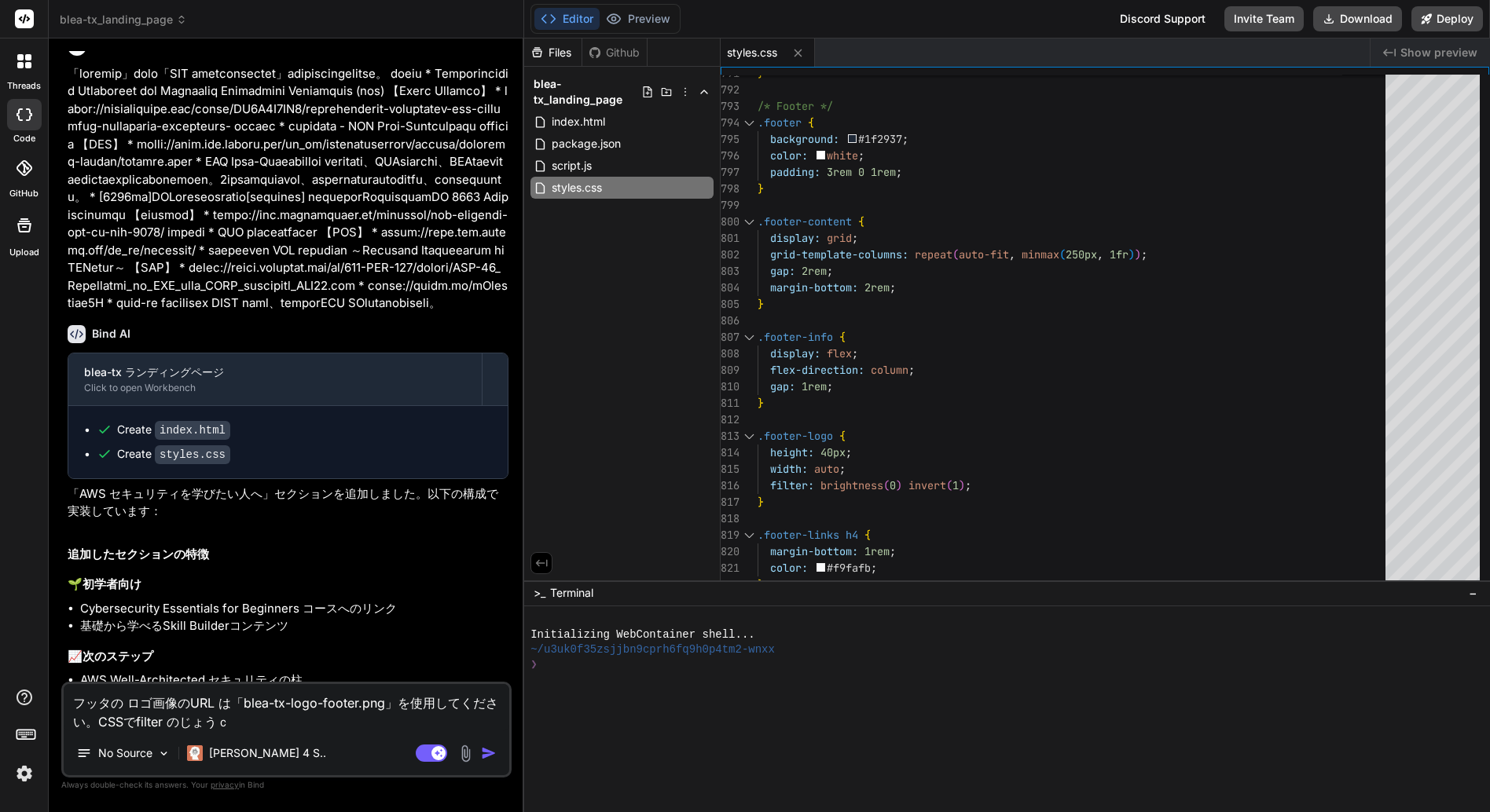
type textarea "x"
type textarea "フッタの ロゴ画像のURL は「blea-tx-logo-footer.png」を使用してください。CSSでfilter の条件"
type textarea "x"
type textarea "フッタの ロゴ画像のURL は「blea-tx-logo-footer.png」を使用してください。CSSでfilter の条件ｗ"
type textarea "x"
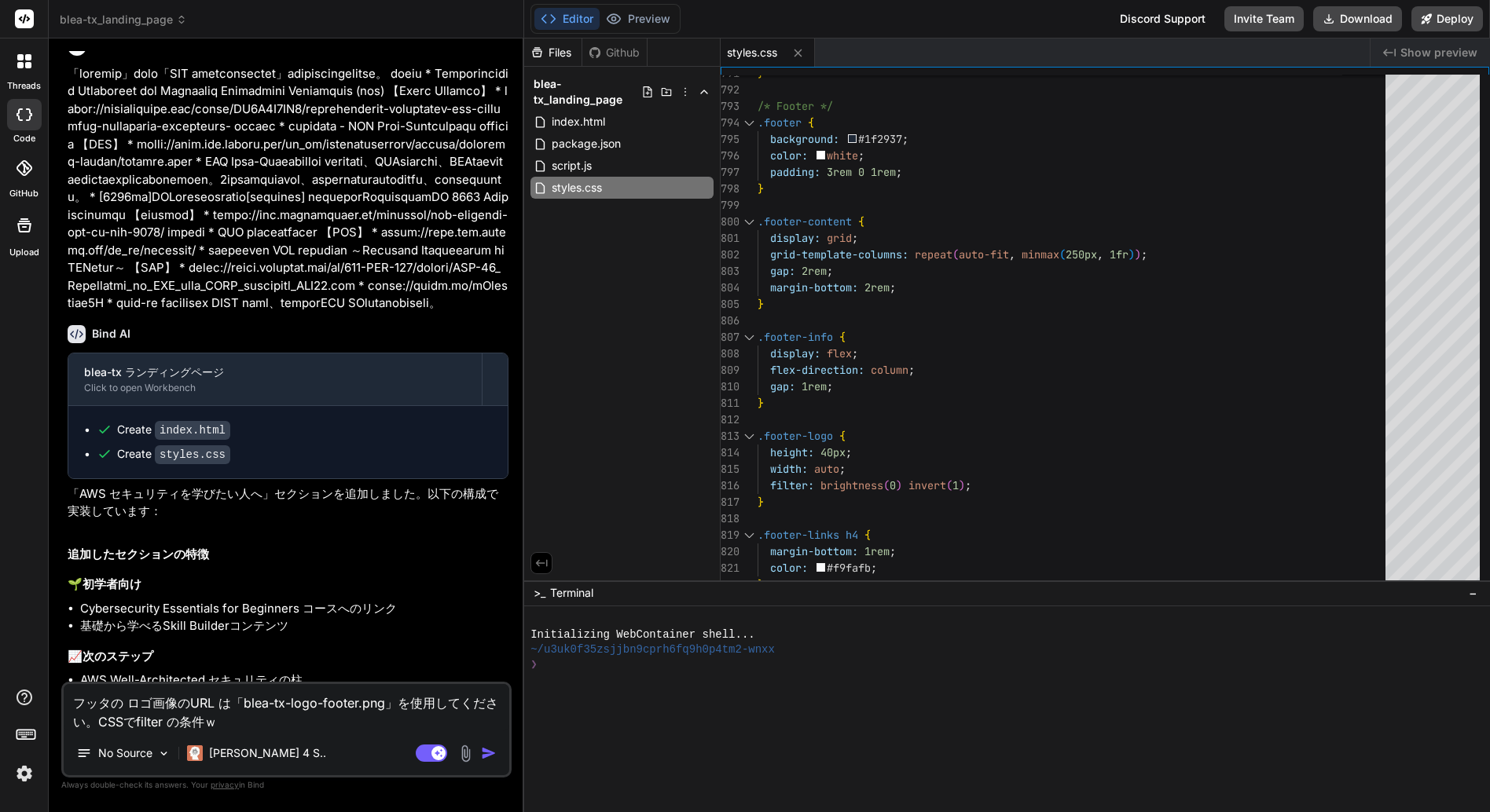
type textarea "フッタの ロゴ画像のURL は「blea-tx-logo-footer.png」を使用してください。CSSでfilter の条件を"
type textarea "x"
type textarea "フッタの ロゴ画像のURL は「blea-tx-logo-footer.png」を使用してください。CSSでfilter の条件"
type textarea "x"
type textarea "フッタの ロゴ画像のURL は「blea-tx-logo-footer.png」を使用してください。CSSでfilter の条"
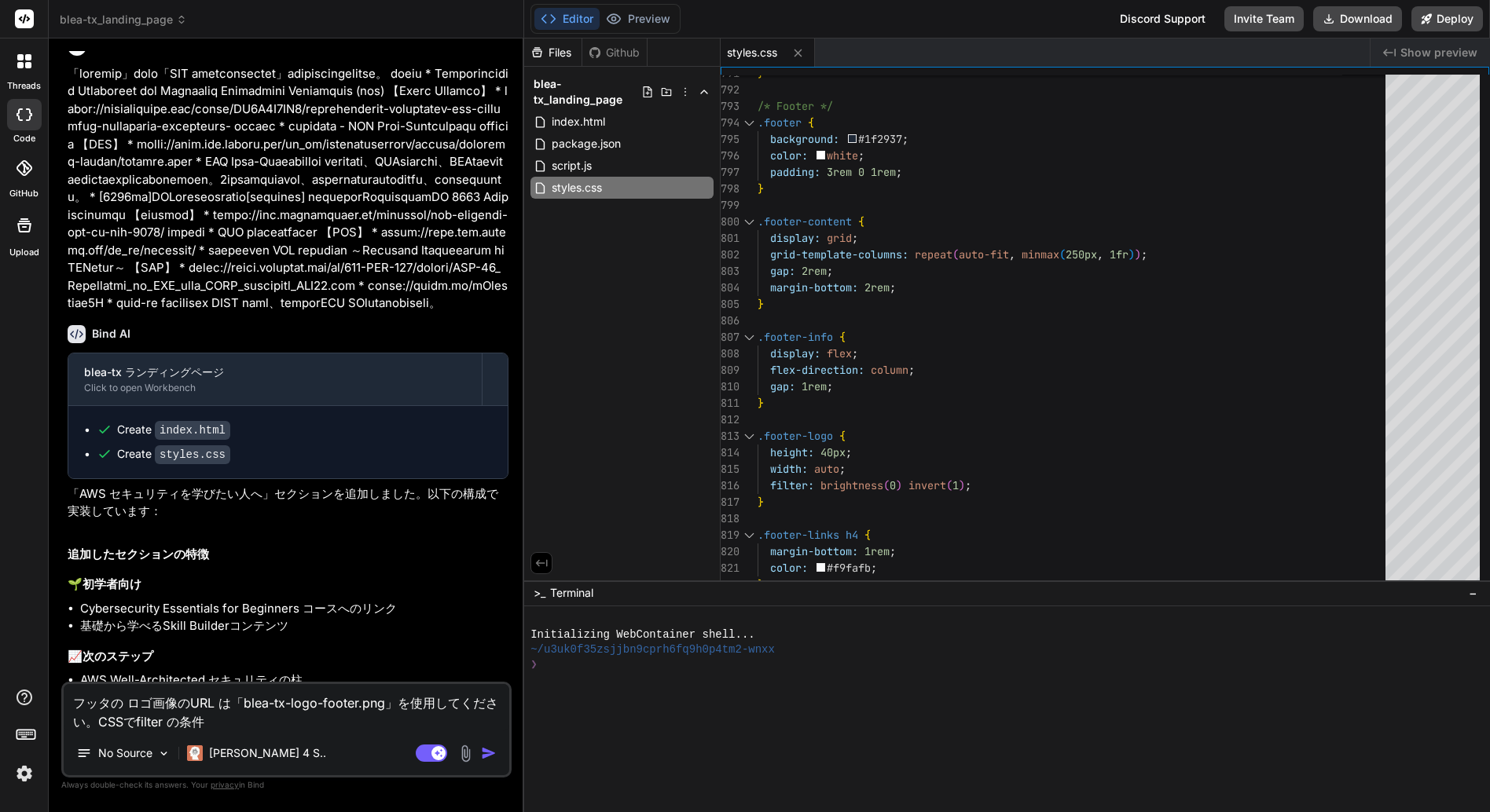
type textarea "x"
type textarea "フッタの ロゴ画像のURL は「blea-tx-logo-footer.png」を使用してください。CSSでfilter の"
type textarea "x"
type textarea "フッタの ロゴ画像のURL は「blea-tx-logo-footer.png」を使用してください。CSSでfilter"
type textarea "x"
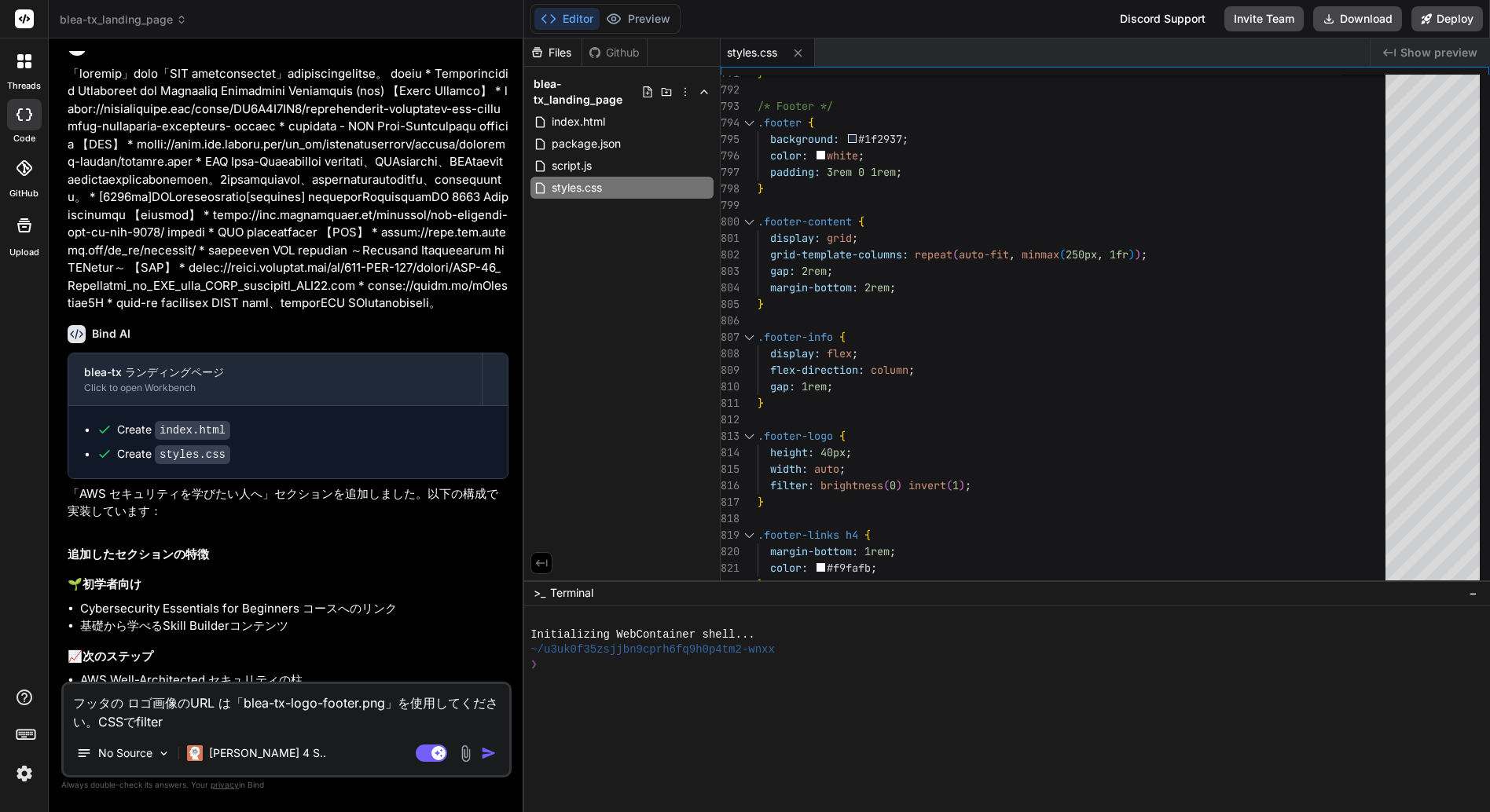
type textarea "フッタの ロゴ画像のURL は「blea-tx-logo-footer.png」を使用してください。CSSでfilter ｎ"
type textarea "x"
type textarea "フッタの ロゴ画像のURL は「blea-tx-logo-footer.png」を使用してください。CSSでfilter の"
type textarea "x"
type textarea "フッタの ロゴ画像のURL は「blea-tx-logo-footer.png」を使用してください。CSSでfilter のｓ"
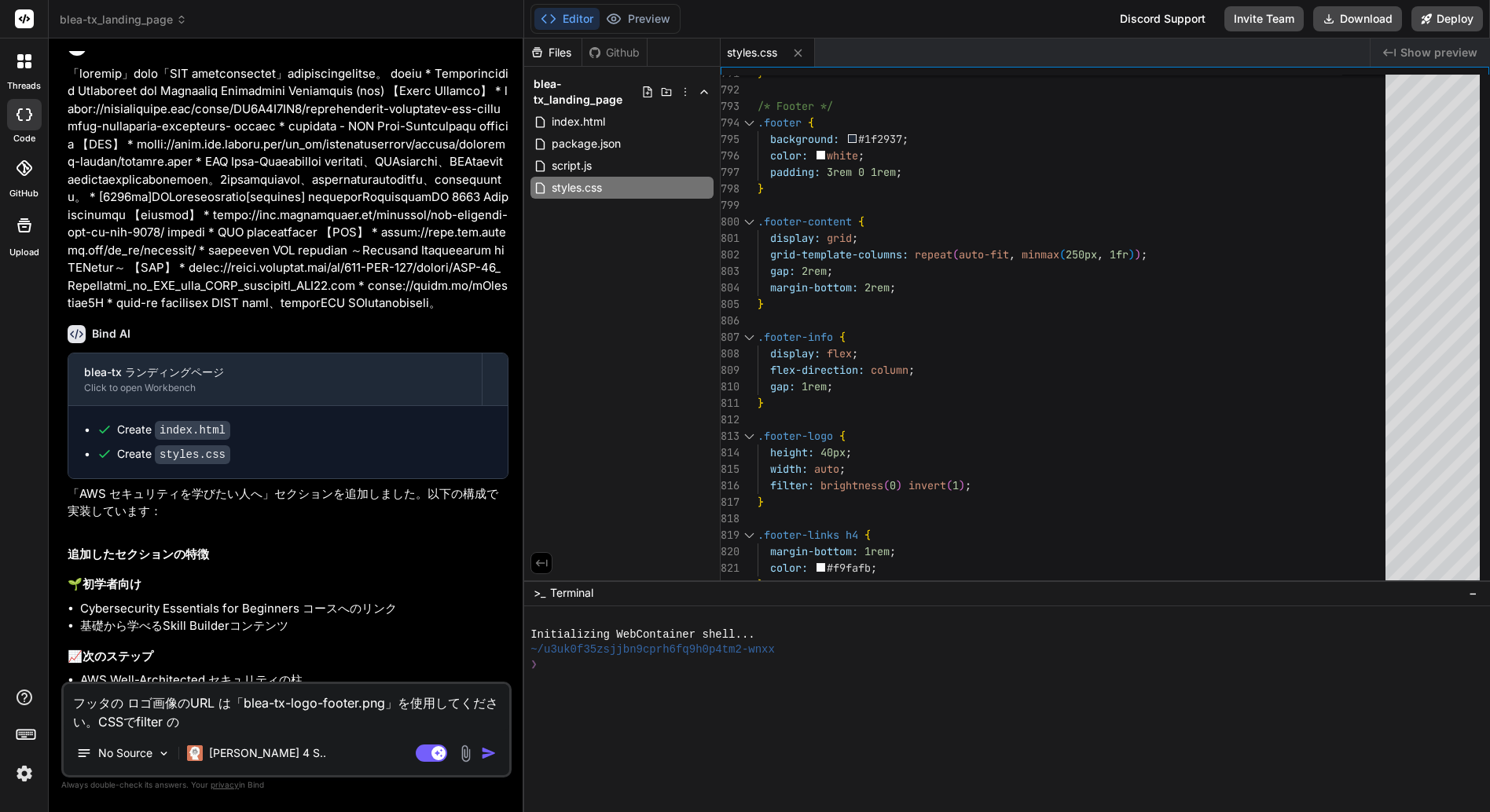
type textarea "x"
type textarea "フッタの ロゴ画像のURL は「blea-tx-logo-footer.png」を使用してください。CSSでfilter のせ"
type textarea "x"
type textarea "フッタの ロゴ画像のURL は「blea-tx-logo-footer.png」を使用してください。CSSでfilter のせっ"
type textarea "x"
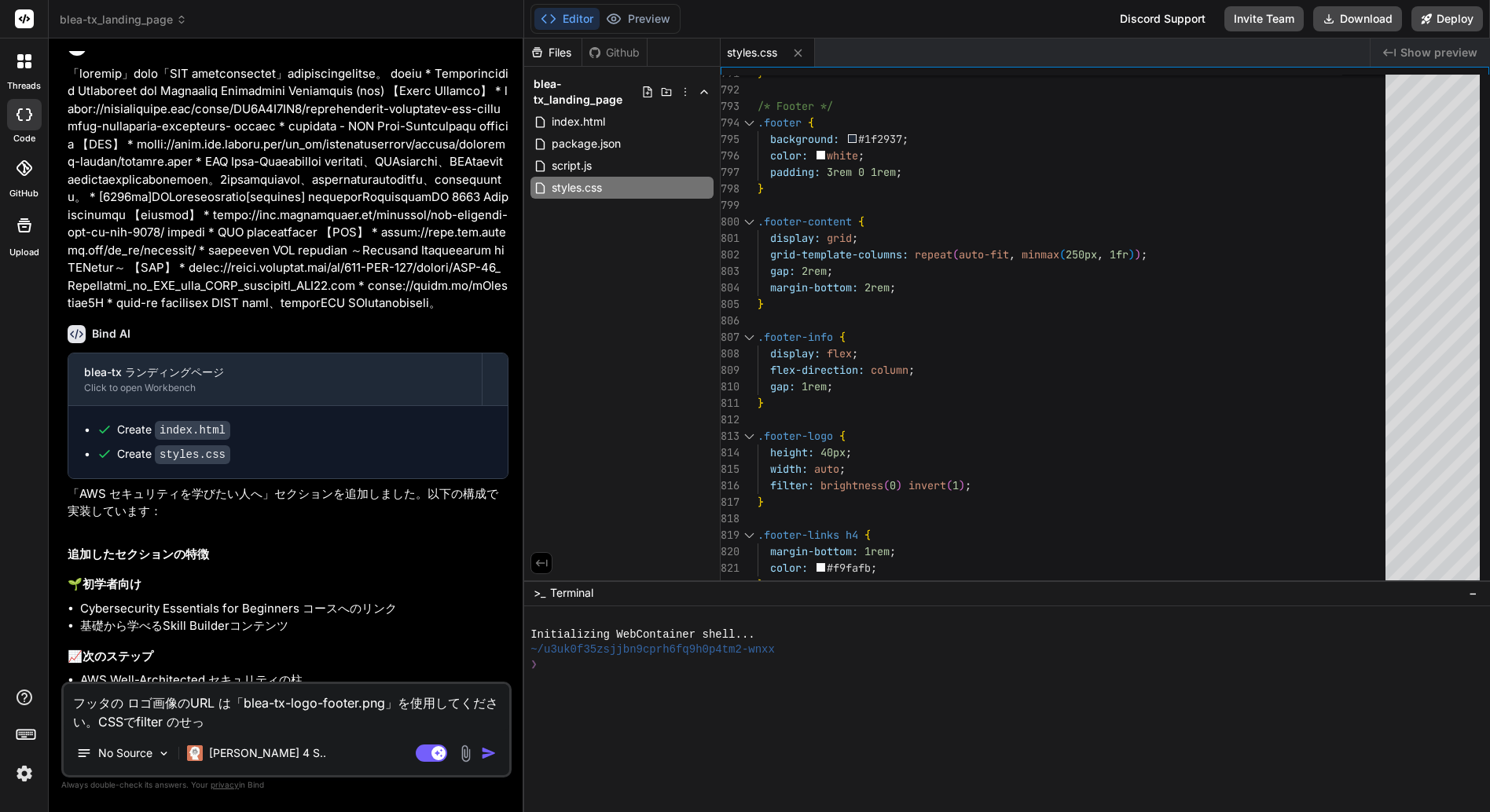
type textarea "フッタの ロゴ画像のURL は「blea-tx-logo-footer.png」を使用してください。CSSでfilter のせっｔ"
type textarea "x"
type textarea "フッタの ロゴ画像のURL は「blea-tx-logo-footer.png」を使用してください。CSSでfilter のせってい"
type textarea "x"
type textarea "フッタの ロゴ画像のURL は「blea-tx-logo-footer.png」を使用してください。CSSでfilter の設定"
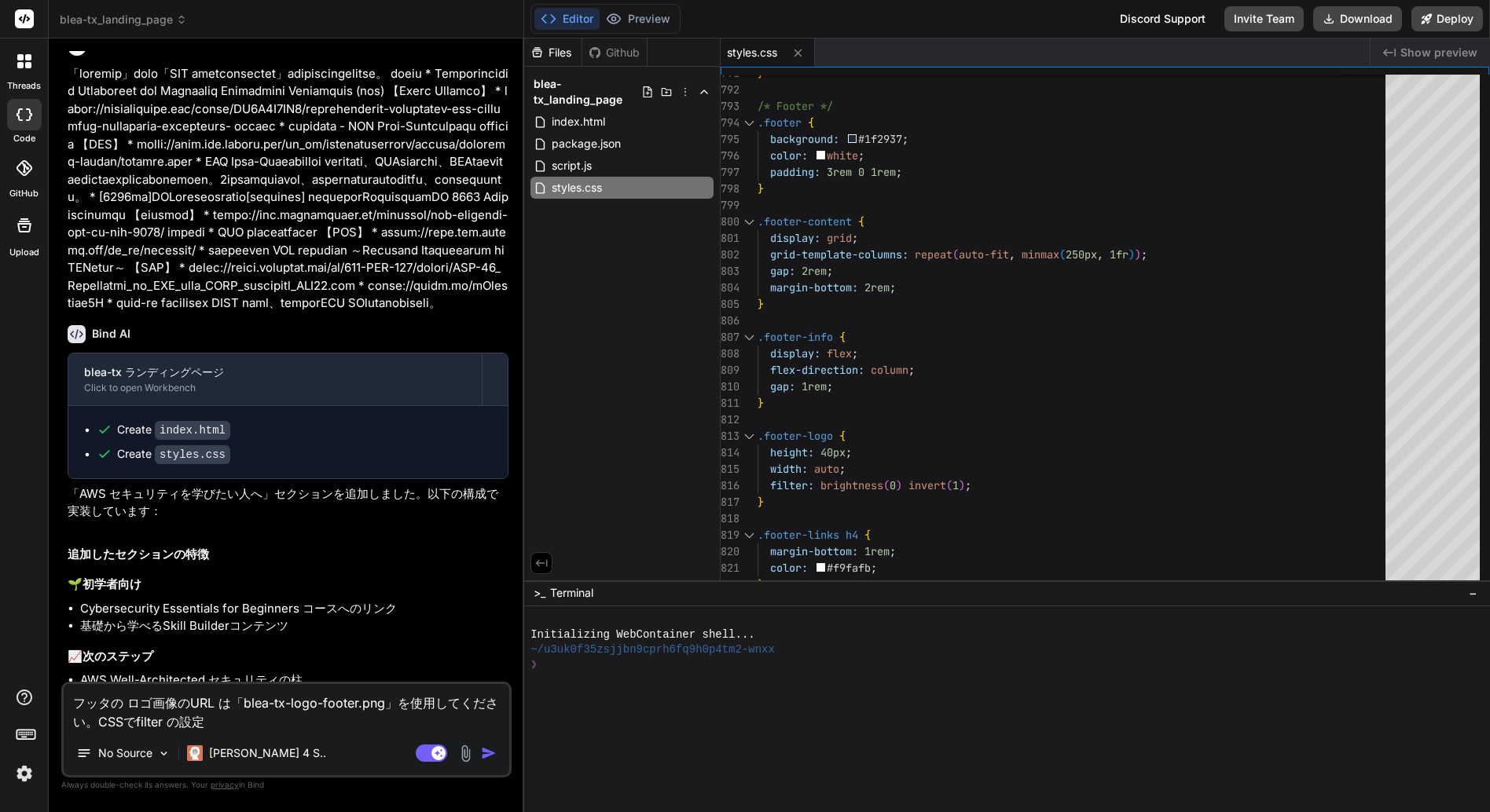
type textarea "x"
type textarea "フッタの ロゴ画像のURL は「blea-tx-logo-footer.png」を使用してください。CSSでfilter の設定ｈ"
type textarea "x"
type textarea "フッタの ロゴ画像のURL は「blea-tx-logo-footer.png」を使用してください。CSSでfilter の設定は"
type textarea "x"
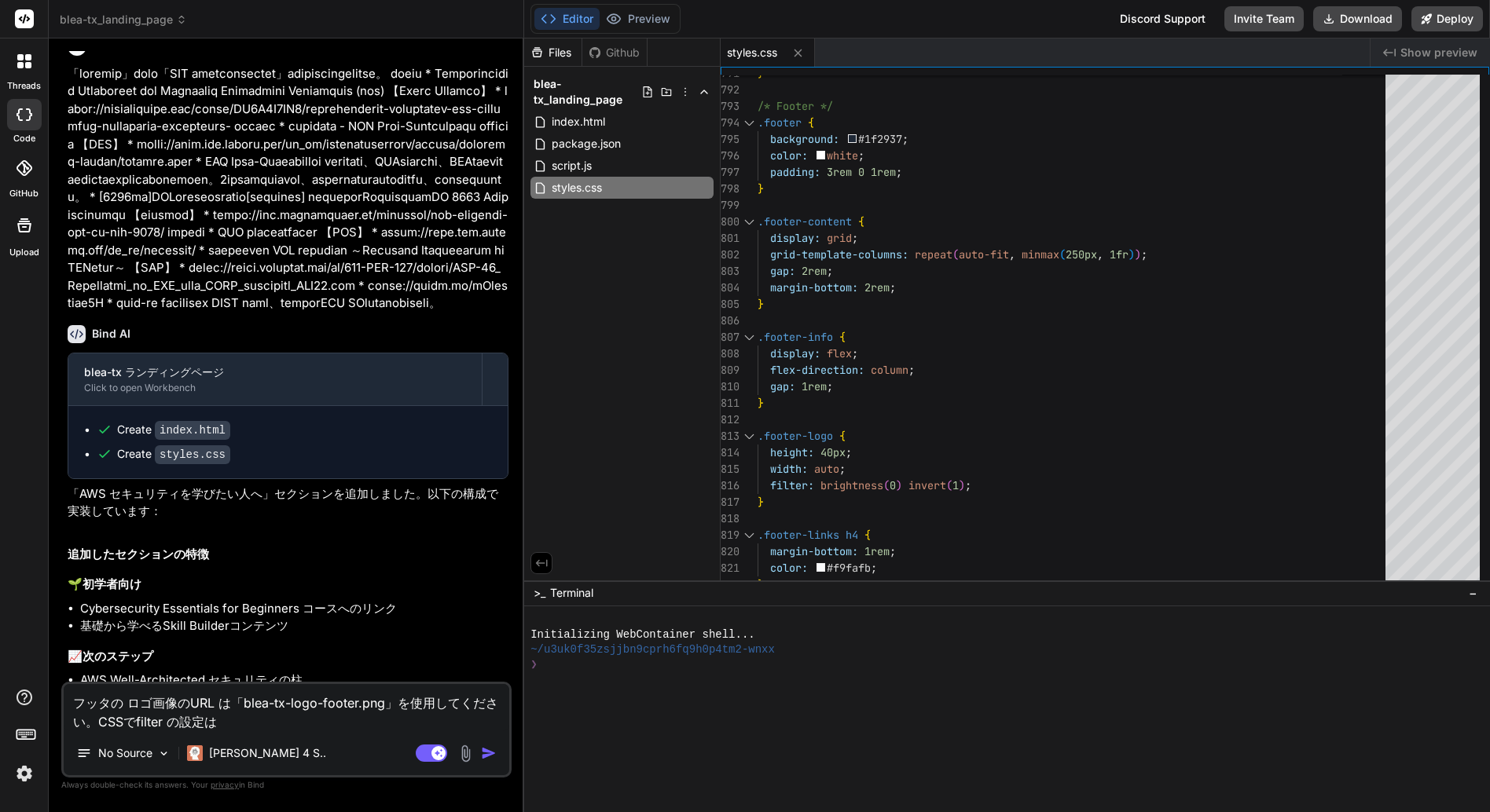
type textarea "フッタの ロゴ画像のURL は「blea-tx-logo-footer.png」を使用してください。CSSでfilter の設定はｆ"
type textarea "x"
type textarea "フッタの ロゴ画像のURL は「blea-tx-logo-footer.png」を使用してください。CSSでfilter の設定はふ"
type textarea "x"
type textarea "フッタの ロゴ画像のURL は「blea-tx-logo-footer.png」を使用してください。CSSでfilter の設定はふｙ"
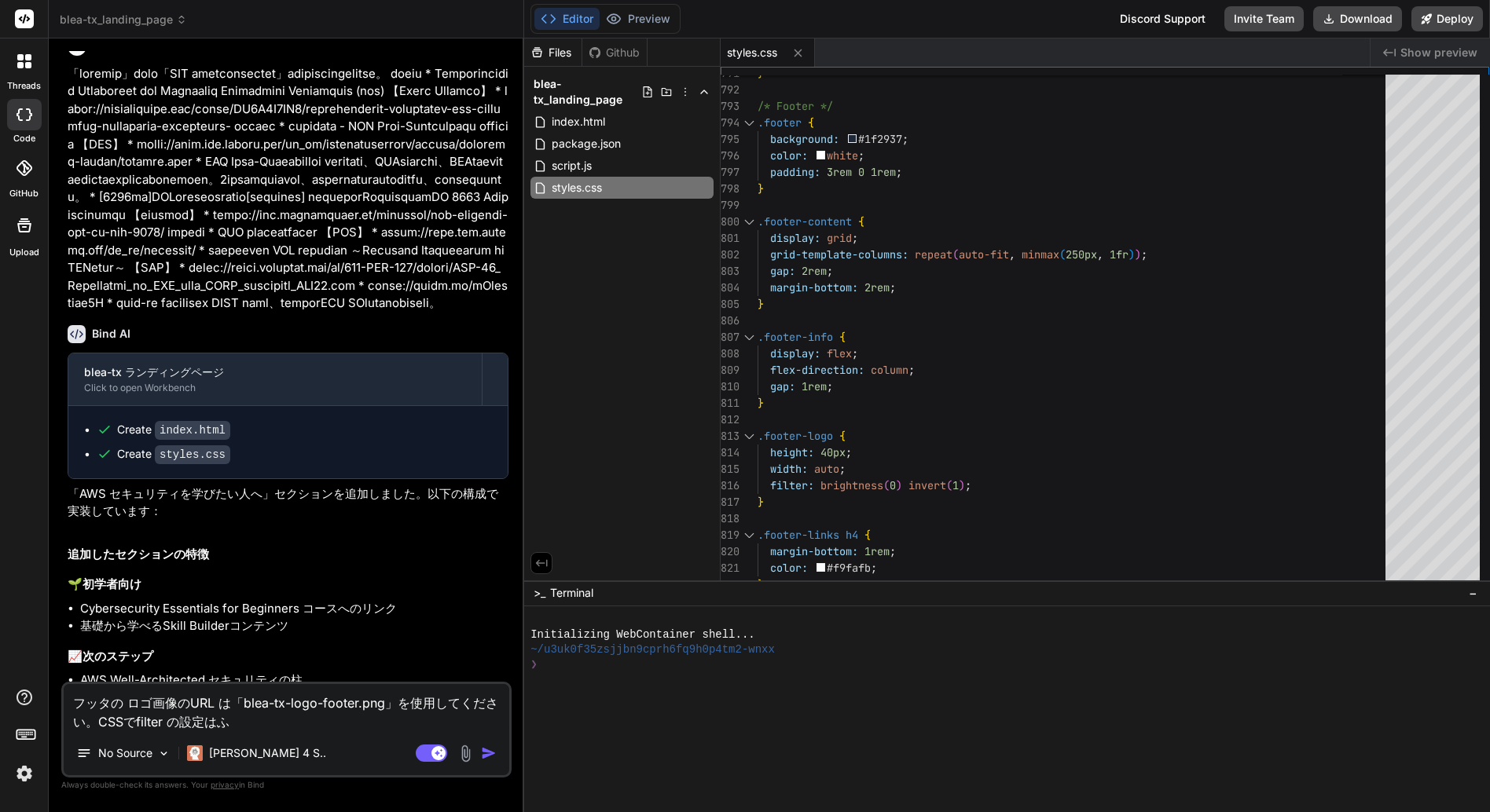
type textarea "x"
type textarea "フッタの ロゴ画像のURL は「blea-tx-logo-footer.png」を使用してください。CSSでfilter の設定はふよう"
type textarea "x"
type textarea "フッタの ロゴ画像のURL は「blea-tx-logo-footer.png」を使用してください。CSSでfilter の設定は不要ｄ"
type textarea "x"
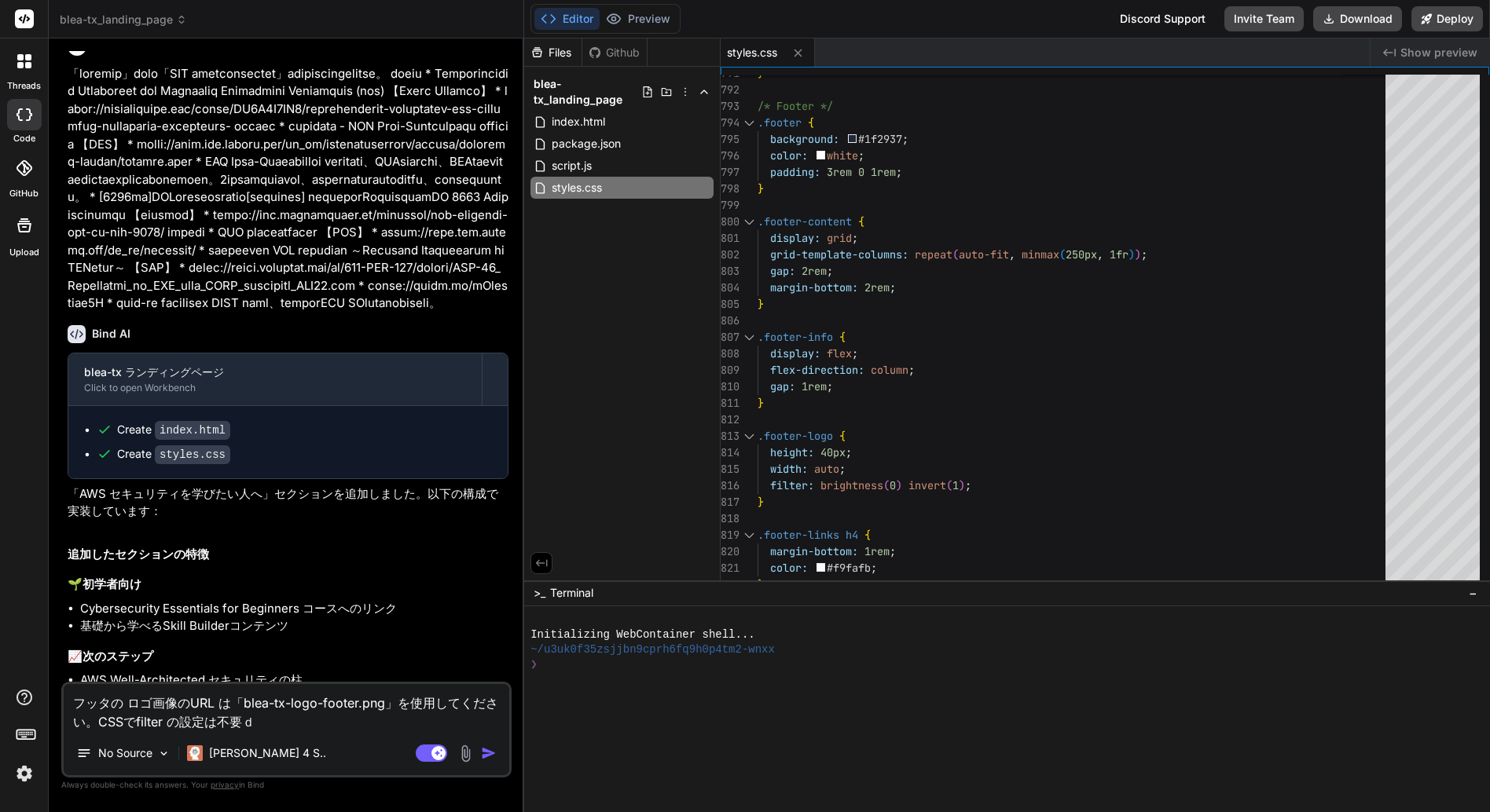
type textarea "フッタの ロゴ画像のURL は「blea-tx-logo-footer.png」を使用してください。CSSでfilter の設定は不要です"
type textarea "x"
type textarea "フッタの ロゴ画像のURL は「blea-tx-logo-footer.png」を使用してください。CSSでfilter の設定は不要です。"
type textarea "x"
type textarea "フッタの ロゴ画像のURL は「blea-tx-logo-footer.png」を使用してください。ｈCSSでfilter の設定は不要です。"
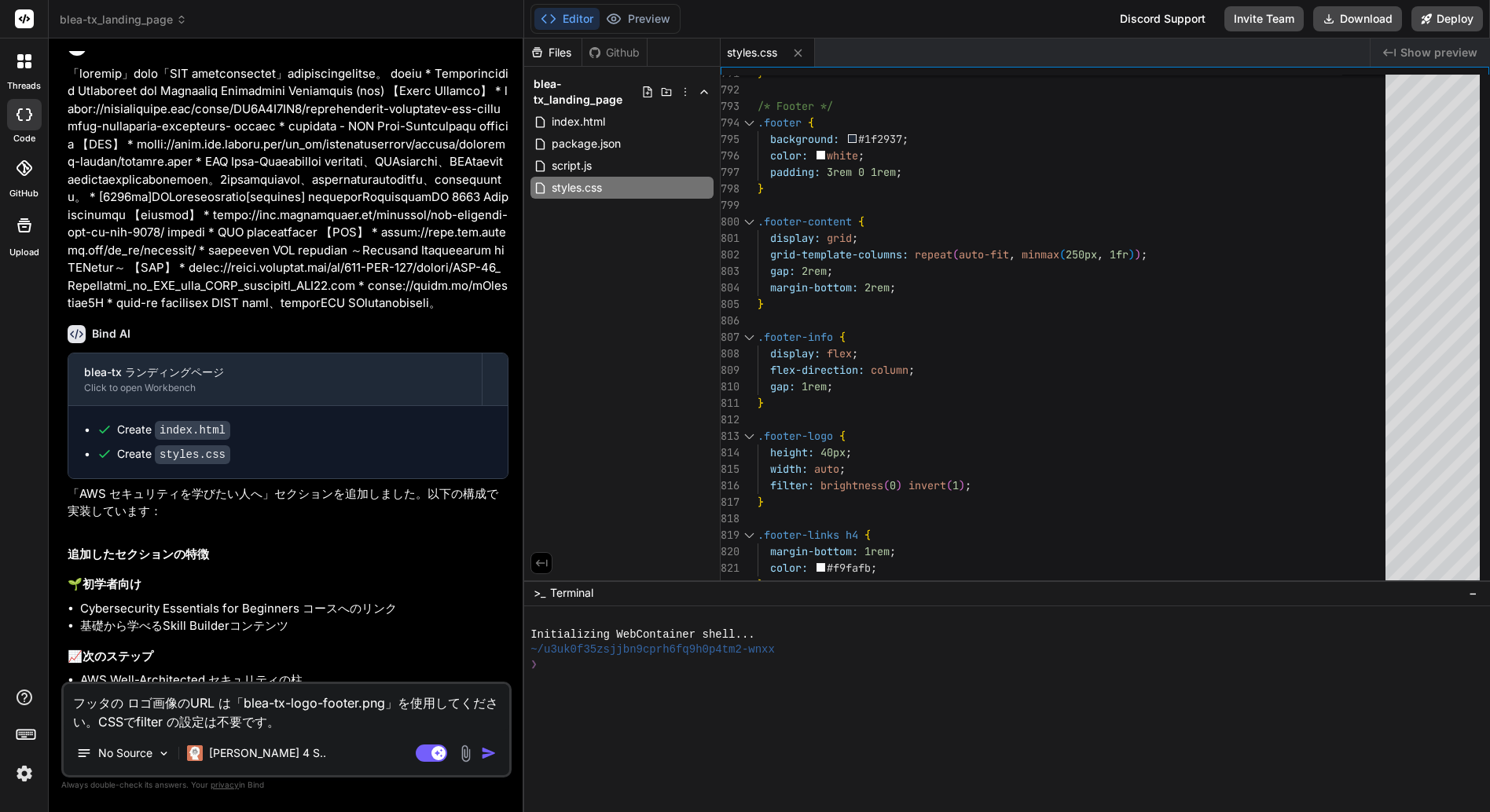
type textarea "x"
type textarea "フッタの ロゴ画像のURL は「blea-tx-logo-footer.png」を使用してください。はCSSでfilter の設定は不要です。"
type textarea "x"
type textarea "フッタの ロゴ画像のURL は「blea-tx-logo-footer.png」を使用してください。はいCSSでfilter の設定は不要です。"
type textarea "x"
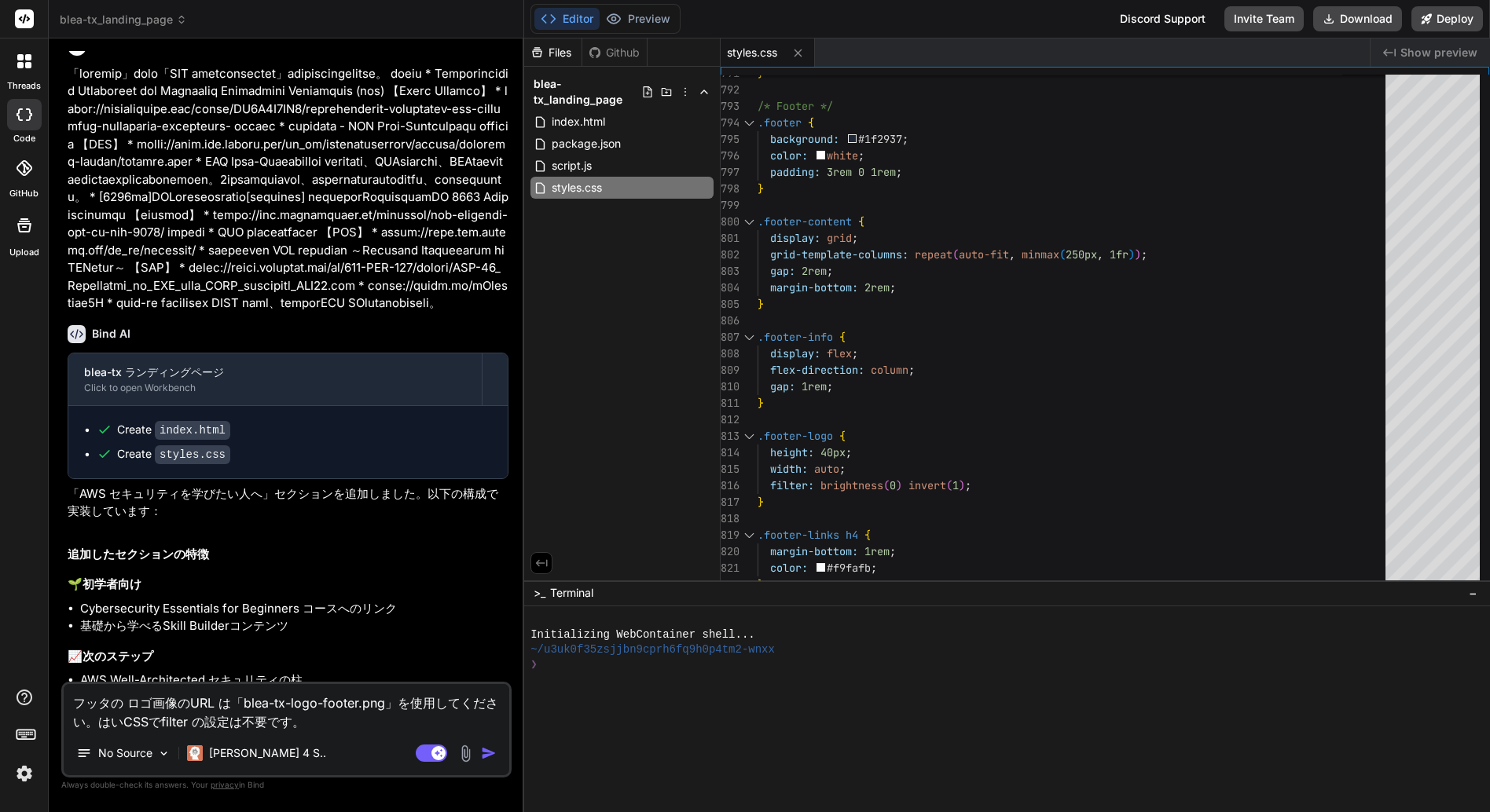
type textarea "フッタの ロゴ画像のURL は「blea-tx-logo-footer.png」を使用してください。はいｃCSSでfilter の設定は不要です。"
type textarea "x"
type textarea "フッタの ロゴ画像のURL は「blea-tx-logo-footer.png」を使用してください。はいけいCSSでfilter の設定は不要です。"
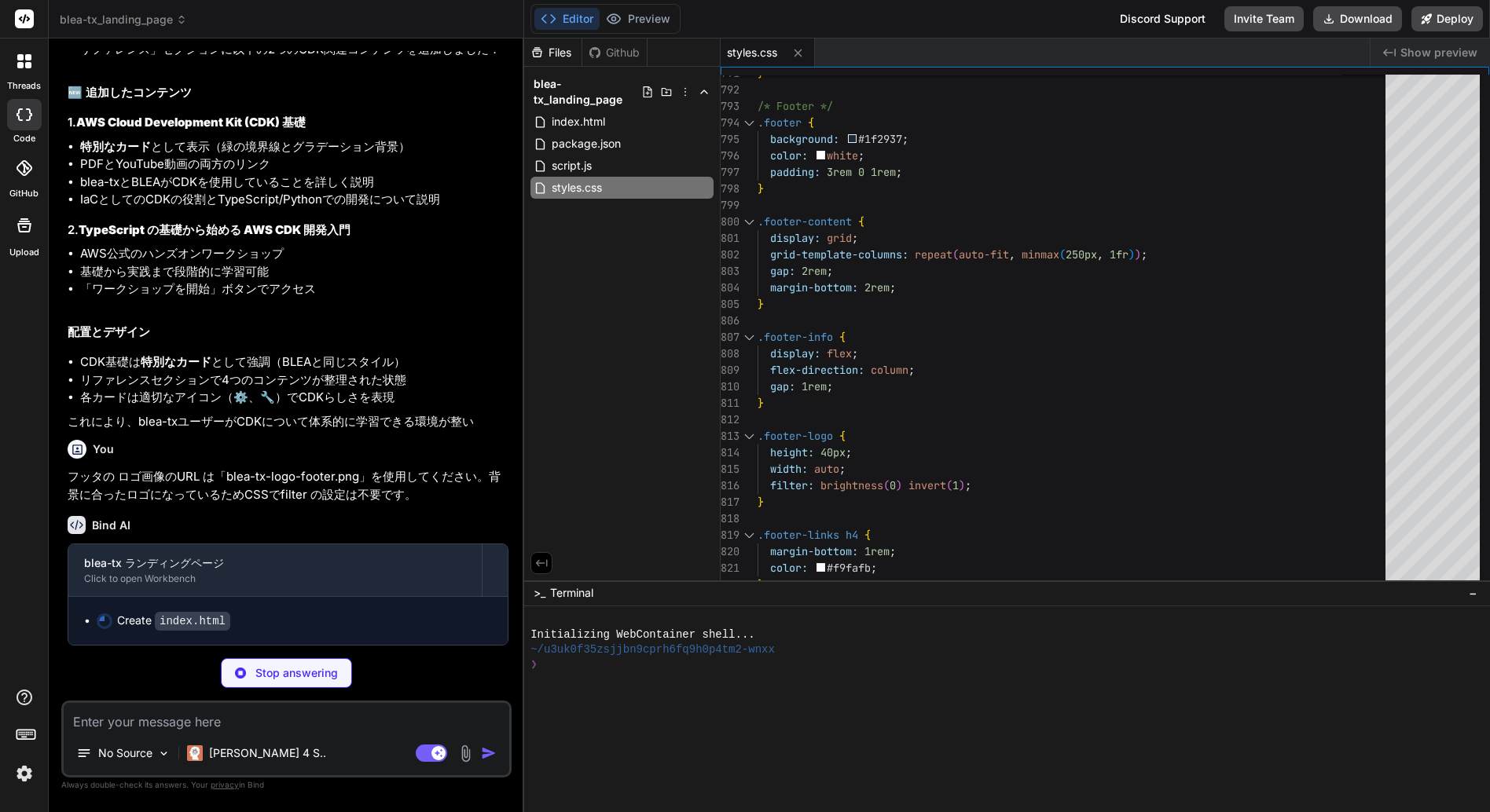
scroll to position [10869, 0]
click at [644, 715] on div at bounding box center [998, 710] width 937 height 15
click at [269, 672] on p "Stop answering" at bounding box center [297, 673] width 83 height 16
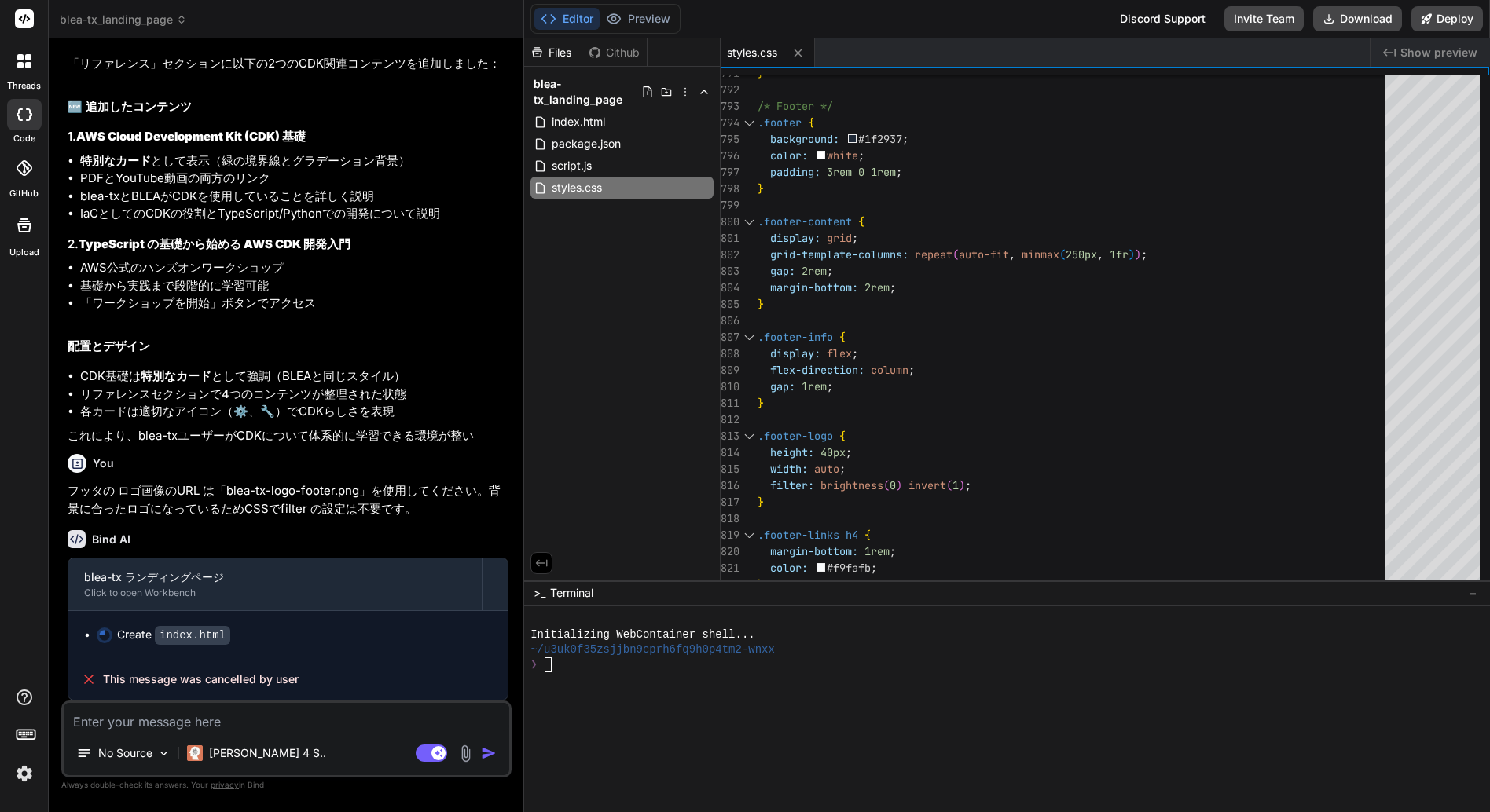
scroll to position [10856, 0]
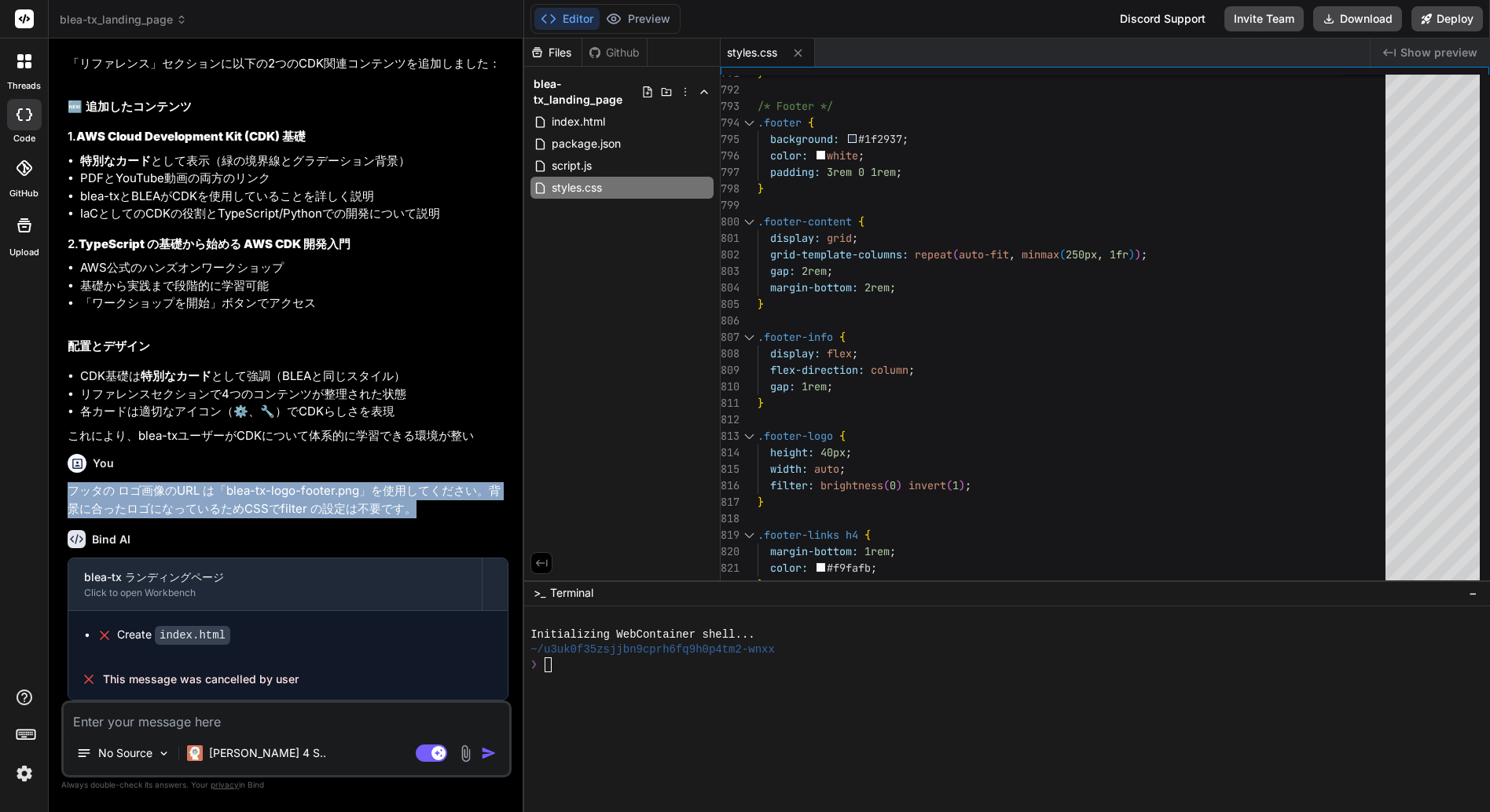
drag, startPoint x: 420, startPoint y: 509, endPoint x: 73, endPoint y: 492, distance: 347.4
click at [73, 492] on p "フッタの ロゴ画像のURL は「blea-tx-logo-footer.png」を使用してください。背景に合ったロゴになっているためCSSでfilter の設…" at bounding box center [288, 501] width 440 height 35
copy p "フッタの ロゴ画像のURL は「blea-tx-logo-footer.png」を使用してください。背景に合ったロゴになっているためCSSでfilter の設…"
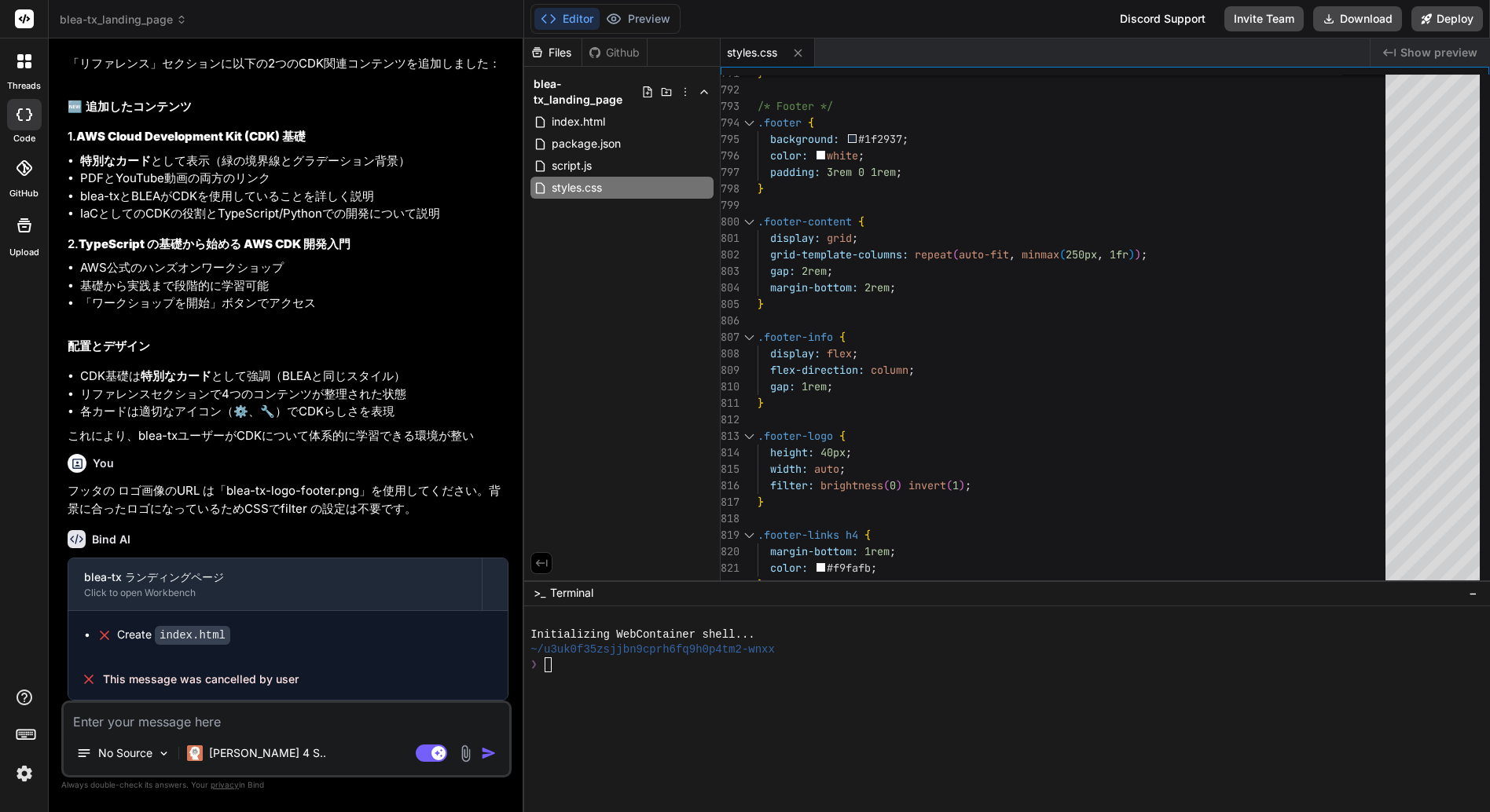
click at [212, 721] on textarea at bounding box center [287, 717] width 445 height 29
paste textarea "フッタの ロゴ画像のURL は「blea-tx-logo-footer.png」を使用してください。背景に合ったロゴになっているためCSSでfilter の設…"
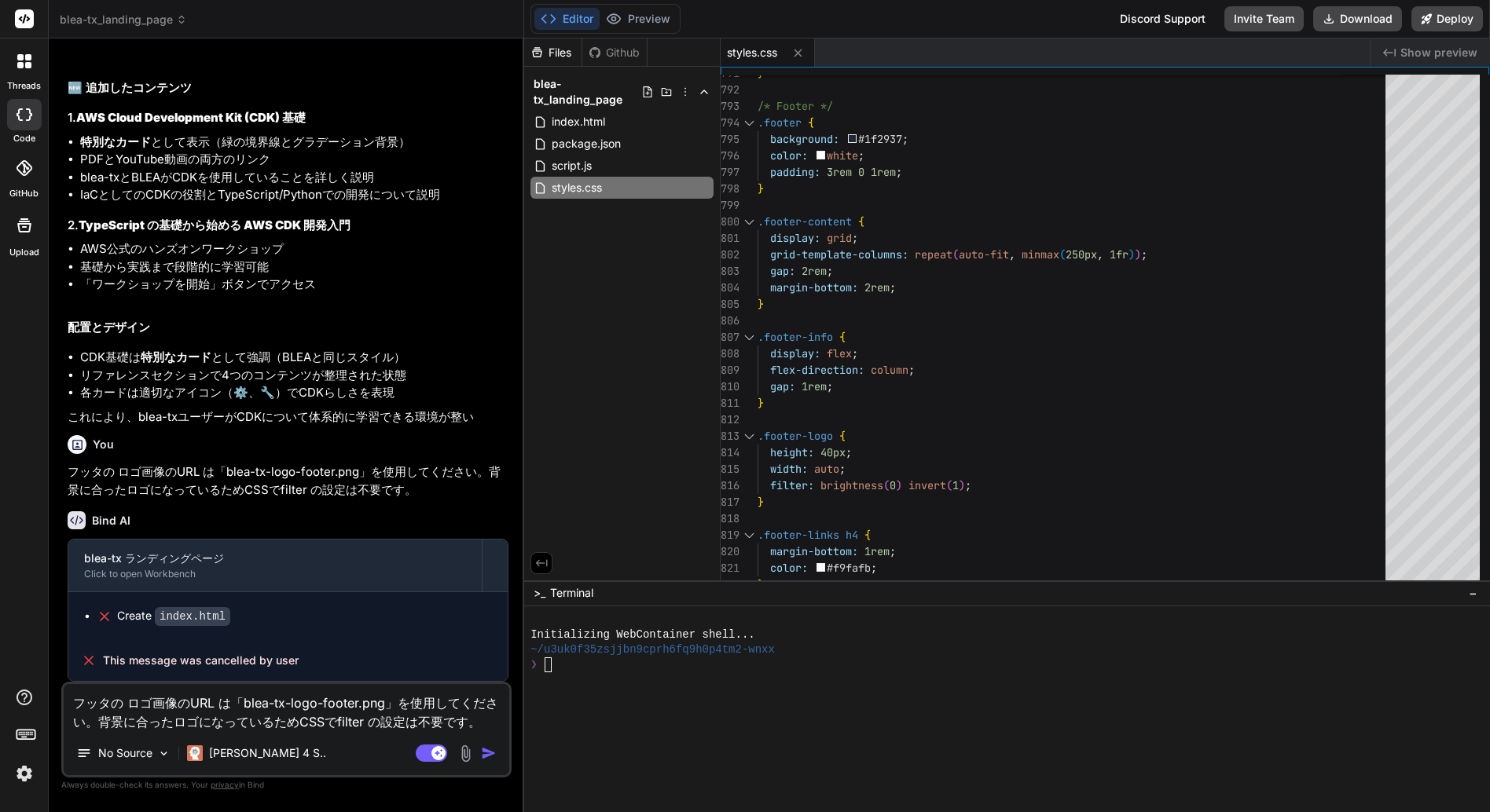
scroll to position [10869, 0]
click at [333, 707] on textarea "フッタの ロゴ画像のURL は「blea-tx-logo-footer.png」を使用してください。背景に合ったロゴになっているためCSSでfilter の設…" at bounding box center [287, 708] width 445 height 47
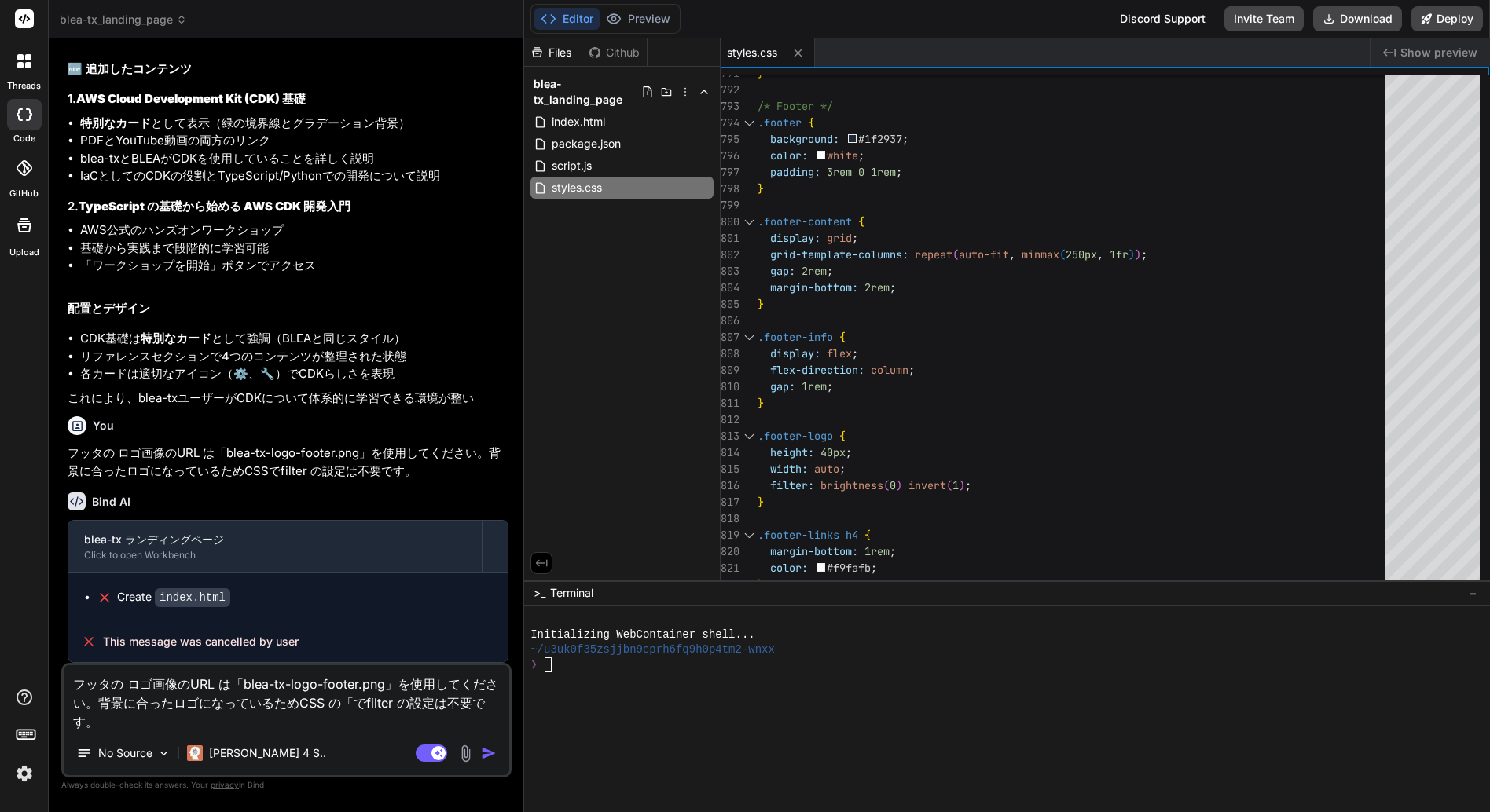
scroll to position [0, 0]
click at [576, 688] on div at bounding box center [998, 695] width 937 height 15
click at [616, 51] on div "Github" at bounding box center [614, 52] width 64 height 16
click at [799, 53] on icon at bounding box center [798, 52] width 8 height 8
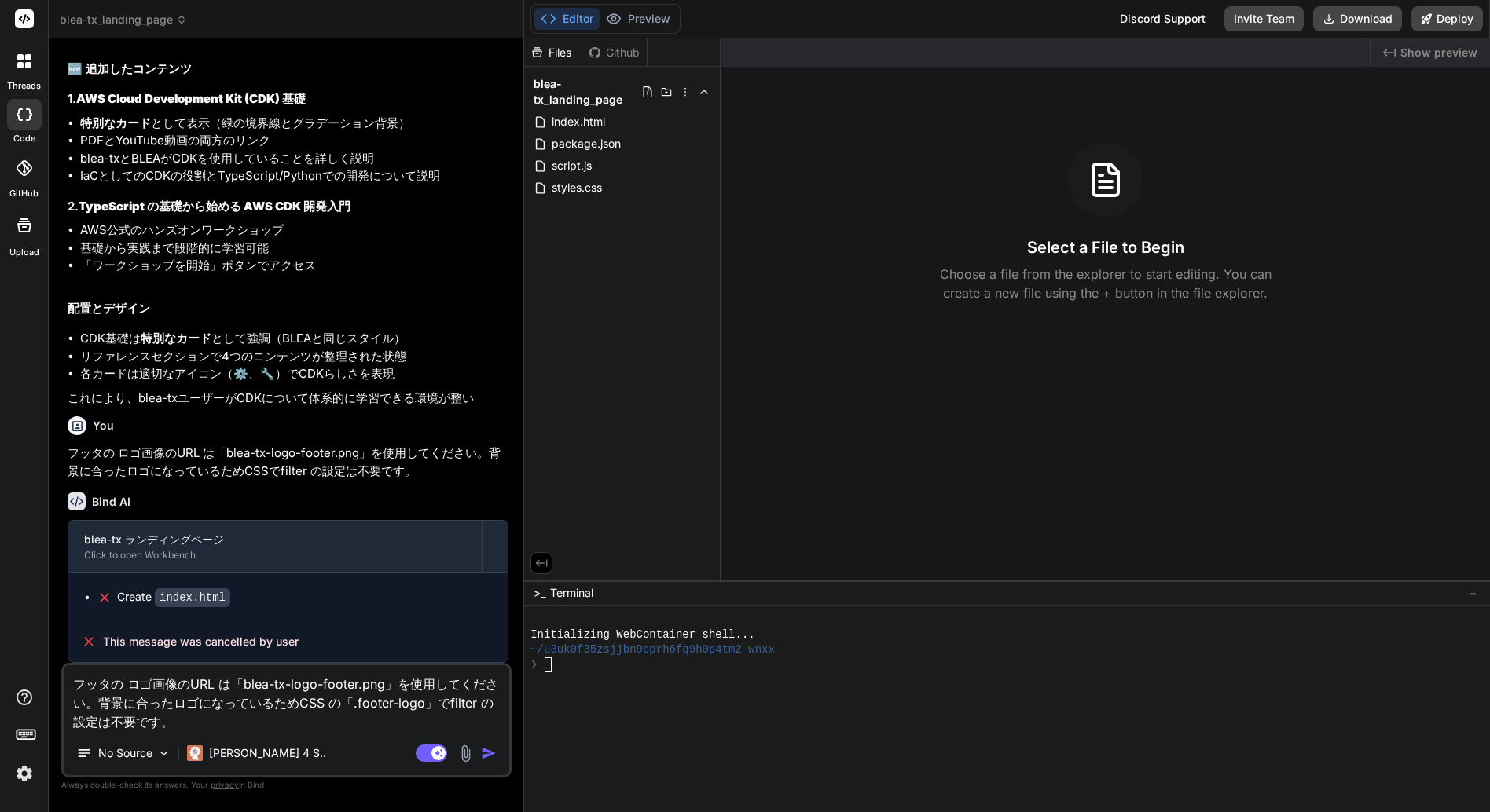
scroll to position [10893, 0]
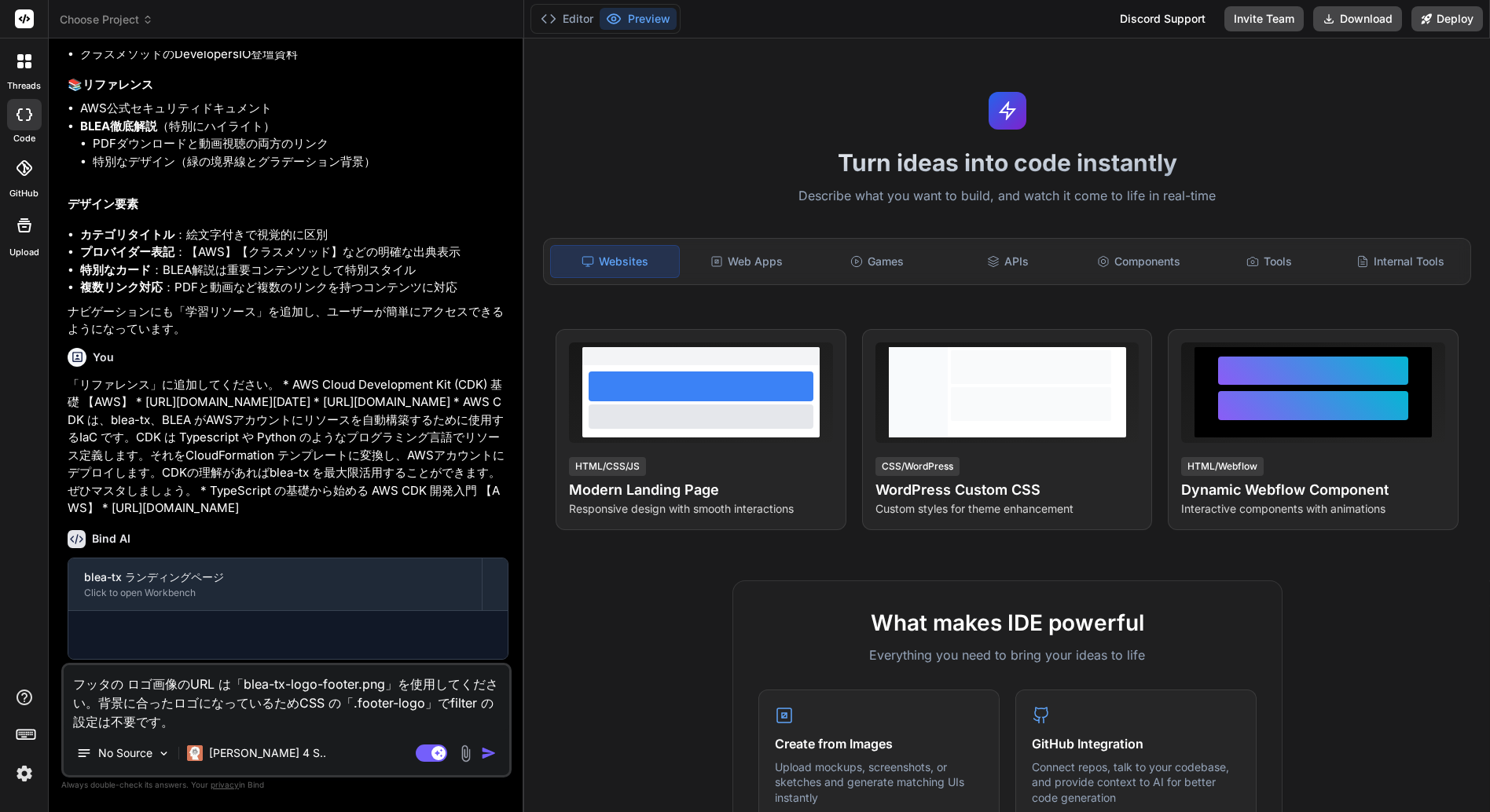
scroll to position [1736, 0]
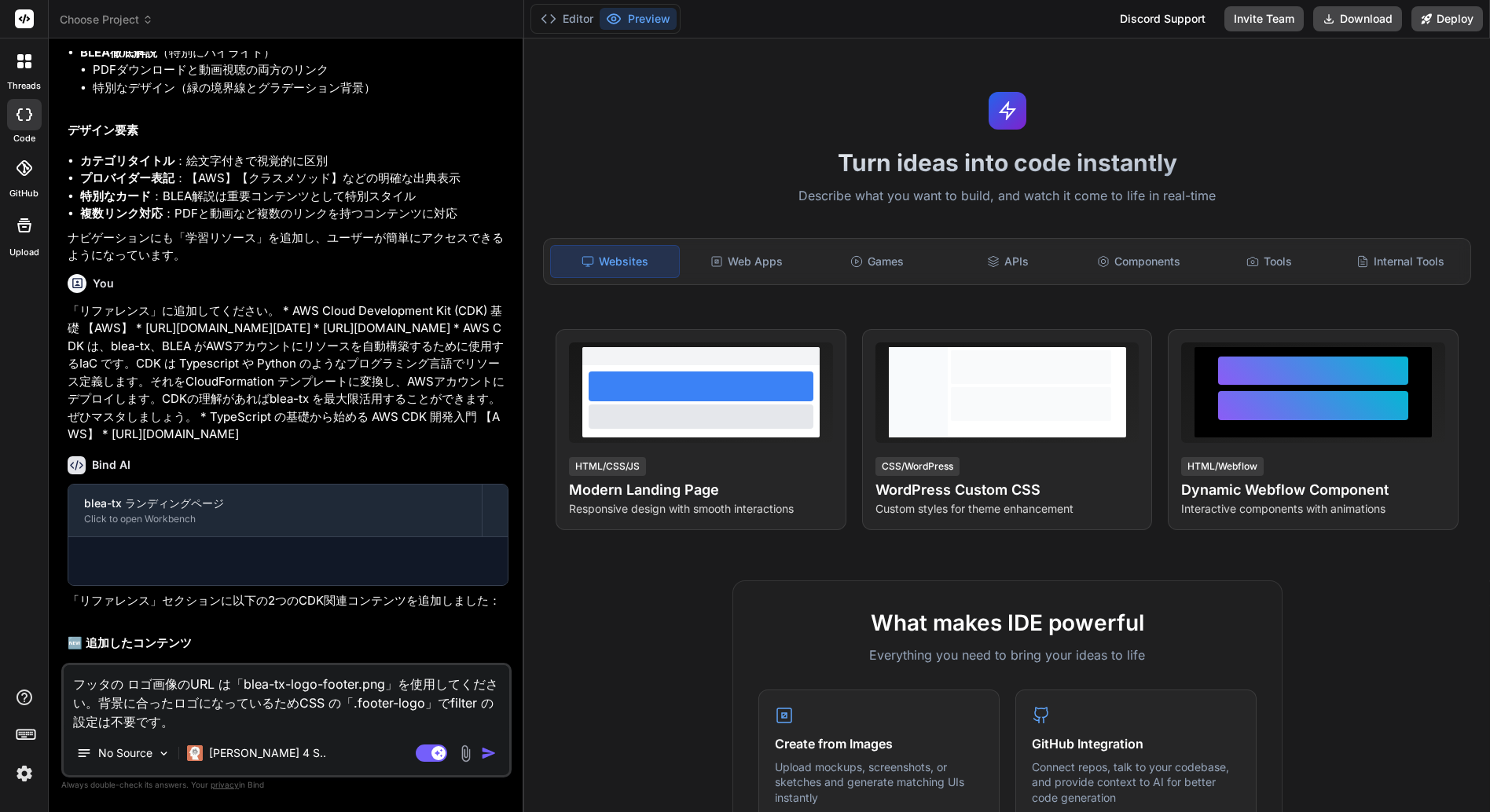
type textarea "x"
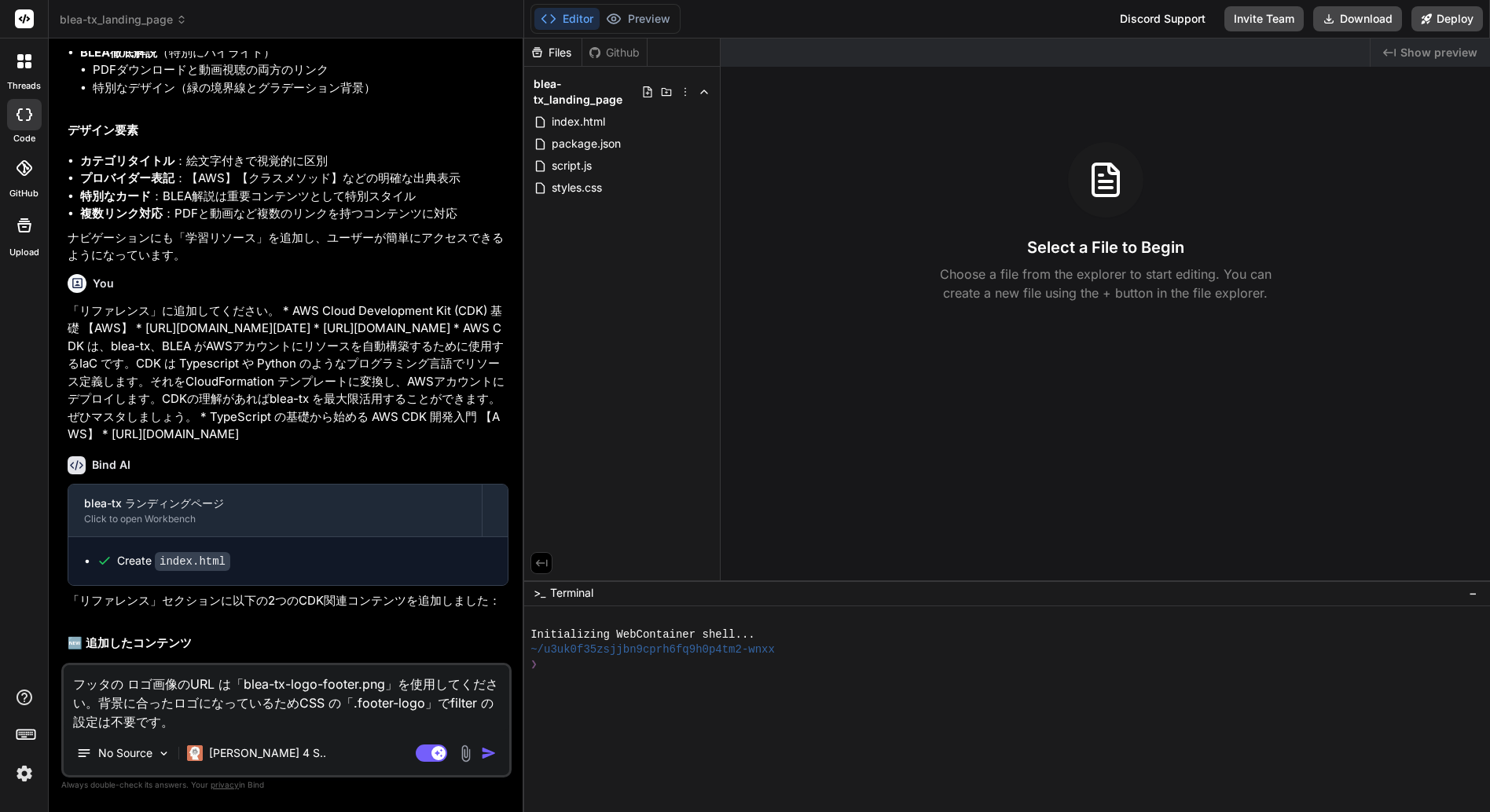
click at [640, 692] on div at bounding box center [998, 695] width 937 height 15
click at [682, 690] on div at bounding box center [998, 695] width 937 height 15
click at [600, 688] on div at bounding box center [998, 695] width 937 height 15
type textarea "えいんい"
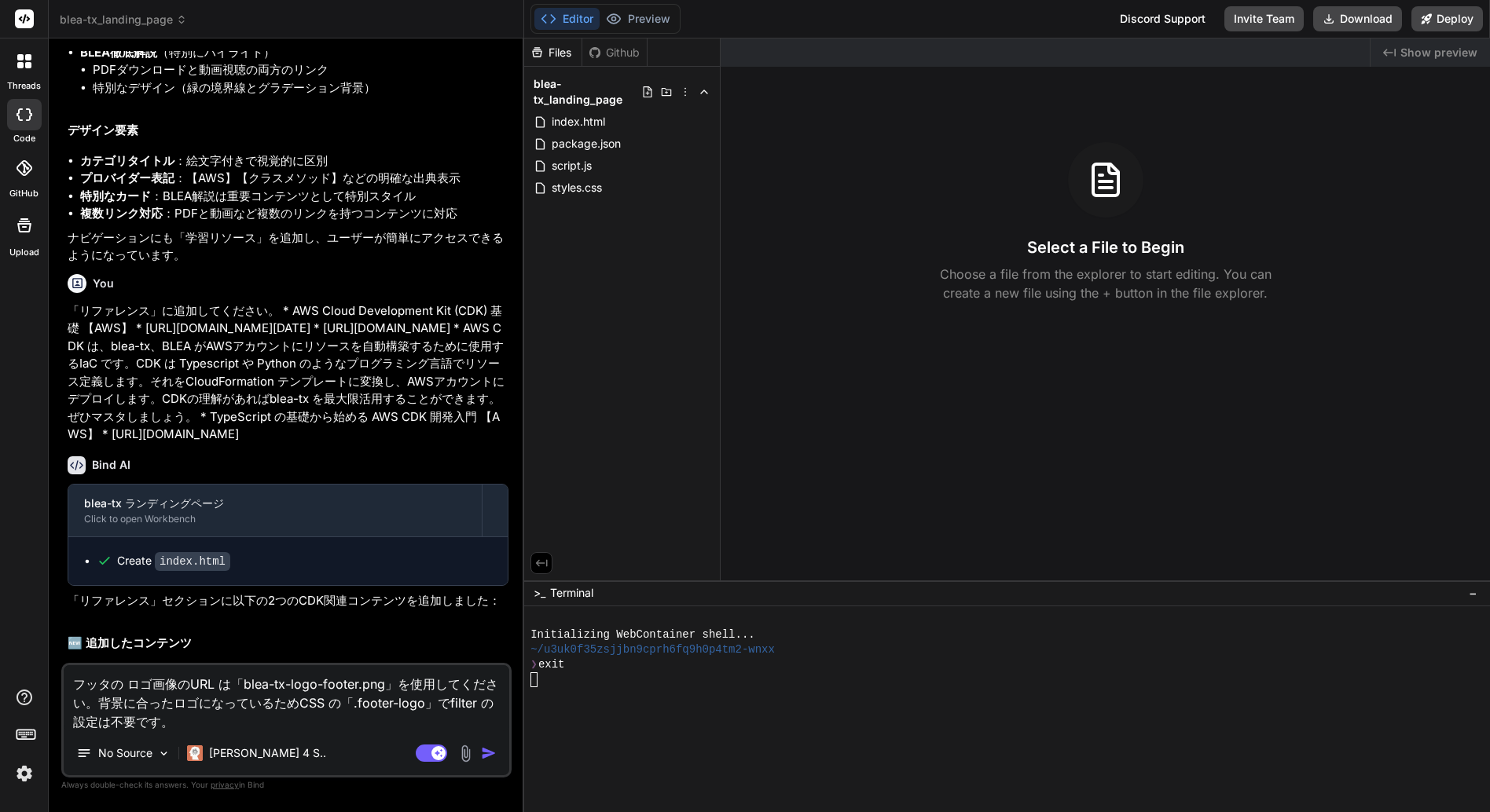
click at [538, 594] on span ">_" at bounding box center [539, 593] width 12 height 16
click at [1473, 594] on span "−" at bounding box center [1472, 593] width 9 height 16
click at [1462, 797] on button at bounding box center [1470, 799] width 19 height 19
click at [543, 801] on span ">_" at bounding box center [539, 800] width 12 height 16
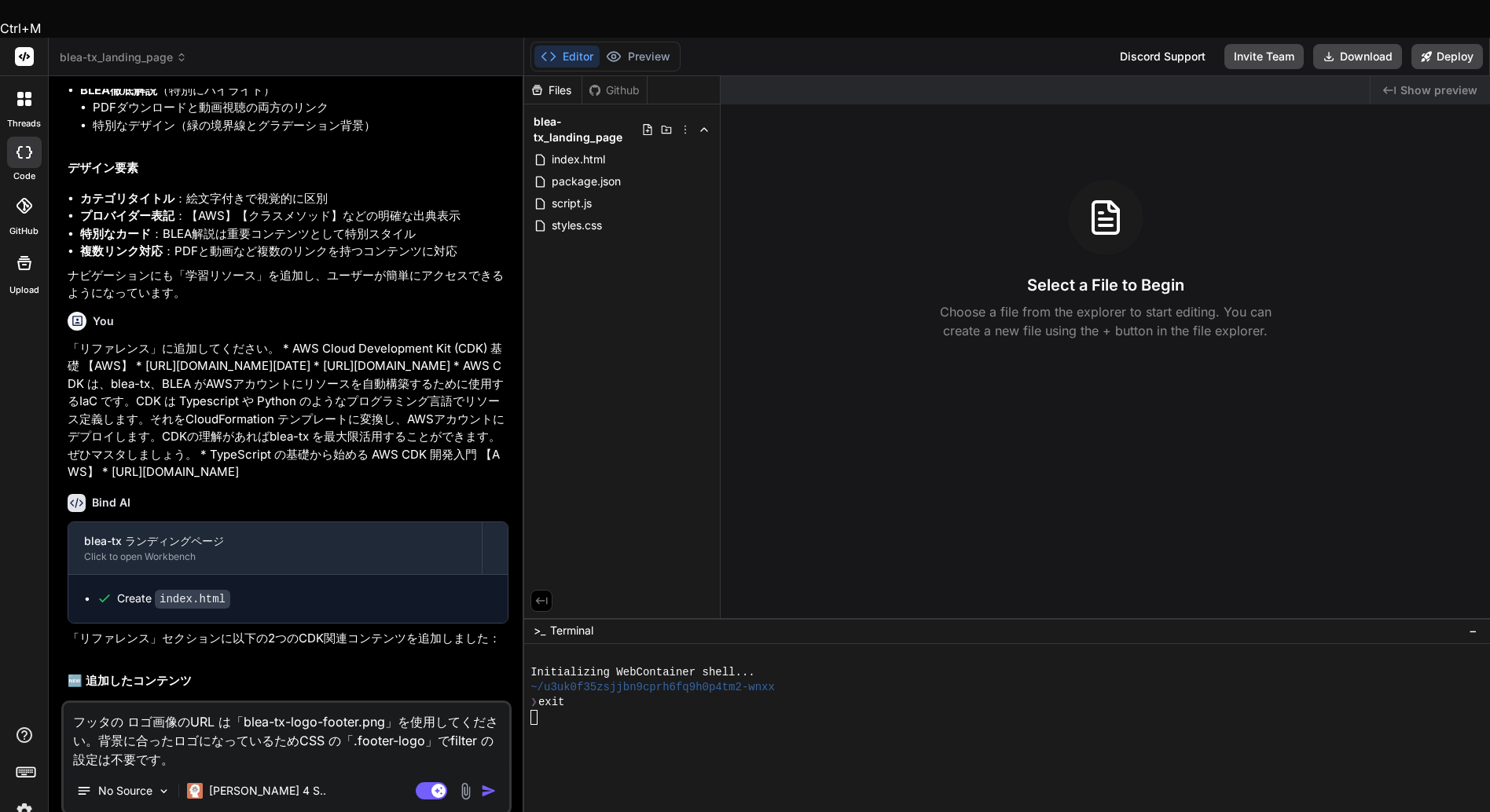
click at [585, 710] on div at bounding box center [998, 717] width 937 height 15
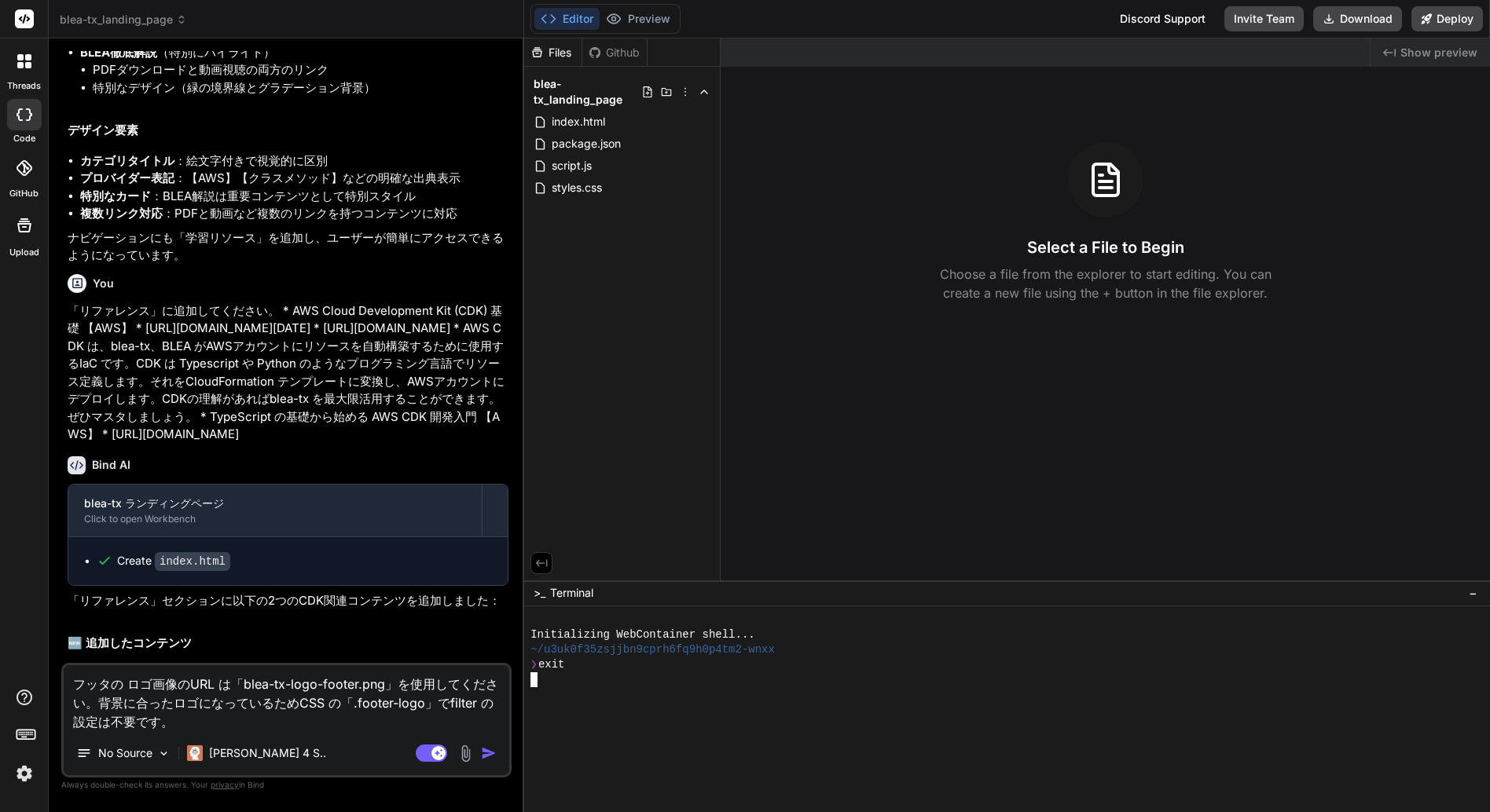
click at [585, 677] on div at bounding box center [998, 680] width 937 height 15
click at [121, 33] on header "blea-tx_landing_page Created with Pixso." at bounding box center [286, 19] width 475 height 38
click at [126, 19] on span "blea-tx_landing_page" at bounding box center [123, 20] width 127 height 16
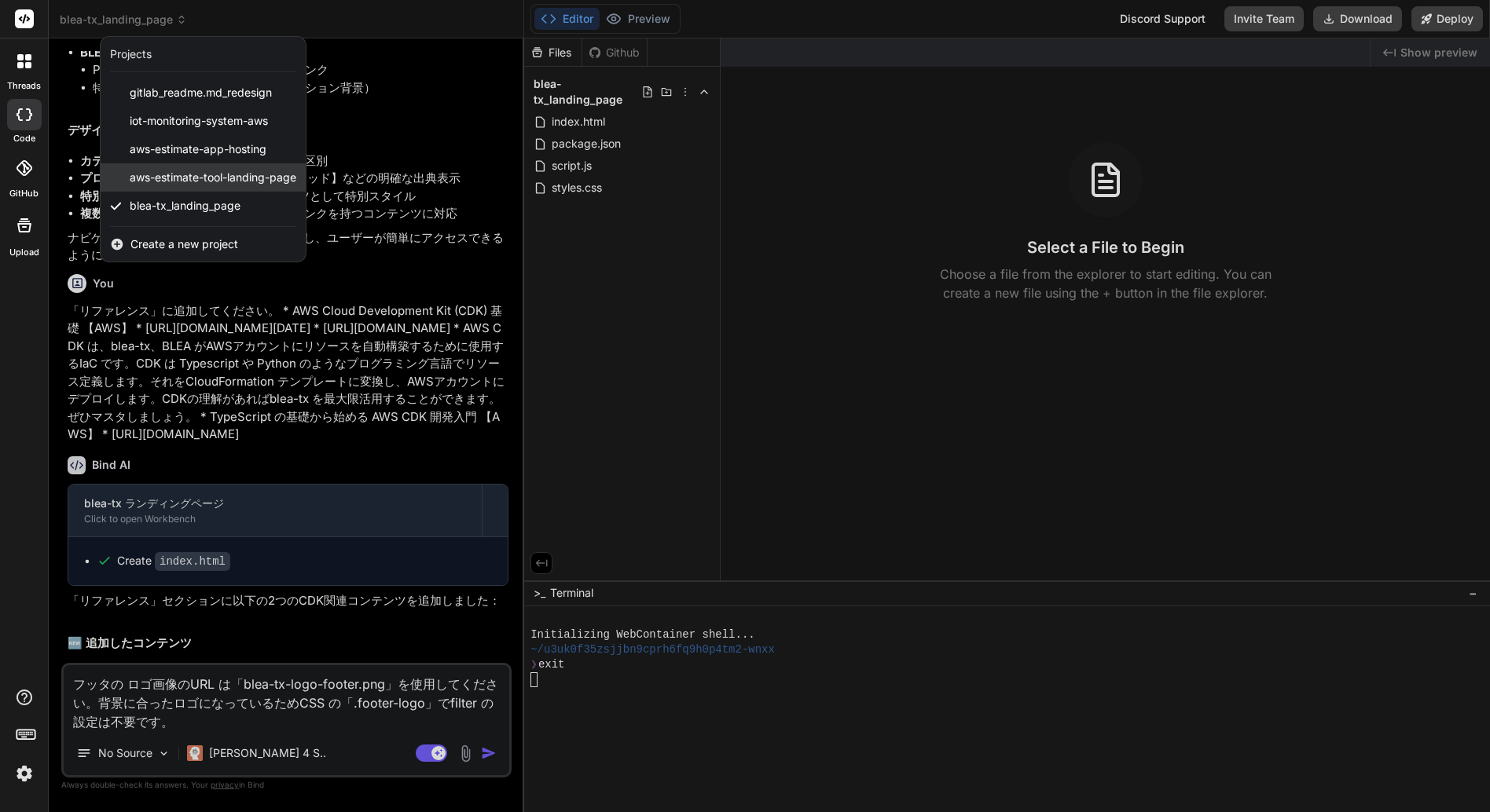
click at [188, 175] on span "aws-estimate-tool-landing-page" at bounding box center [213, 177] width 167 height 16
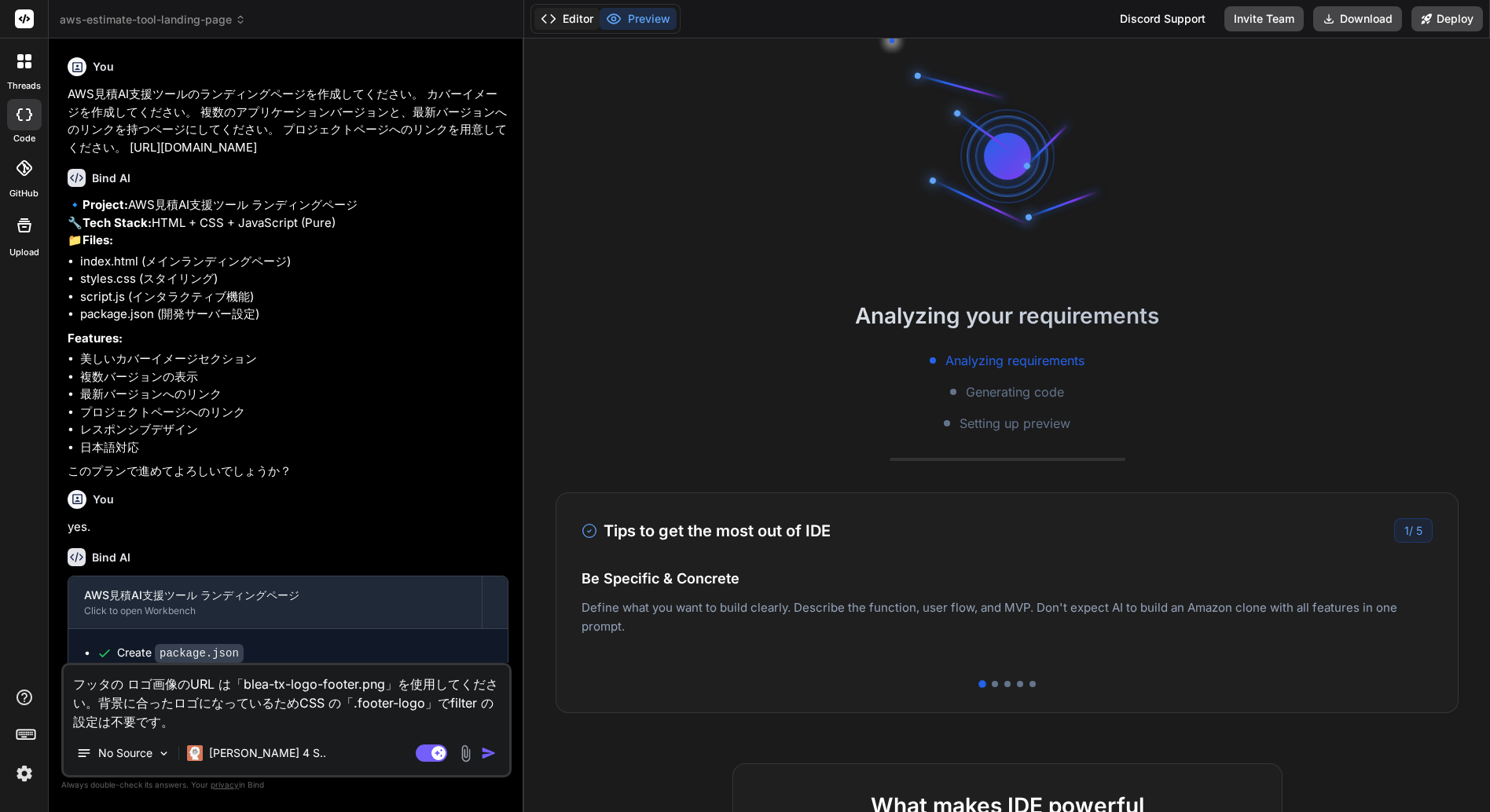
click at [579, 18] on button "Editor" at bounding box center [567, 19] width 65 height 22
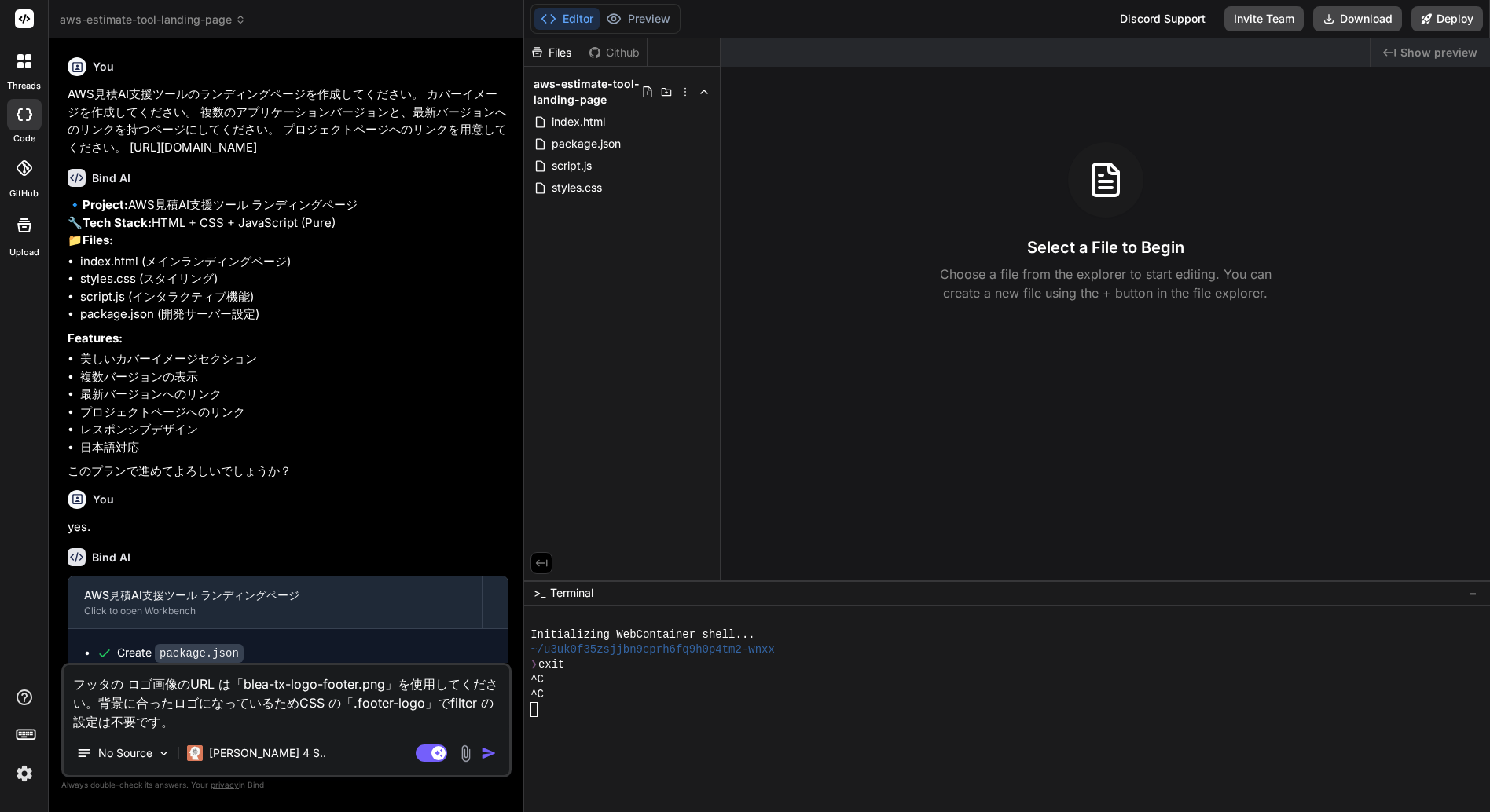
click at [23, 65] on icon at bounding box center [21, 65] width 6 height 6
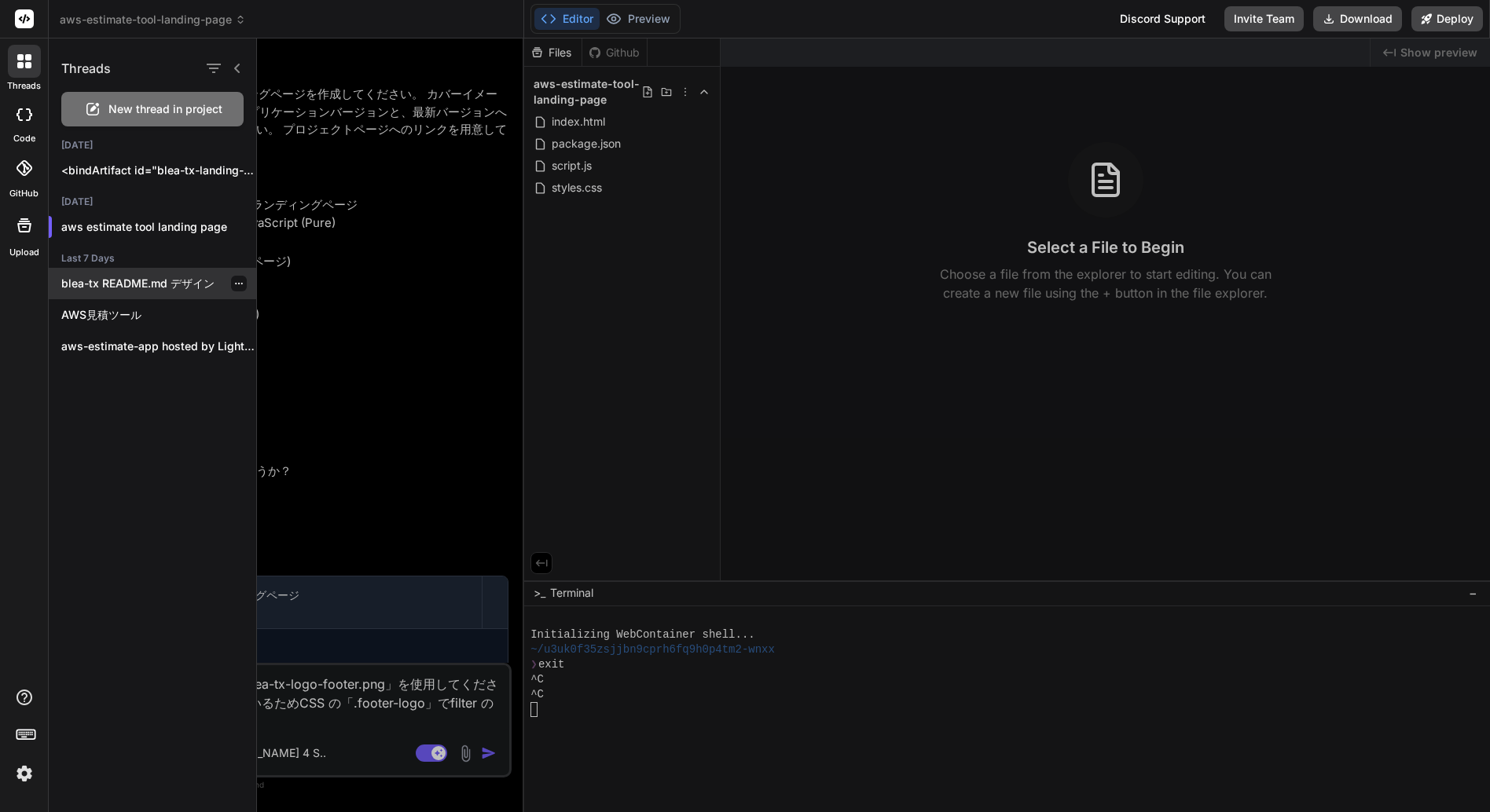
click at [130, 278] on p "blea-tx README.md デザイン" at bounding box center [159, 284] width 195 height 16
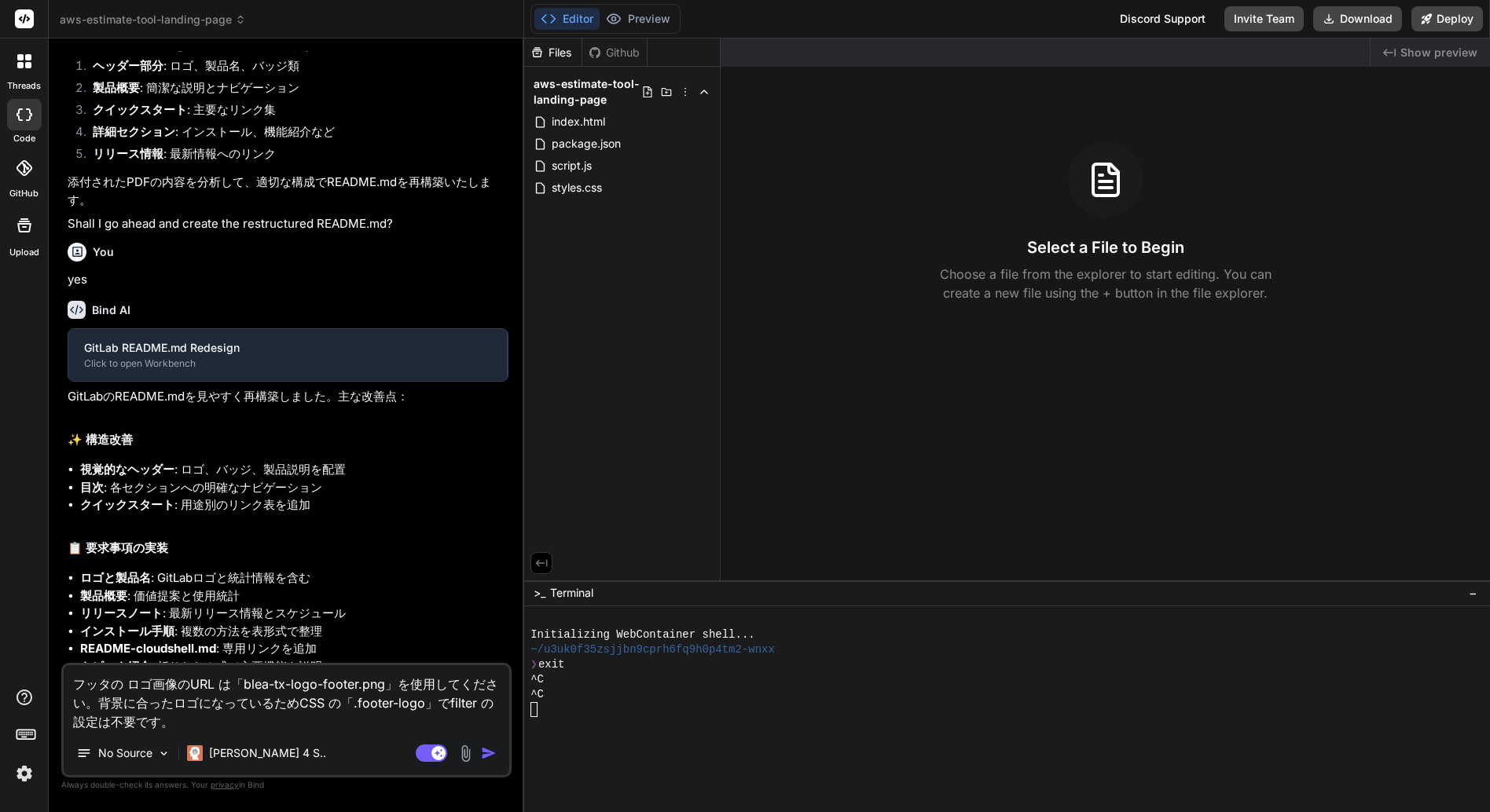
scroll to position [518, 0]
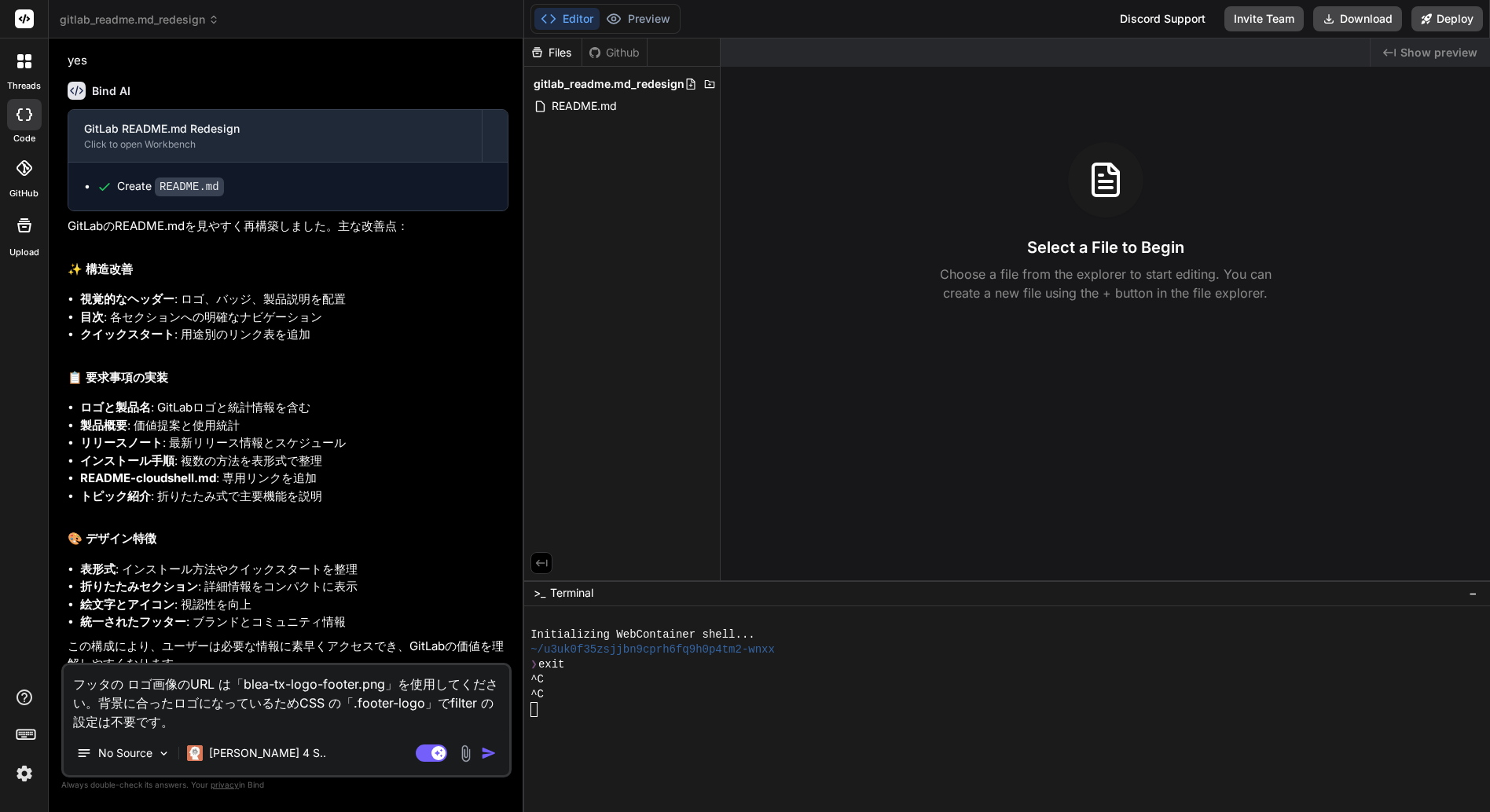
click at [1437, 48] on span "Show preview" at bounding box center [1439, 52] width 77 height 16
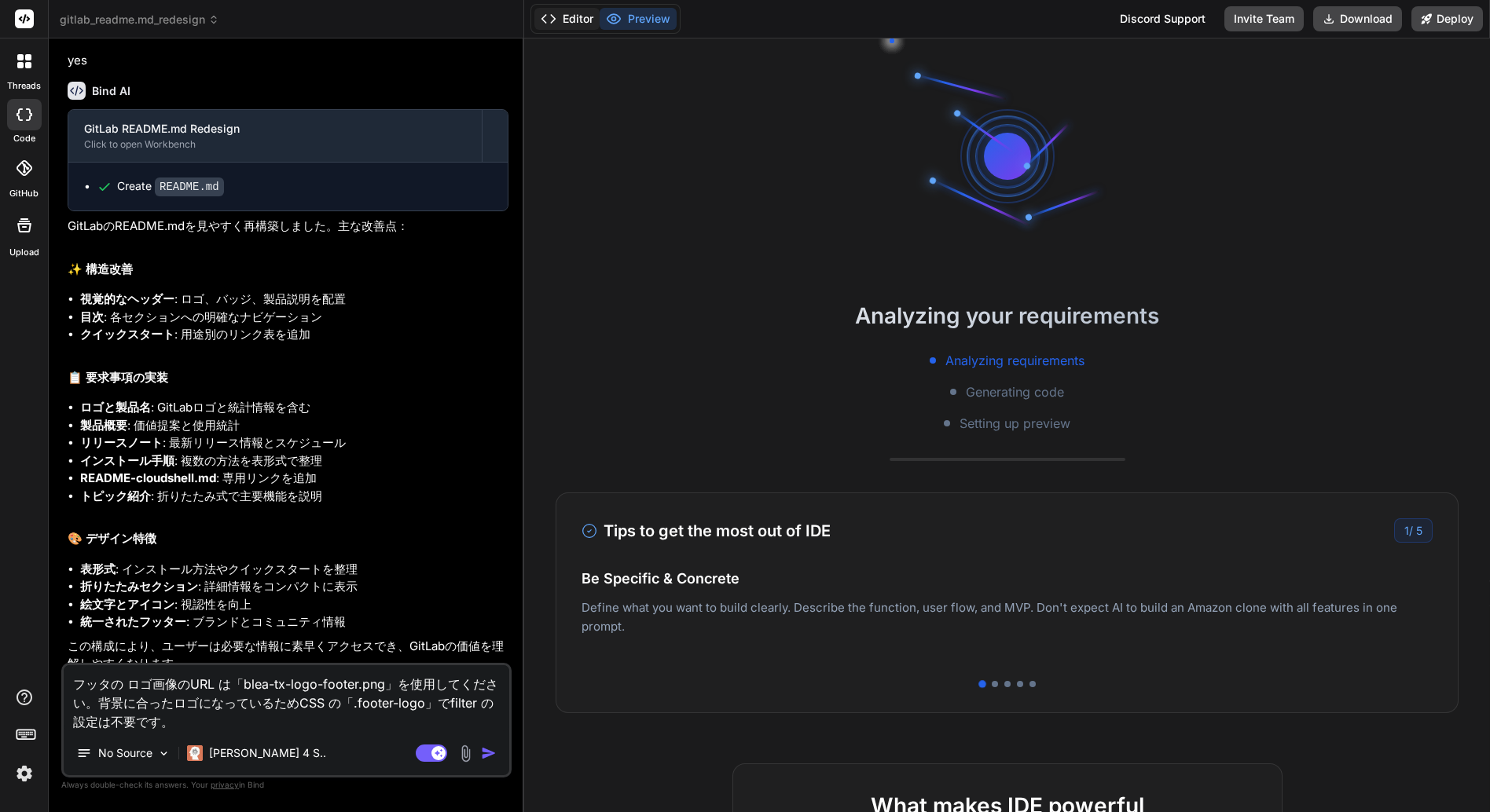
click at [565, 16] on button "Editor" at bounding box center [567, 19] width 65 height 22
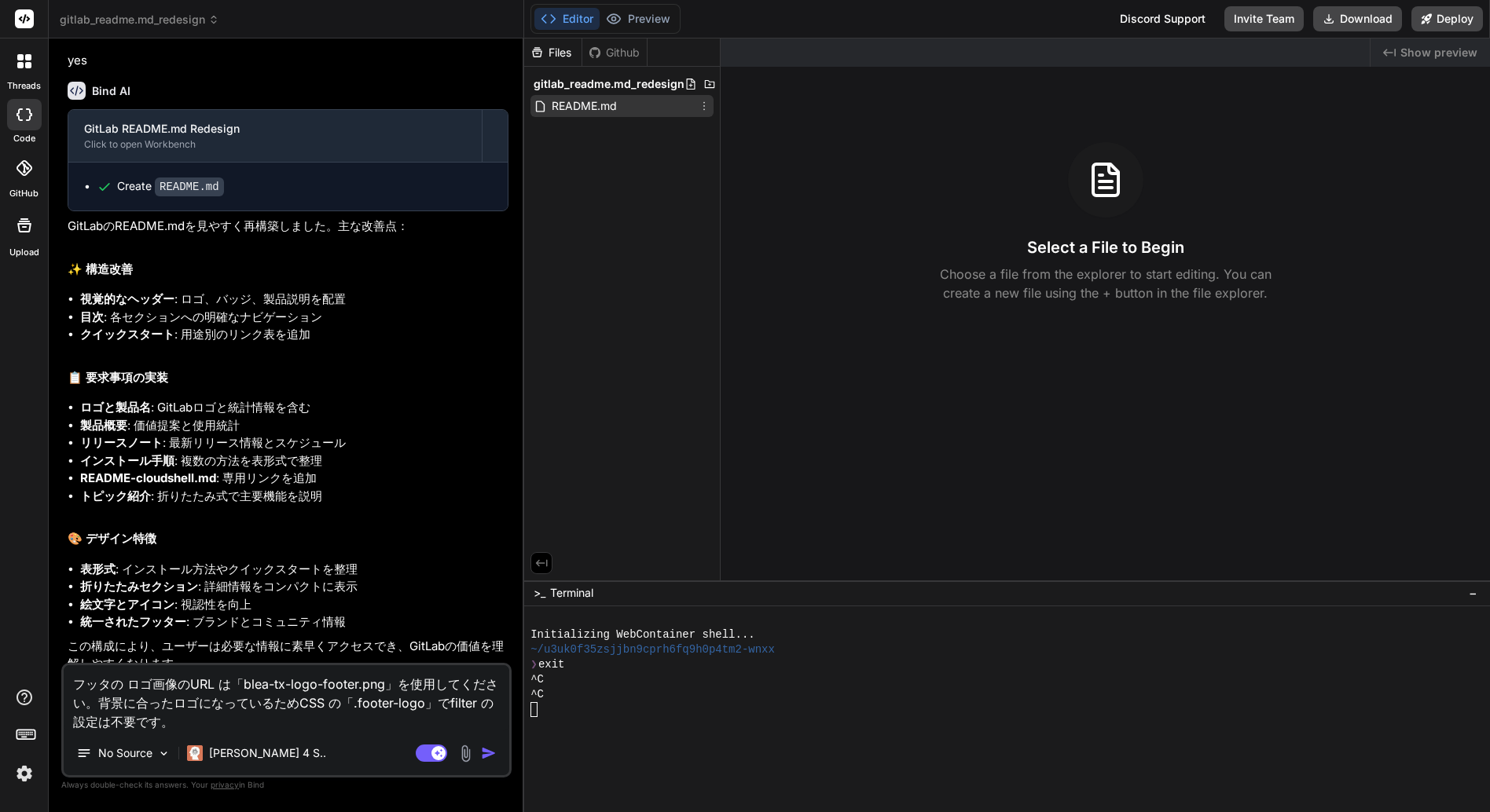
click at [599, 102] on span "README.md" at bounding box center [583, 105] width 68 height 19
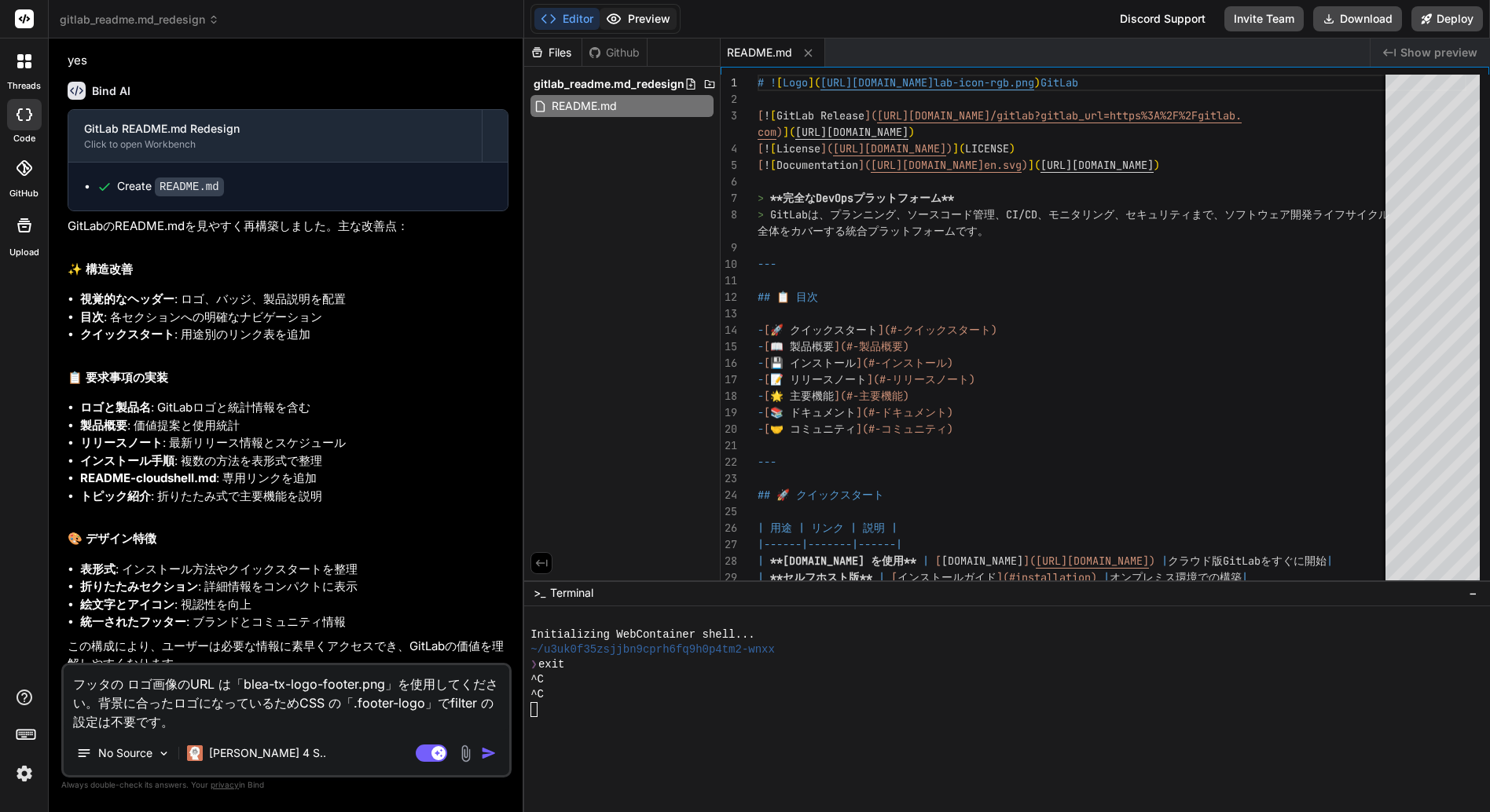
click at [644, 14] on button "Preview" at bounding box center [638, 19] width 77 height 22
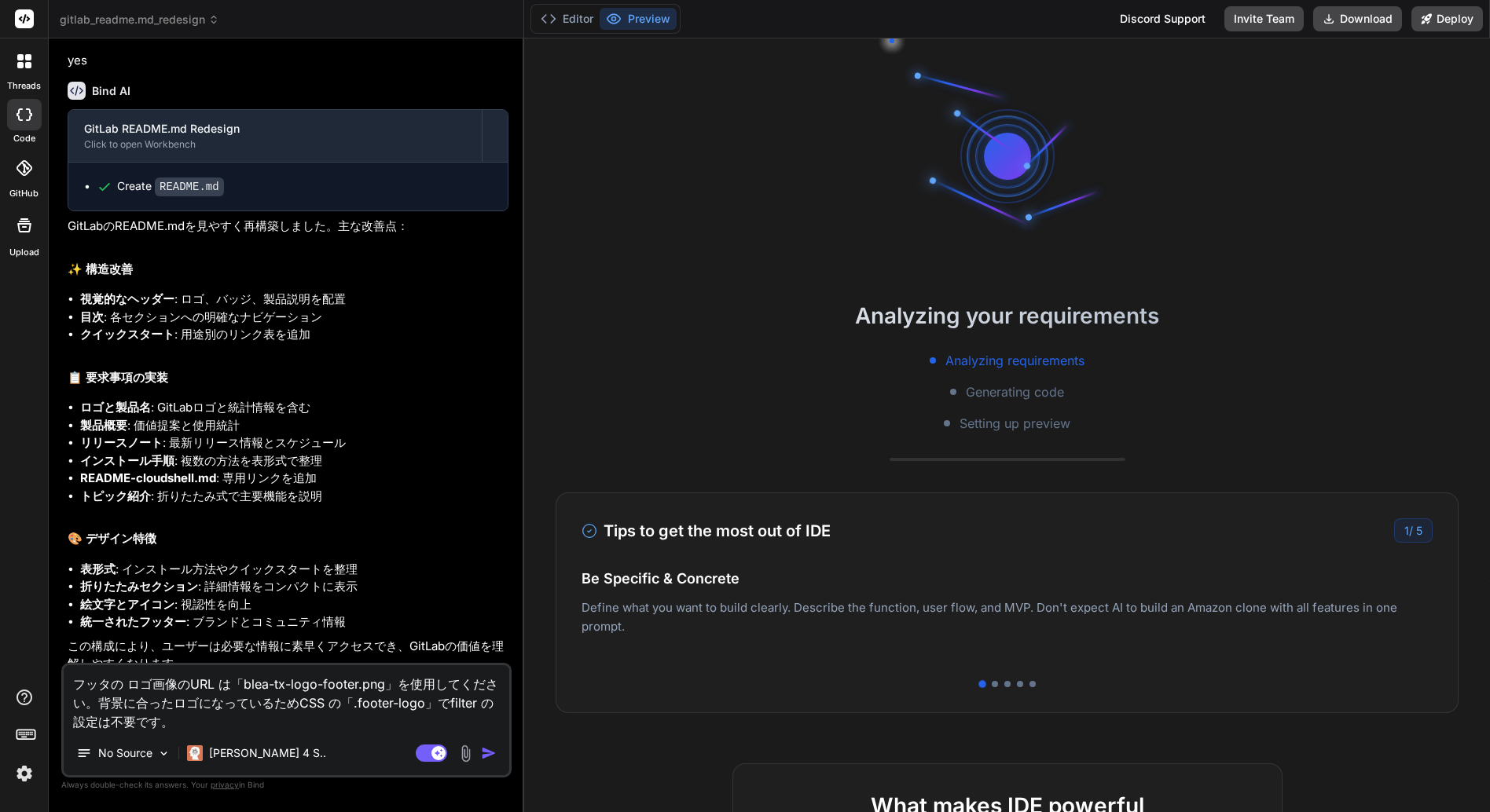
click at [126, 22] on span "gitlab_readme.md_redesign" at bounding box center [140, 20] width 160 height 16
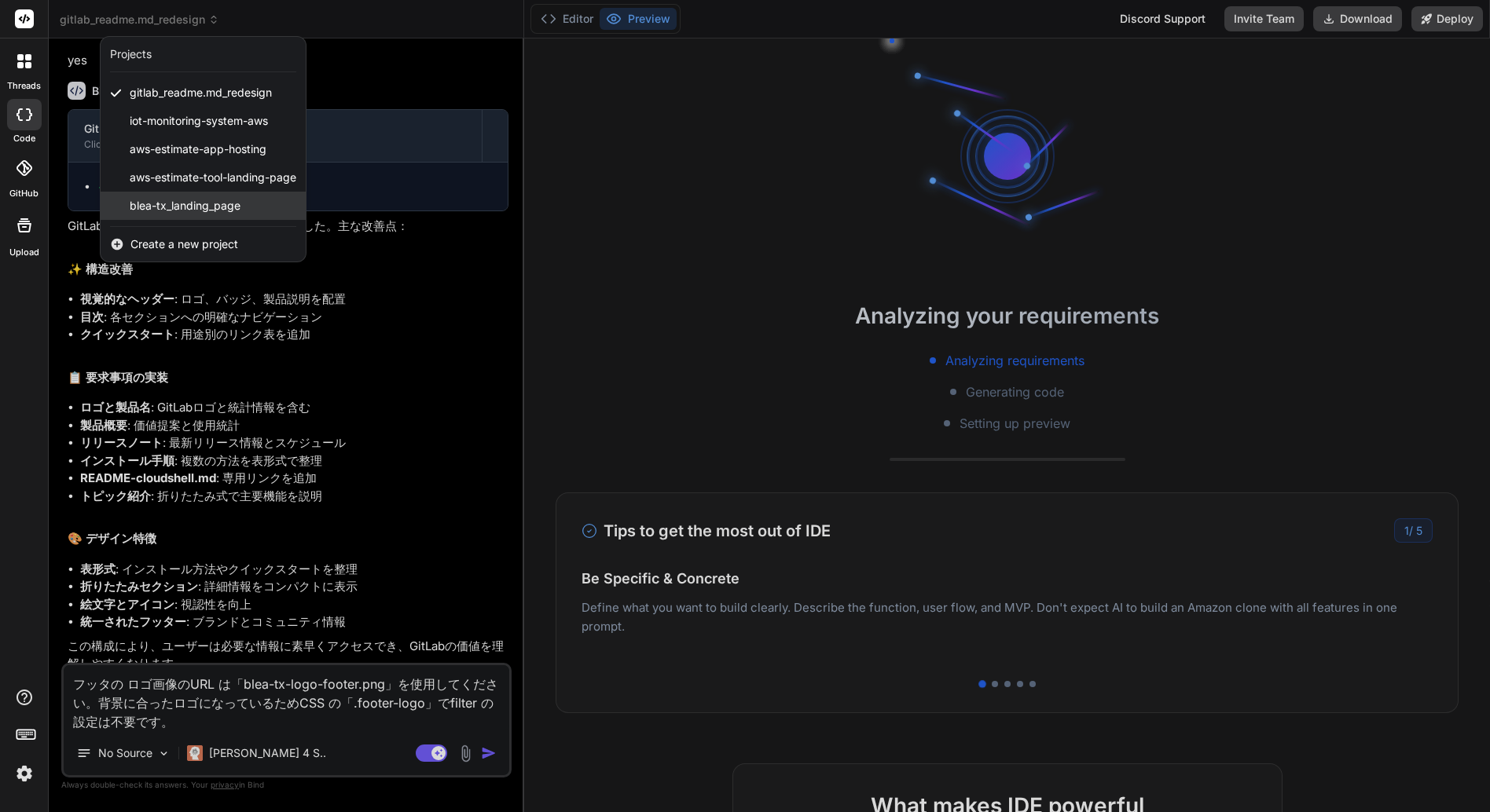
click at [192, 211] on span "blea-tx_landing_page" at bounding box center [185, 206] width 110 height 16
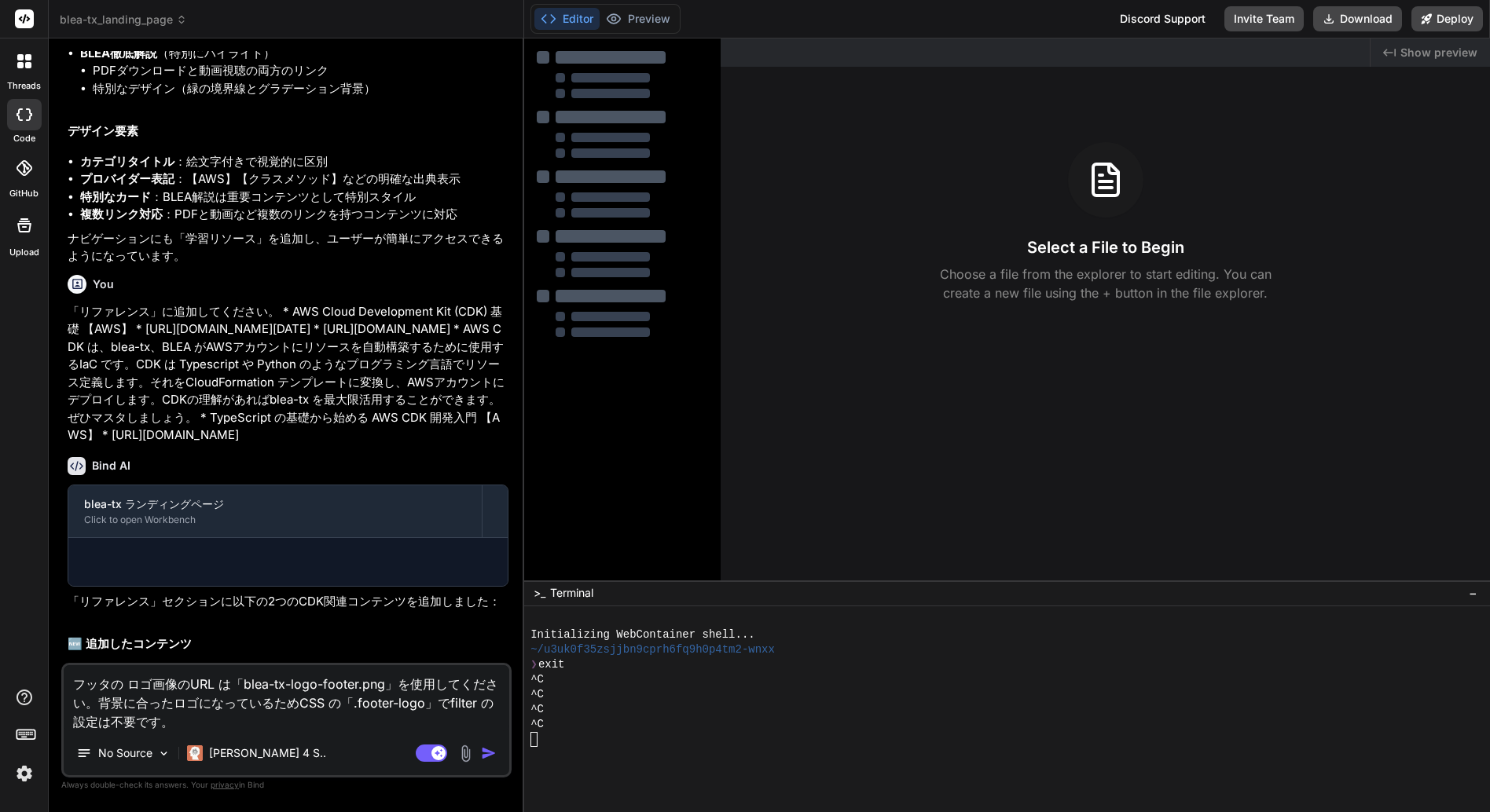
scroll to position [1735, 0]
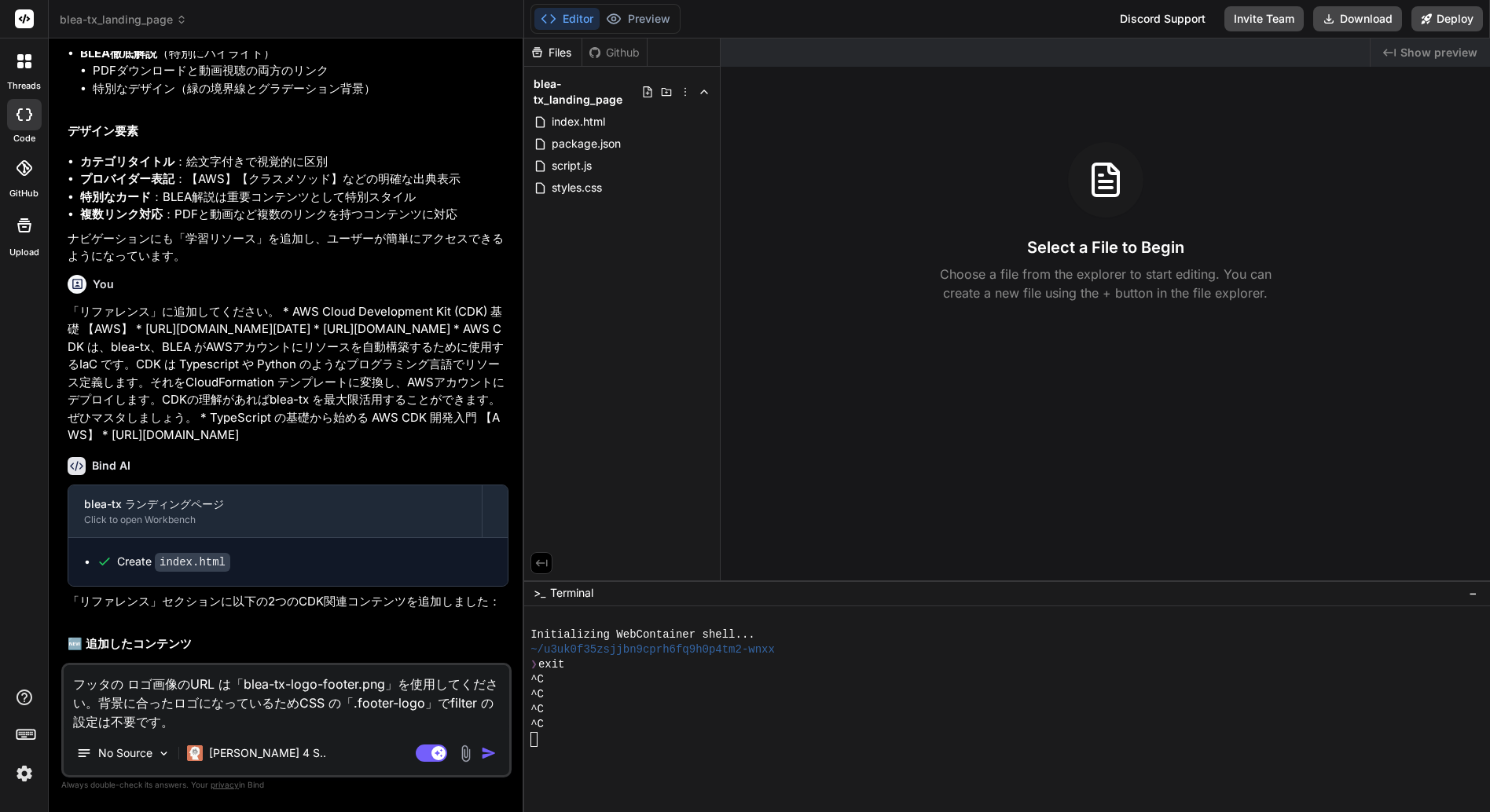
click at [1429, 49] on span "Show preview" at bounding box center [1439, 52] width 77 height 16
click at [20, 740] on icon at bounding box center [26, 734] width 22 height 22
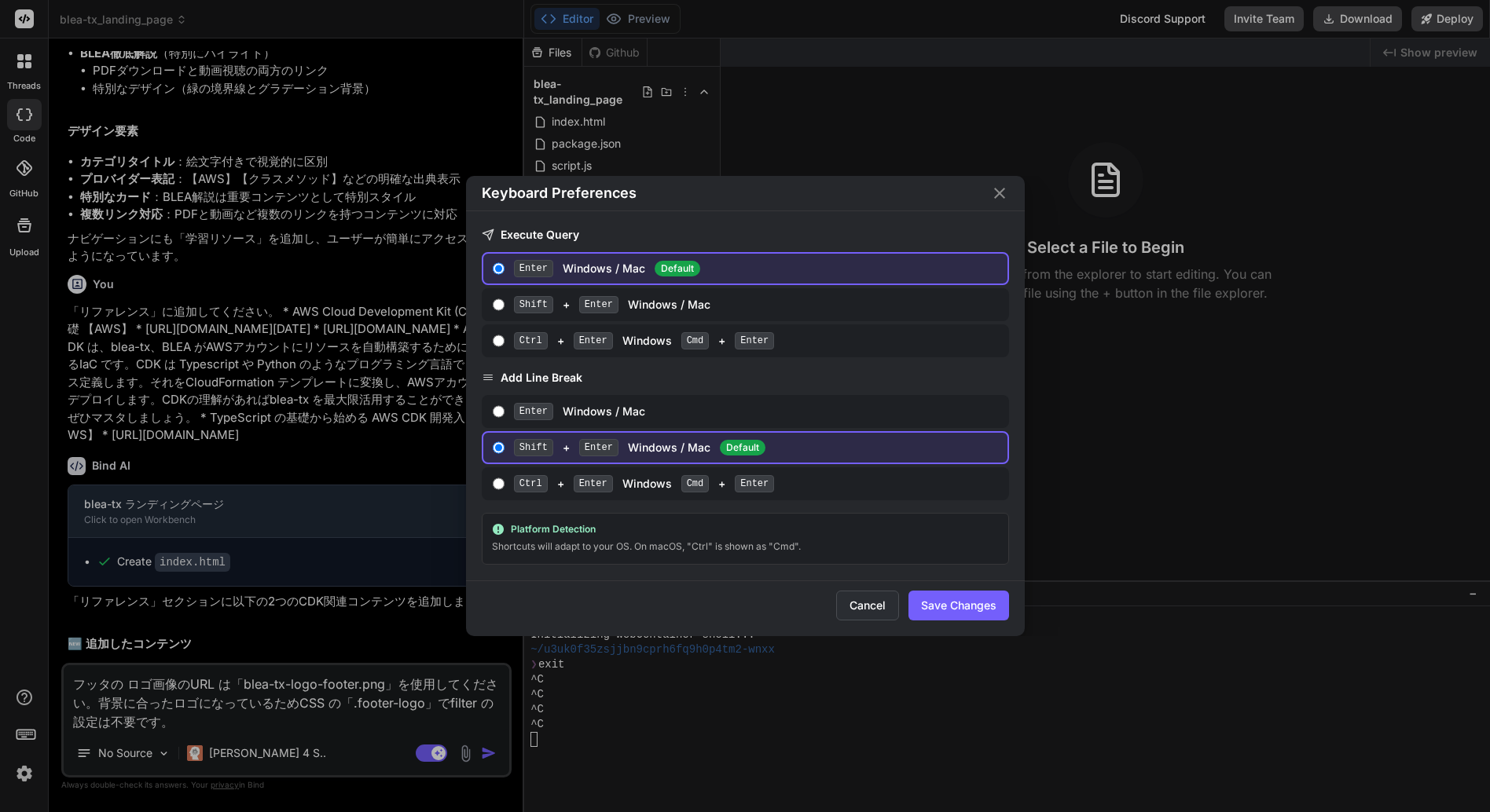
click at [852, 601] on button "Cancel" at bounding box center [867, 606] width 63 height 30
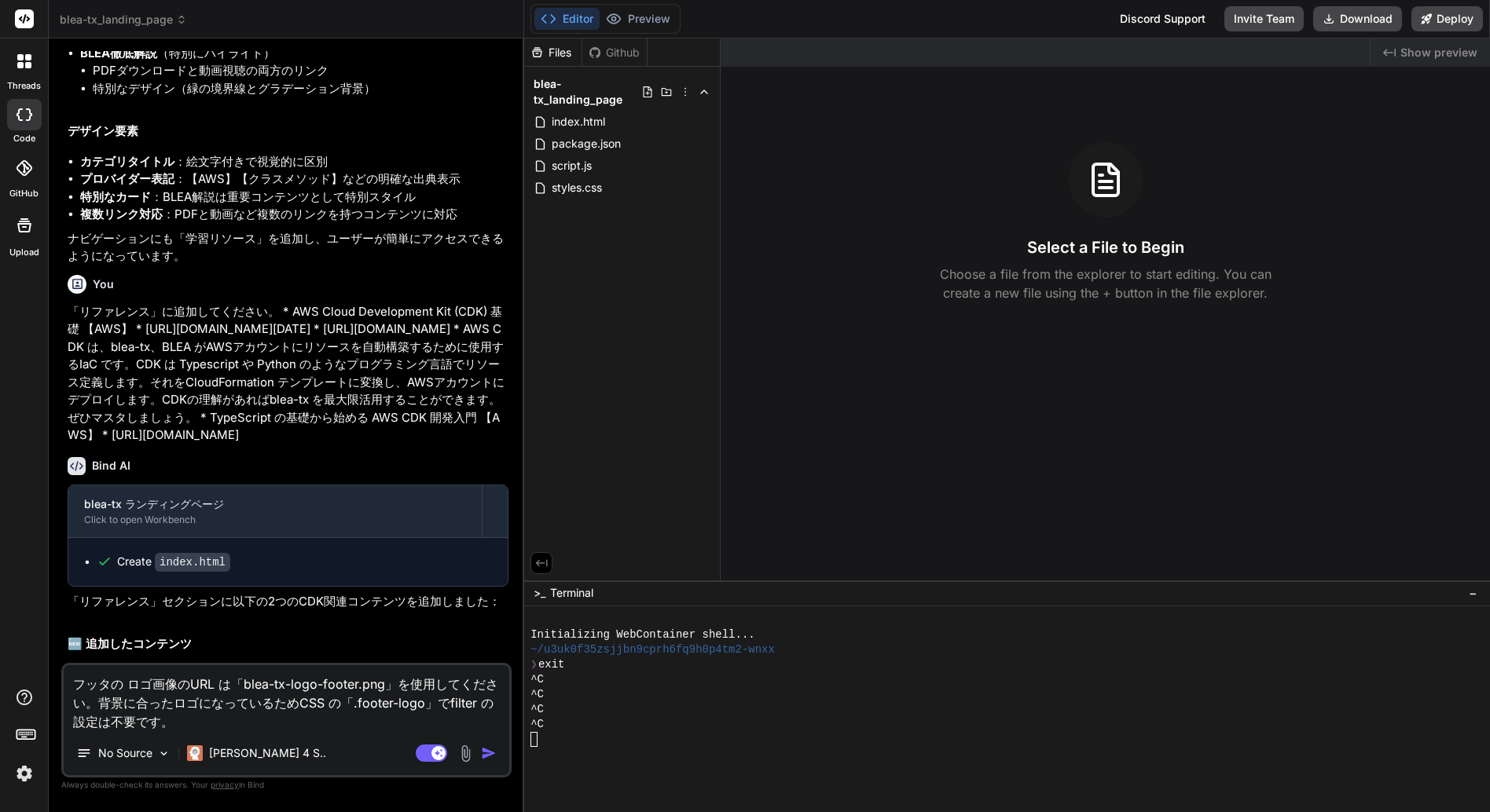
click at [23, 235] on div at bounding box center [25, 226] width 37 height 37
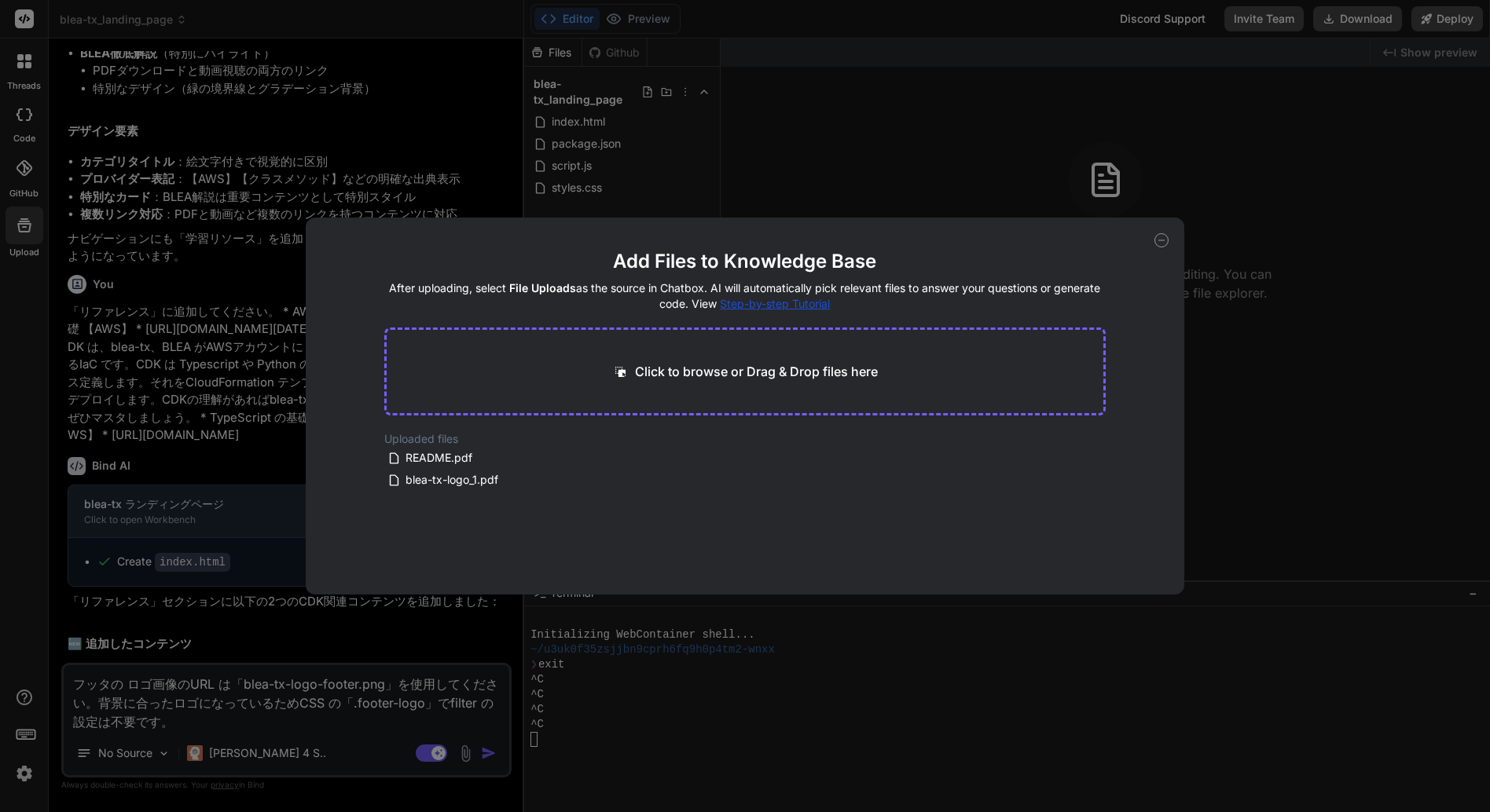
click at [1165, 239] on icon at bounding box center [1161, 240] width 14 height 14
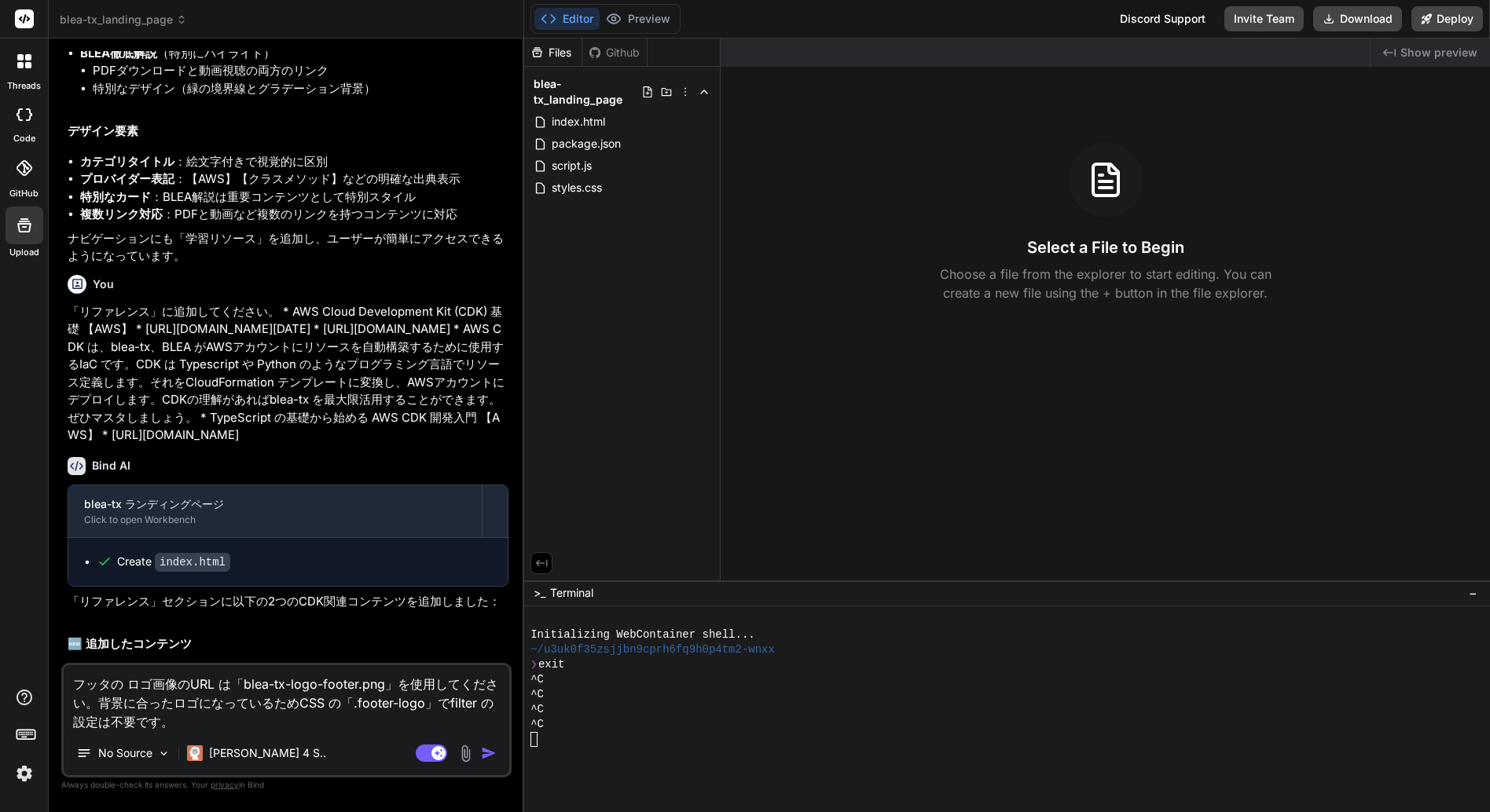
click at [18, 172] on icon at bounding box center [25, 169] width 16 height 16
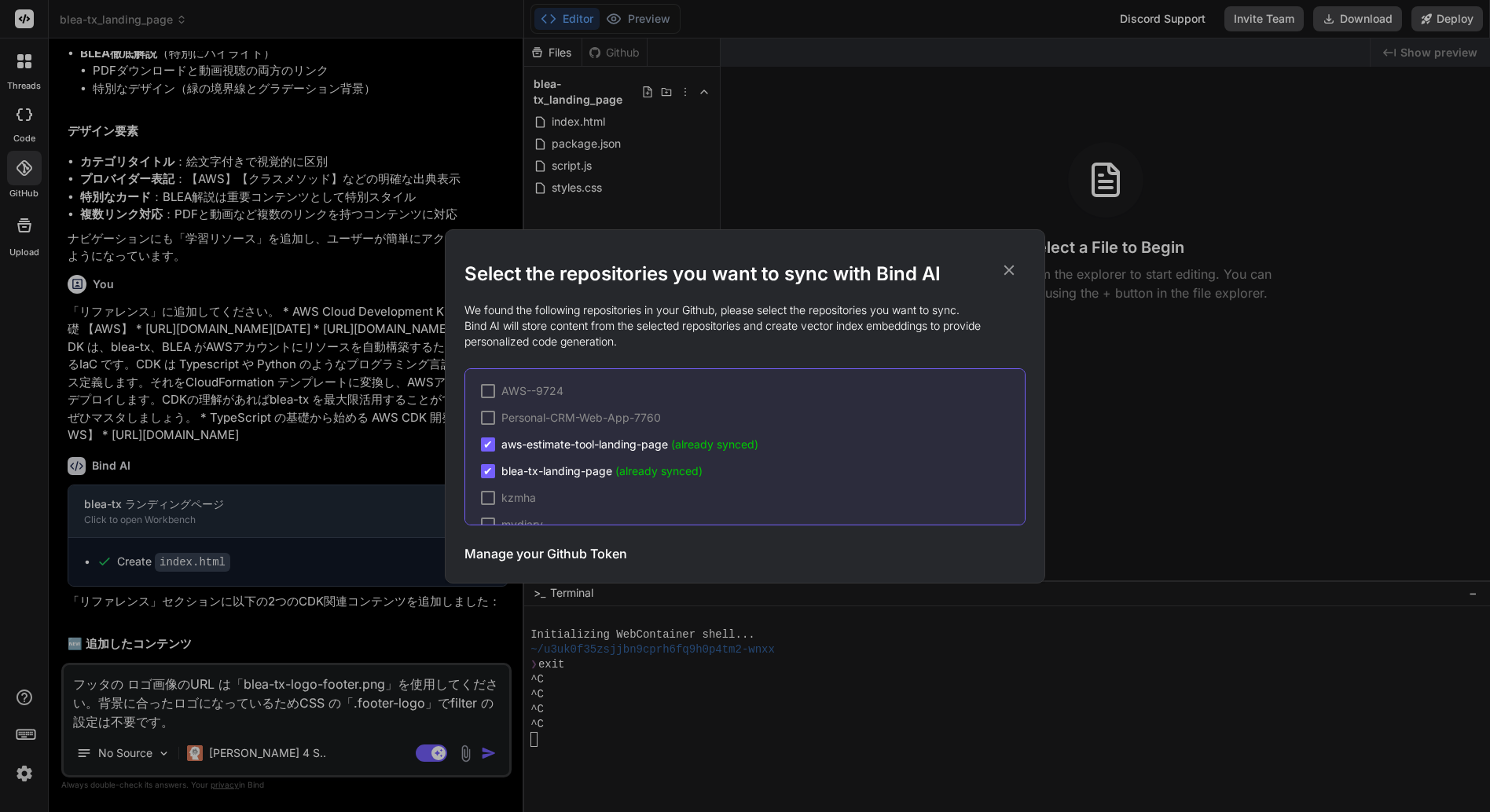
click at [1010, 272] on icon at bounding box center [1009, 270] width 10 height 10
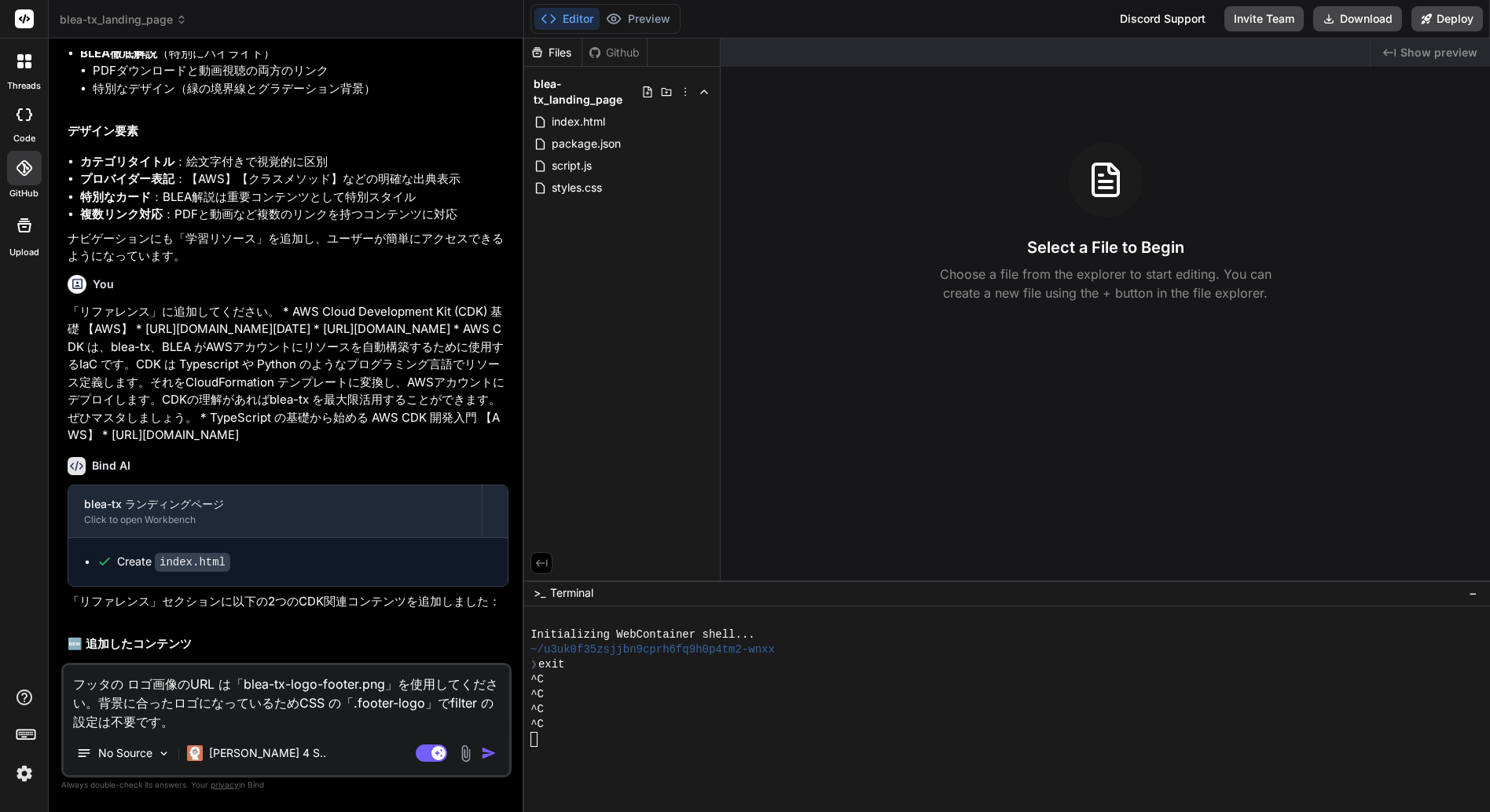
click at [28, 119] on icon at bounding box center [29, 114] width 6 height 13
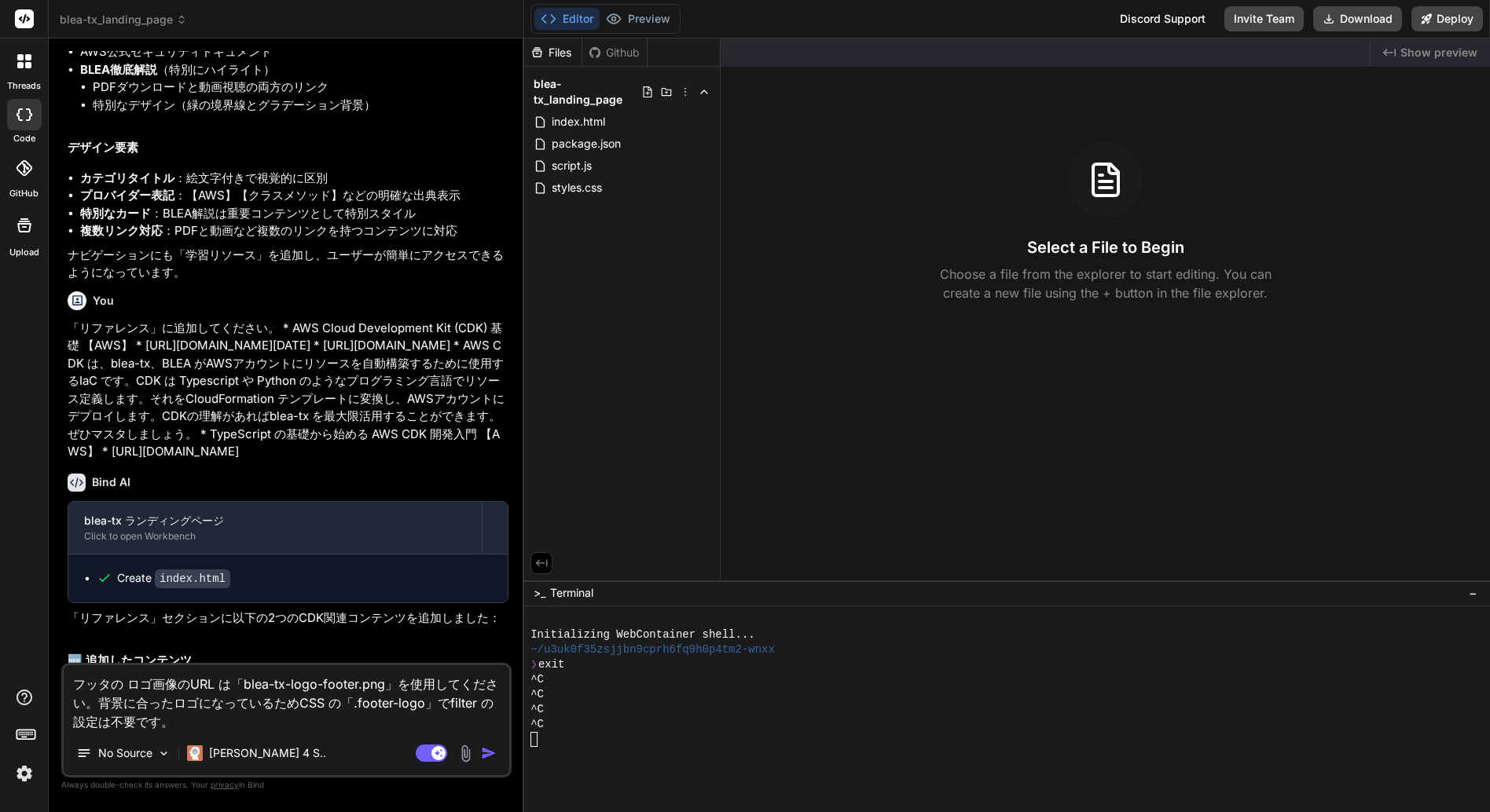
scroll to position [1623, 0]
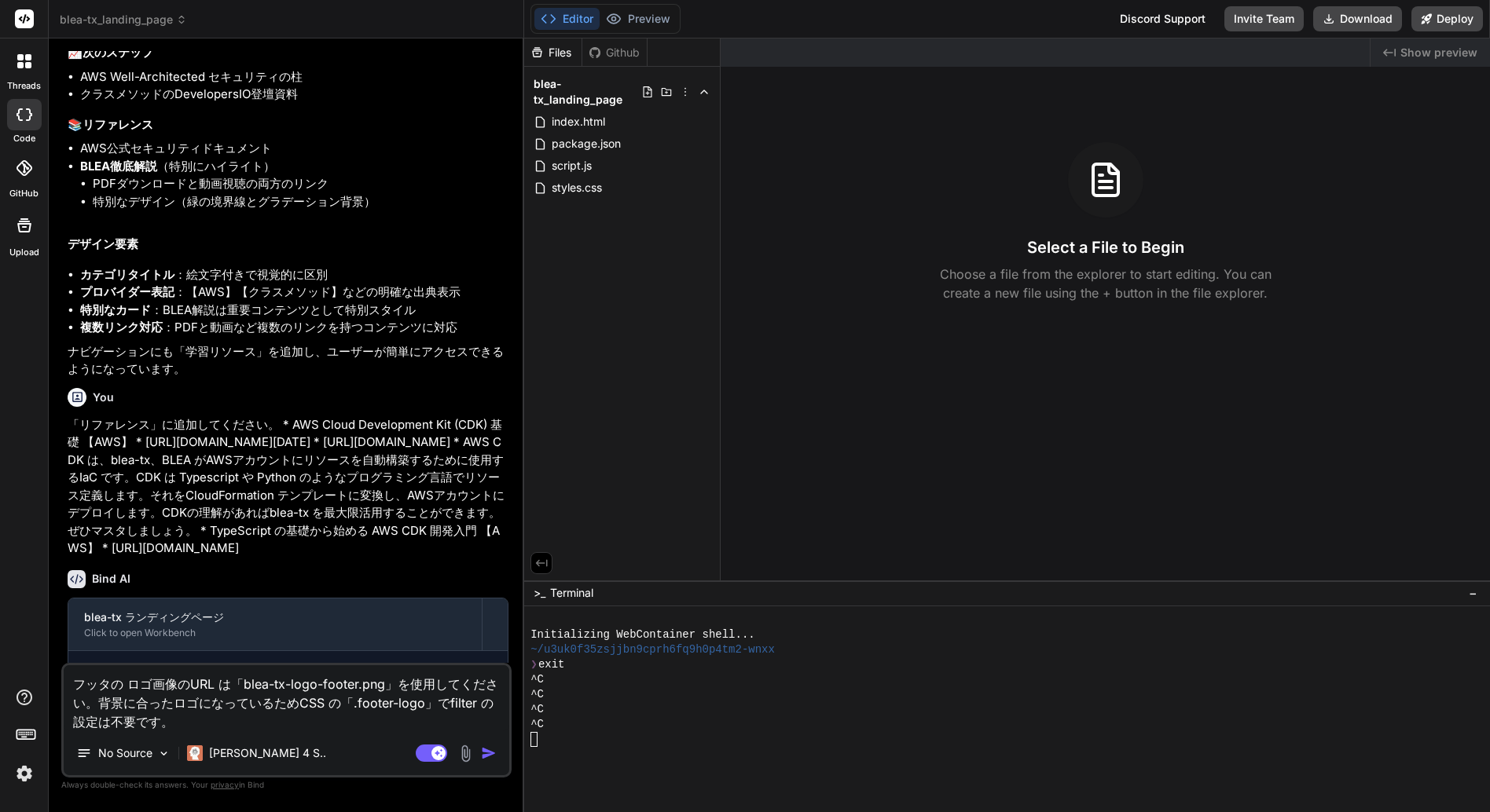
click at [26, 64] on icon at bounding box center [29, 65] width 6 height 6
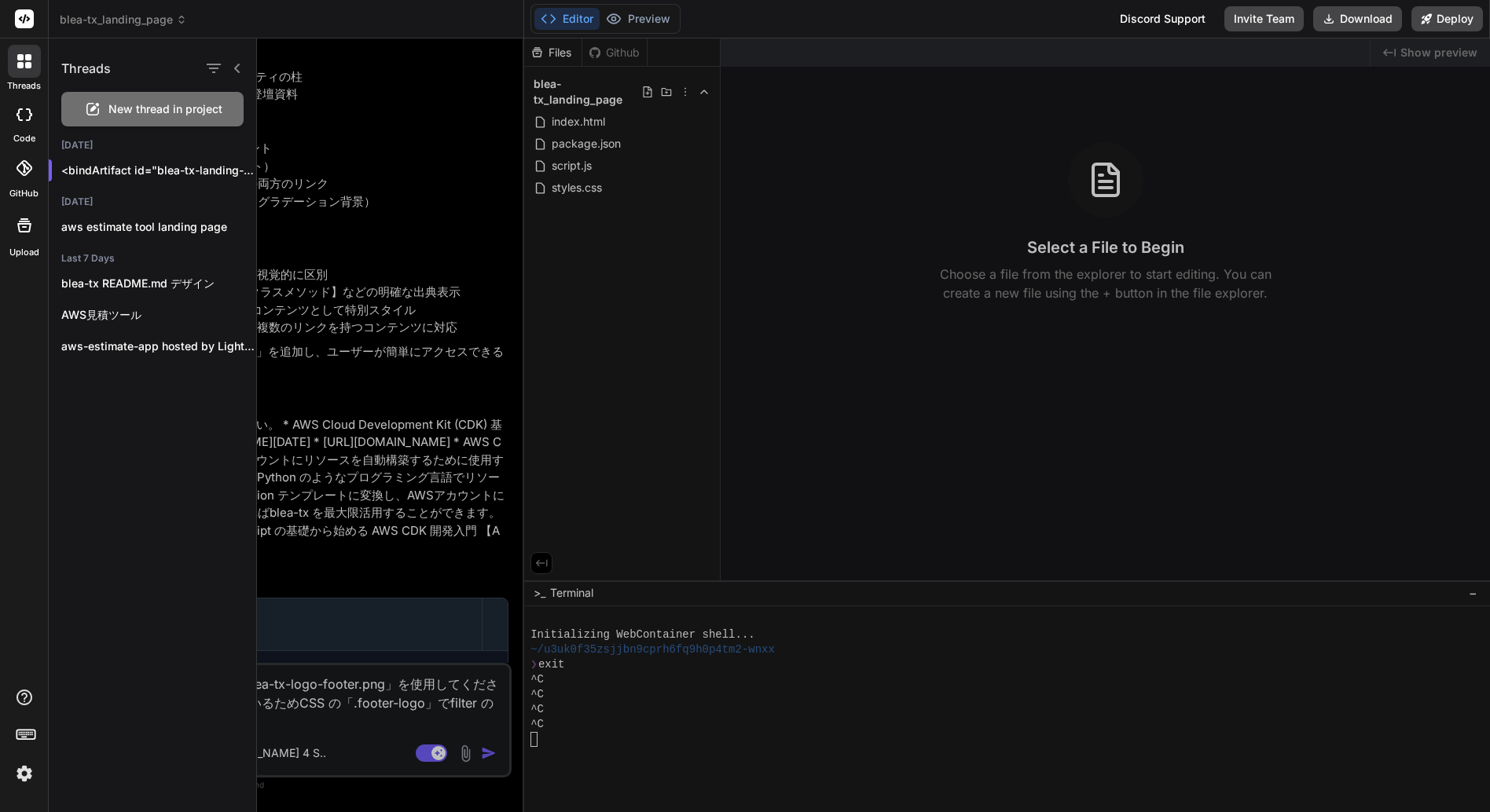
click at [19, 777] on img at bounding box center [24, 774] width 27 height 27
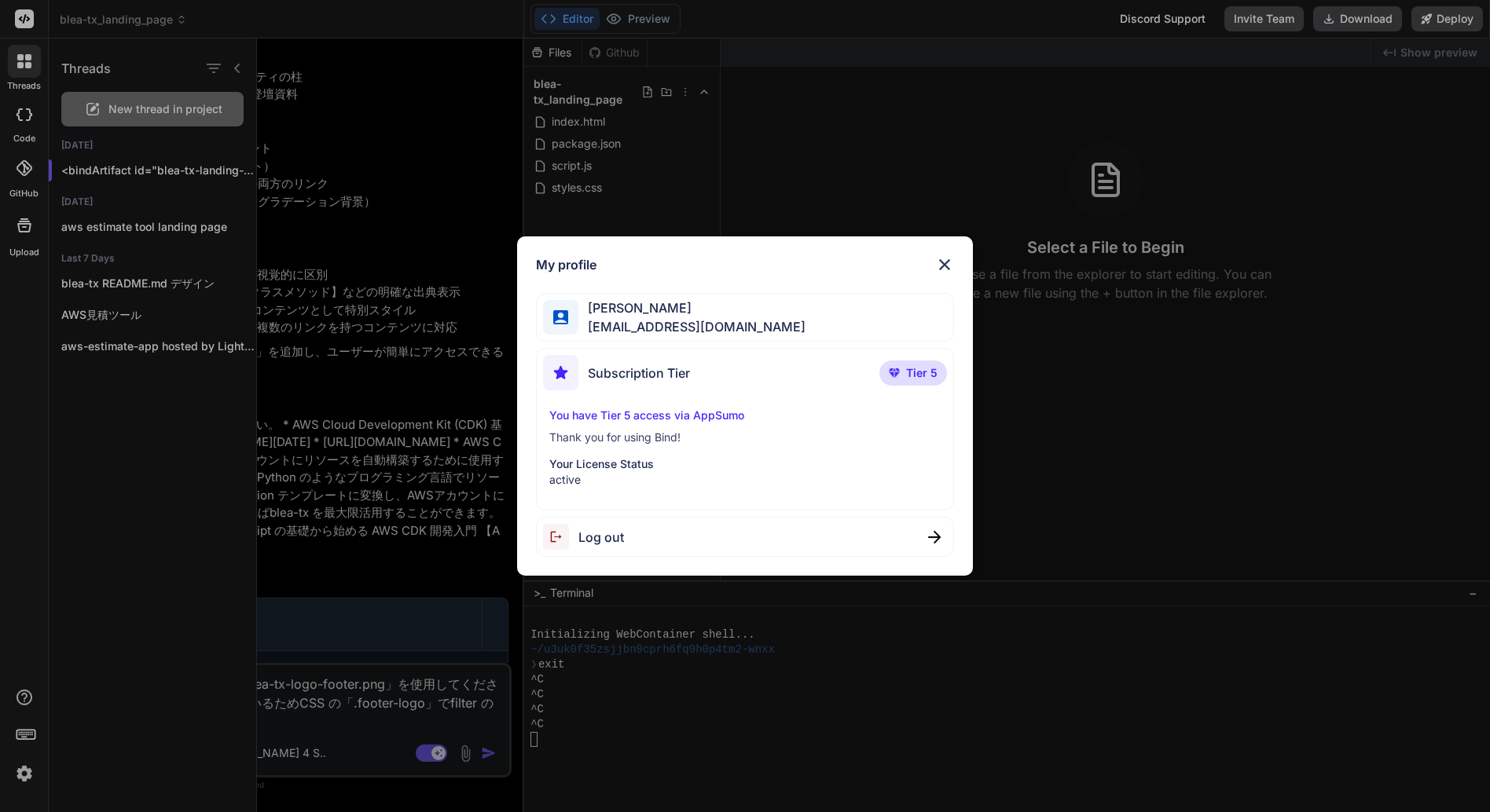
click at [605, 542] on span "Log out" at bounding box center [601, 537] width 45 height 19
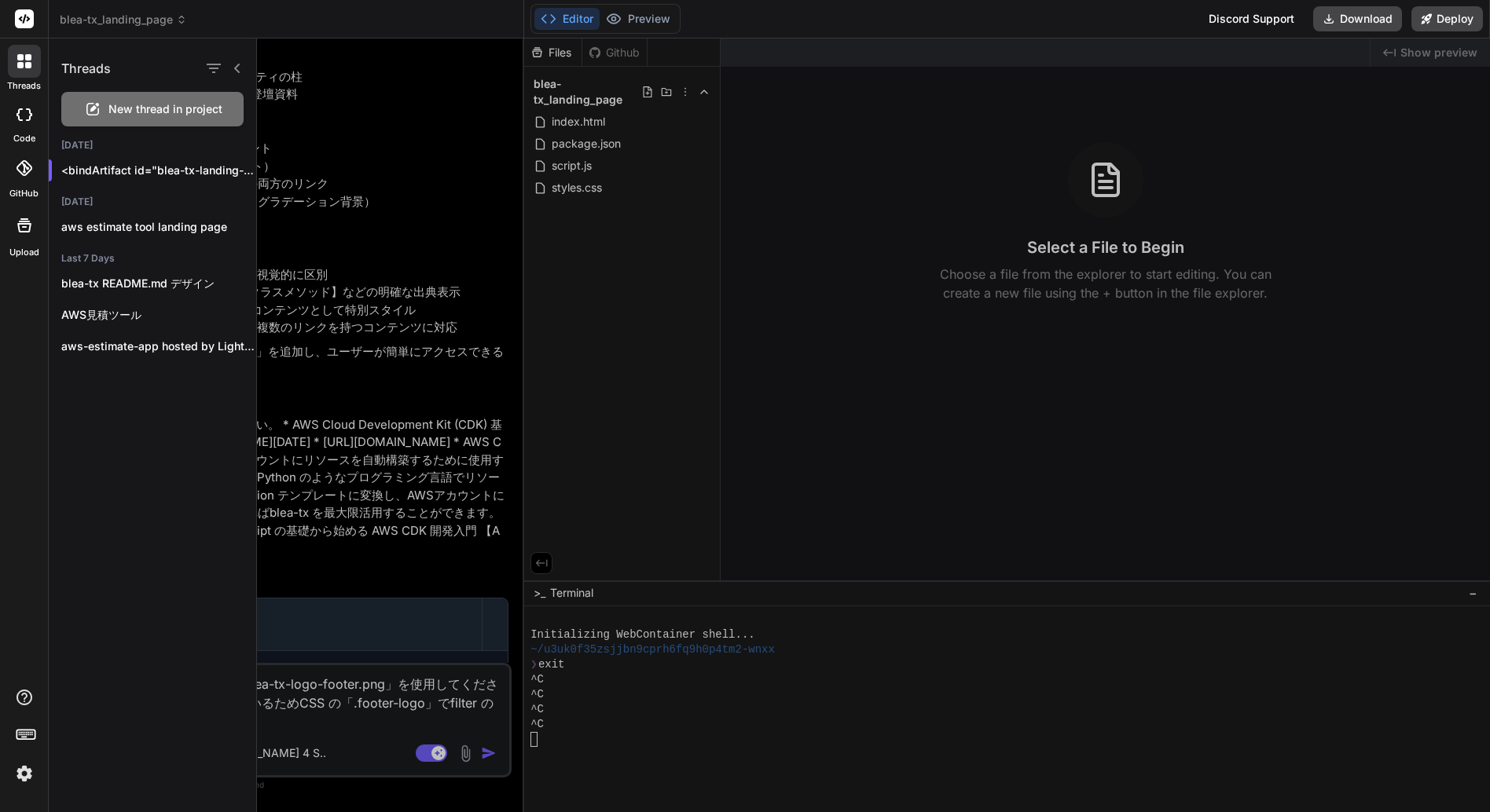
scroll to position [0, 0]
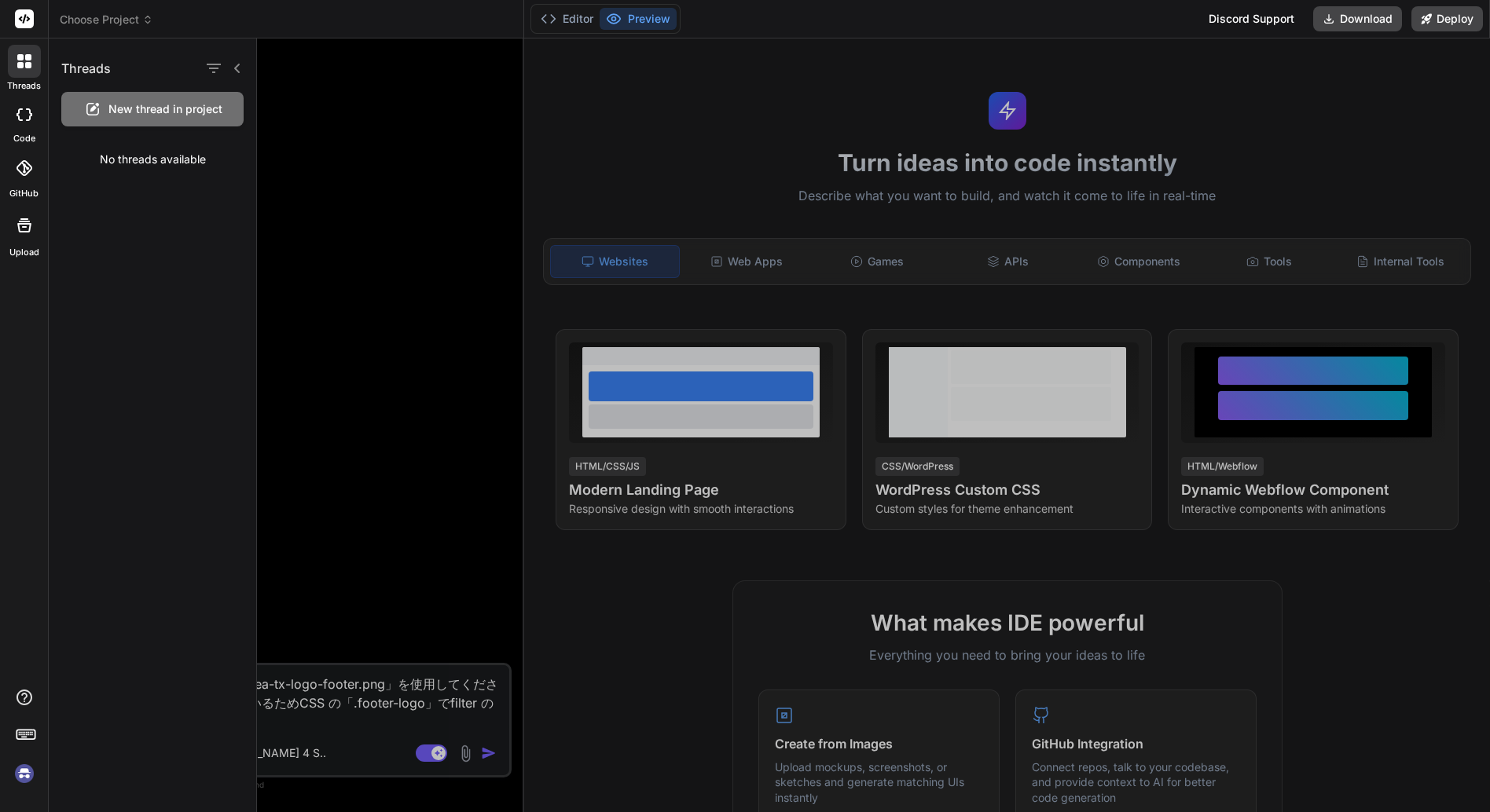
click at [27, 770] on img at bounding box center [24, 774] width 27 height 27
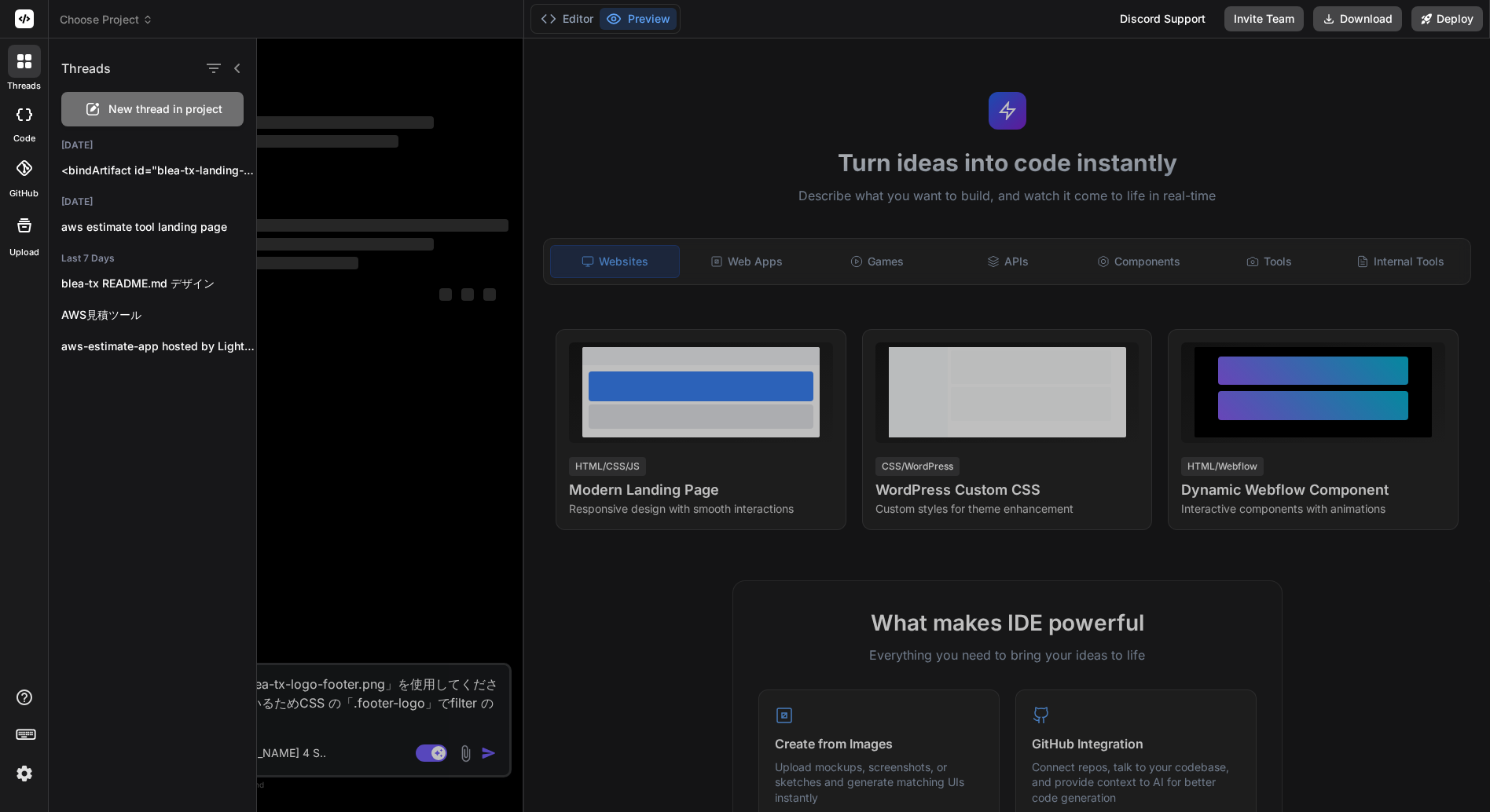
type textarea "x"
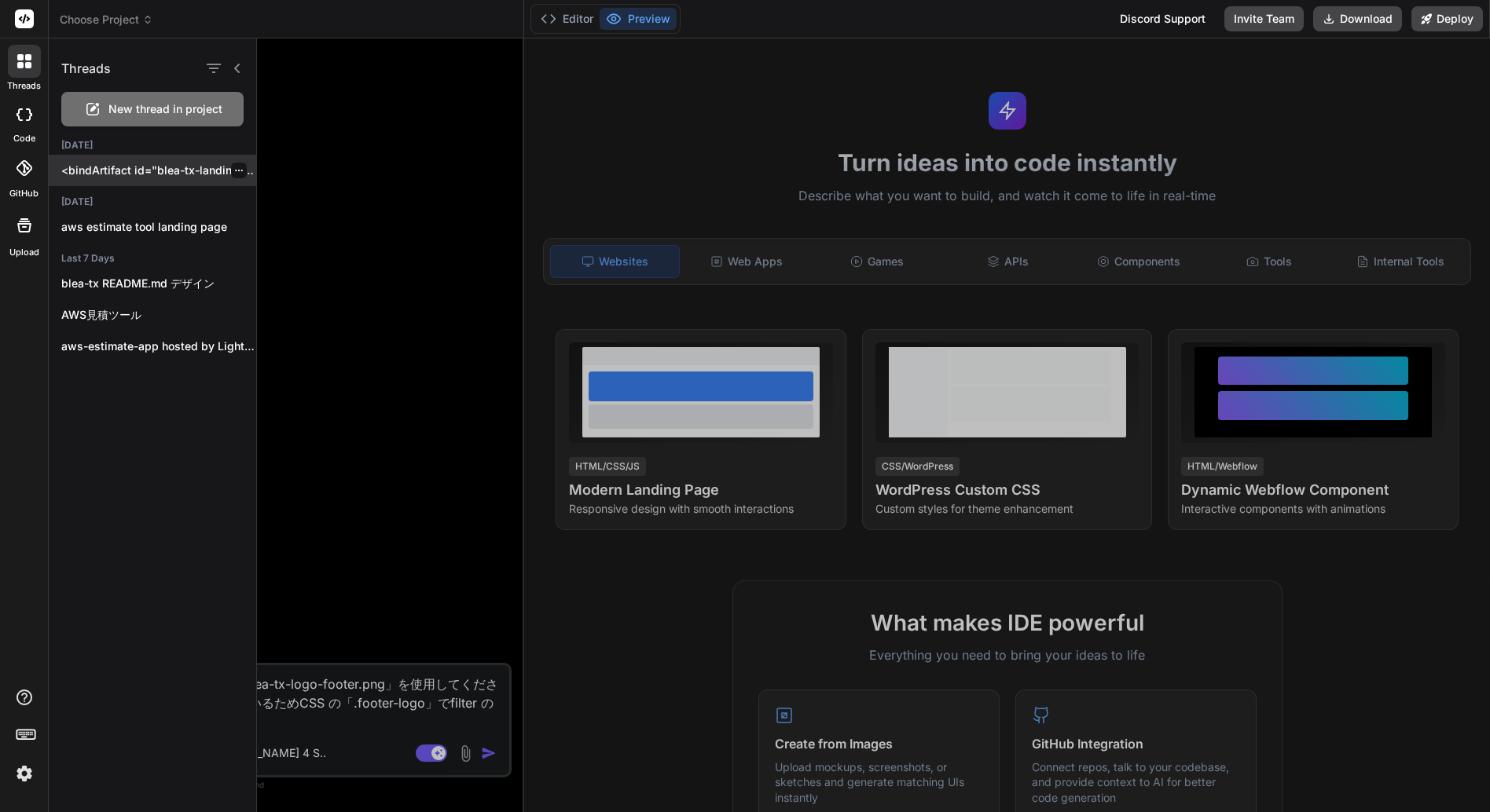
click at [235, 167] on icon "button" at bounding box center [239, 170] width 10 height 10
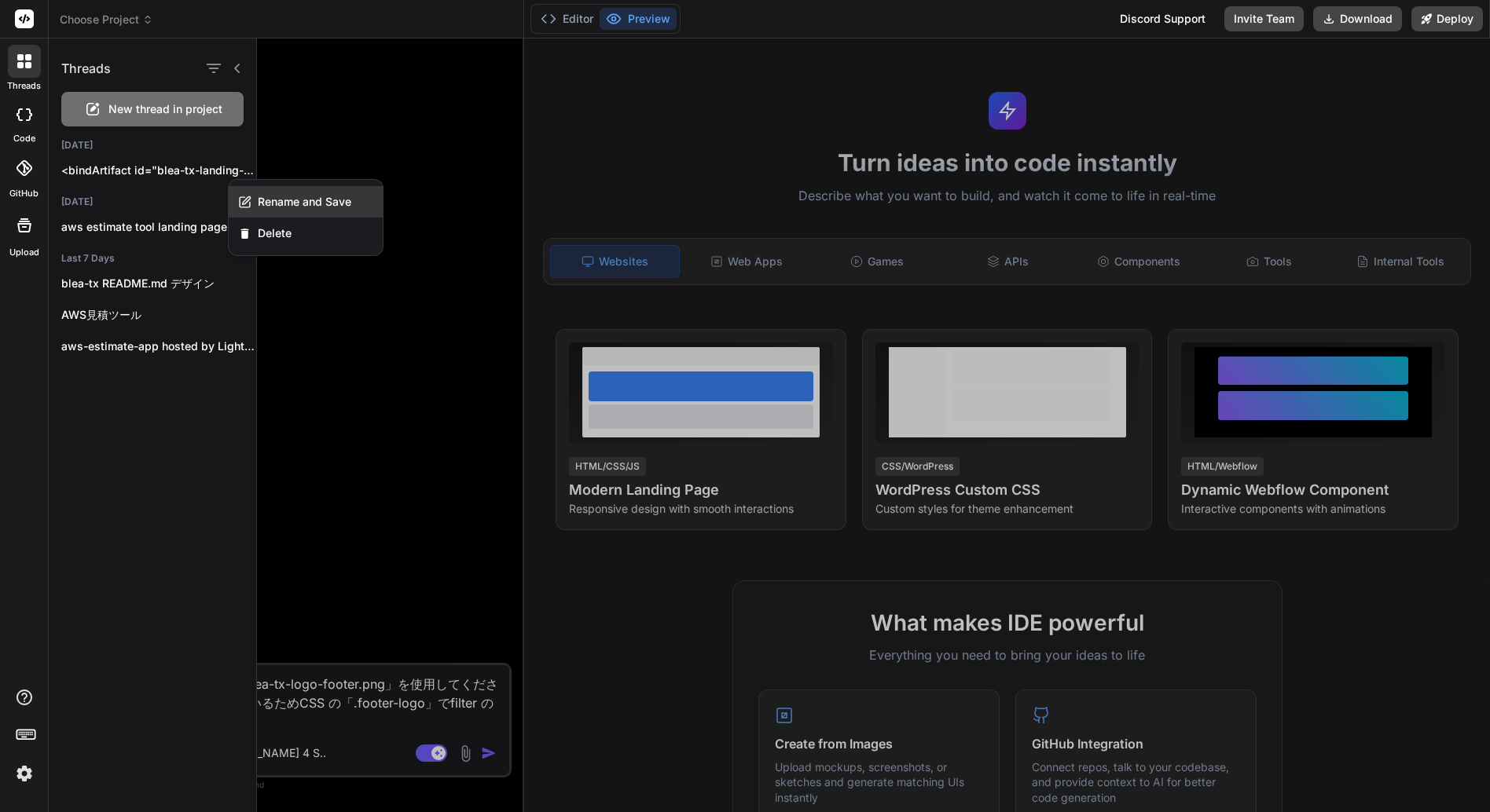
click at [317, 194] on span "Rename and Save" at bounding box center [305, 202] width 94 height 16
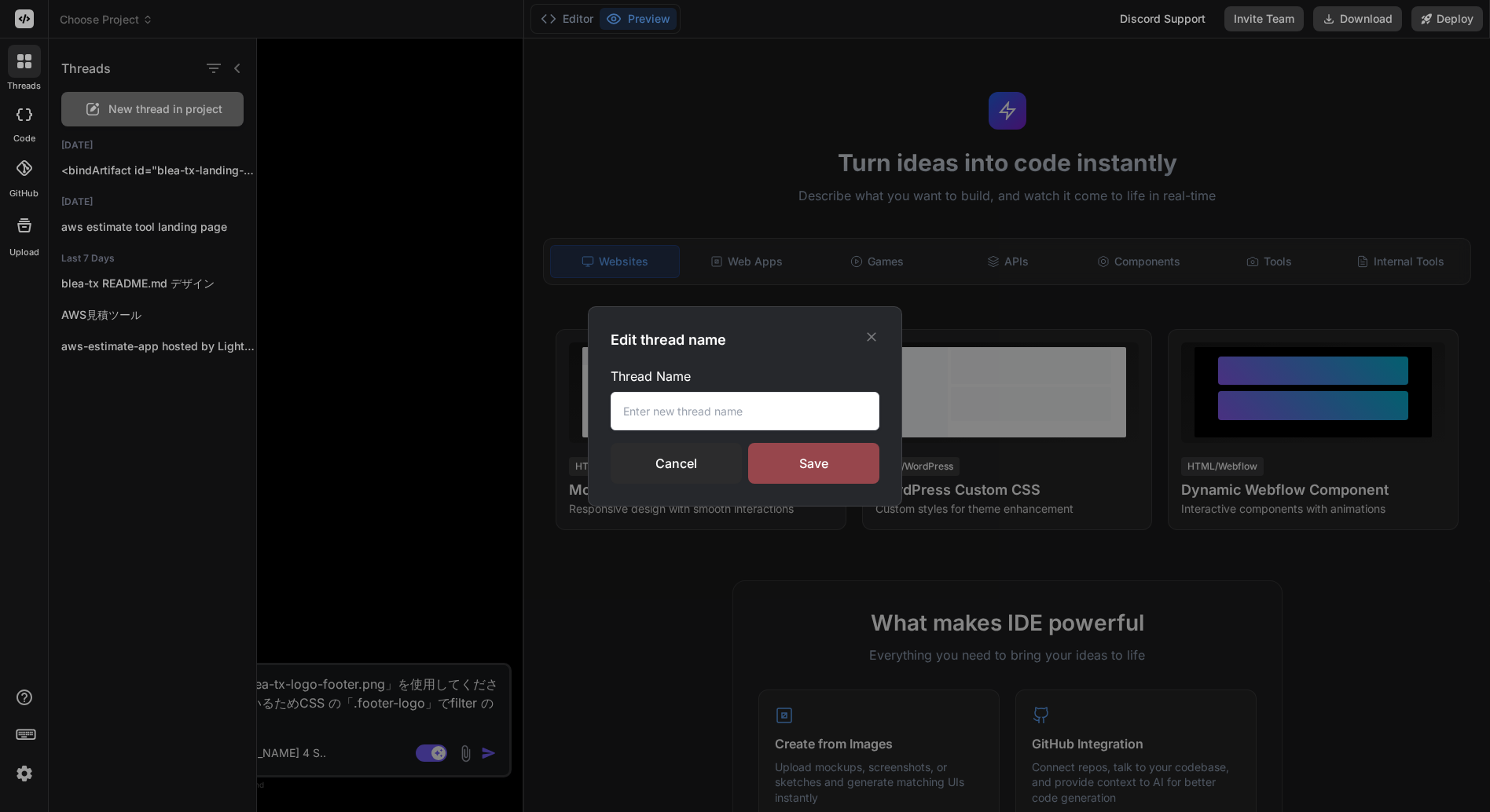
click at [653, 415] on input "text" at bounding box center [745, 411] width 269 height 38
type input "blea-tx landing page"
click at [810, 465] on div "Save" at bounding box center [813, 463] width 131 height 40
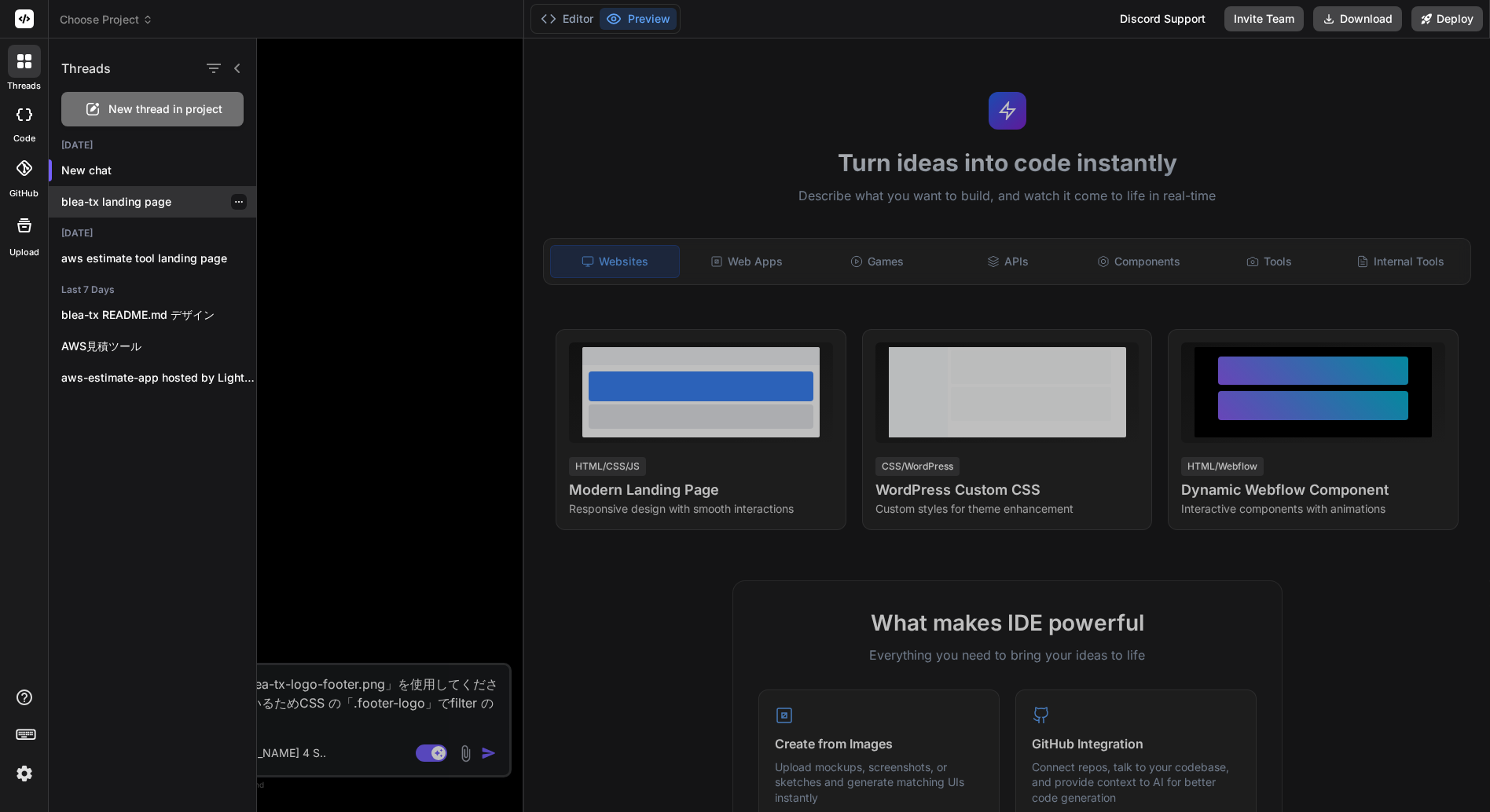
click at [141, 202] on p "blea-tx landing page" at bounding box center [159, 202] width 195 height 16
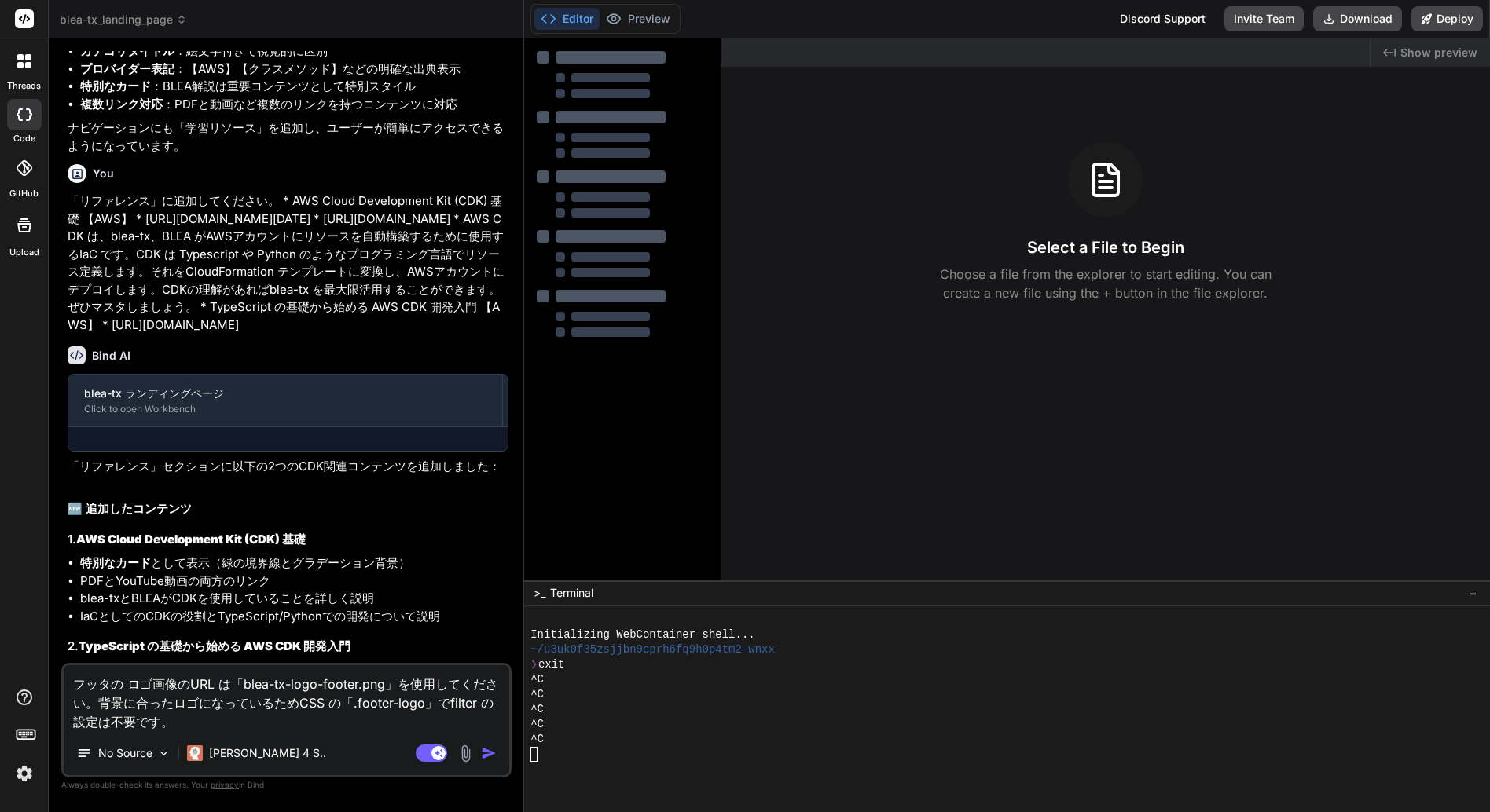
scroll to position [1735, 0]
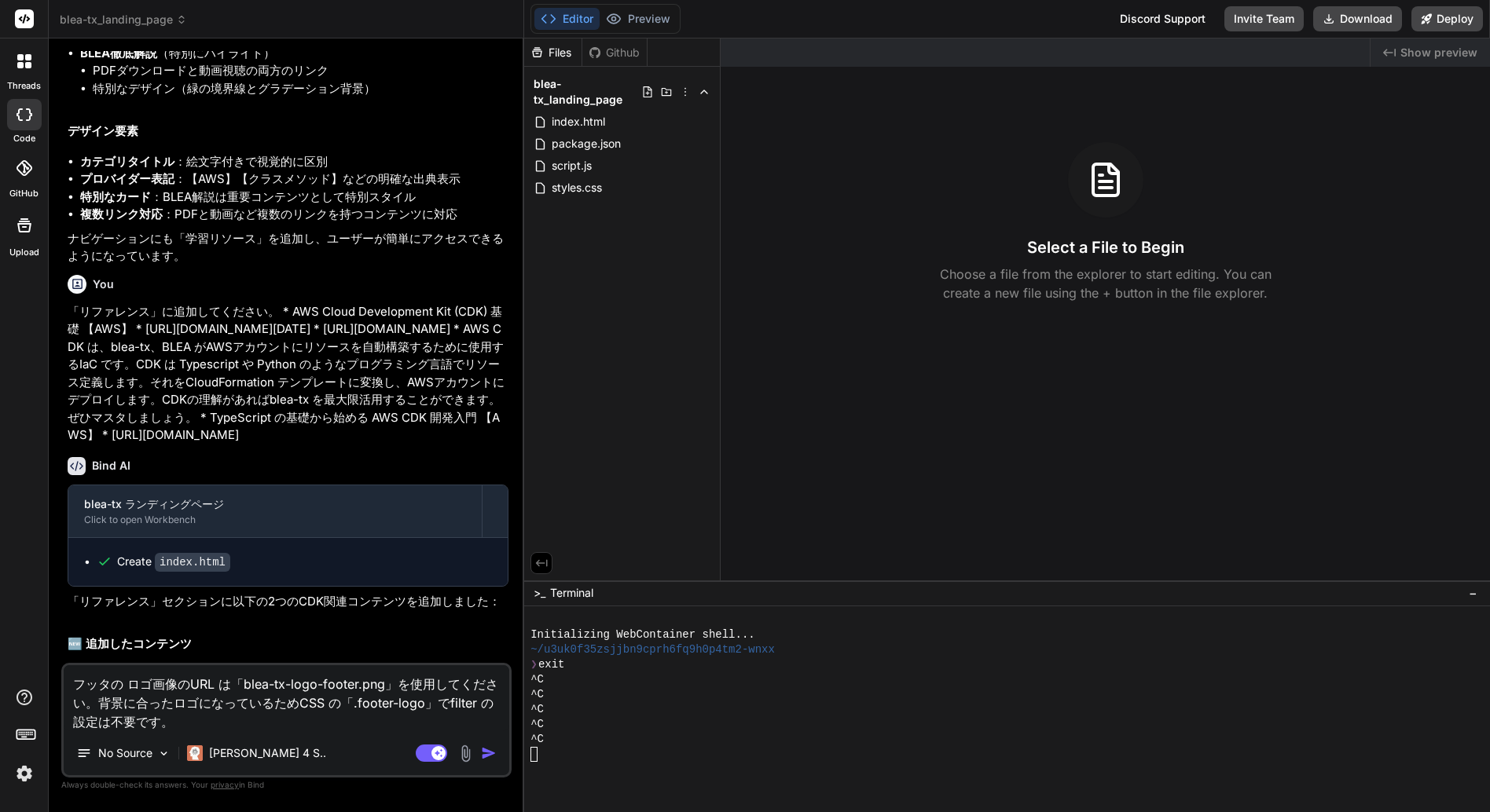
click at [614, 698] on div "^C" at bounding box center [998, 695] width 937 height 15
click at [227, 713] on textarea "フッタの ロゴ画像のURL は「blea-tx-logo-footer.png」を使用してください。背景に合ったロゴになっているためCSS の「.footer…" at bounding box center [287, 698] width 445 height 66
type textarea "x"
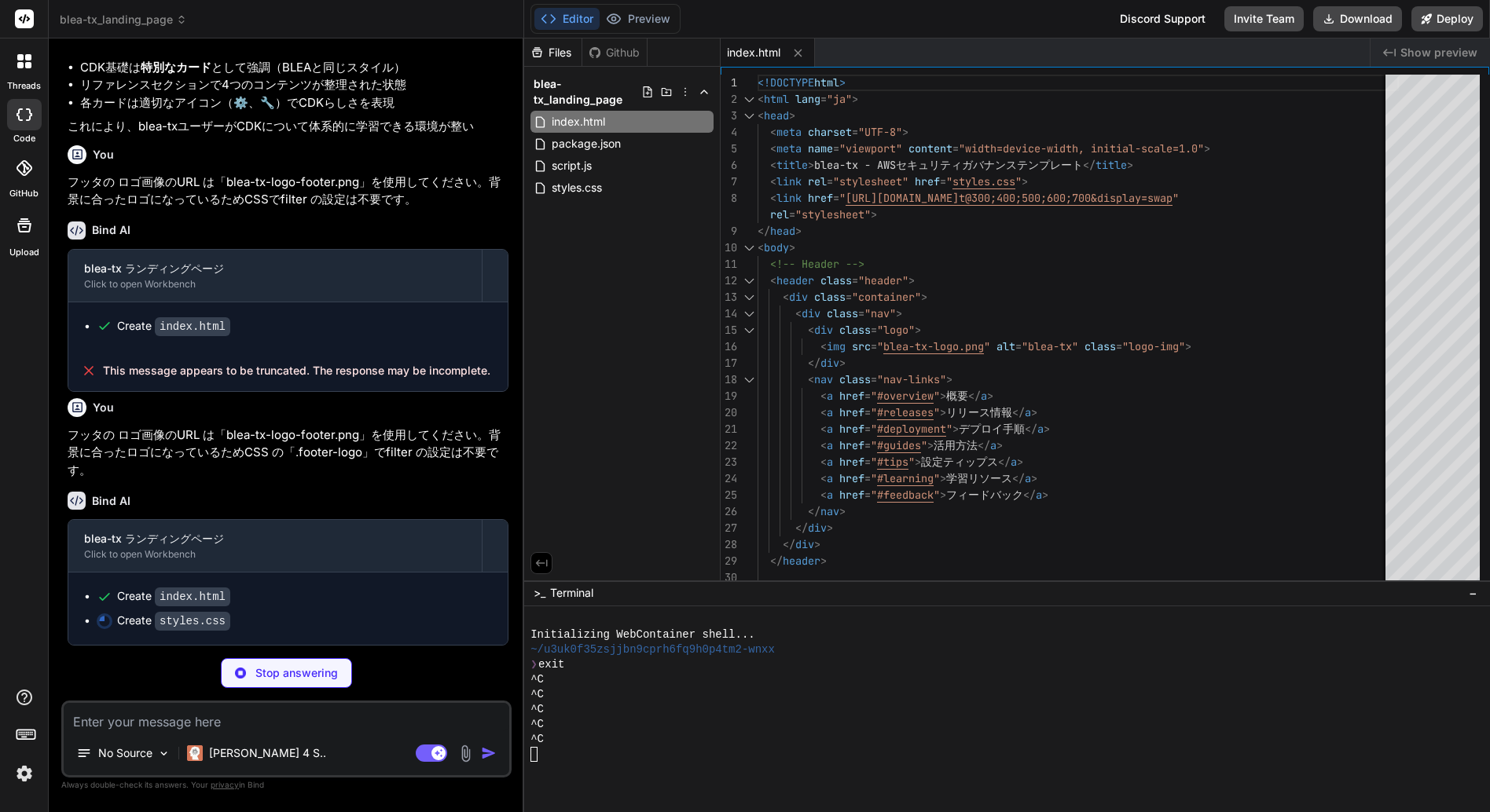
scroll to position [2758, 0]
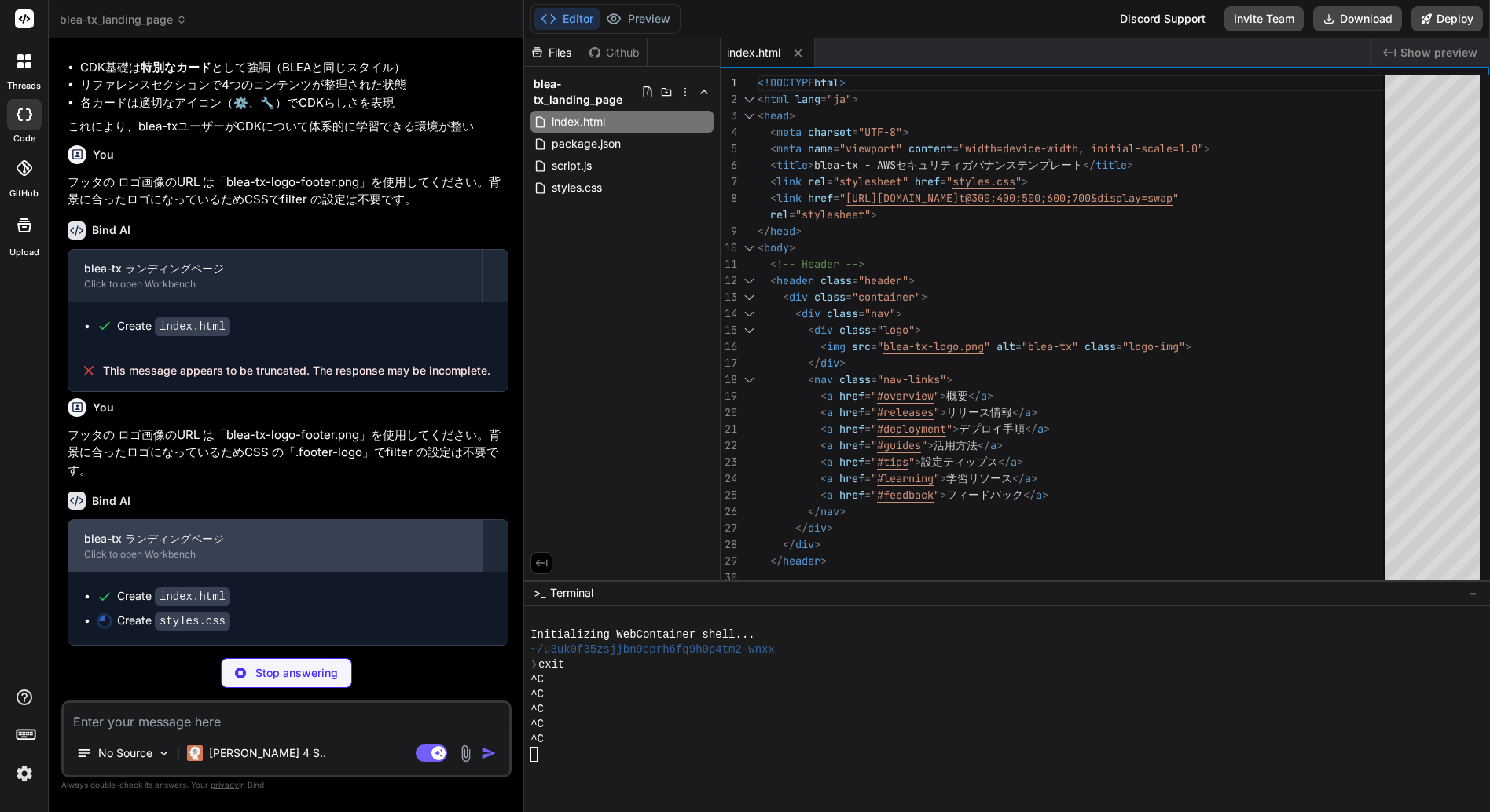
type textarea "x"
type textarea "scroll-behavior: smooth; }"
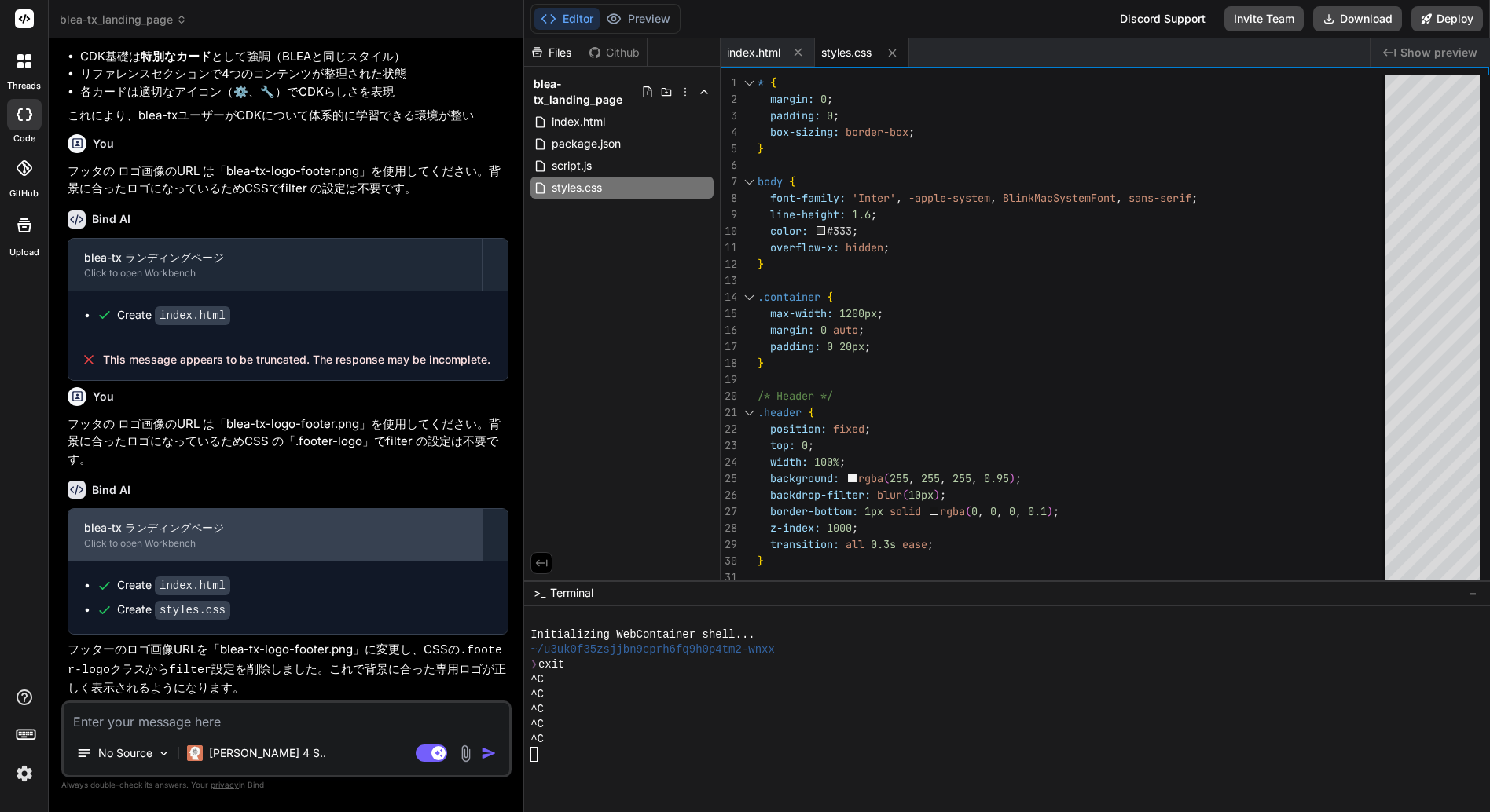
type textarea "x"
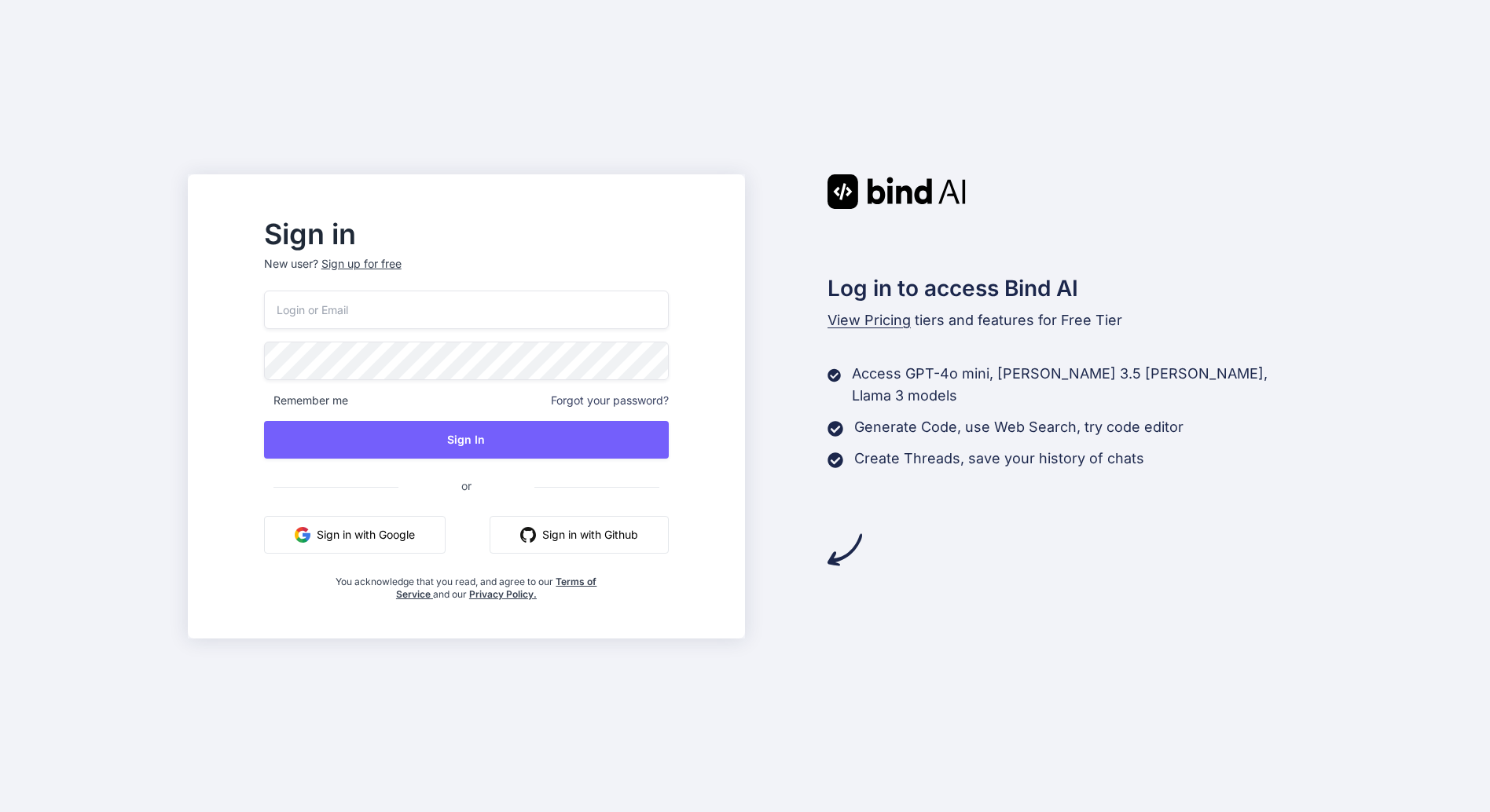
type input "[EMAIL_ADDRESS][DOMAIN_NAME]"
